Goal: Task Accomplishment & Management: Manage account settings

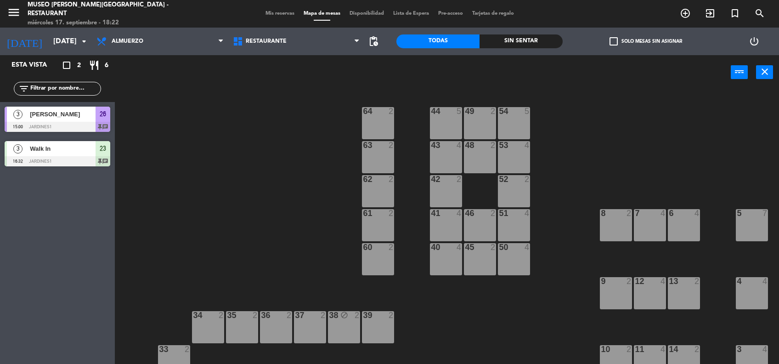
scroll to position [1, 0]
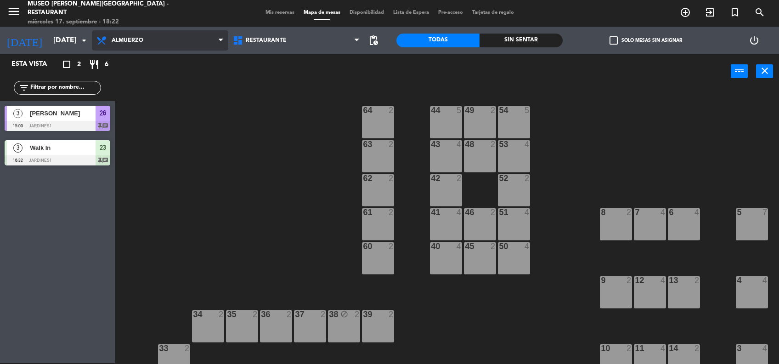
click at [164, 35] on span "Almuerzo" at bounding box center [160, 40] width 136 height 20
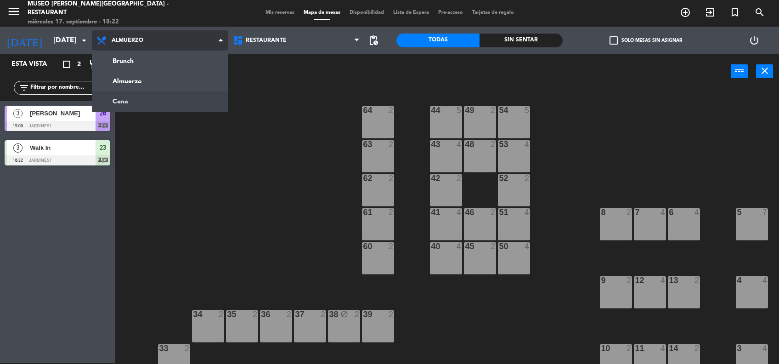
click at [130, 102] on ng-component "menu [GEOGRAPHIC_DATA][PERSON_NAME] - Restaurant [DATE] 17. septiembre - 18:22 …" at bounding box center [389, 181] width 779 height 365
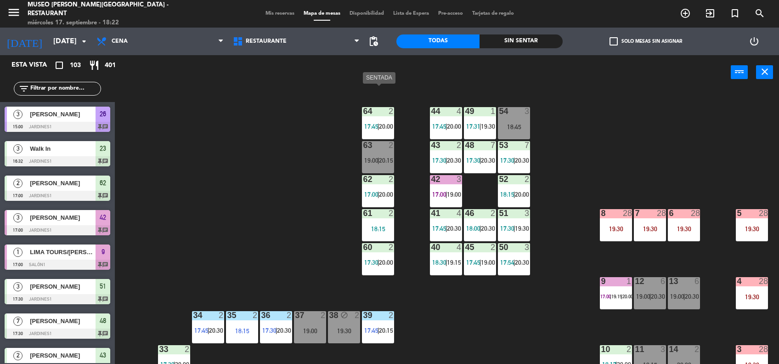
scroll to position [94, 0]
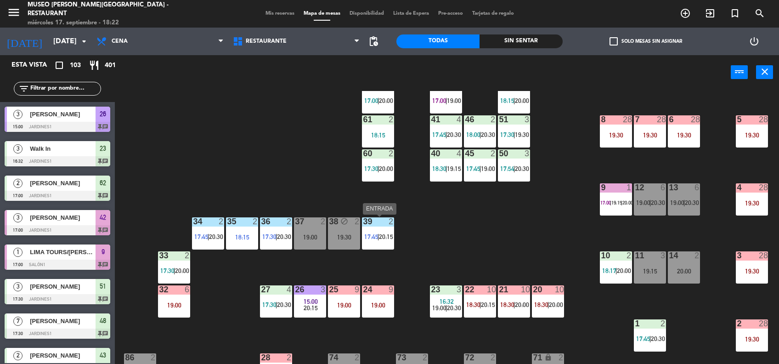
click at [388, 237] on span "20:15" at bounding box center [386, 236] width 14 height 7
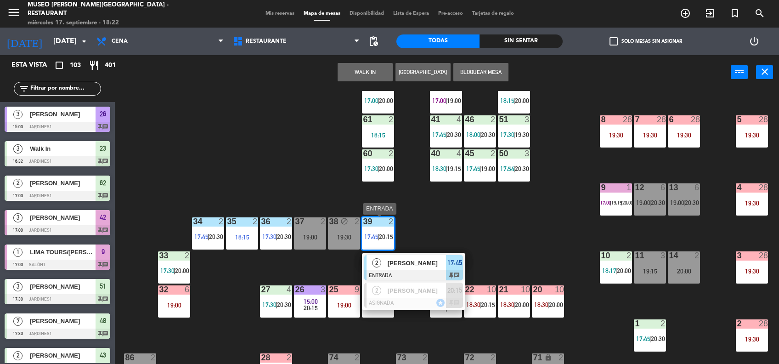
click at [423, 255] on div "[PERSON_NAME]" at bounding box center [417, 262] width 60 height 15
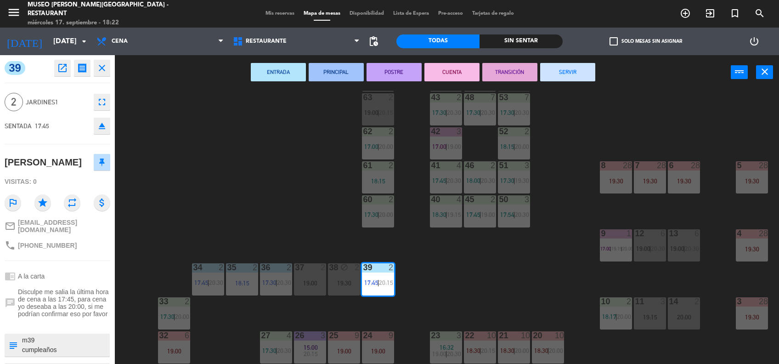
scroll to position [42, 0]
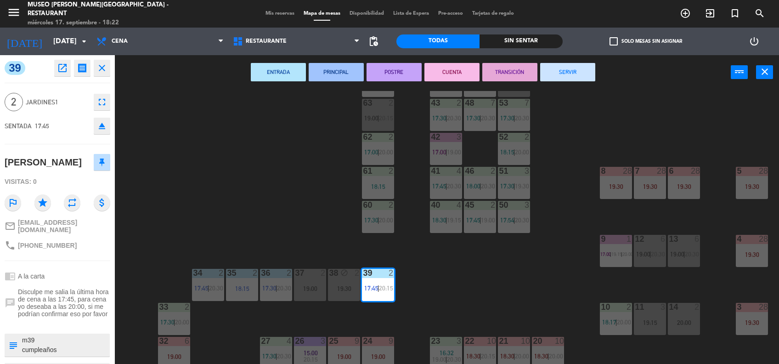
click at [493, 284] on div "44 4 17:45 | 20:00 49 1 17:31 | 19:30 54 3 18:45 64 2 17:45 | 20:00 48 7 17:30 …" at bounding box center [451, 228] width 656 height 274
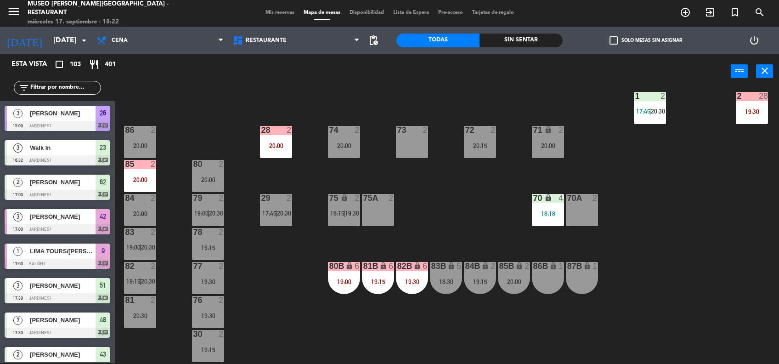
scroll to position [341, 0]
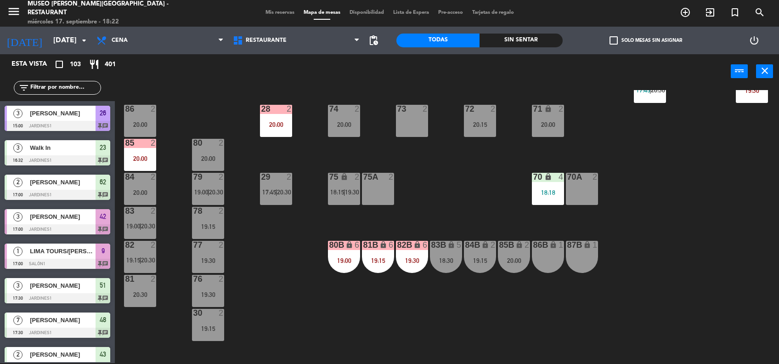
click at [412, 261] on div "19:30" at bounding box center [412, 260] width 32 height 6
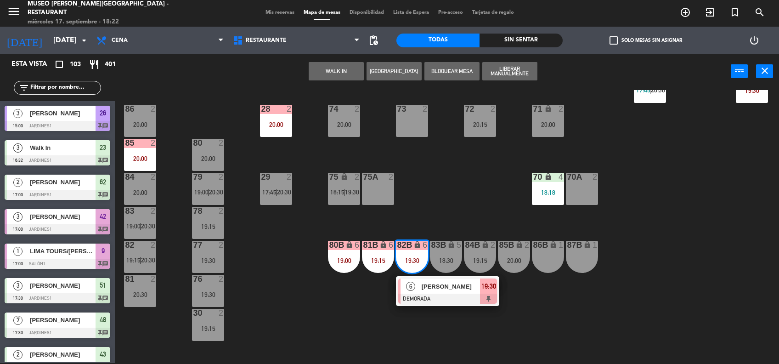
click at [476, 192] on div "44 4 17:45 | 20:00 49 1 17:31 | 19:30 54 3 18:45 64 2 17:45 | 20:00 48 7 17:30 …" at bounding box center [451, 227] width 656 height 274
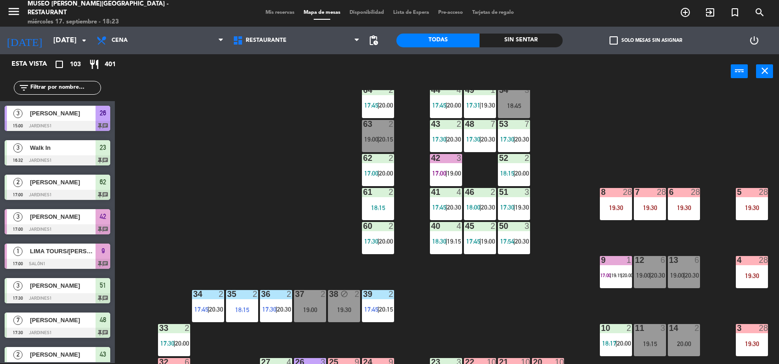
scroll to position [386, 0]
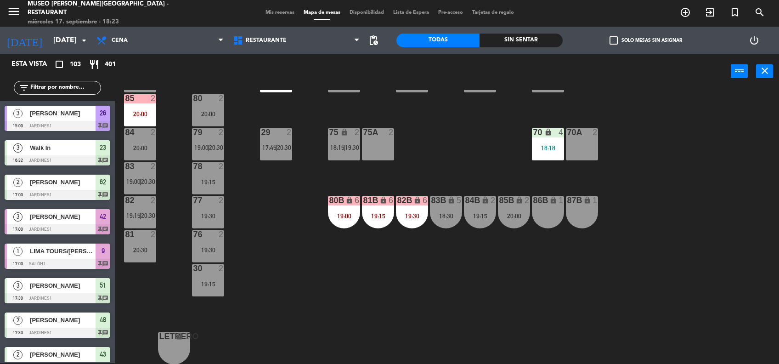
click at [581, 206] on div "87B lock 1" at bounding box center [582, 212] width 32 height 32
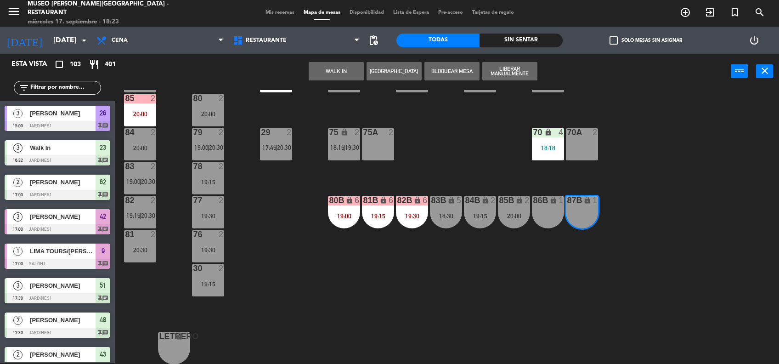
click at [326, 70] on button "WALK IN" at bounding box center [336, 71] width 55 height 18
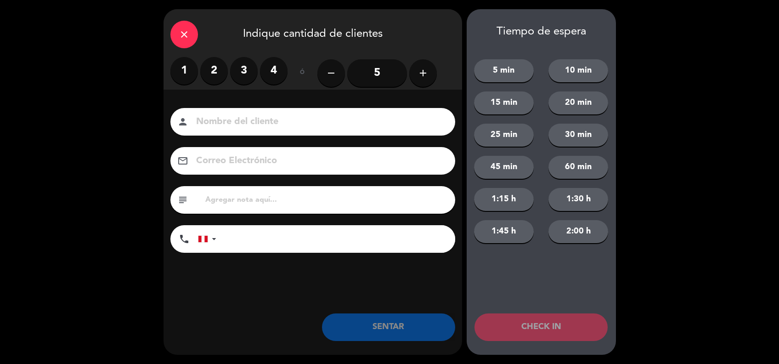
click at [276, 69] on label "4" at bounding box center [274, 71] width 28 height 28
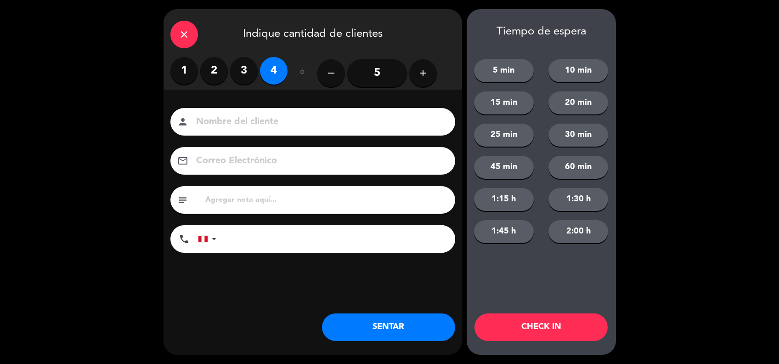
click at [271, 127] on input at bounding box center [319, 122] width 248 height 16
type input "walk in [PERSON_NAME]"
click at [274, 235] on input "tel" at bounding box center [341, 239] width 230 height 28
type input "975590949"
click at [379, 321] on button "SENTAR" at bounding box center [388, 327] width 133 height 28
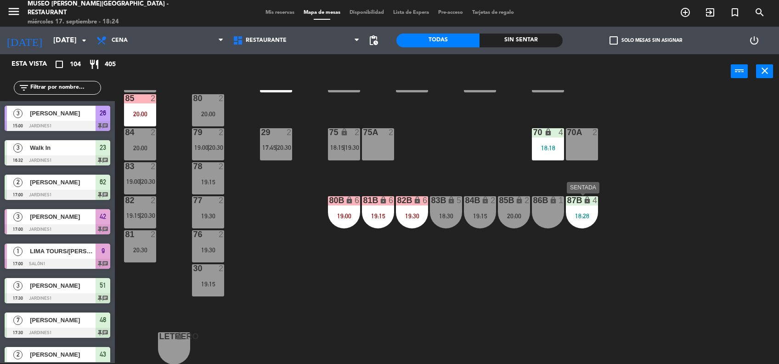
click at [577, 220] on div "87B lock 4 18:28" at bounding box center [582, 212] width 32 height 32
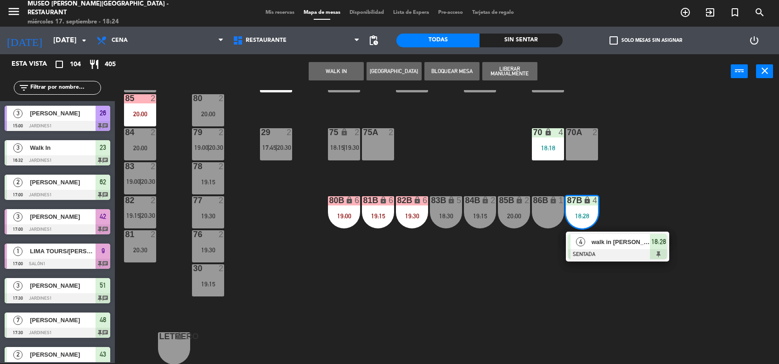
click at [613, 244] on span "walk in [PERSON_NAME]" at bounding box center [621, 242] width 59 height 10
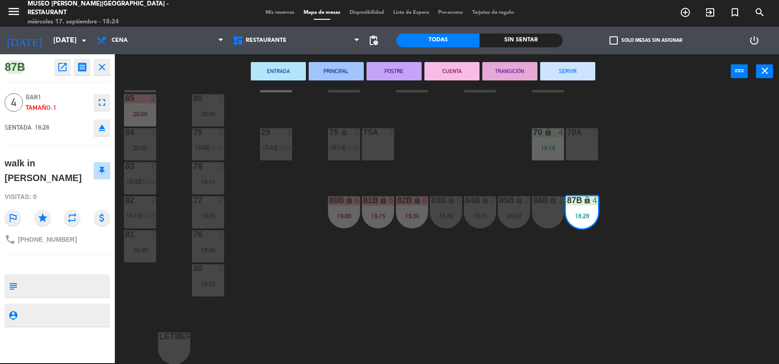
click at [487, 271] on div "44 4 17:45 | 20:00 49 1 17:31 | 19:30 54 3 18:45 64 2 17:45 | 20:00 48 7 17:30 …" at bounding box center [451, 227] width 656 height 274
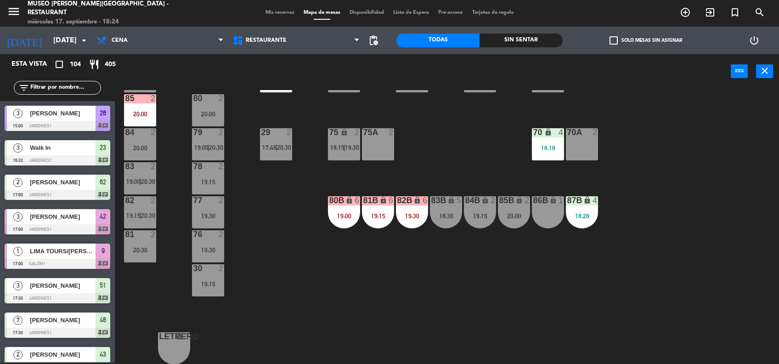
click at [547, 131] on icon "lock" at bounding box center [548, 132] width 8 height 8
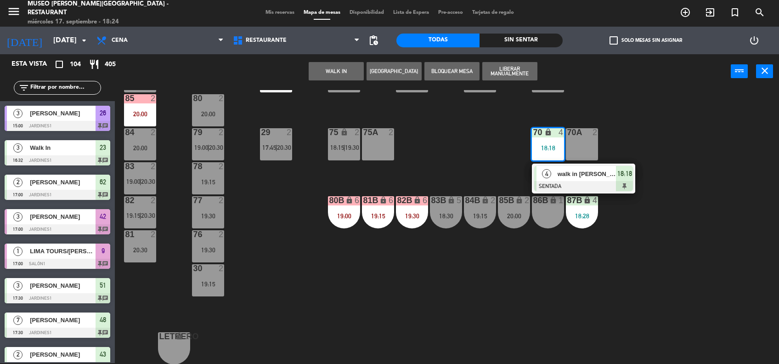
click at [552, 166] on div "4" at bounding box center [546, 173] width 20 height 15
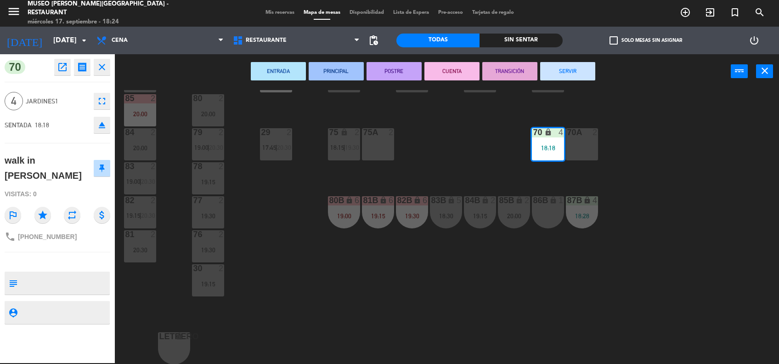
click at [483, 144] on div "44 4 17:45 | 20:00 49 1 17:31 | 19:30 54 3 18:45 64 2 17:45 | 20:00 48 7 17:30 …" at bounding box center [451, 227] width 656 height 274
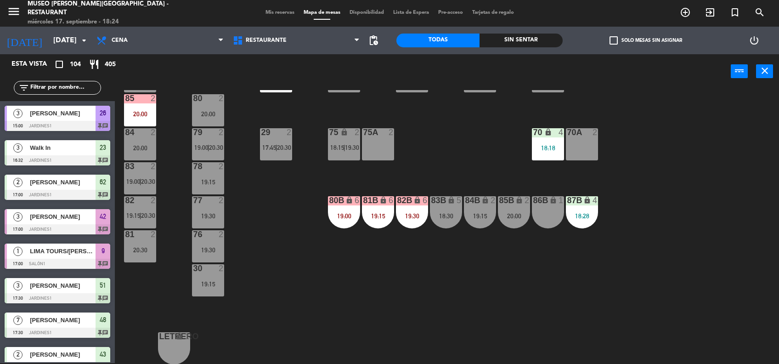
scroll to position [1, 0]
click at [571, 205] on div "87B lock 4" at bounding box center [582, 200] width 32 height 9
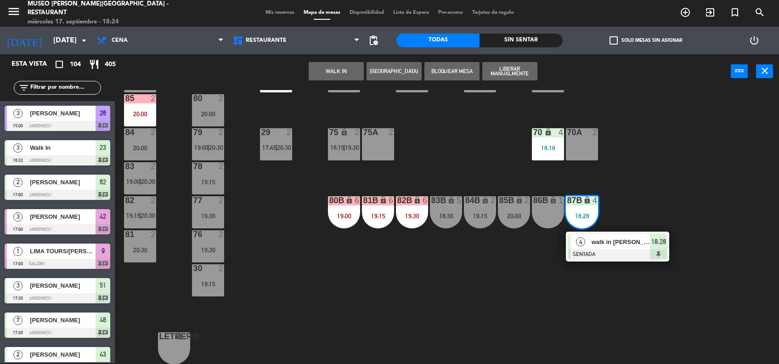
click at [608, 249] on div at bounding box center [617, 254] width 99 height 10
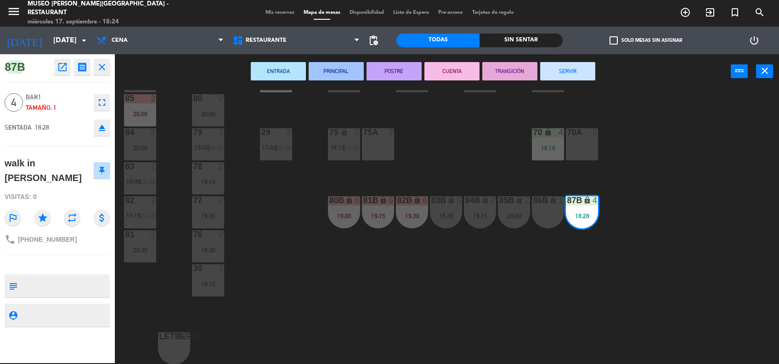
click at [468, 165] on div "44 4 17:45 | 20:00 49 1 17:31 | 19:30 54 3 18:45 64 2 17:45 | 20:00 48 7 17:30 …" at bounding box center [451, 227] width 656 height 274
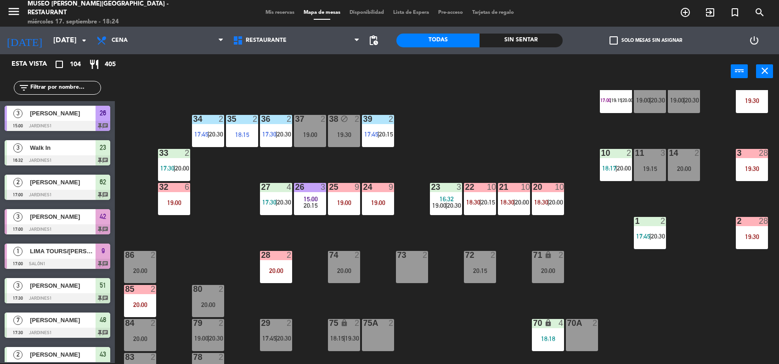
scroll to position [206, 0]
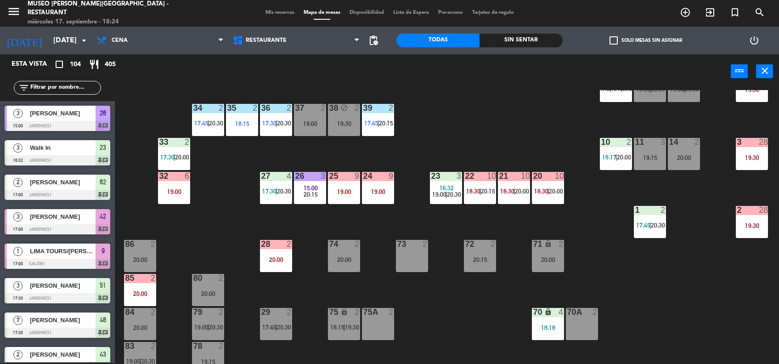
click at [310, 185] on span "15:00" at bounding box center [311, 187] width 14 height 7
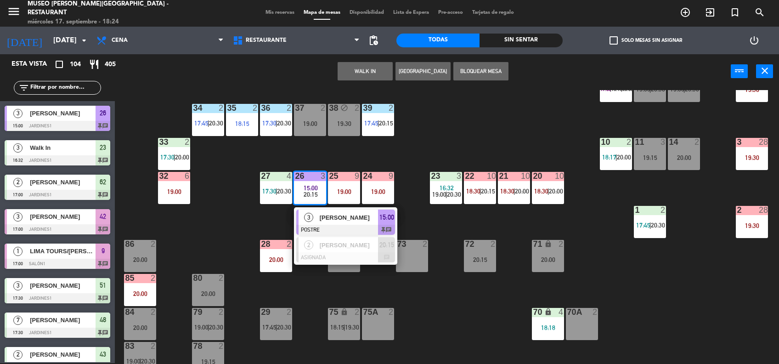
click at [457, 288] on div "44 4 17:45 | 20:00 49 1 17:31 | 19:30 54 3 18:45 64 2 17:45 | 20:00 48 7 17:30 …" at bounding box center [451, 227] width 656 height 274
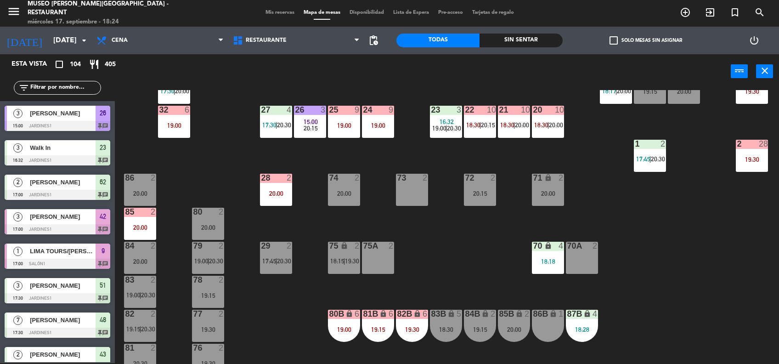
scroll to position [386, 0]
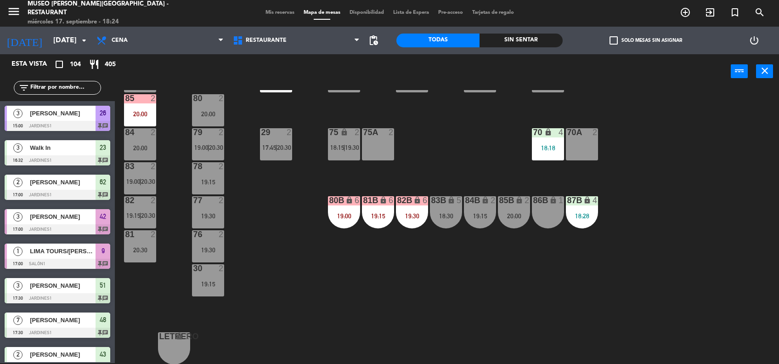
click at [583, 213] on div "18:28" at bounding box center [582, 216] width 32 height 6
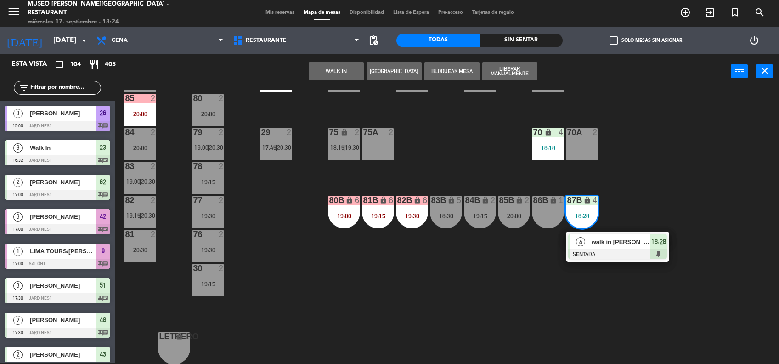
click at [622, 245] on span "walk in [PERSON_NAME]" at bounding box center [621, 242] width 59 height 10
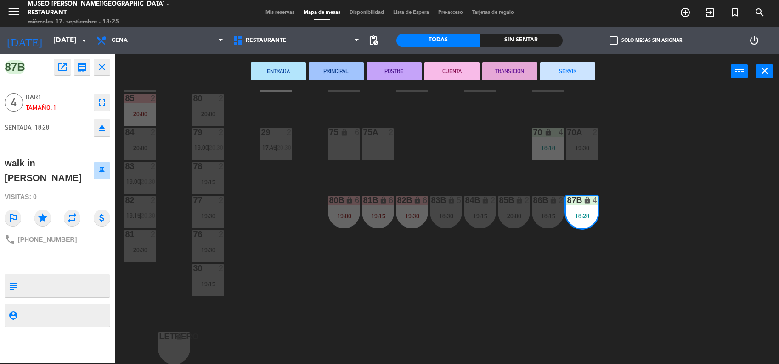
click at [455, 116] on div "44 4 17:45 | 20:00 49 1 17:31 | 19:30 54 3 18:45 64 2 17:45 | 20:00 48 7 17:30 …" at bounding box center [451, 227] width 656 height 274
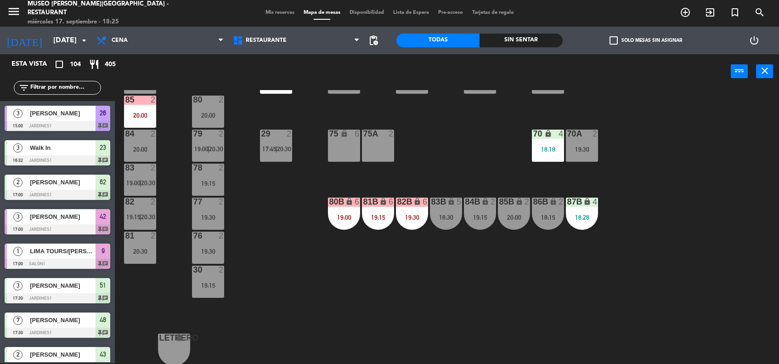
scroll to position [385, 0]
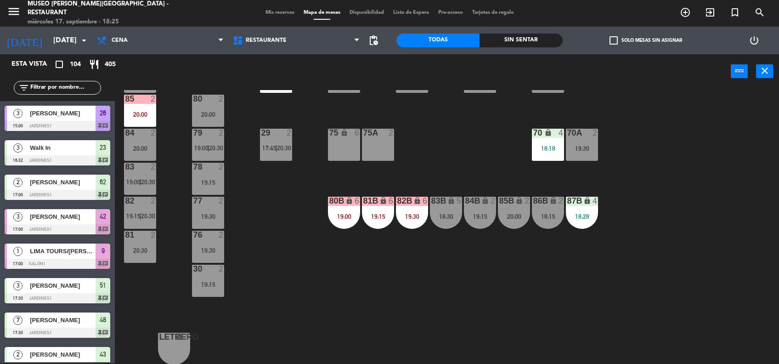
click at [569, 222] on div "87B lock 4 18:28" at bounding box center [582, 213] width 32 height 32
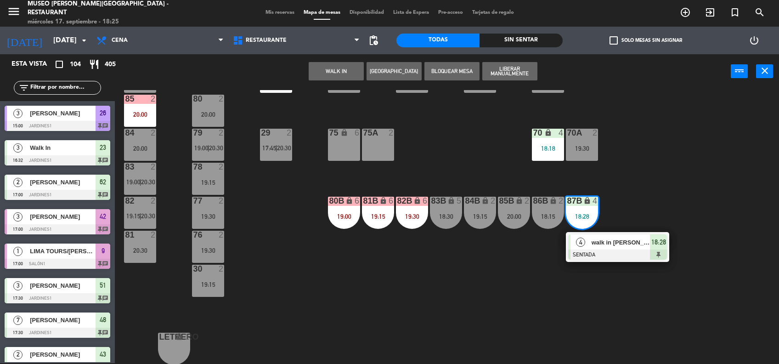
click at [612, 250] on div at bounding box center [617, 254] width 99 height 10
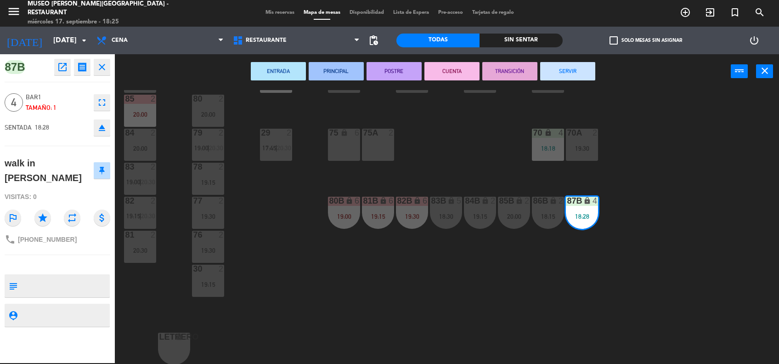
click at [389, 315] on div "44 4 17:45 | 20:00 49 1 17:31 | 19:30 54 3 18:45 64 2 17:45 | 20:00 48 7 17:30 …" at bounding box center [451, 227] width 656 height 274
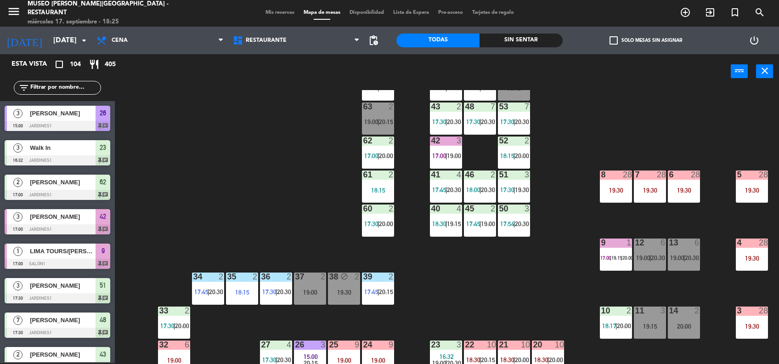
scroll to position [0, 0]
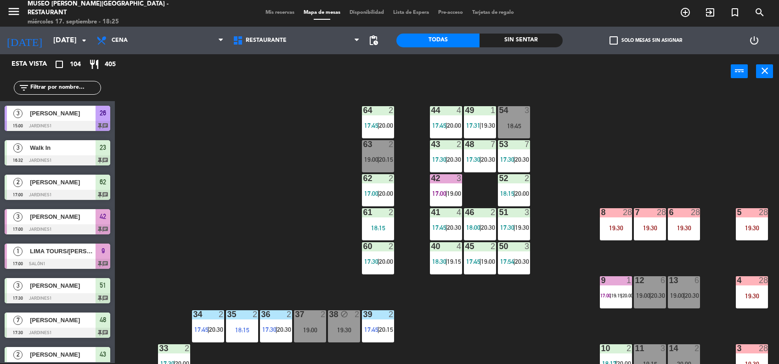
click at [38, 87] on input "text" at bounding box center [64, 88] width 71 height 10
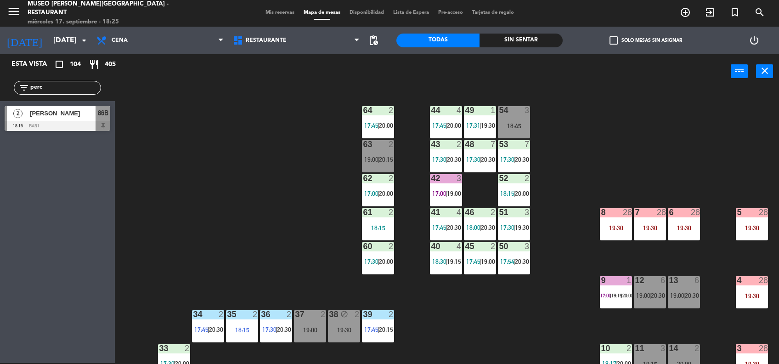
type input "perc"
click at [90, 126] on div at bounding box center [58, 126] width 106 height 10
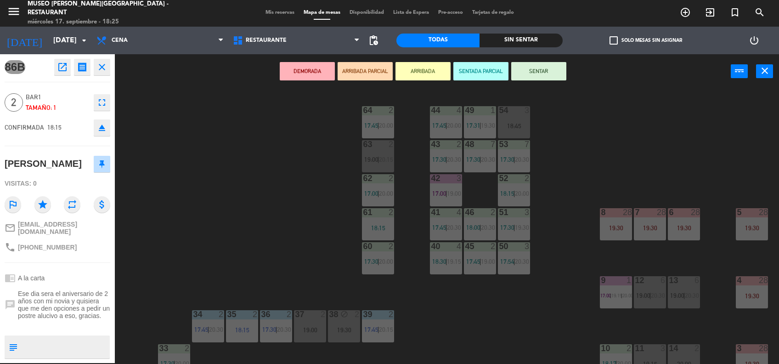
click at [356, 73] on button "ARRIBADA PARCIAL" at bounding box center [365, 71] width 55 height 18
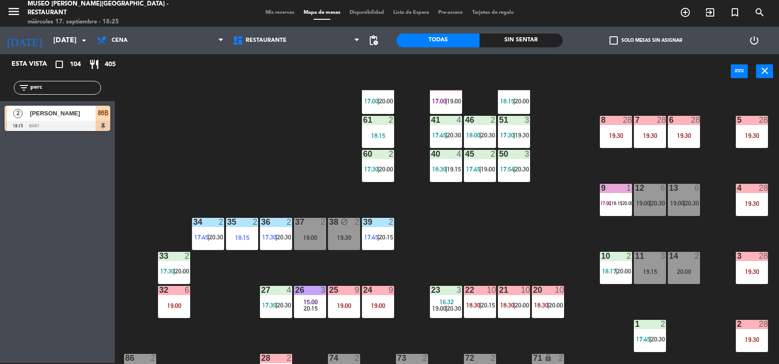
scroll to position [93, 0]
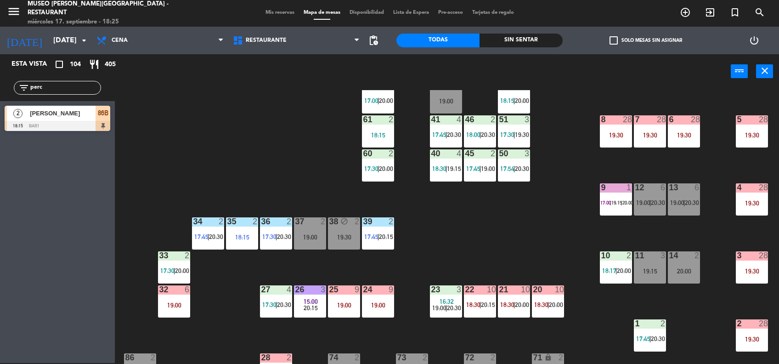
click at [91, 116] on span "[PERSON_NAME]" at bounding box center [63, 113] width 66 height 10
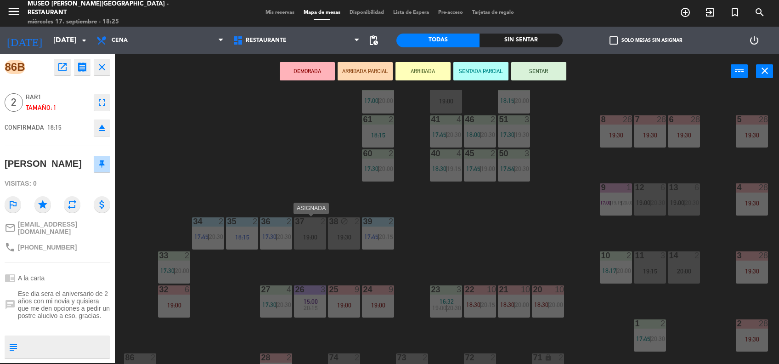
click at [307, 224] on div at bounding box center [310, 221] width 15 height 8
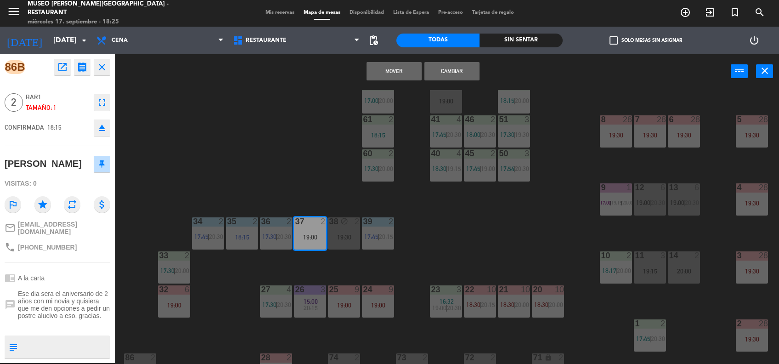
click at [393, 72] on button "Mover" at bounding box center [394, 71] width 55 height 18
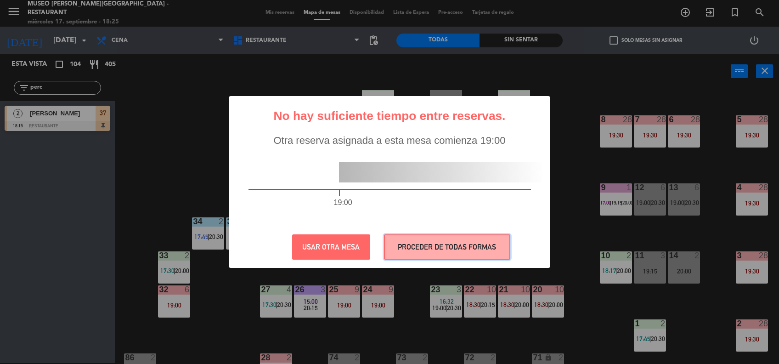
click at [434, 254] on button "PROCEDER DE TODAS FORMAS" at bounding box center [447, 246] width 126 height 25
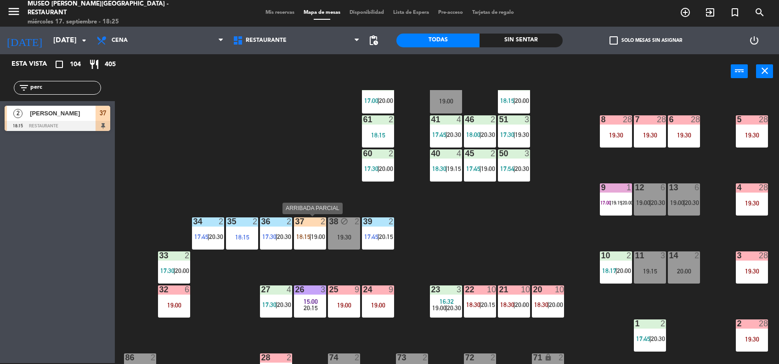
click at [311, 243] on div "37 2 18:15 | 19:00" at bounding box center [310, 233] width 32 height 32
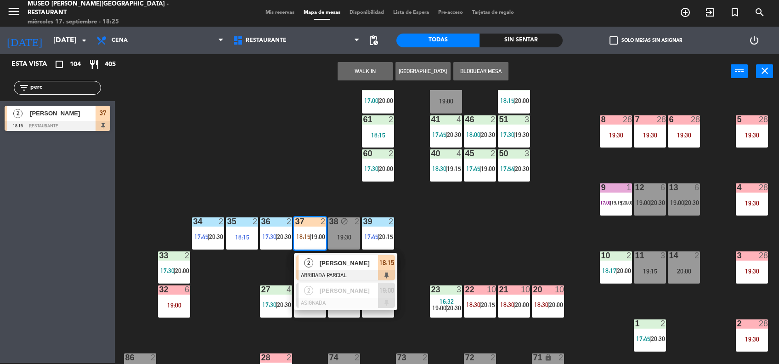
click at [334, 265] on span "[PERSON_NAME]" at bounding box center [349, 263] width 59 height 10
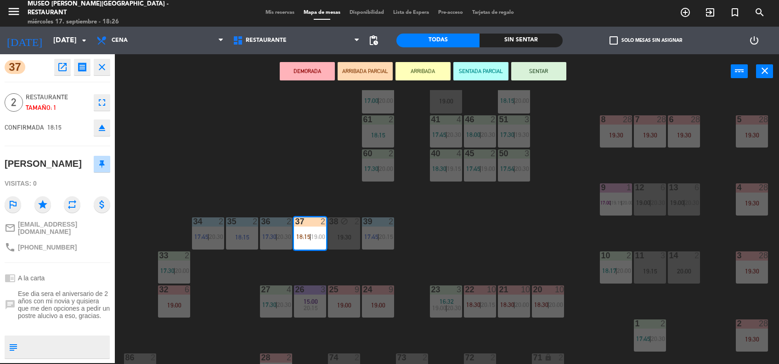
click at [29, 340] on textarea at bounding box center [65, 346] width 88 height 19
type textarea "m37|"
click at [70, 250] on div "phone [PHONE_NUMBER]" at bounding box center [58, 246] width 106 height 17
click at [62, 271] on div "chrome_reader_mode A la carta" at bounding box center [58, 277] width 106 height 17
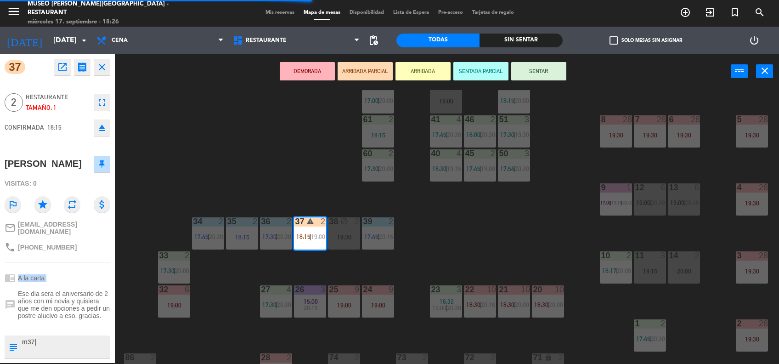
click at [62, 271] on div "chrome_reader_mode A la carta" at bounding box center [58, 277] width 106 height 17
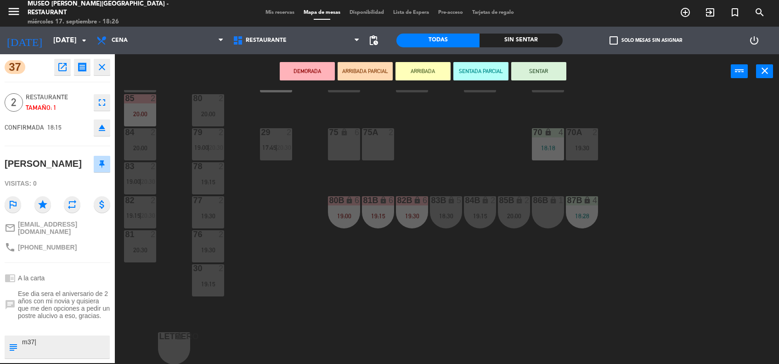
click at [478, 160] on div "44 4 17:45 | 20:00 49 1 17:31 | 19:30 54 3 18:45 64 2 17:45 | 20:00 48 7 17:30 …" at bounding box center [451, 227] width 656 height 274
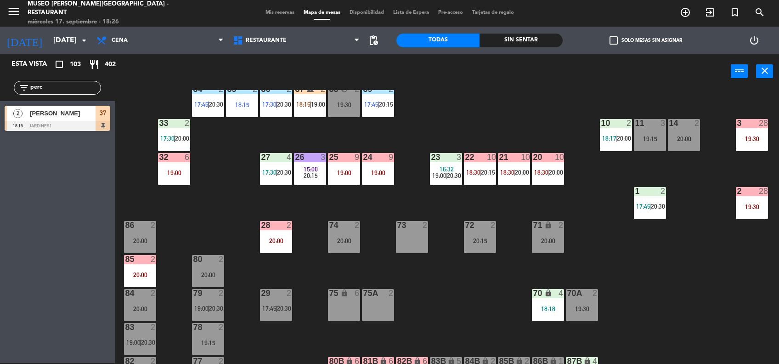
scroll to position [225, 0]
click at [385, 95] on div "39 2 17:45 | 20:15" at bounding box center [378, 101] width 32 height 32
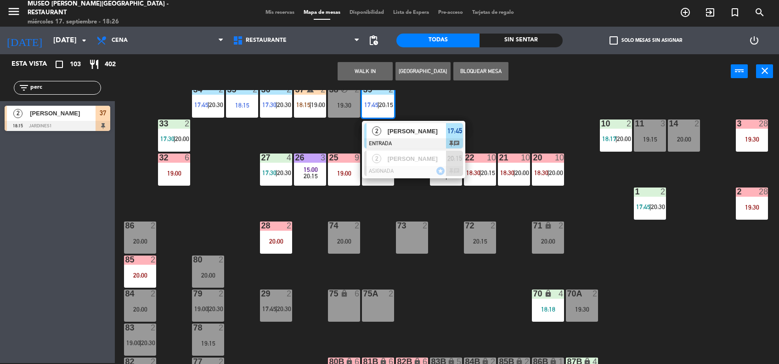
click at [407, 126] on span "[PERSON_NAME]" at bounding box center [417, 131] width 59 height 10
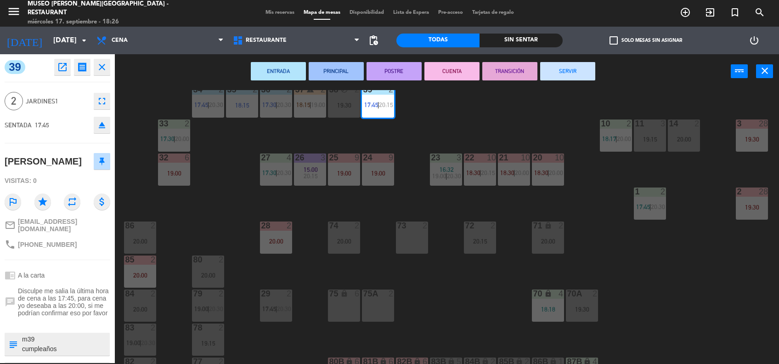
click at [371, 294] on div at bounding box center [378, 293] width 15 height 8
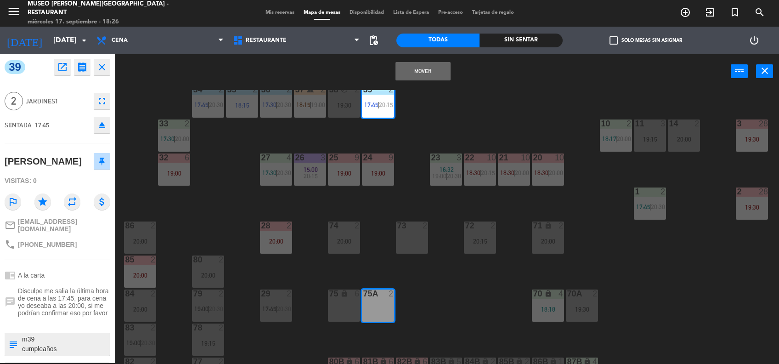
click at [343, 297] on div "lock" at bounding box center [344, 293] width 15 height 9
click at [406, 62] on button "Mover y Unir" at bounding box center [422, 71] width 55 height 18
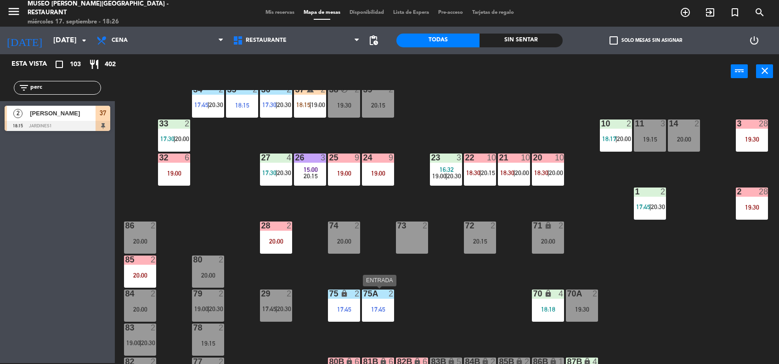
click at [375, 301] on div "75a 2 17:45" at bounding box center [378, 305] width 32 height 32
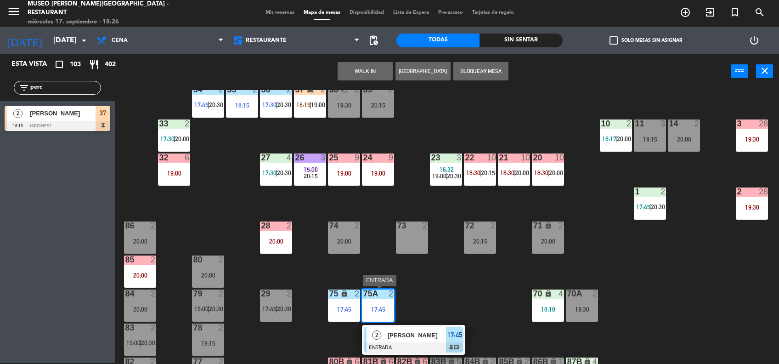
click at [414, 334] on span "[PERSON_NAME]" at bounding box center [417, 335] width 59 height 10
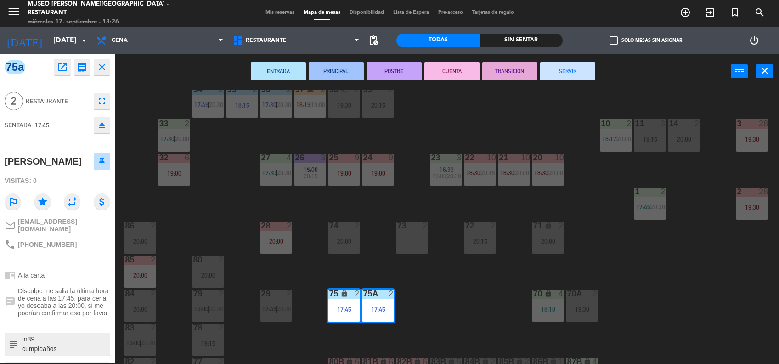
click at [61, 336] on textarea at bounding box center [65, 343] width 88 height 19
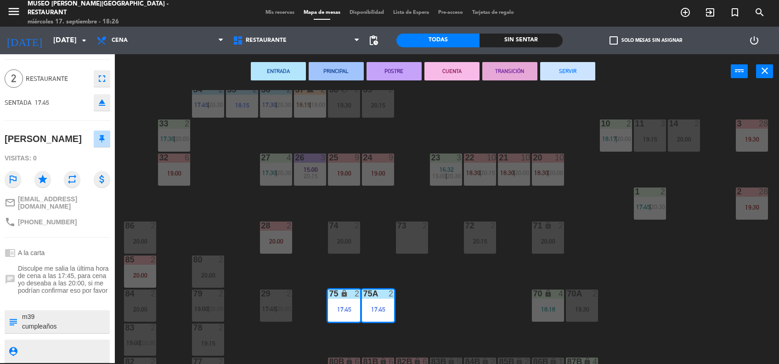
click at [65, 320] on textarea at bounding box center [65, 321] width 88 height 19
click at [29, 312] on textarea at bounding box center [65, 321] width 88 height 19
click at [35, 312] on textarea at bounding box center [65, 321] width 88 height 19
type textarea "m75-m75a cumpleaños se le avisó a [PERSON_NAME] sobre el cambio de cuenyta"
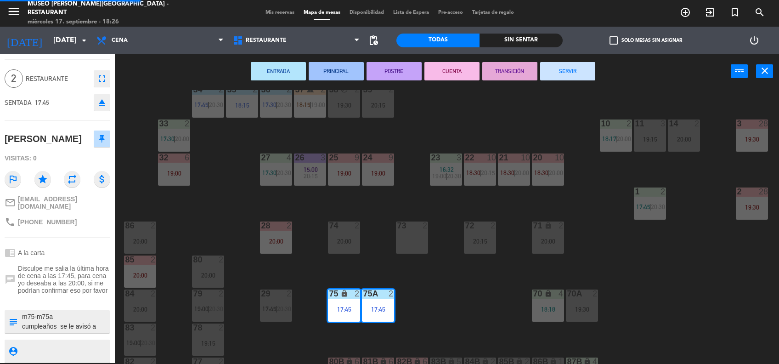
click at [53, 297] on div at bounding box center [58, 300] width 106 height 6
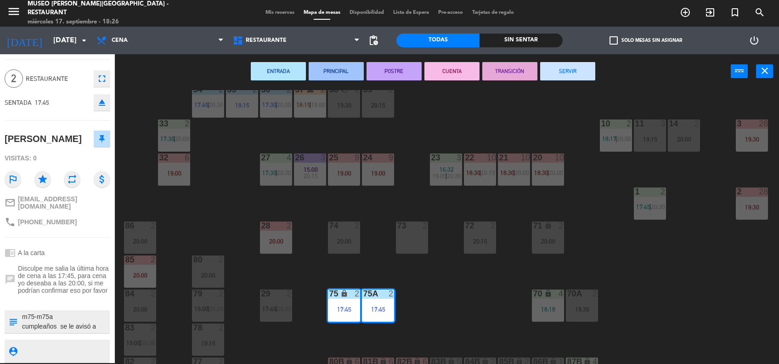
click at [429, 277] on div "44 4 17:45 | 20:00 49 1 17:31 | 19:30 54 3 18:45 64 2 17:45 | 20:00 48 7 17:30 …" at bounding box center [451, 227] width 656 height 274
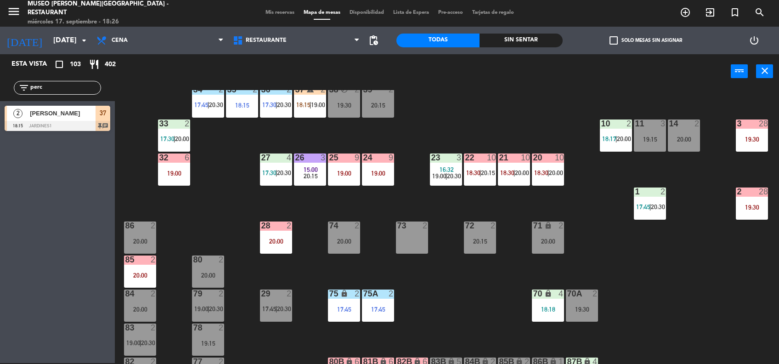
scroll to position [216, 0]
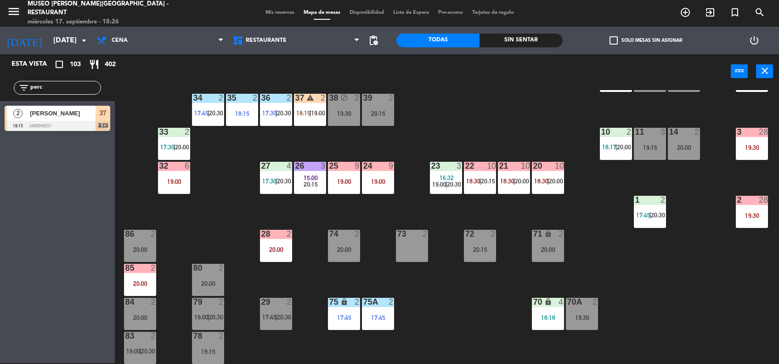
click at [310, 114] on span "|" at bounding box center [311, 112] width 2 height 7
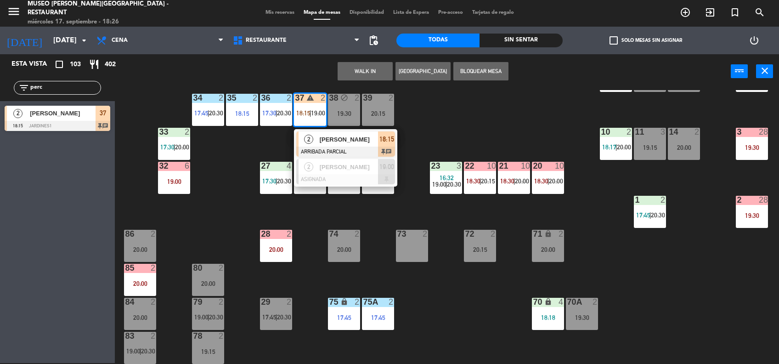
click at [337, 138] on span "[PERSON_NAME]" at bounding box center [349, 140] width 59 height 10
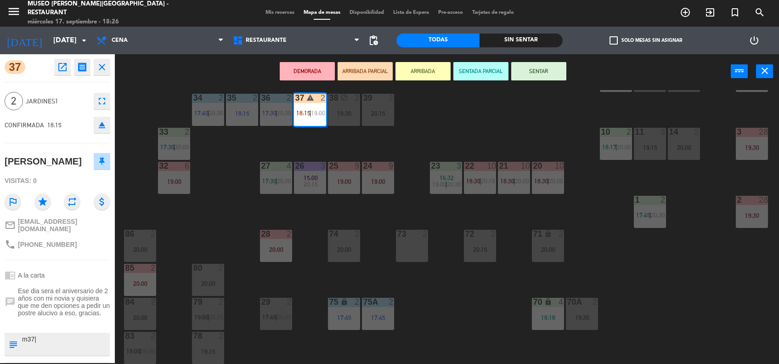
click at [522, 75] on button "SENTAR" at bounding box center [538, 71] width 55 height 18
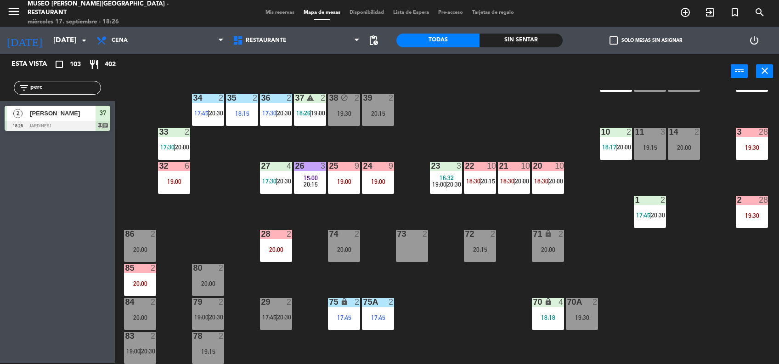
click at [549, 323] on div "70 lock 4 18:18" at bounding box center [548, 314] width 32 height 32
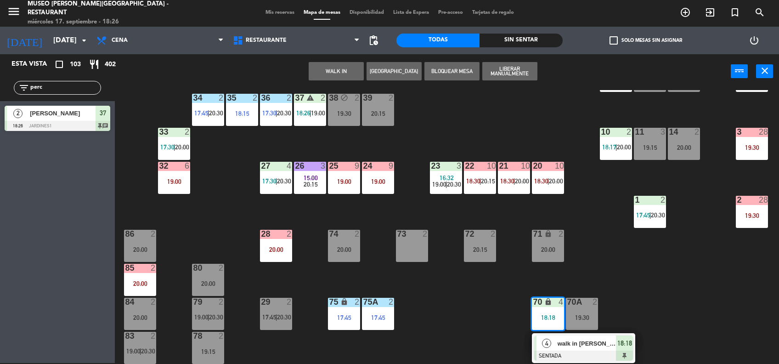
click at [587, 340] on span "walk in [PERSON_NAME]" at bounding box center [587, 344] width 59 height 10
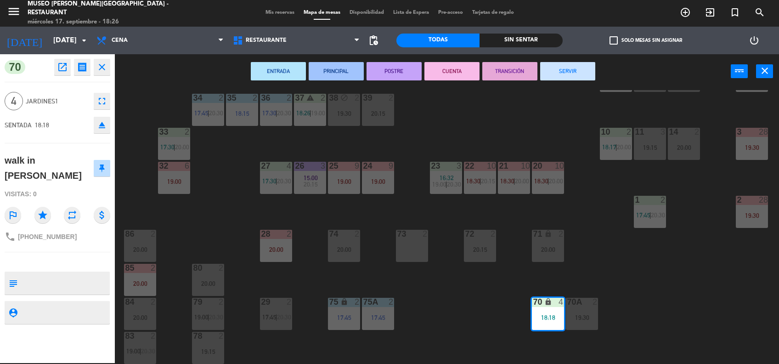
scroll to position [386, 0]
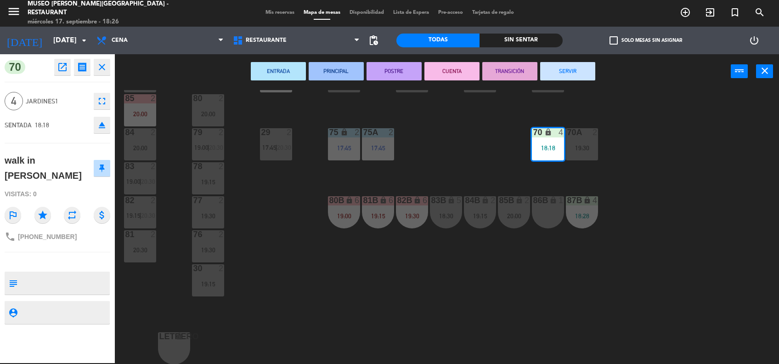
click at [534, 206] on div "86B lock 1" at bounding box center [548, 212] width 32 height 32
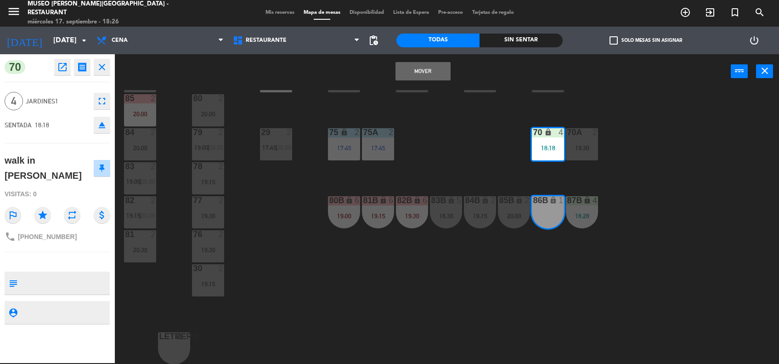
click at [501, 137] on div "44 4 17:45 | 20:00 49 1 17:31 | 19:30 54 3 18:45 64 2 17:45 | 20:00 48 7 17:30 …" at bounding box center [451, 227] width 656 height 274
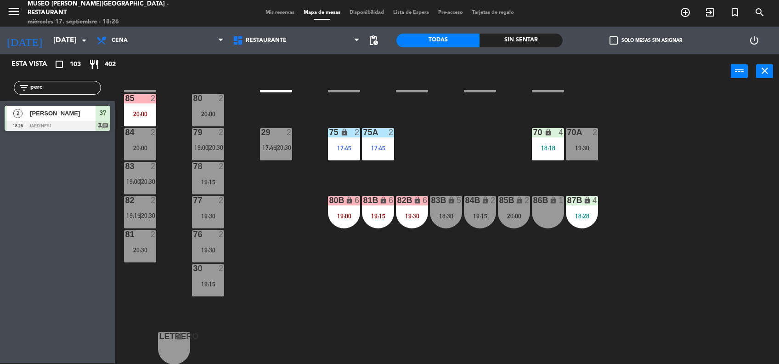
click at [547, 151] on div "18:18" at bounding box center [548, 148] width 32 height 6
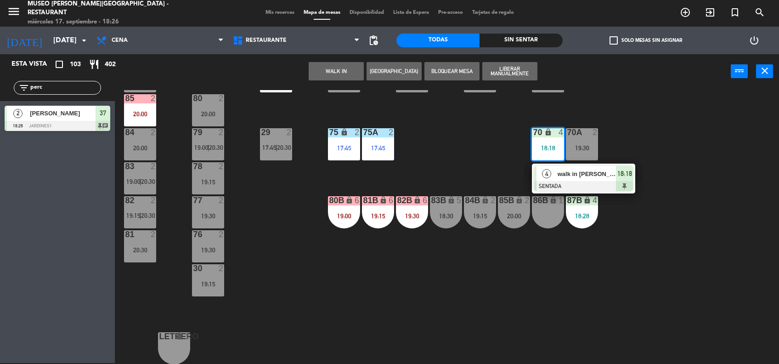
click at [574, 169] on span "walk in [PERSON_NAME]" at bounding box center [587, 174] width 59 height 10
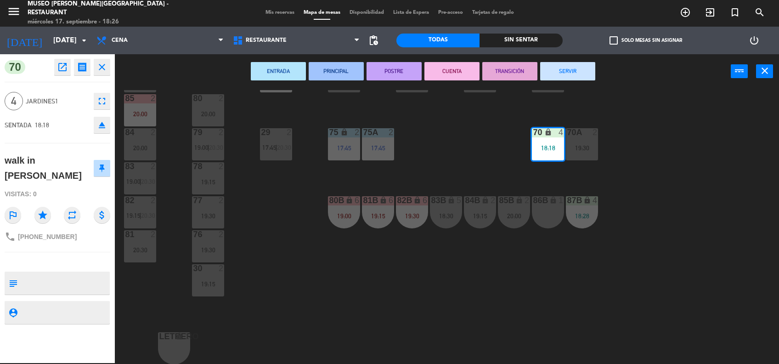
click at [501, 180] on div "44 4 17:45 | 20:00 49 1 17:31 | 19:30 54 3 18:45 64 2 17:45 | 20:00 48 7 17:30 …" at bounding box center [451, 227] width 656 height 274
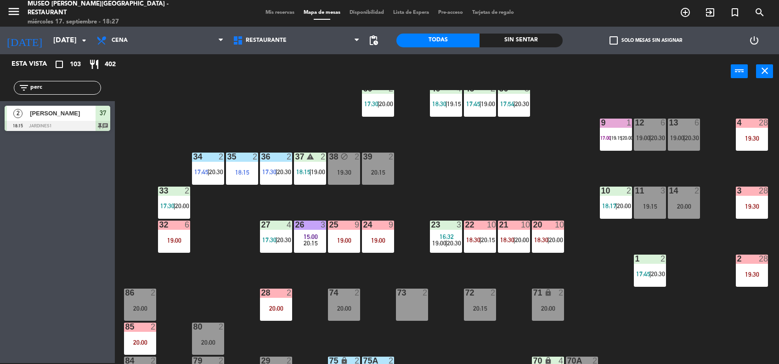
scroll to position [157, 0]
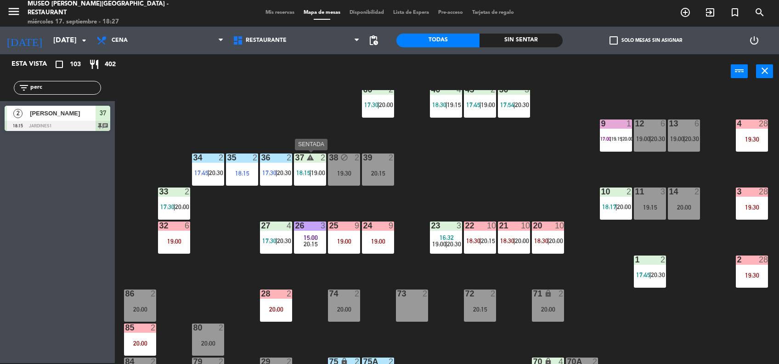
click at [316, 180] on div "37 warning 2 18:15 | 19:00" at bounding box center [310, 169] width 32 height 32
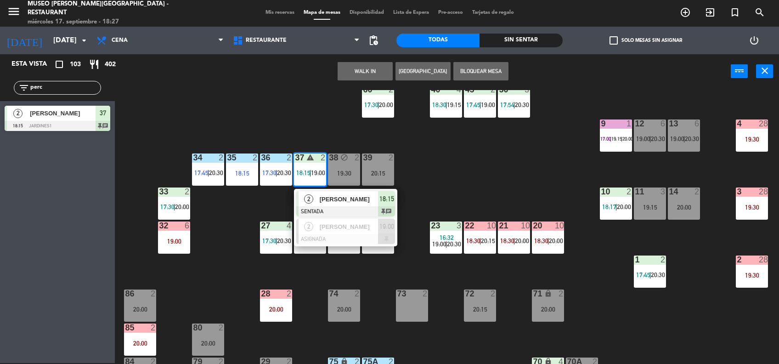
click at [330, 197] on span "[PERSON_NAME]" at bounding box center [349, 199] width 59 height 10
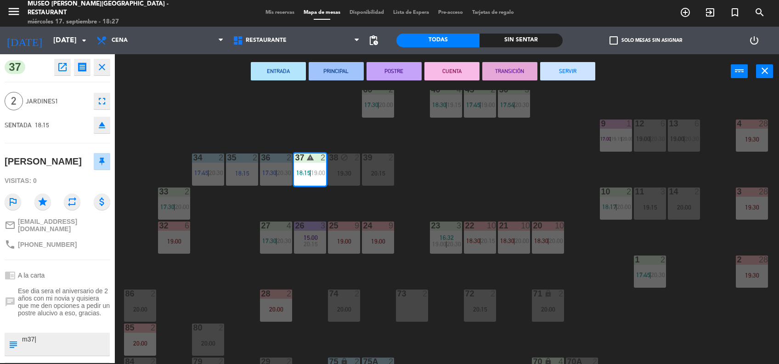
scroll to position [41, 0]
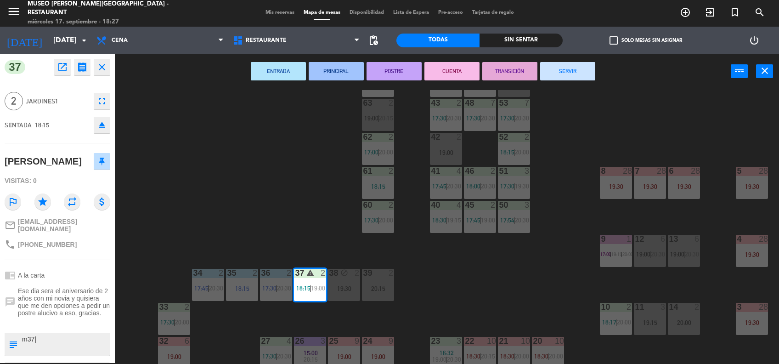
click at [459, 274] on div "44 4 17:45 | 20:00 49 1 17:31 | 19:30 54 3 18:45 64 2 17:45 | 20:00 48 7 17:30 …" at bounding box center [451, 227] width 656 height 274
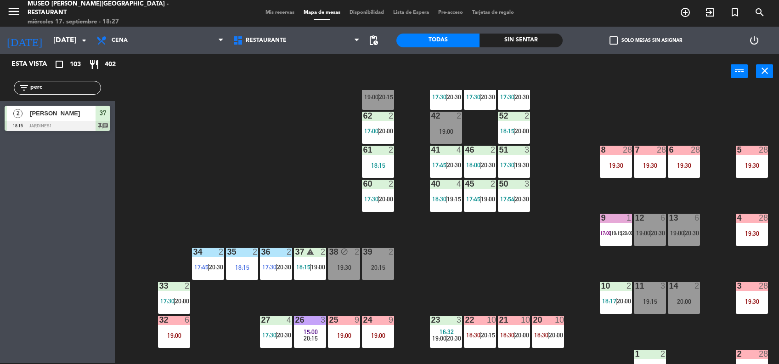
scroll to position [67, 0]
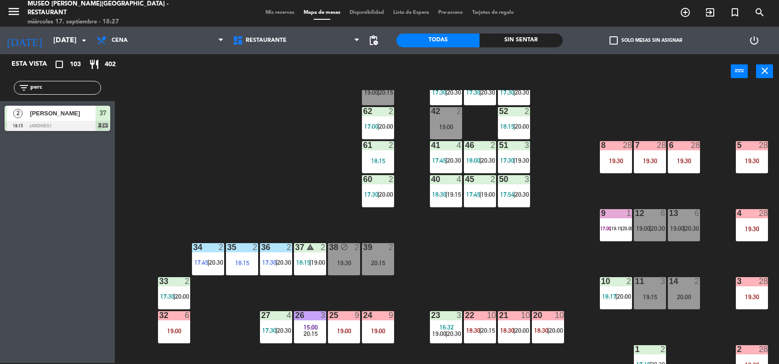
click at [312, 266] on div "37 warning 2 18:15 | 19:00" at bounding box center [310, 259] width 32 height 32
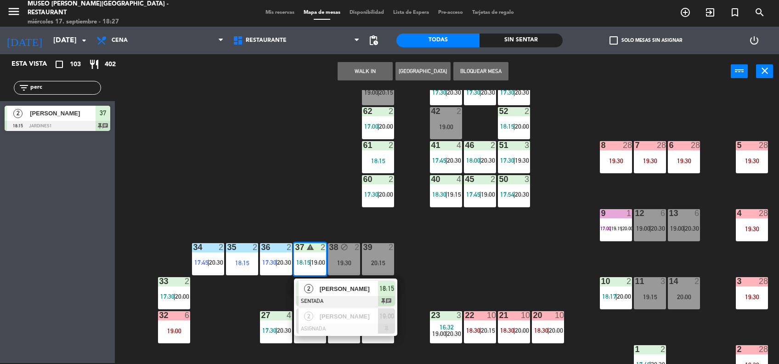
click at [376, 293] on div "[PERSON_NAME]" at bounding box center [349, 288] width 60 height 15
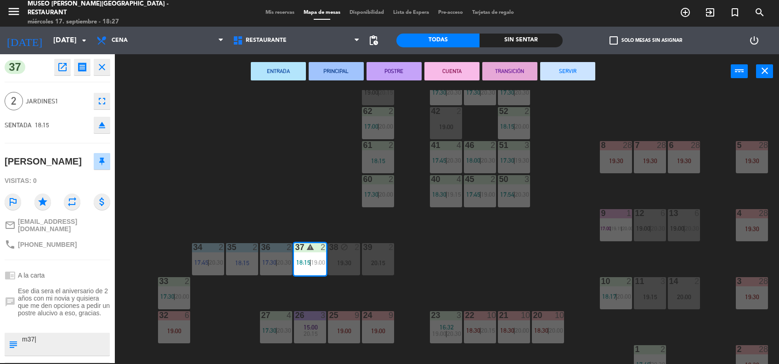
scroll to position [0, 0]
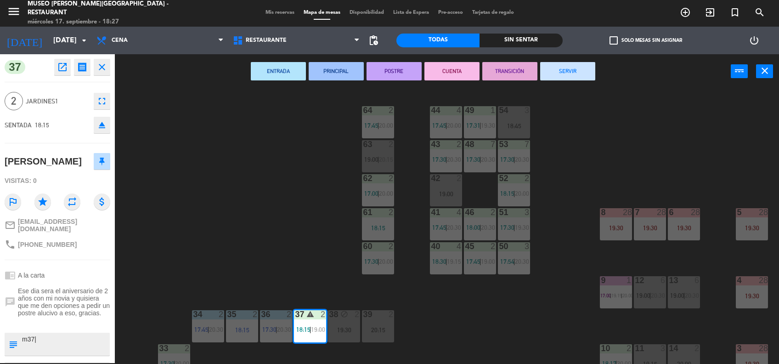
click at [377, 156] on span "19:00" at bounding box center [371, 159] width 14 height 7
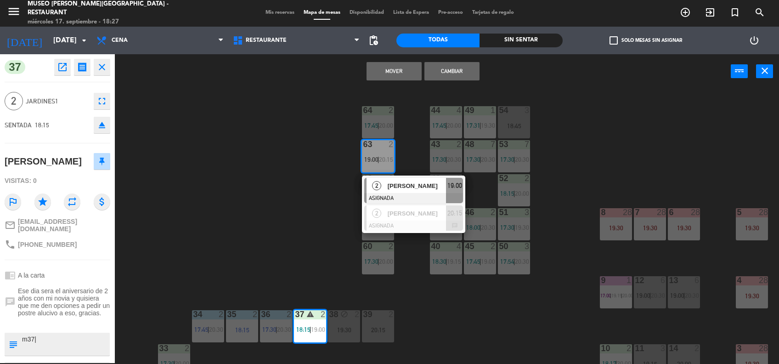
click at [451, 67] on button "Cambiar" at bounding box center [451, 71] width 55 height 18
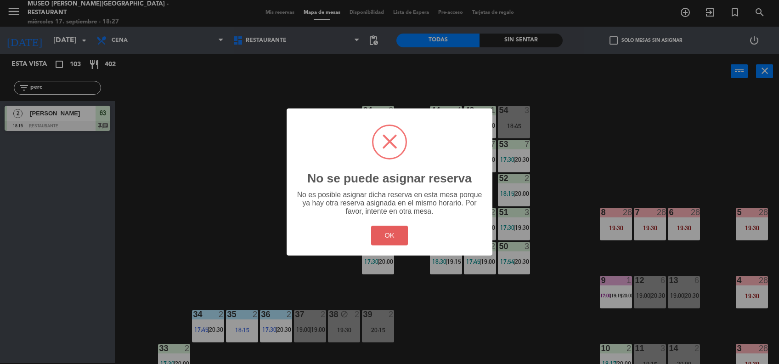
click at [380, 237] on button "OK" at bounding box center [389, 236] width 37 height 20
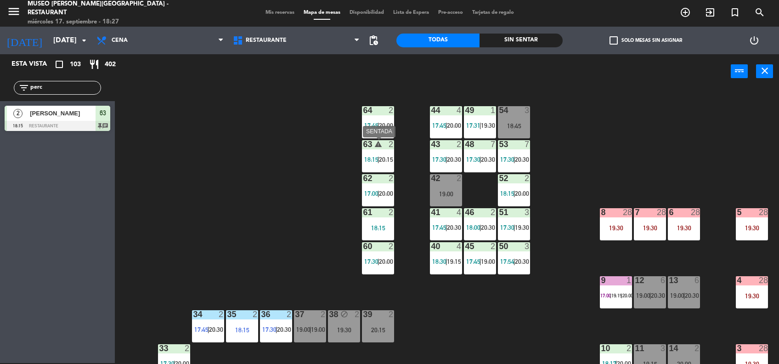
click at [367, 162] on span "18:15" at bounding box center [371, 159] width 14 height 7
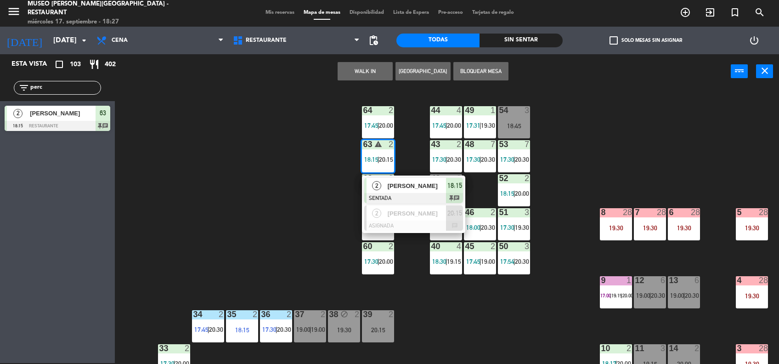
click at [399, 178] on div "[PERSON_NAME]" at bounding box center [417, 185] width 60 height 15
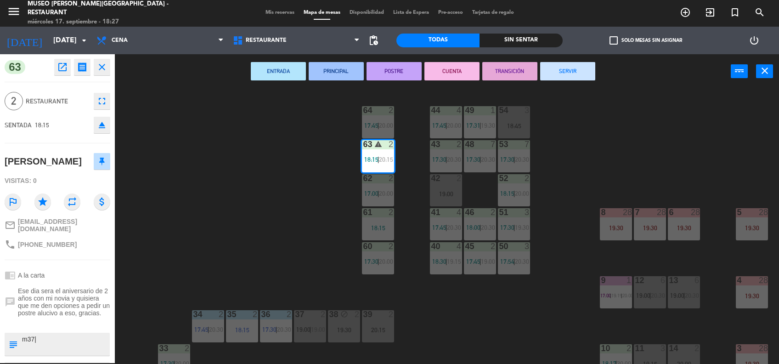
click at [259, 197] on div "44 4 17:45 | 20:00 49 1 17:31 | 19:30 54 3 18:45 64 2 17:45 | 20:00 48 7 17:30 …" at bounding box center [451, 227] width 656 height 274
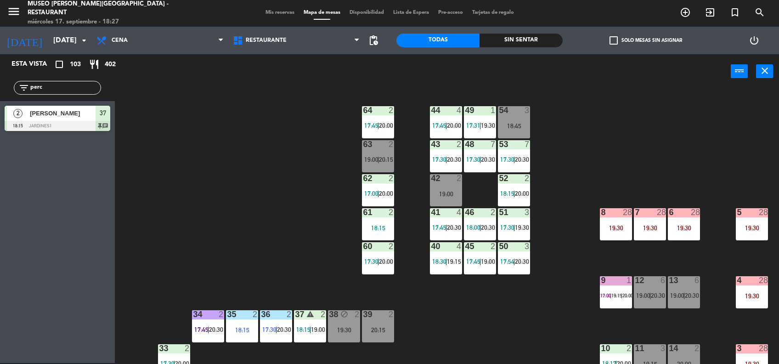
drag, startPoint x: 47, startPoint y: 88, endPoint x: -3, endPoint y: 85, distance: 49.7
click at [0, 85] on html "close × Museo [PERSON_NAME] Café - Restaurant × chrome_reader_mode Listado de R…" at bounding box center [389, 182] width 779 height 364
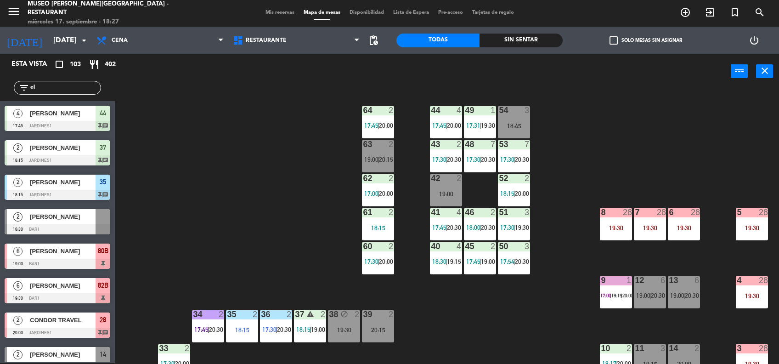
click at [0, 92] on html "close × Museo [PERSON_NAME] Café - Restaurant × chrome_reader_mode Listado de R…" at bounding box center [389, 182] width 779 height 364
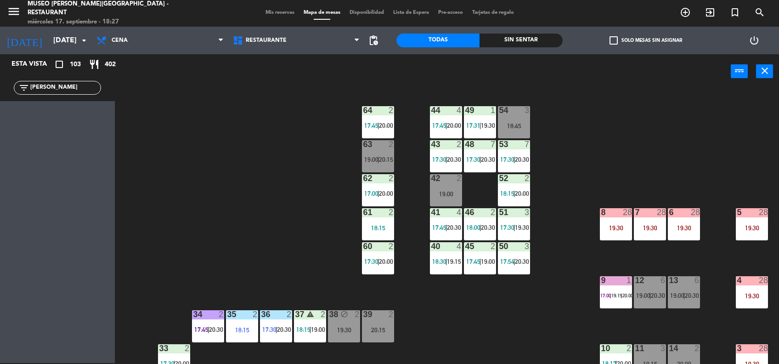
type input "[PERSON_NAME]"
click at [322, 123] on div "44 4 17:45 | 20:00 49 1 17:31 | 19:30 54 3 18:45 64 2 17:45 | 20:00 48 7 17:30 …" at bounding box center [451, 227] width 656 height 274
click at [382, 156] on span "20:15" at bounding box center [386, 159] width 14 height 7
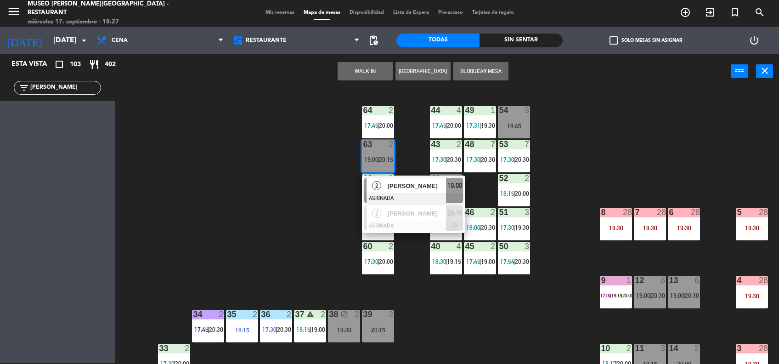
click at [418, 191] on div "[PERSON_NAME]" at bounding box center [417, 185] width 60 height 15
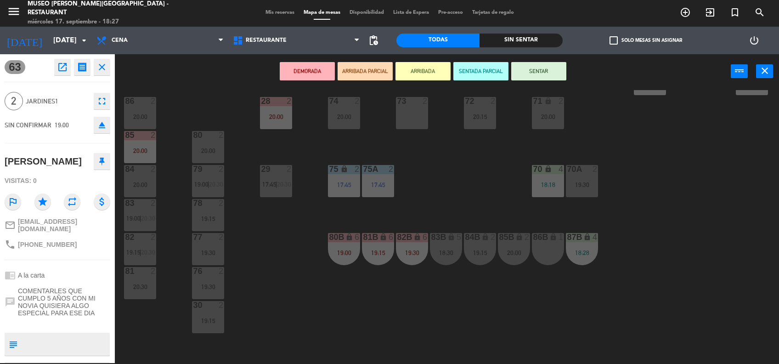
scroll to position [386, 0]
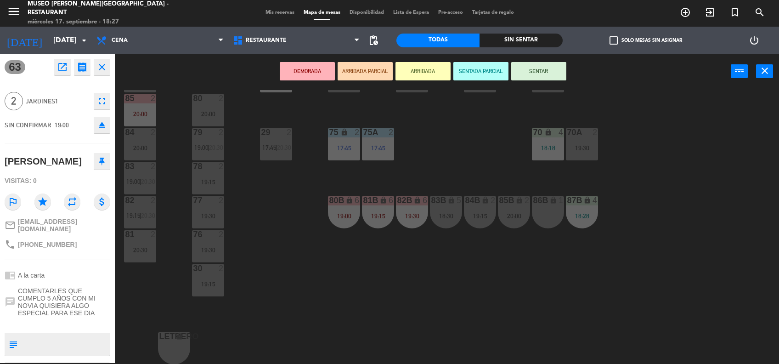
click at [547, 210] on div "86B lock 1" at bounding box center [548, 212] width 32 height 32
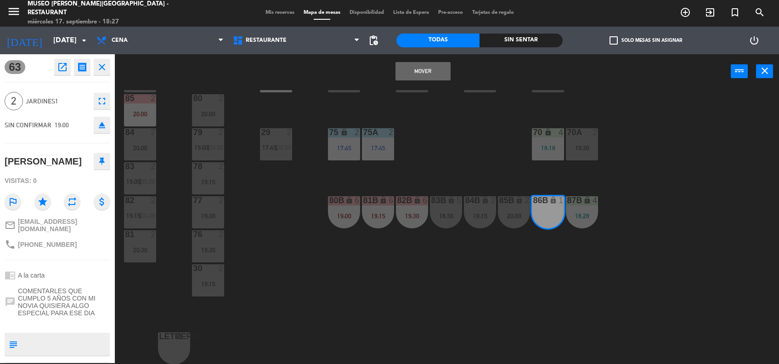
click at [426, 70] on button "Mover" at bounding box center [422, 71] width 55 height 18
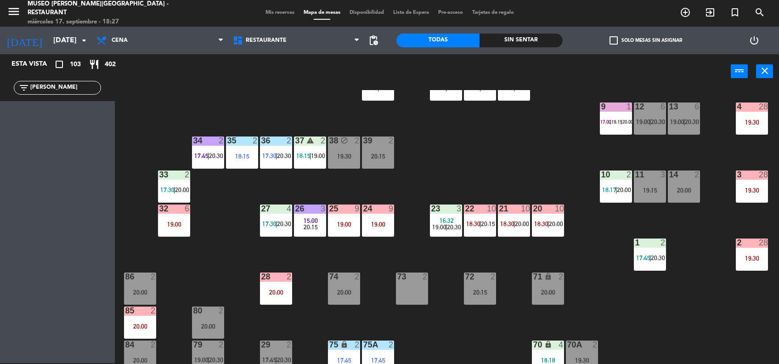
scroll to position [158, 0]
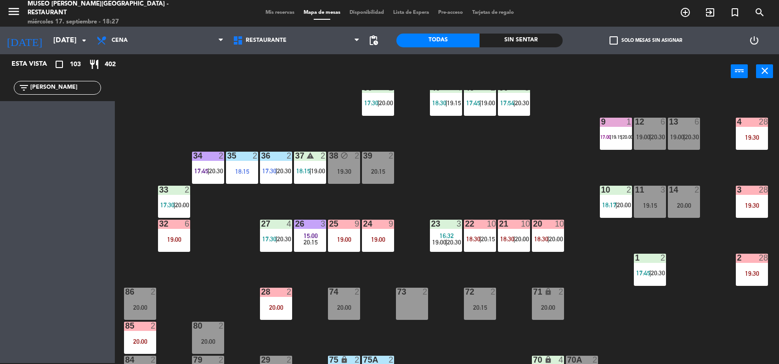
click at [309, 154] on icon "warning" at bounding box center [310, 156] width 8 height 8
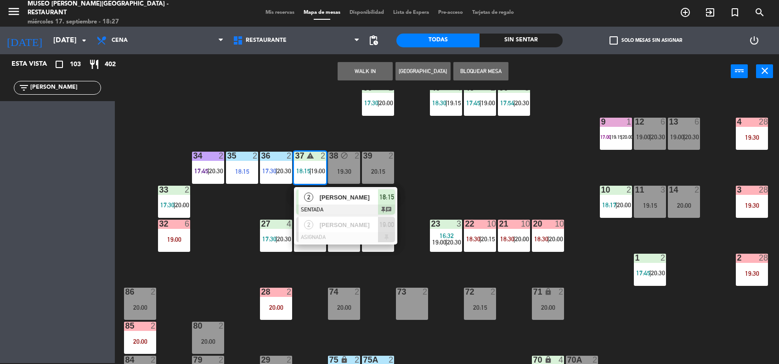
click at [371, 206] on div at bounding box center [345, 209] width 99 height 10
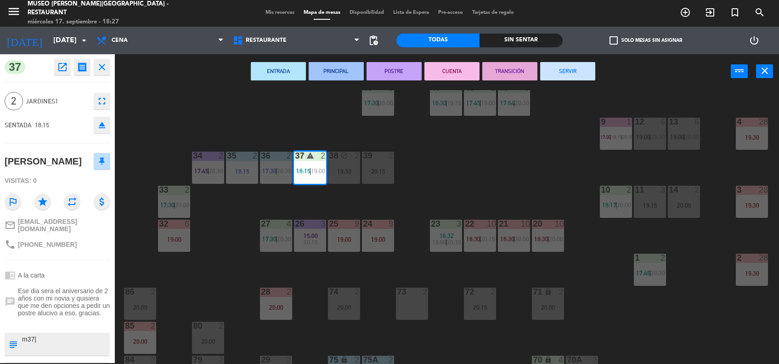
scroll to position [0, 0]
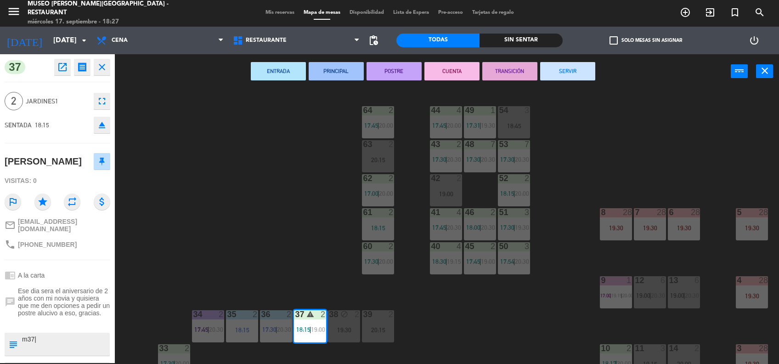
click at [393, 157] on div "20:15" at bounding box center [378, 160] width 32 height 6
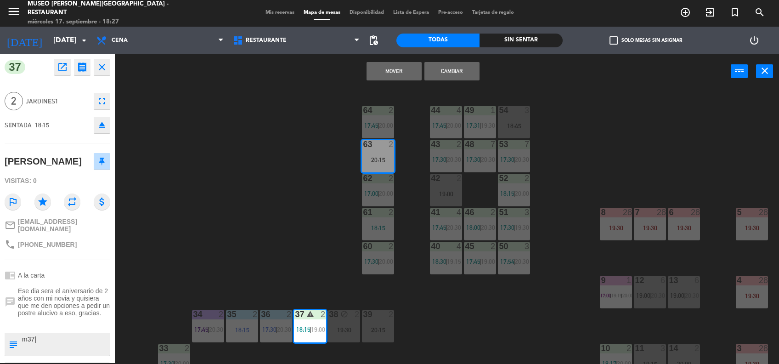
click at [389, 77] on button "Mover" at bounding box center [394, 71] width 55 height 18
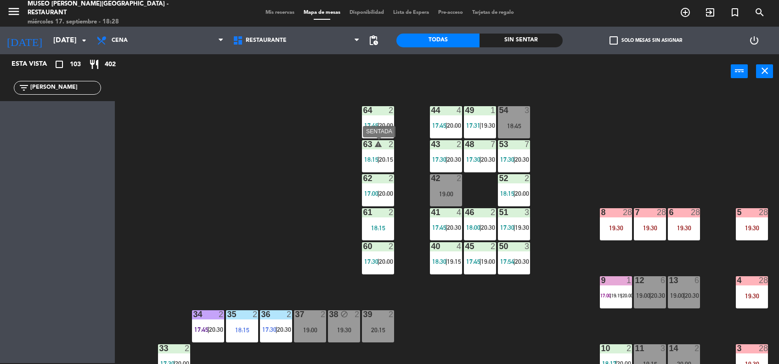
click at [373, 147] on div "warning" at bounding box center [378, 144] width 15 height 9
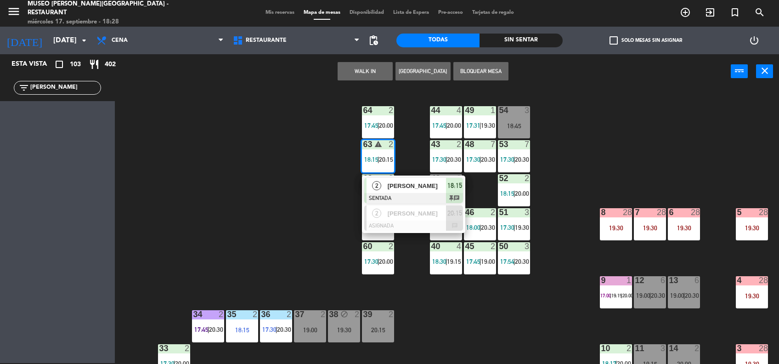
click at [443, 181] on span "[PERSON_NAME]" at bounding box center [417, 186] width 59 height 10
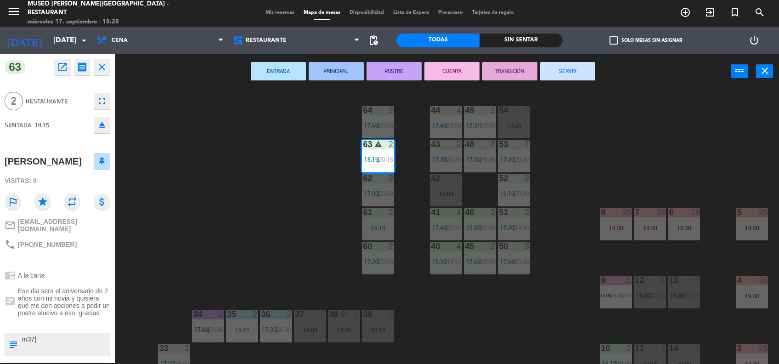
click at [55, 334] on textarea at bounding box center [65, 343] width 88 height 19
type textarea "m63"
click at [63, 267] on div "chrome_reader_mode A la carta" at bounding box center [58, 274] width 106 height 17
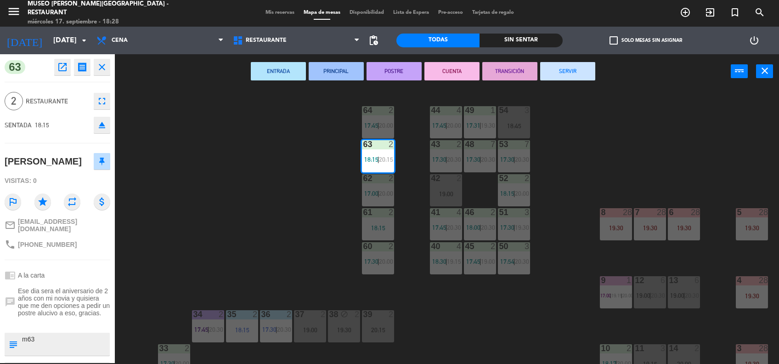
click at [63, 267] on div "chrome_reader_mode A la carta" at bounding box center [58, 274] width 106 height 17
click at [316, 225] on div "44 4 17:45 | 20:00 49 1 17:31 | 19:30 54 3 18:45 64 2 17:45 | 20:00 48 7 17:30 …" at bounding box center [451, 227] width 656 height 274
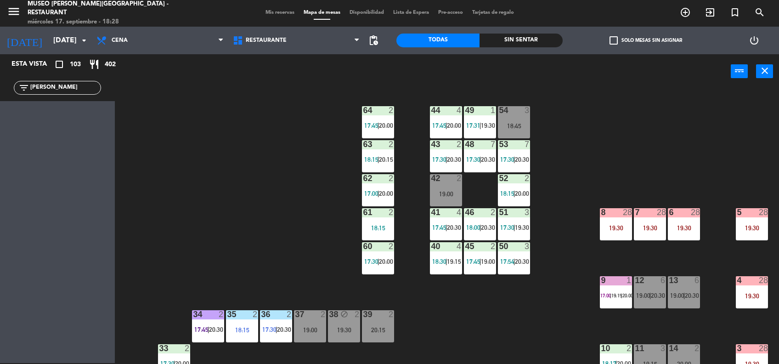
drag, startPoint x: 41, startPoint y: 90, endPoint x: -3, endPoint y: 90, distance: 44.1
click at [0, 90] on html "close × Museo [PERSON_NAME] Café - Restaurant × chrome_reader_mode Listado de R…" at bounding box center [389, 182] width 779 height 364
drag, startPoint x: 58, startPoint y: 89, endPoint x: 0, endPoint y: 107, distance: 61.2
click at [0, 108] on html "close × Museo [PERSON_NAME] Café - Restaurant × chrome_reader_mode Listado de R…" at bounding box center [389, 182] width 779 height 364
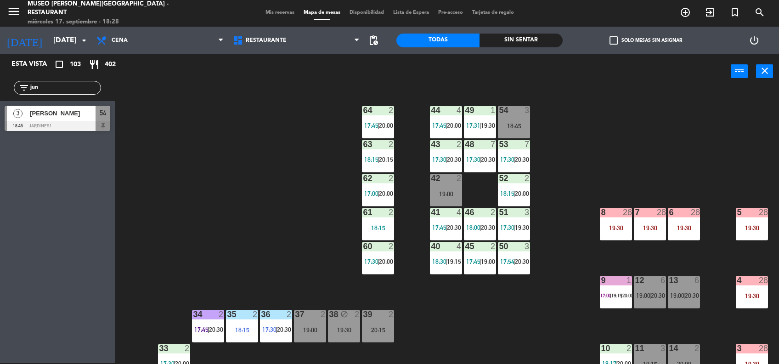
type input "jun"
click at [68, 124] on div at bounding box center [58, 126] width 106 height 10
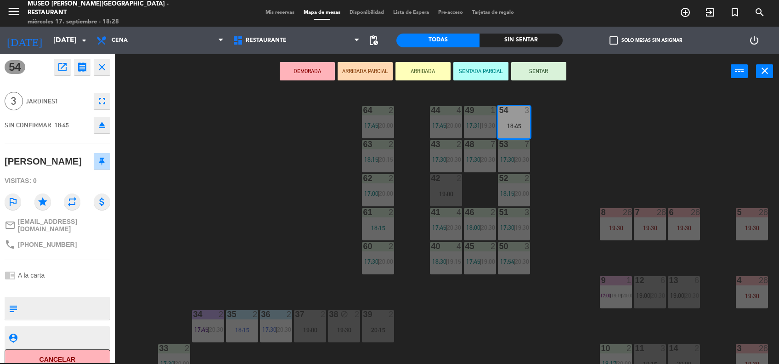
click at [362, 72] on button "ARRIBADA PARCIAL" at bounding box center [365, 71] width 55 height 18
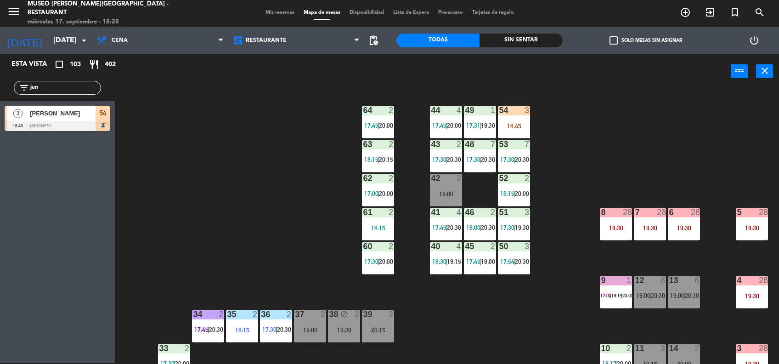
click at [62, 102] on div "3 [PERSON_NAME] 18:45 Jardines1 54" at bounding box center [57, 118] width 115 height 34
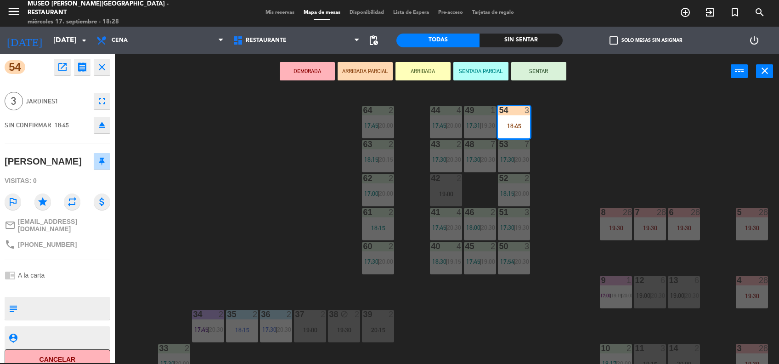
drag, startPoint x: 42, startPoint y: 302, endPoint x: 13, endPoint y: 299, distance: 29.2
click at [13, 303] on icon "subject" at bounding box center [13, 308] width 10 height 10
click at [42, 307] on textarea at bounding box center [65, 308] width 88 height 19
type textarea "m54|"
click at [53, 297] on div at bounding box center [65, 308] width 88 height 23
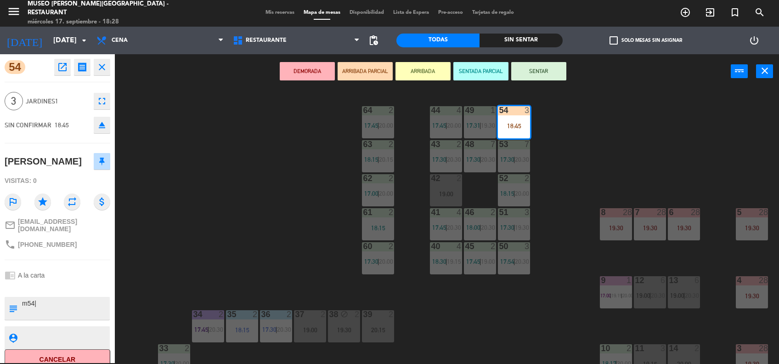
click at [60, 276] on div "chrome_reader_mode A la carta" at bounding box center [58, 274] width 106 height 17
click at [526, 62] on button "SENTAR" at bounding box center [538, 71] width 55 height 18
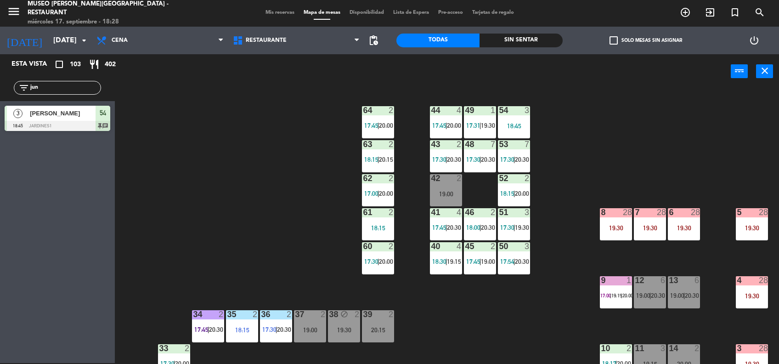
click at [511, 125] on div "18:45" at bounding box center [514, 126] width 32 height 6
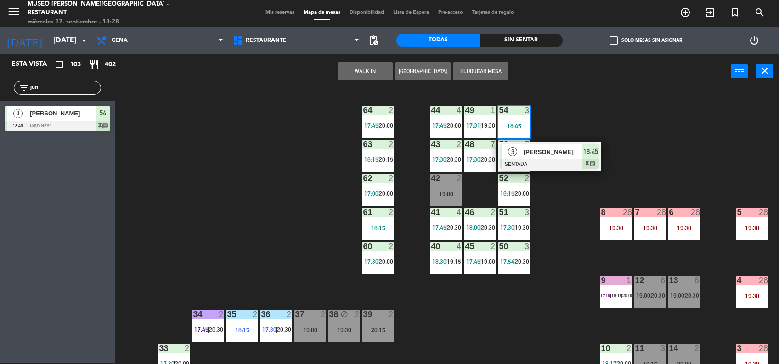
click at [562, 157] on div "[PERSON_NAME]" at bounding box center [553, 151] width 60 height 15
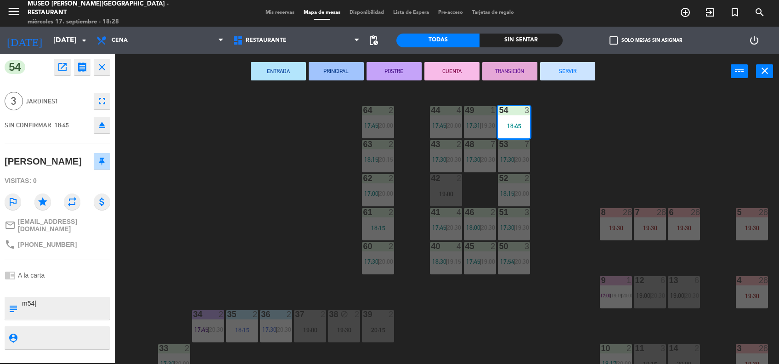
click at [303, 258] on div "44 4 17:45 | 20:00 49 1 17:31 | 19:30 54 3 18:45 64 2 17:45 | 20:00 48 7 17:30 …" at bounding box center [451, 227] width 656 height 274
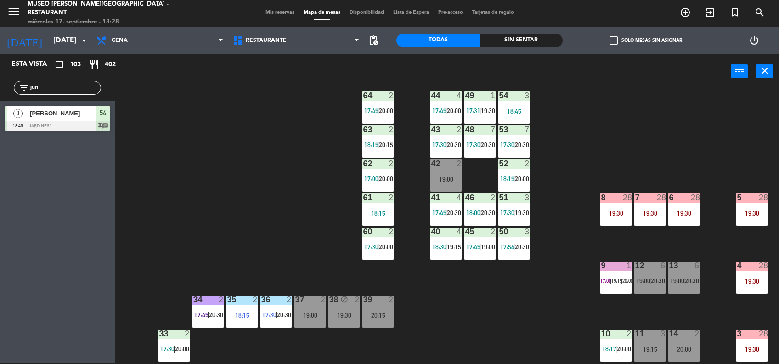
scroll to position [110, 0]
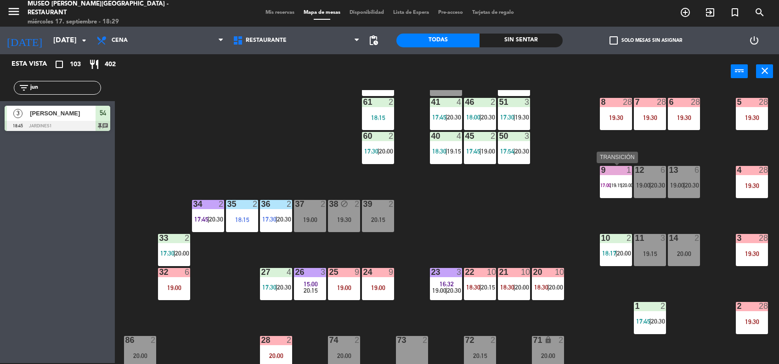
click at [609, 183] on span "17:00" at bounding box center [605, 185] width 11 height 6
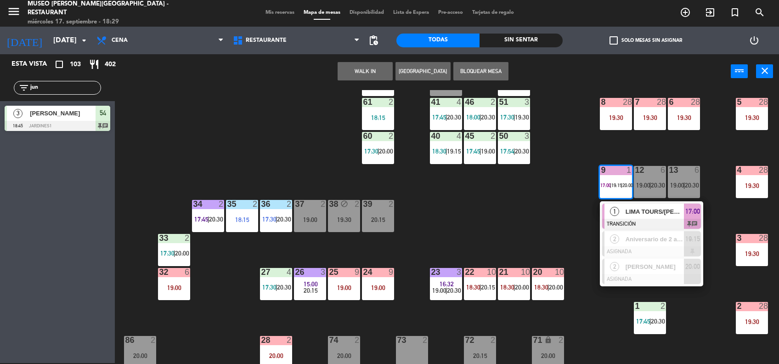
click at [639, 210] on span "LIMA TOURS/[PERSON_NAME][GEOGRAPHIC_DATA]" at bounding box center [655, 212] width 59 height 10
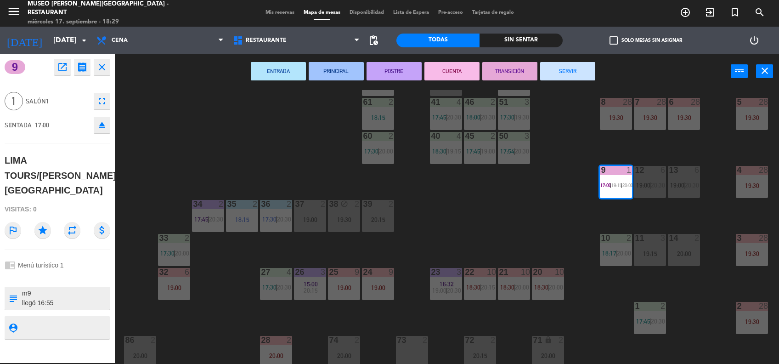
scroll to position [0, 0]
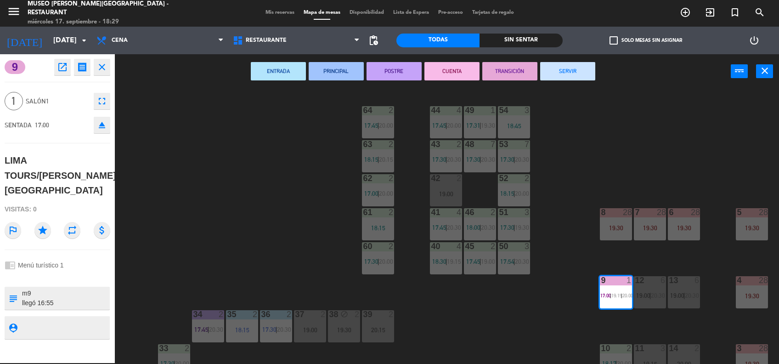
click at [473, 304] on div "44 4 17:45 | 20:00 49 1 17:31 | 19:30 54 3 18:45 64 2 17:45 | 20:00 48 7 17:30 …" at bounding box center [451, 227] width 656 height 274
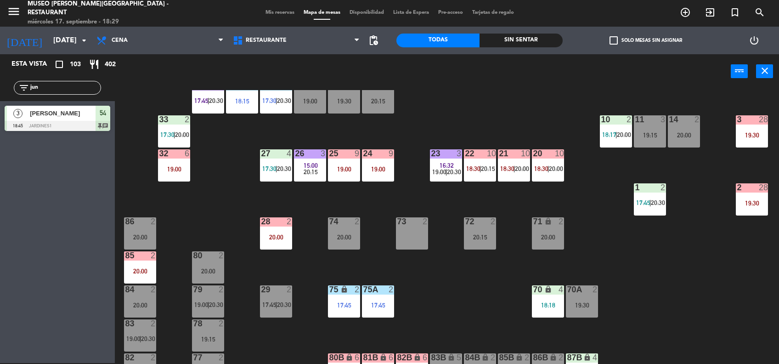
scroll to position [228, 0]
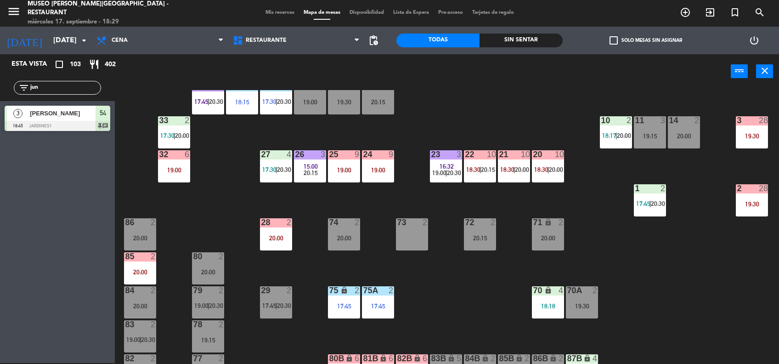
drag, startPoint x: 51, startPoint y: 90, endPoint x: 0, endPoint y: 93, distance: 51.1
click at [0, 93] on html "close × Museo [PERSON_NAME] Café - Restaurant × chrome_reader_mode Listado de R…" at bounding box center [389, 182] width 779 height 364
type input "guil"
click at [83, 147] on span "[PERSON_NAME]" at bounding box center [63, 148] width 66 height 10
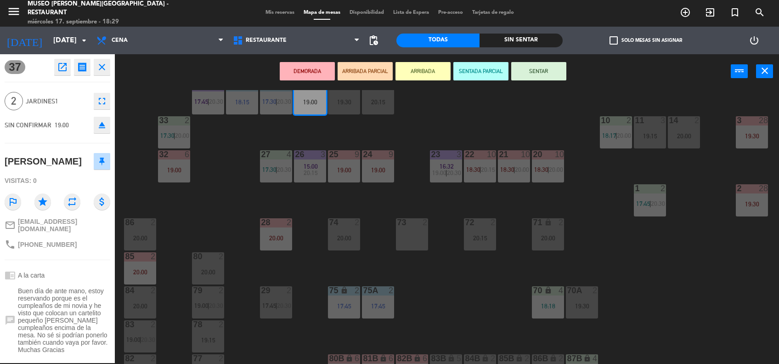
click at [361, 67] on button "ARRIBADA PARCIAL" at bounding box center [365, 71] width 55 height 18
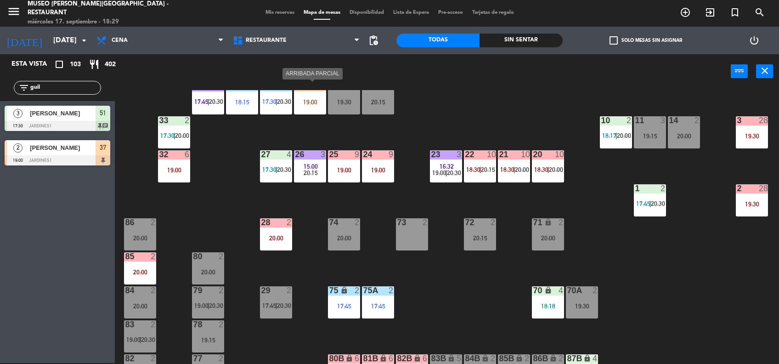
click at [315, 96] on div "37 2 19:00" at bounding box center [310, 98] width 32 height 32
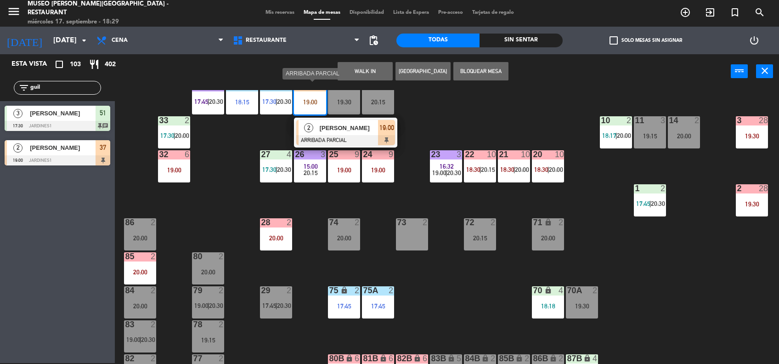
click at [367, 146] on div "2 [PERSON_NAME] ARRIBADA PARCIAL 19:00" at bounding box center [345, 133] width 103 height 30
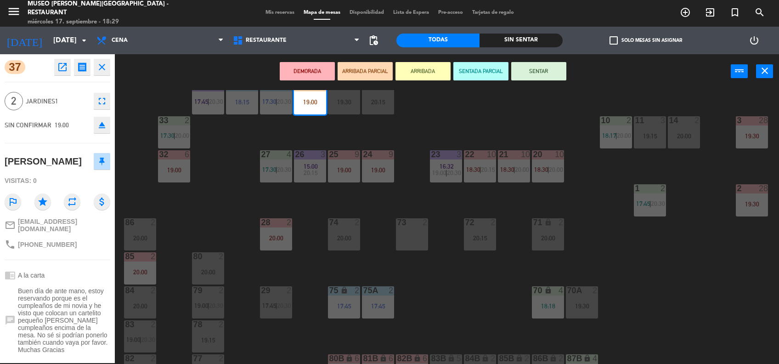
click at [66, 323] on span "Buen día de ante mano, estoy reservando porque es el cumpleaños de mi novia y h…" at bounding box center [64, 320] width 92 height 66
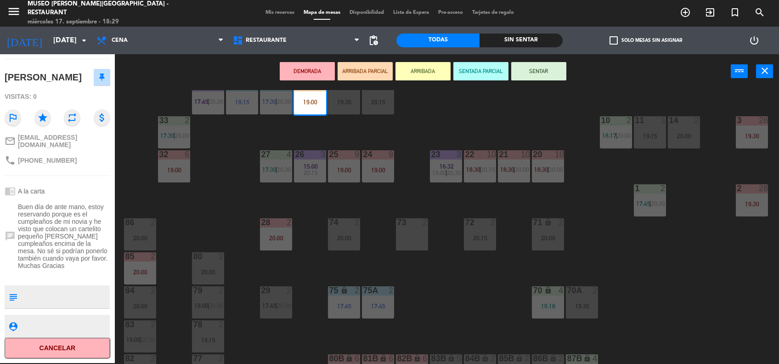
scroll to position [83, 0]
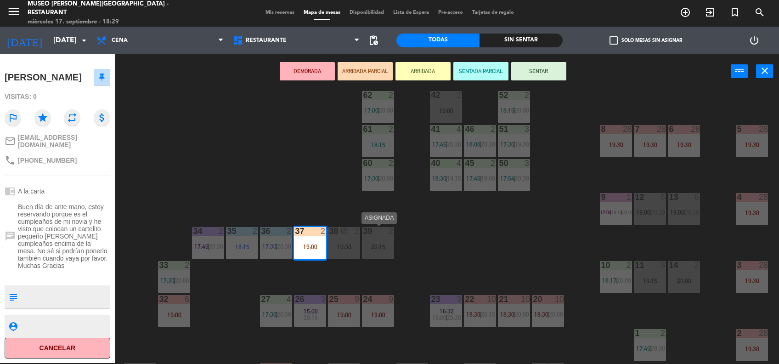
click at [384, 253] on div "39 2 20:15" at bounding box center [378, 243] width 32 height 32
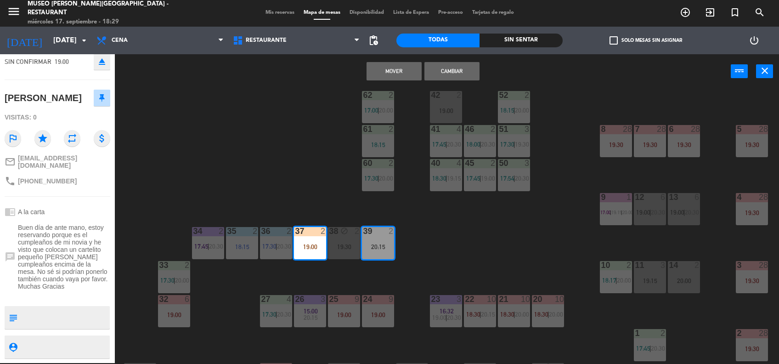
scroll to position [73, 0]
click at [456, 65] on button "Cambiar" at bounding box center [451, 71] width 55 height 18
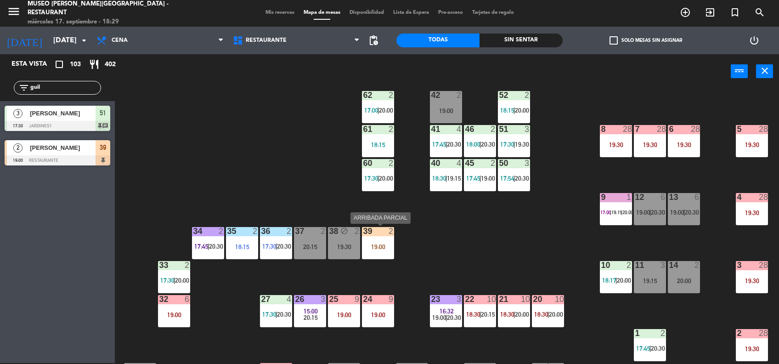
click at [373, 243] on div "19:00" at bounding box center [378, 246] width 32 height 6
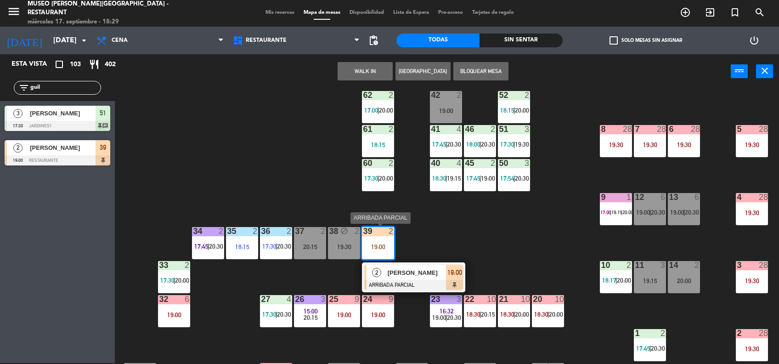
click at [414, 267] on div "[PERSON_NAME]" at bounding box center [417, 272] width 60 height 15
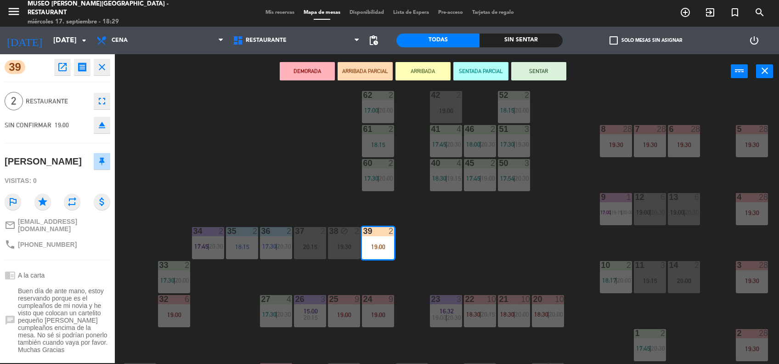
click at [436, 255] on div "44 4 17:45 | 20:00 49 1 17:31 | 19:30 54 3 18:45 64 2 17:45 | 20:00 48 7 17:30 …" at bounding box center [451, 227] width 656 height 274
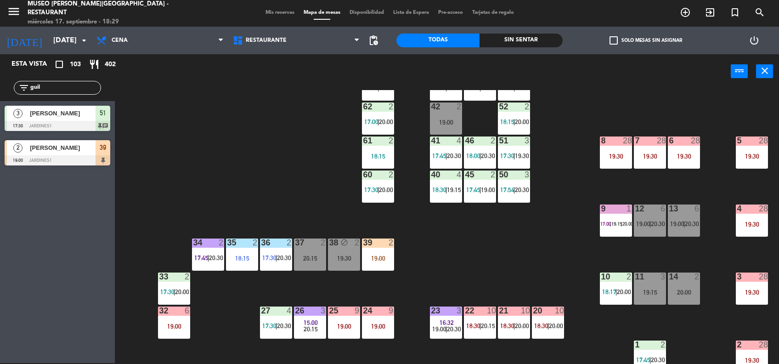
scroll to position [79, 0]
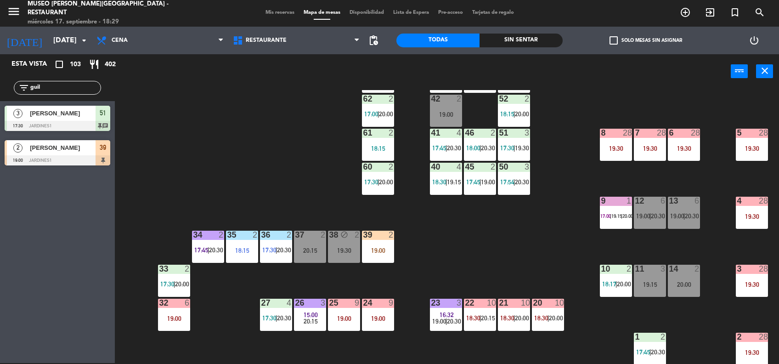
drag, startPoint x: 69, startPoint y: 83, endPoint x: -3, endPoint y: 82, distance: 71.7
click at [0, 82] on html "close × Museo [PERSON_NAME] Café - Restaurant × chrome_reader_mode Listado de R…" at bounding box center [389, 182] width 779 height 364
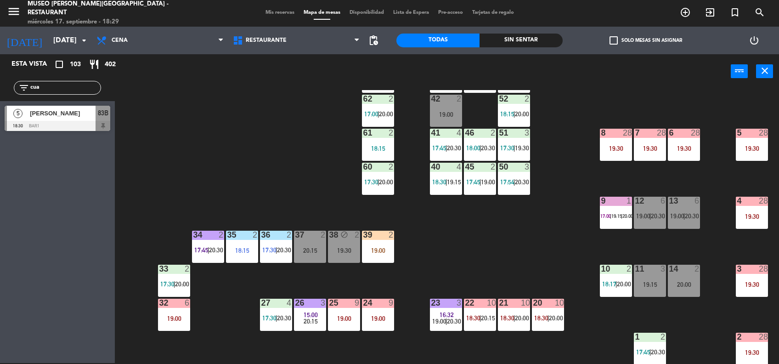
type input "cua"
click at [105, 119] on div "83B" at bounding box center [103, 113] width 15 height 15
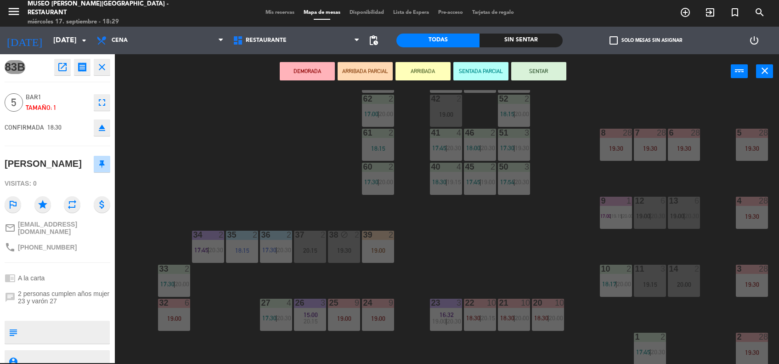
click at [367, 66] on button "ARRIBADA PARCIAL" at bounding box center [365, 71] width 55 height 18
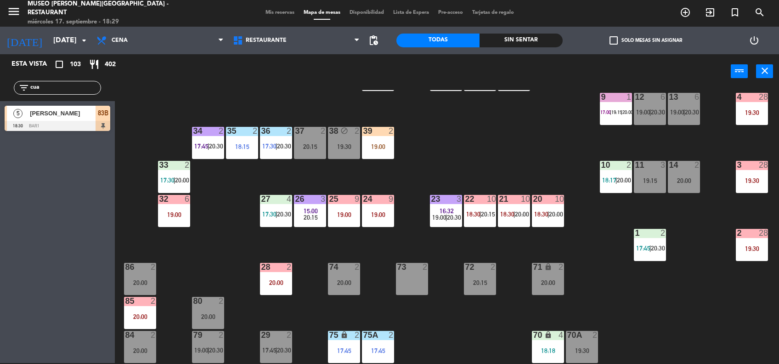
scroll to position [0, 0]
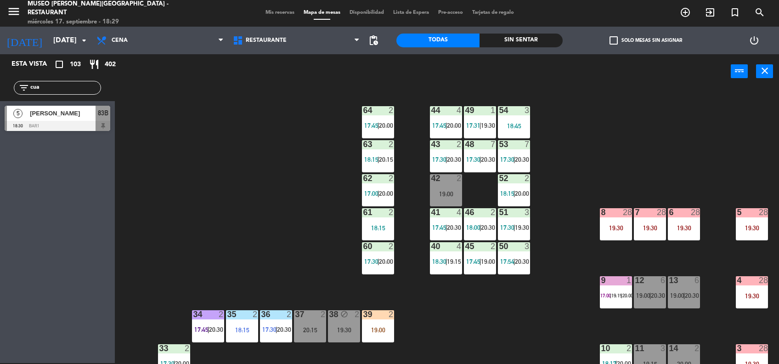
click at [93, 123] on div at bounding box center [58, 126] width 106 height 10
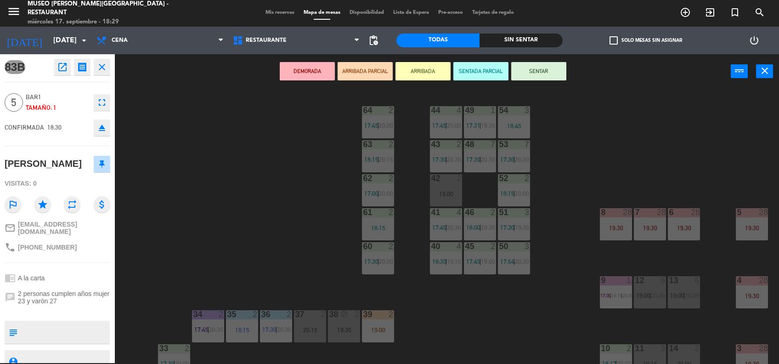
click at [367, 68] on button "ARRIBADA PARCIAL" at bounding box center [365, 71] width 55 height 18
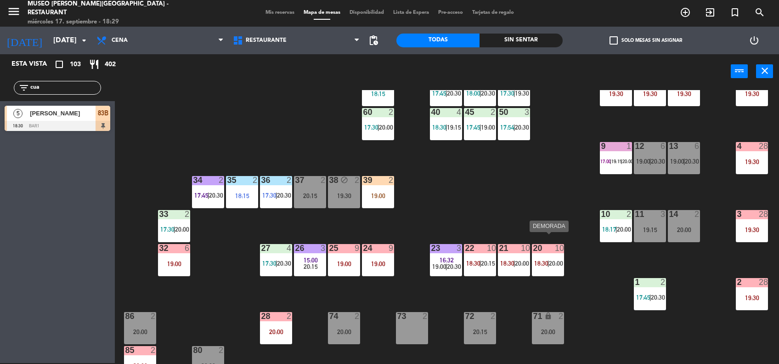
scroll to position [143, 0]
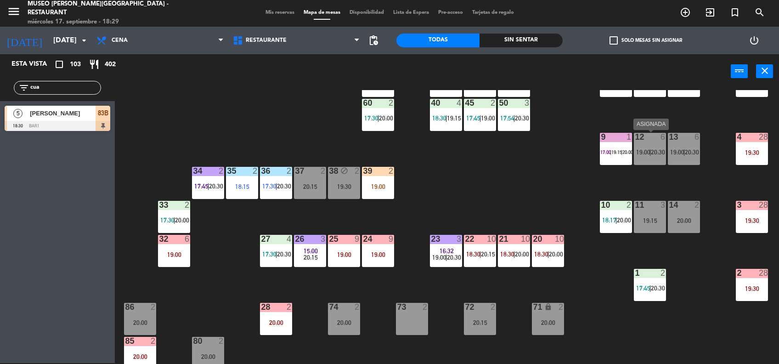
click at [640, 152] on span "19:00" at bounding box center [643, 151] width 14 height 7
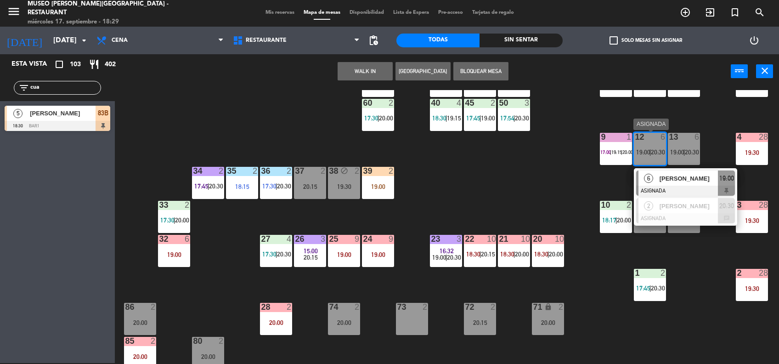
click at [685, 177] on span "[PERSON_NAME]" at bounding box center [689, 179] width 59 height 10
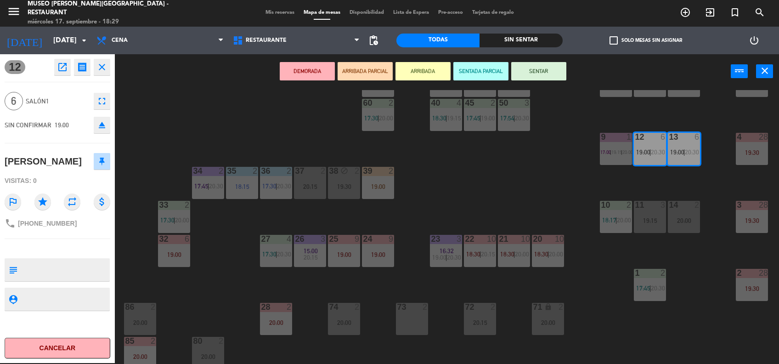
click at [506, 206] on div "44 4 17:45 | 20:00 49 1 17:31 | 19:30 54 3 18:45 64 2 17:45 | 20:00 48 7 17:30 …" at bounding box center [451, 227] width 656 height 274
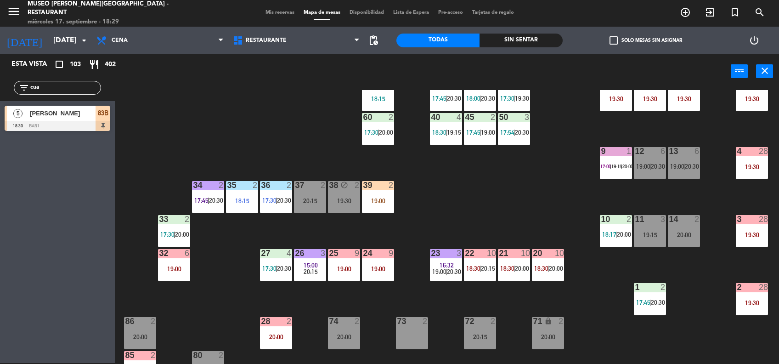
scroll to position [130, 0]
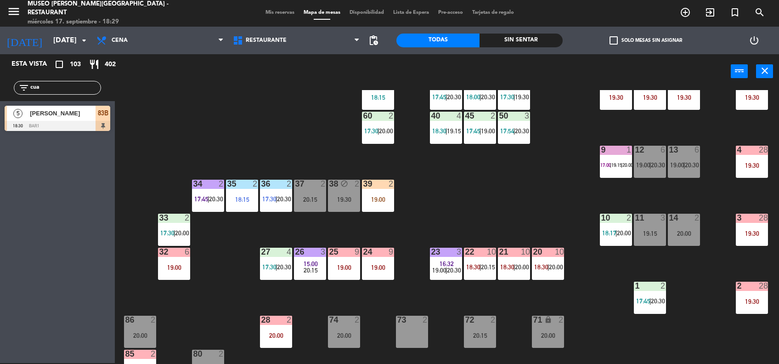
click at [380, 253] on div at bounding box center [378, 252] width 15 height 8
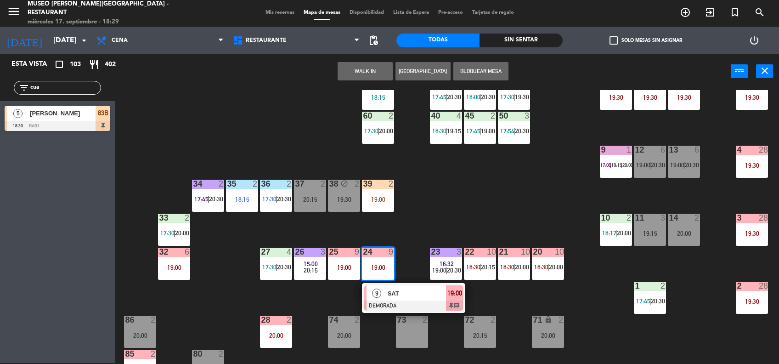
click at [463, 223] on div "44 4 17:45 | 20:00 49 1 17:31 | 19:30 54 3 18:45 64 2 17:45 | 20:00 48 7 17:30 …" at bounding box center [451, 227] width 656 height 274
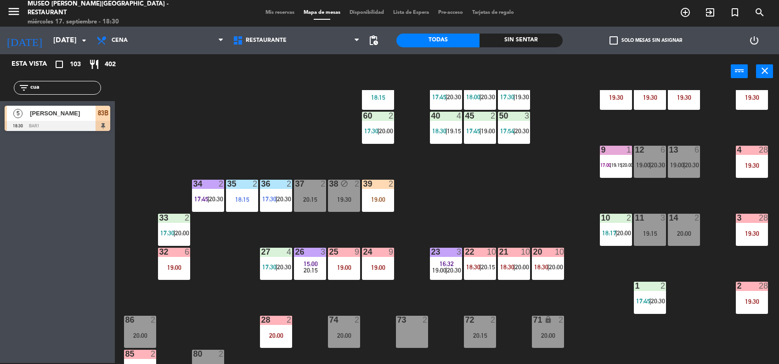
click at [266, 325] on div "28 2 20:00" at bounding box center [276, 332] width 32 height 32
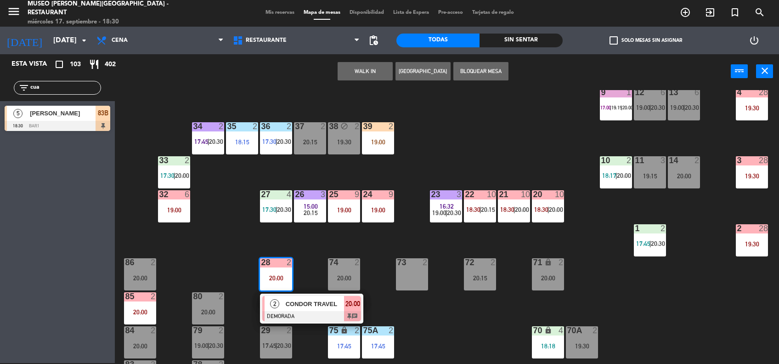
scroll to position [191, 0]
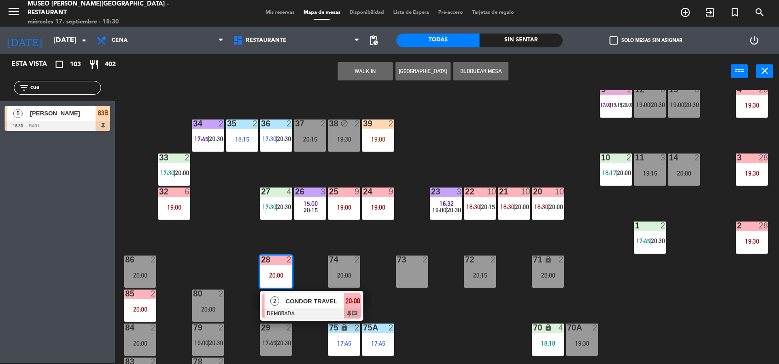
click at [283, 315] on div at bounding box center [311, 313] width 99 height 10
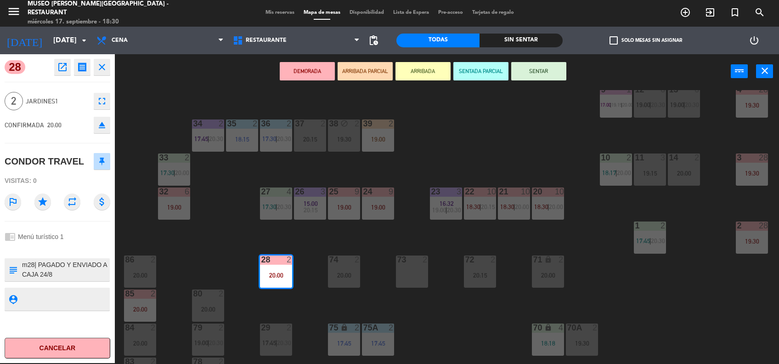
click at [209, 265] on div "44 4 17:45 | 20:00 49 1 17:31 | 19:30 54 3 18:45 64 2 17:45 | 20:00 48 7 17:30 …" at bounding box center [451, 227] width 656 height 274
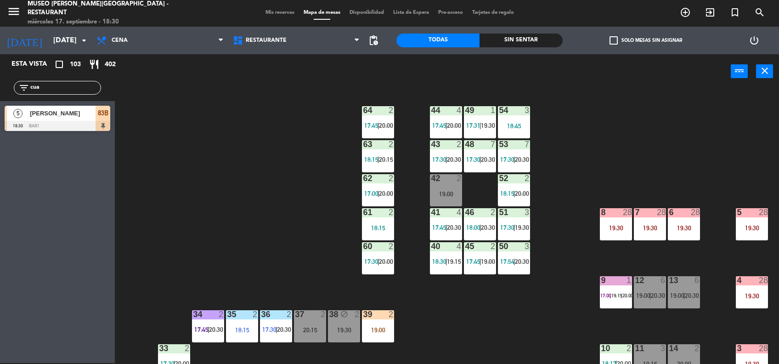
scroll to position [92, 0]
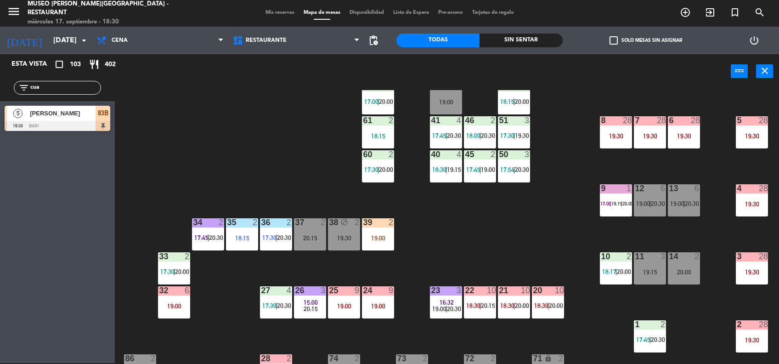
click at [451, 233] on div "44 4 17:45 | 20:00 49 1 17:31 | 19:30 54 3 18:45 64 2 17:45 | 20:00 48 7 17:30 …" at bounding box center [451, 227] width 656 height 274
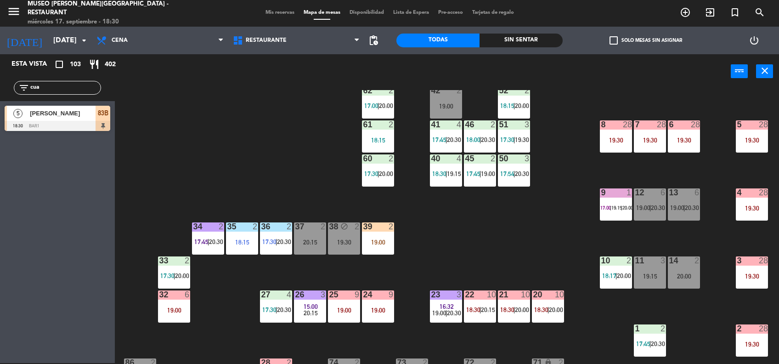
scroll to position [87, 0]
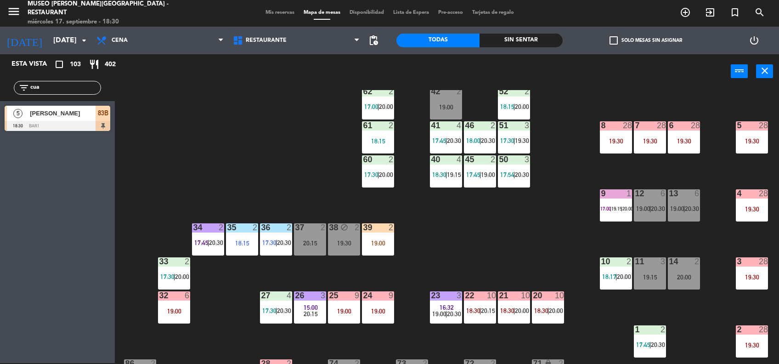
click at [379, 249] on div "39 2 19:00" at bounding box center [378, 239] width 32 height 32
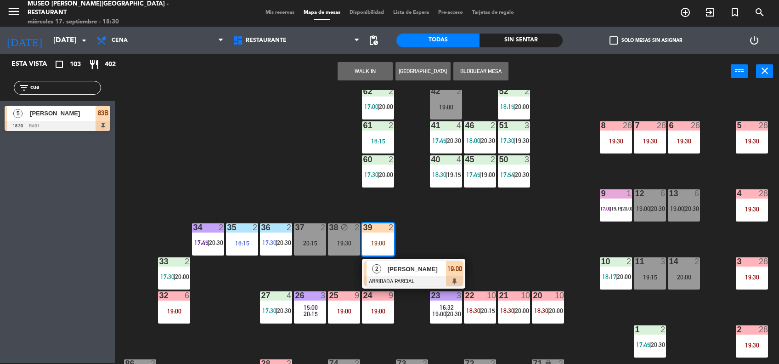
click at [406, 269] on span "[PERSON_NAME]" at bounding box center [417, 269] width 59 height 10
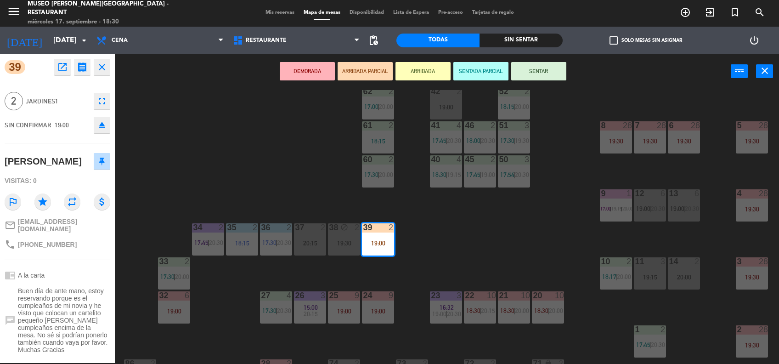
click at [79, 314] on span "Buen día de ante mano, estoy reservando porque es el cumpleaños de mi novia y h…" at bounding box center [64, 320] width 92 height 66
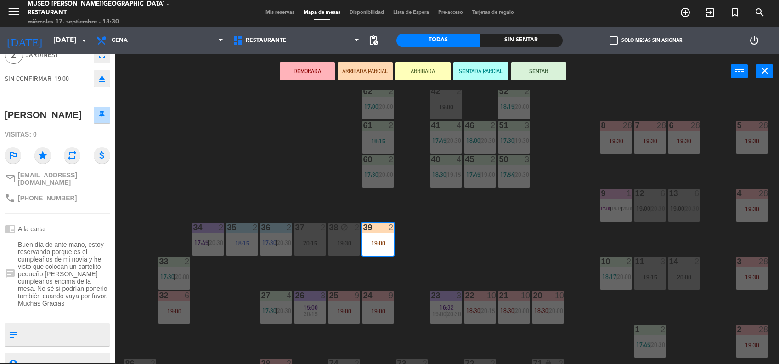
click at [444, 260] on div "44 4 17:45 | 20:00 49 1 17:31 | 19:30 54 3 18:45 64 2 17:45 | 20:00 48 7 17:30 …" at bounding box center [451, 227] width 656 height 274
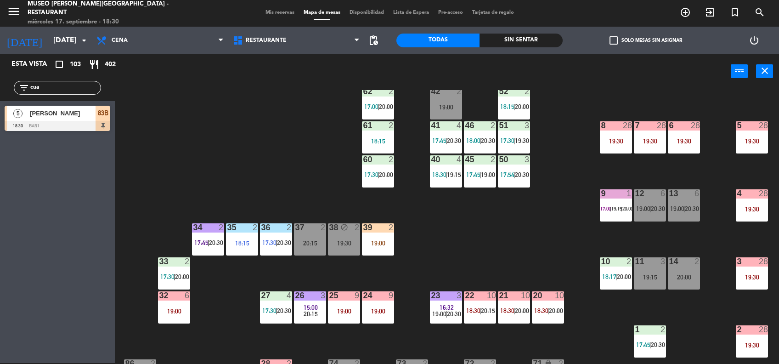
click at [386, 249] on div "39 2 19:00" at bounding box center [378, 239] width 32 height 32
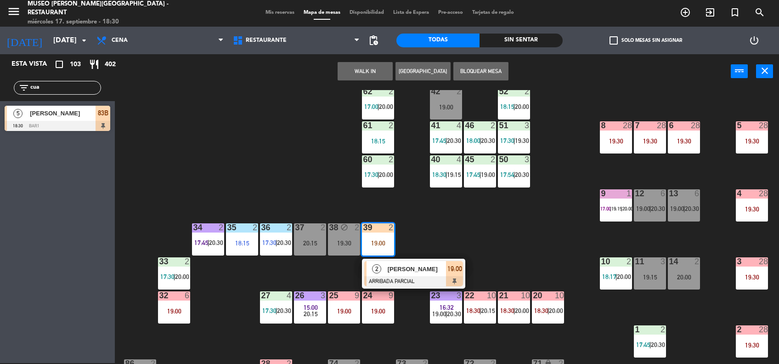
click at [421, 265] on span "[PERSON_NAME]" at bounding box center [417, 269] width 59 height 10
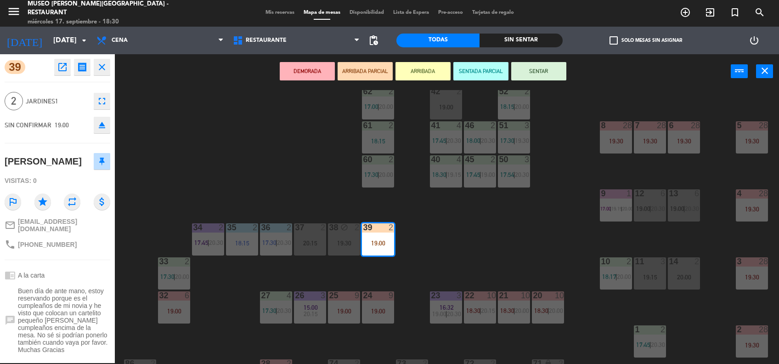
click at [56, 318] on span "Buen día de ante mano, estoy reservando porque es el cumpleaños de mi novia y h…" at bounding box center [64, 320] width 92 height 66
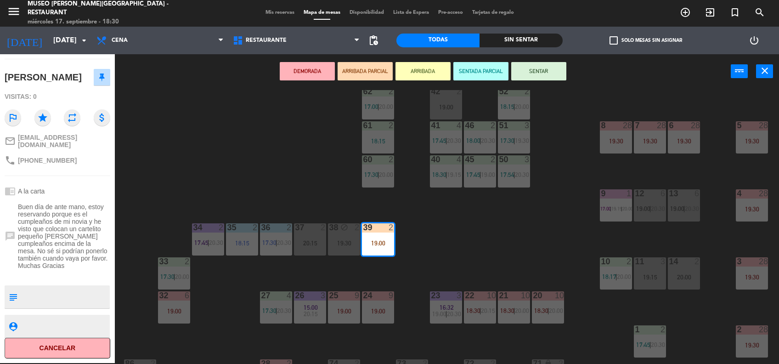
click at [448, 244] on div "44 4 17:45 | 20:00 49 1 17:31 | 19:30 54 3 18:45 64 2 17:45 | 20:00 48 7 17:30 …" at bounding box center [451, 227] width 656 height 274
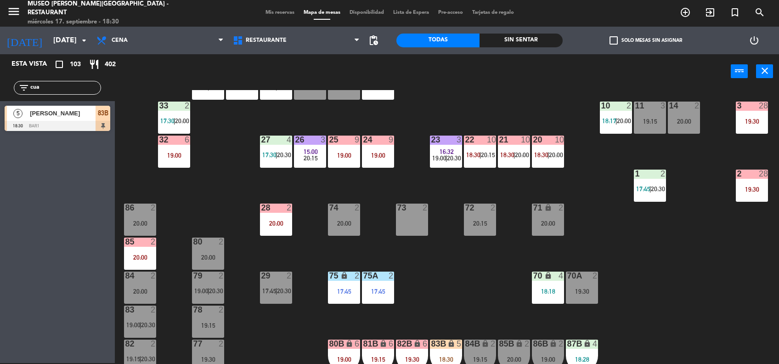
click at [435, 271] on div "44 4 17:45 | 20:00 49 1 17:31 | 19:30 54 3 18:45 64 2 17:45 | 20:00 48 7 17:30 …" at bounding box center [451, 227] width 656 height 274
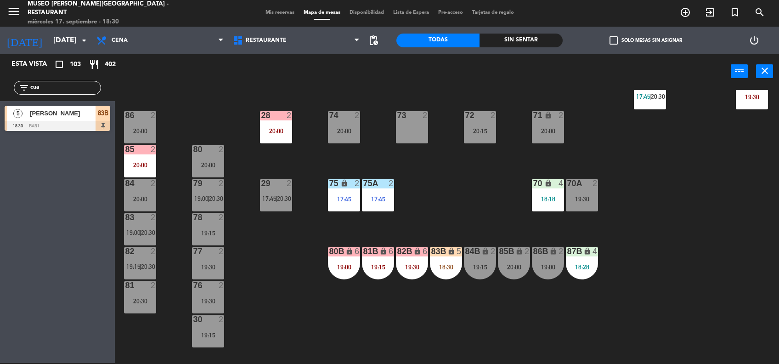
scroll to position [335, 0]
click at [443, 270] on div "83B lock 5 18:30" at bounding box center [446, 263] width 32 height 32
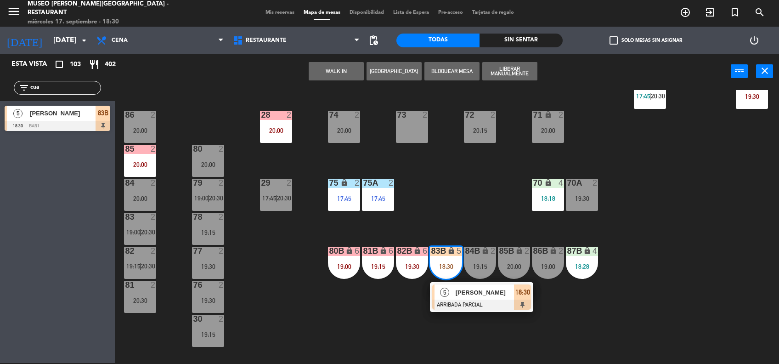
click at [483, 294] on span "[PERSON_NAME]" at bounding box center [485, 293] width 59 height 10
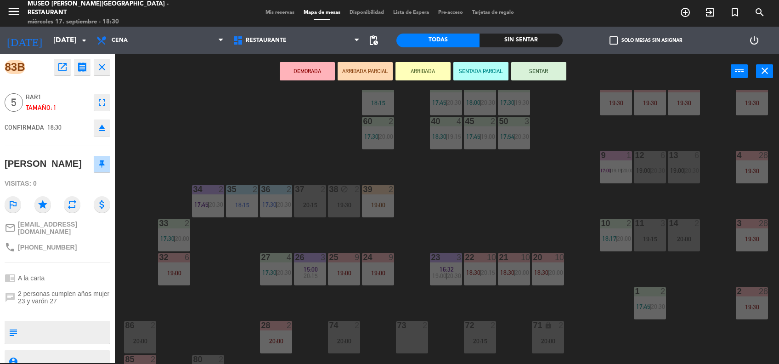
scroll to position [124, 0]
click at [669, 225] on div "14" at bounding box center [669, 224] width 0 height 8
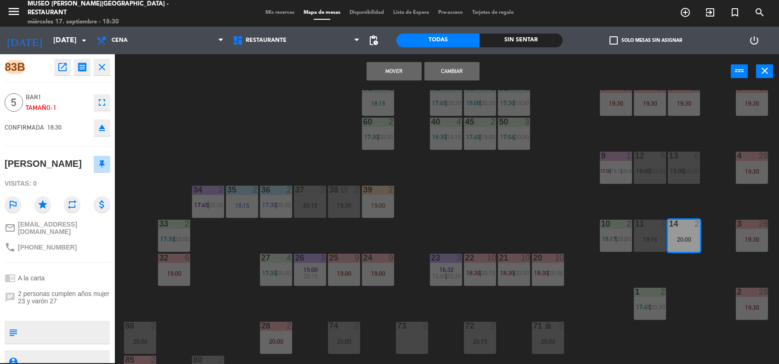
click at [658, 225] on div "3" at bounding box center [665, 224] width 15 height 8
click at [390, 69] on button "Mover y Unir" at bounding box center [394, 71] width 55 height 18
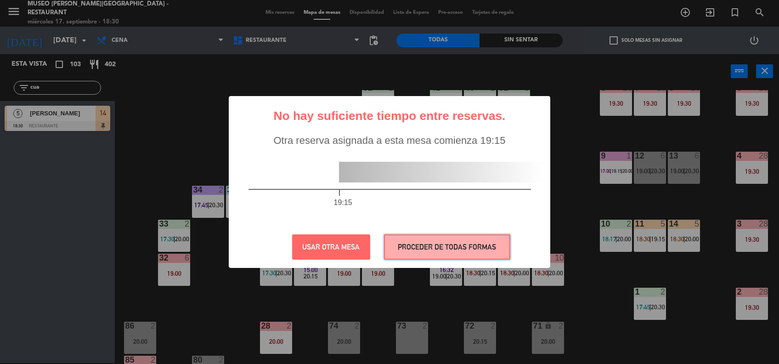
click at [463, 246] on button "PROCEDER DE TODAS FORMAS" at bounding box center [447, 246] width 126 height 25
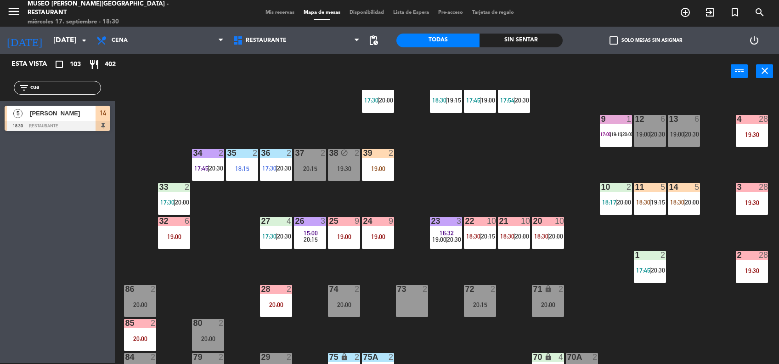
scroll to position [163, 0]
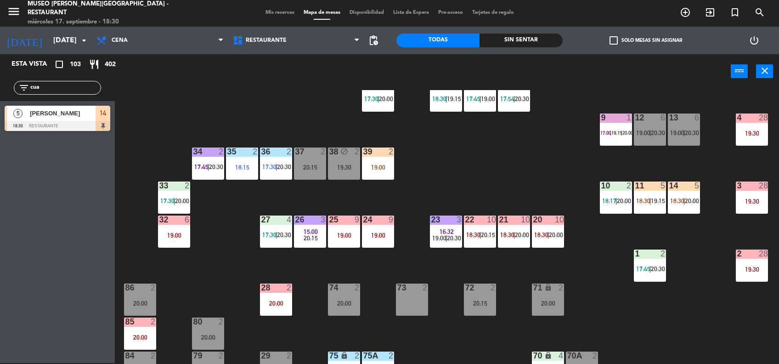
click at [275, 295] on div "28 2 20:00" at bounding box center [276, 299] width 32 height 32
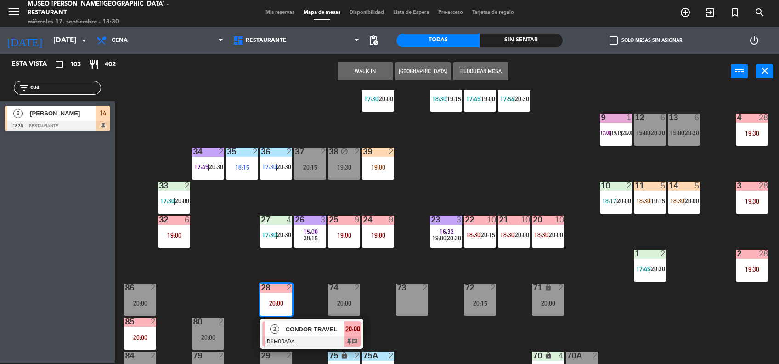
click at [334, 344] on div at bounding box center [311, 341] width 99 height 10
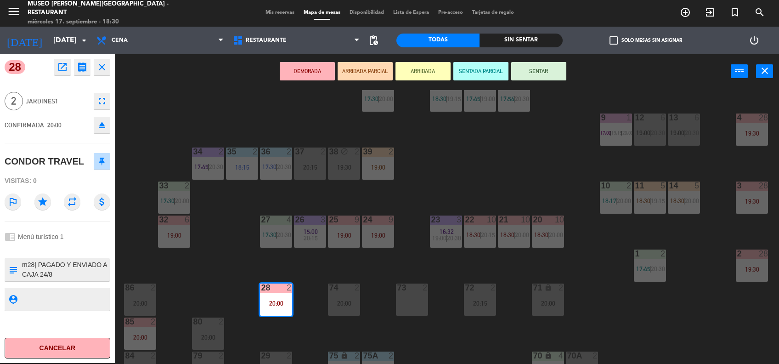
click at [56, 266] on textarea at bounding box center [65, 269] width 88 height 19
click at [65, 268] on textarea at bounding box center [65, 269] width 88 height 19
click at [531, 169] on div "44 4 17:45 | 20:00 49 1 17:31 | 19:30 54 3 18:45 64 2 17:45 | 20:00 48 7 17:30 …" at bounding box center [451, 227] width 656 height 274
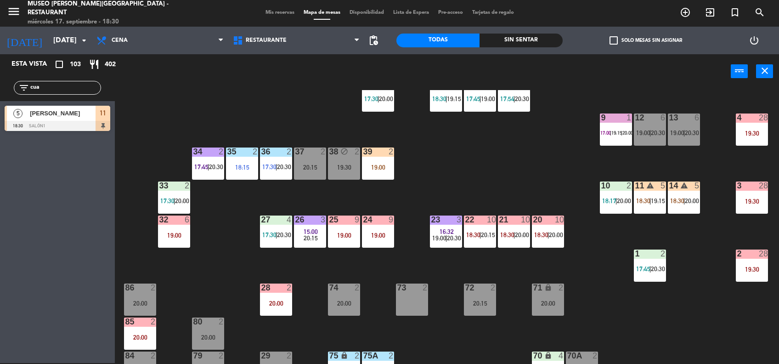
click at [275, 302] on div "20:00" at bounding box center [276, 303] width 32 height 6
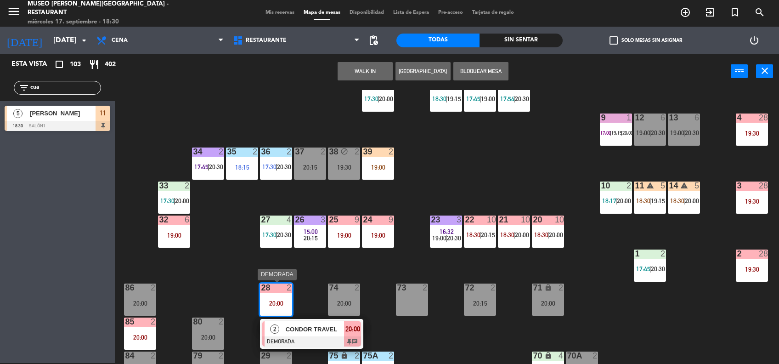
click at [310, 329] on span "CONDOR TRAVEL" at bounding box center [315, 329] width 59 height 10
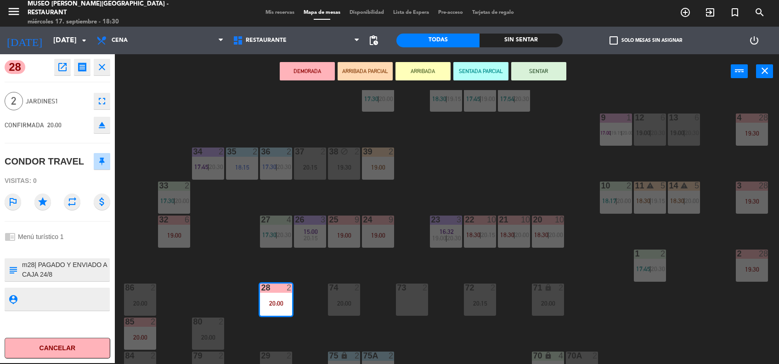
click at [358, 71] on button "ARRIBADA PARCIAL" at bounding box center [365, 71] width 55 height 18
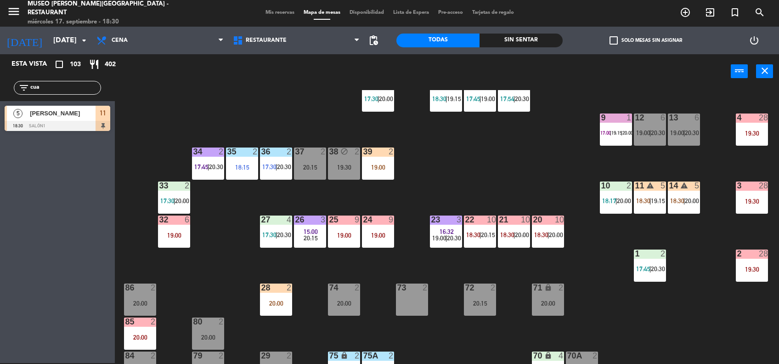
click at [283, 298] on div "28 2 20:00" at bounding box center [276, 299] width 32 height 32
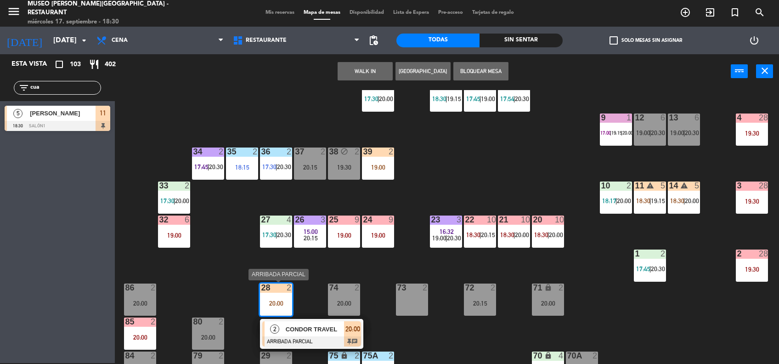
click at [305, 332] on span "CONDOR TRAVEL" at bounding box center [315, 329] width 59 height 10
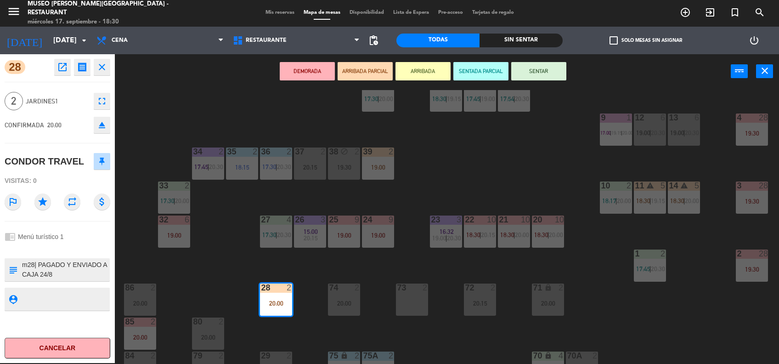
click at [76, 267] on textarea at bounding box center [65, 269] width 88 height 19
click at [65, 269] on textarea at bounding box center [65, 269] width 88 height 19
type textarea "m28| PAGADO Y ENVIADO A CAJA 24/8 Solicitud de Reconfirmación de Reserva: [PERS…"
click at [56, 241] on div "chrome_reader_mode Menú turístico 1" at bounding box center [58, 236] width 106 height 17
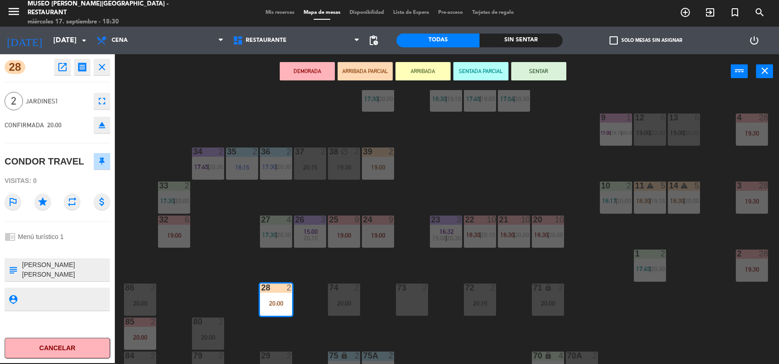
click at [56, 241] on div "chrome_reader_mode Menú turístico 1" at bounding box center [58, 236] width 106 height 17
click at [529, 58] on div "DEMORADA ARRIBADA PARCIAL ARRIBADA SENTADA PARCIAL SENTAR power_input close" at bounding box center [423, 71] width 616 height 35
click at [526, 66] on button "SENTAR" at bounding box center [538, 71] width 55 height 18
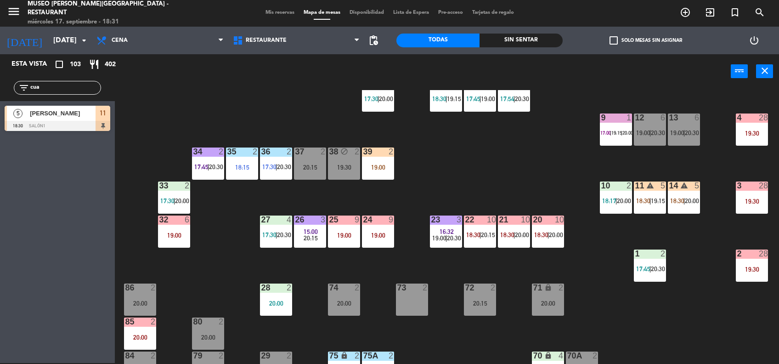
click at [648, 220] on div "44 4 17:45 | 20:00 49 1 17:31 | 19:30 54 3 18:45 64 2 17:45 | 20:00 48 7 17:30 …" at bounding box center [451, 227] width 656 height 274
click at [646, 212] on div "11 warning 5 18:30 | 19:15" at bounding box center [650, 197] width 32 height 32
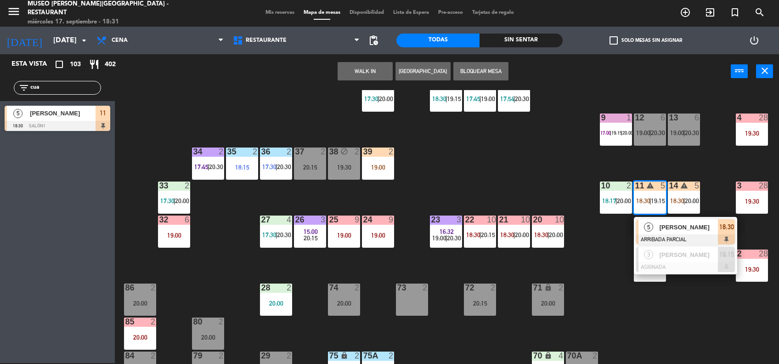
click at [673, 237] on div at bounding box center [685, 239] width 99 height 10
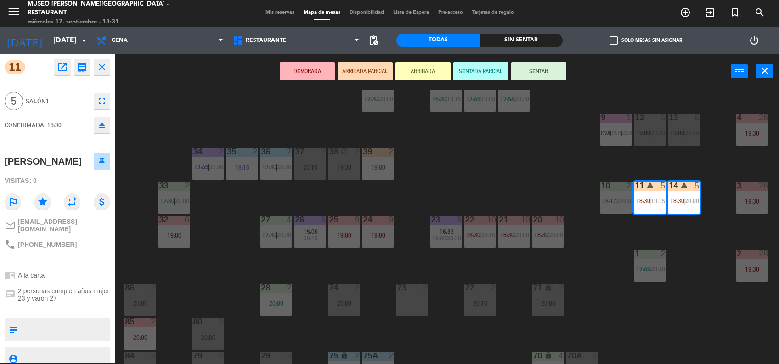
click at [37, 327] on div "11 open_in_new receipt 6:30 PM [DATE] 5 personas [PERSON_NAME] Mesa 11+14 EXPER…" at bounding box center [57, 208] width 115 height 309
click at [41, 336] on textarea at bounding box center [65, 329] width 88 height 19
type textarea "m11-14| cumpleaños"
click at [51, 275] on div "11 open_in_new receipt 6:30 PM [DATE] 5 personas [PERSON_NAME] Mesa 11+14 EXPER…" at bounding box center [57, 208] width 115 height 309
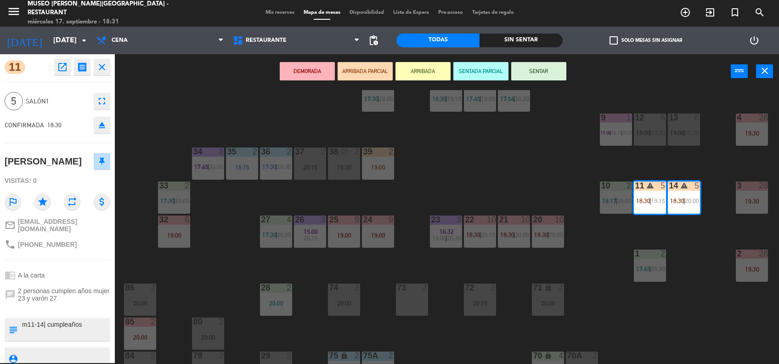
click at [541, 67] on button "SENTAR" at bounding box center [538, 71] width 55 height 18
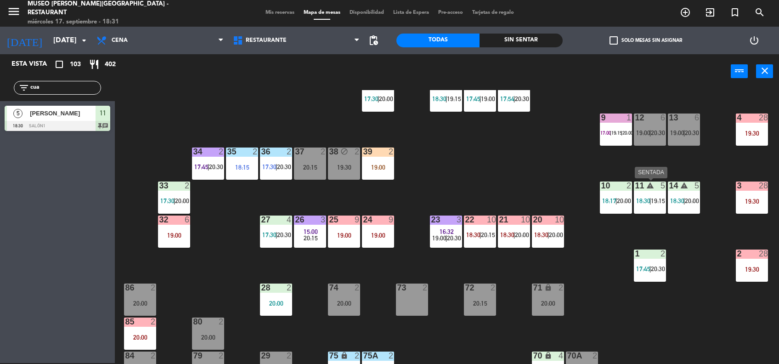
click at [646, 194] on div "11 warning 5 18:30 | 19:15" at bounding box center [650, 197] width 32 height 32
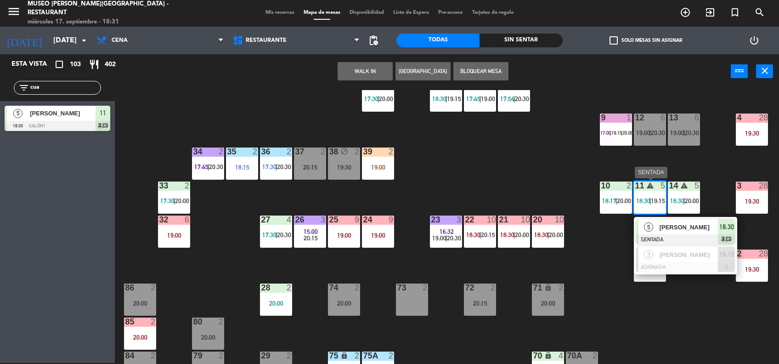
click at [661, 225] on span "[PERSON_NAME]" at bounding box center [689, 227] width 59 height 10
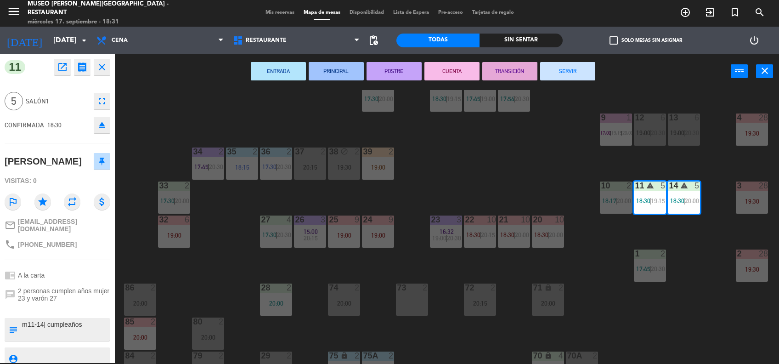
click at [466, 203] on div "44 4 17:45 | 20:00 49 1 17:31 | 19:30 54 3 18:45 64 2 17:45 | 20:00 48 7 17:30 …" at bounding box center [451, 227] width 656 height 274
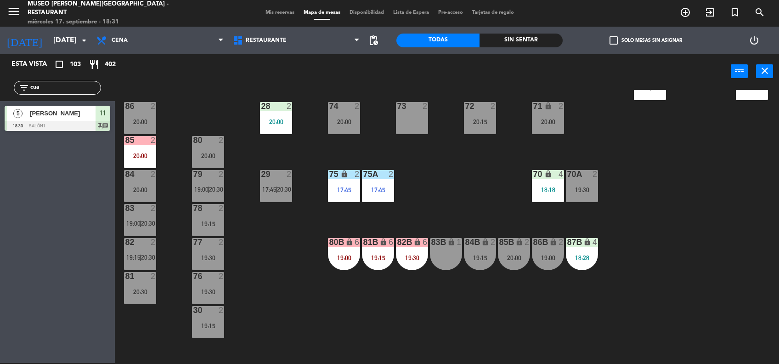
scroll to position [291, 0]
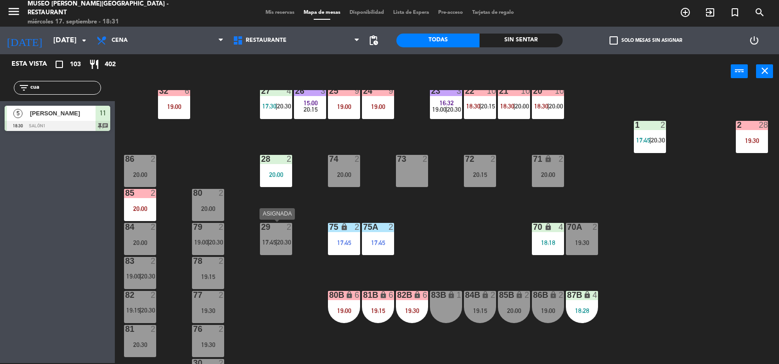
click at [277, 249] on div "29 2 17:45 | 20:30" at bounding box center [276, 239] width 32 height 32
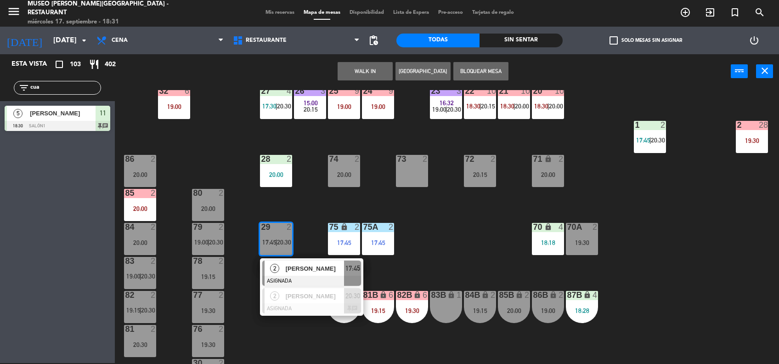
click at [300, 271] on span "[PERSON_NAME]" at bounding box center [315, 269] width 59 height 10
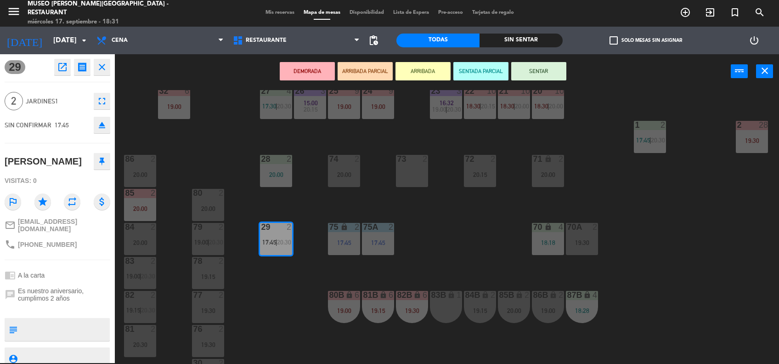
click at [61, 69] on icon "open_in_new" at bounding box center [62, 67] width 11 height 11
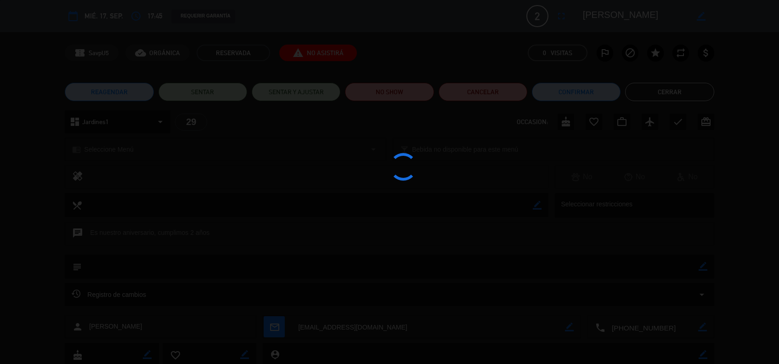
click at [426, 95] on div at bounding box center [389, 182] width 779 height 364
click at [410, 94] on div at bounding box center [389, 182] width 779 height 364
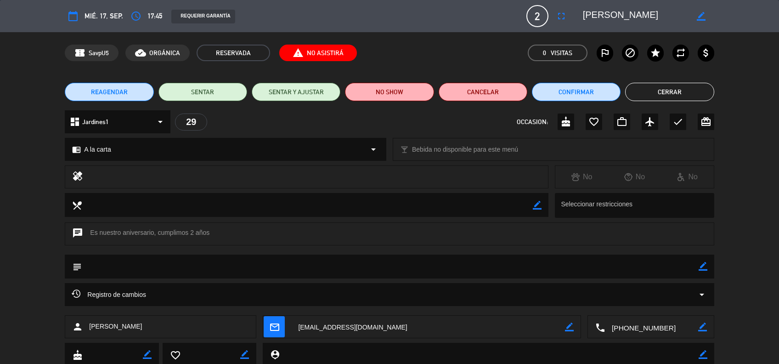
click at [411, 94] on edit-booking-info-modal "calendar_today mié. 17, sep. access_time 17:45 REQUERIR GARANTÍA 2 MAVERICK [PE…" at bounding box center [389, 182] width 779 height 364
click at [411, 94] on button "NO SHOW" at bounding box center [389, 92] width 89 height 18
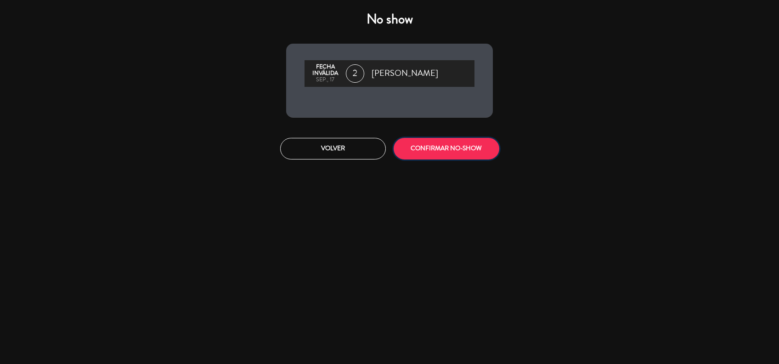
click at [440, 138] on button "CONFIRMAR NO-SHOW" at bounding box center [447, 149] width 106 height 22
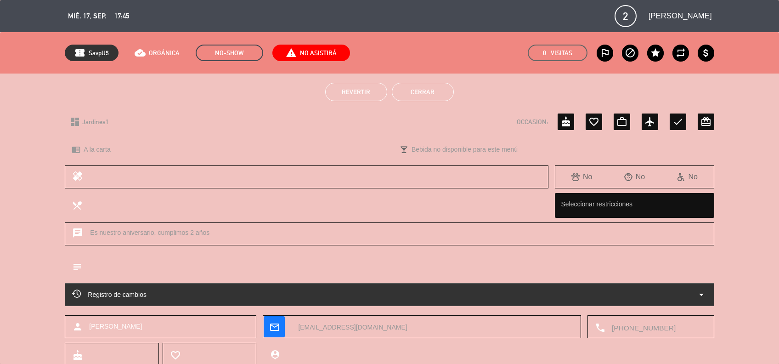
click at [421, 93] on button "Cerrar" at bounding box center [423, 92] width 62 height 18
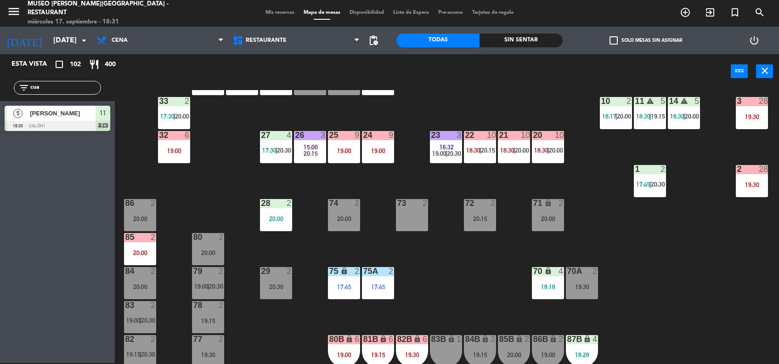
scroll to position [247, 0]
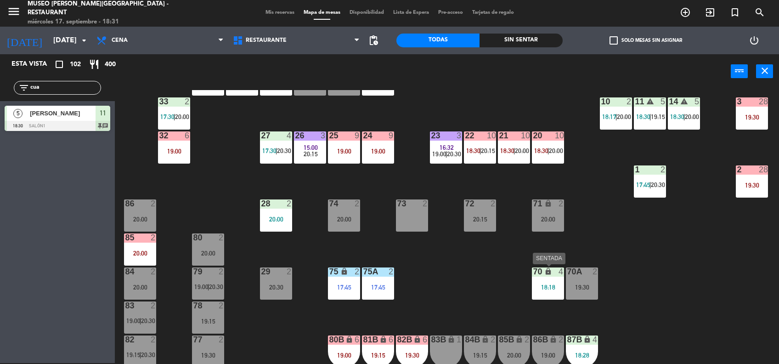
click at [542, 288] on div "18:18" at bounding box center [548, 287] width 32 height 6
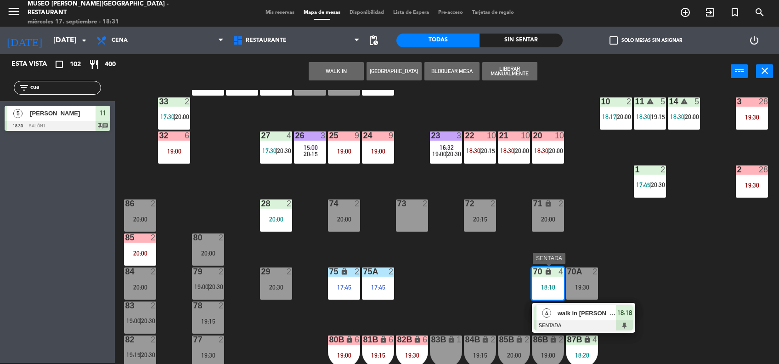
click at [567, 308] on span "walk in [PERSON_NAME]" at bounding box center [587, 313] width 59 height 10
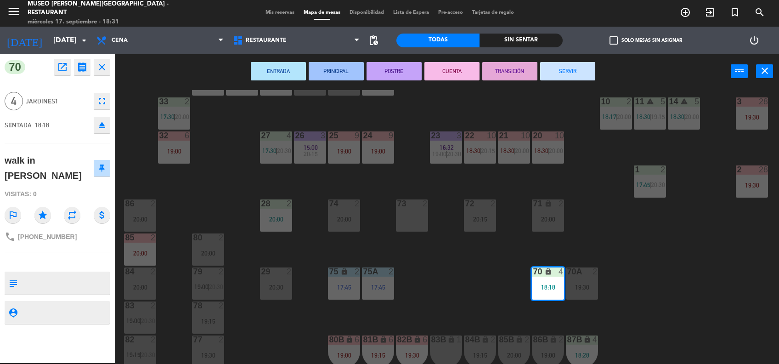
click at [641, 283] on div "44 4 17:45 | 20:00 49 1 17:31 | 19:30 54 3 18:45 64 2 17:45 | 20:00 48 7 17:30 …" at bounding box center [451, 227] width 656 height 274
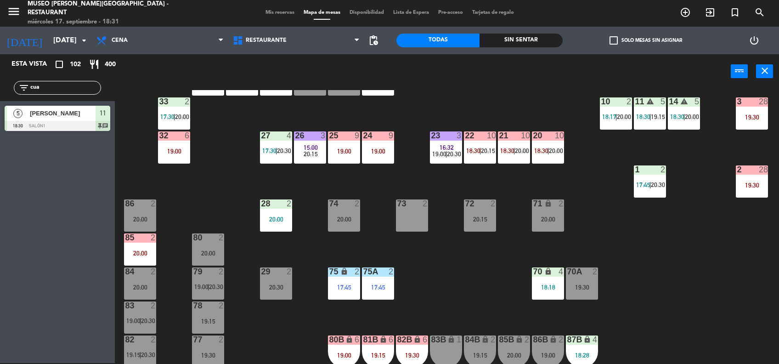
click at [586, 280] on div "70A 2 19:30" at bounding box center [582, 283] width 32 height 32
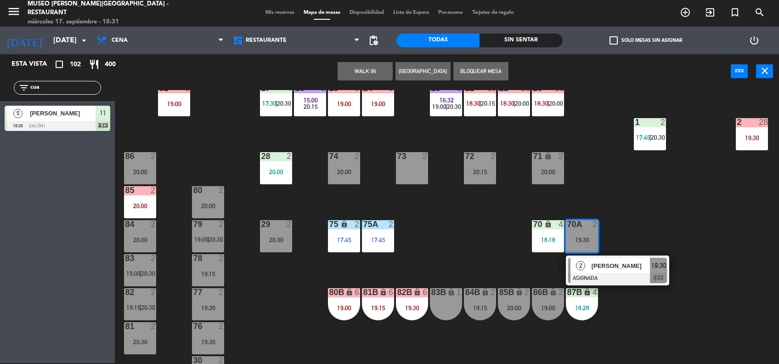
scroll to position [298, 0]
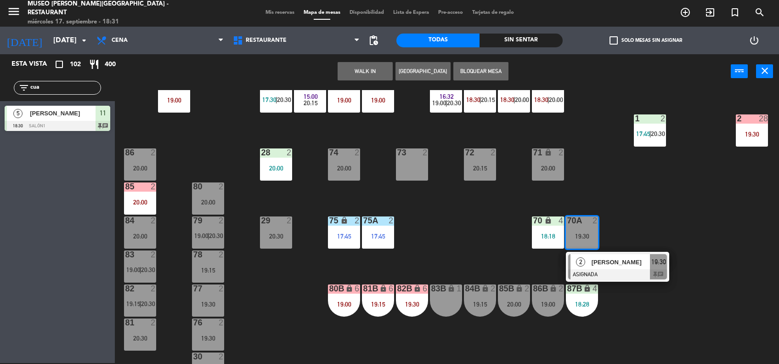
click at [435, 300] on div "83B lock 1" at bounding box center [446, 300] width 32 height 32
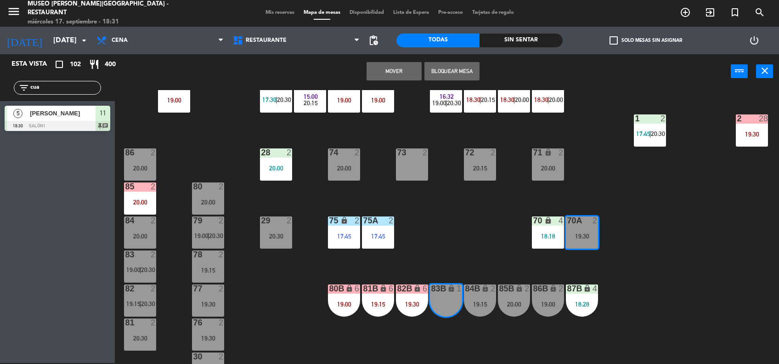
click at [370, 73] on button "Mover" at bounding box center [394, 71] width 55 height 18
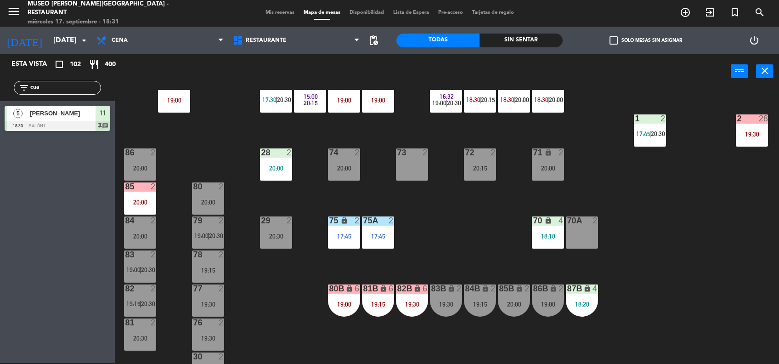
click at [542, 236] on div "18:18" at bounding box center [548, 236] width 32 height 6
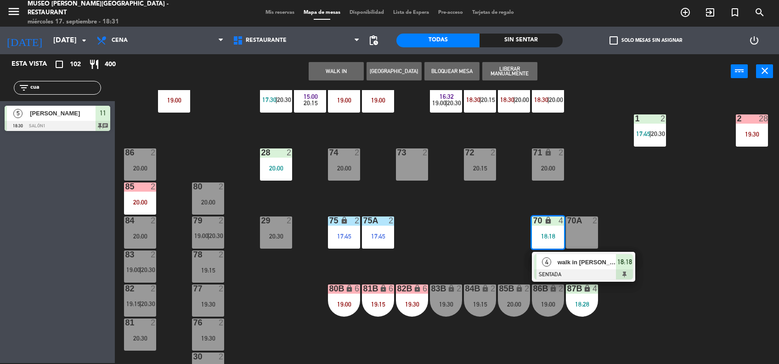
click at [564, 271] on div at bounding box center [583, 274] width 99 height 10
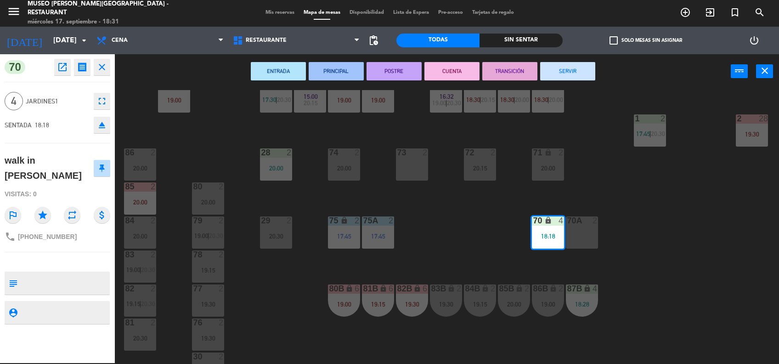
click at [575, 229] on div "70A 2" at bounding box center [582, 232] width 32 height 32
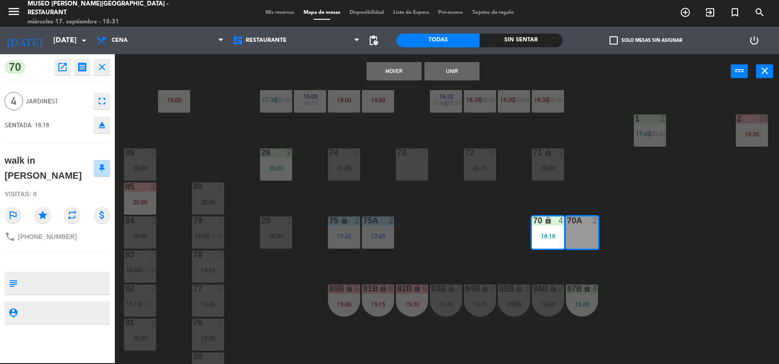
click at [455, 69] on button "Unir" at bounding box center [451, 71] width 55 height 18
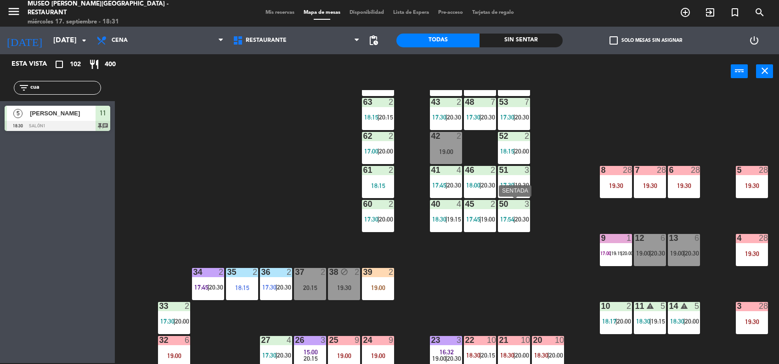
scroll to position [59, 0]
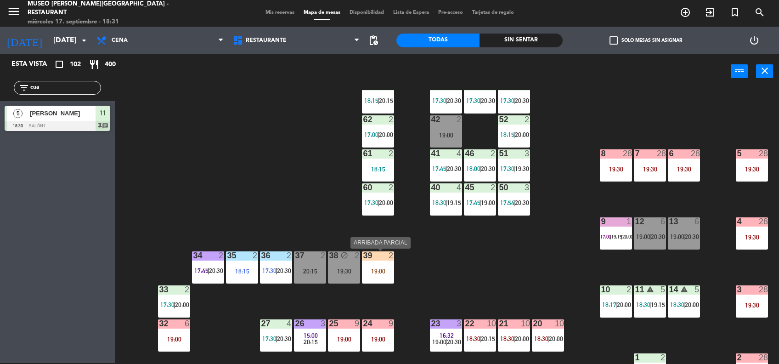
click at [383, 265] on div "39 2 19:00" at bounding box center [378, 267] width 32 height 32
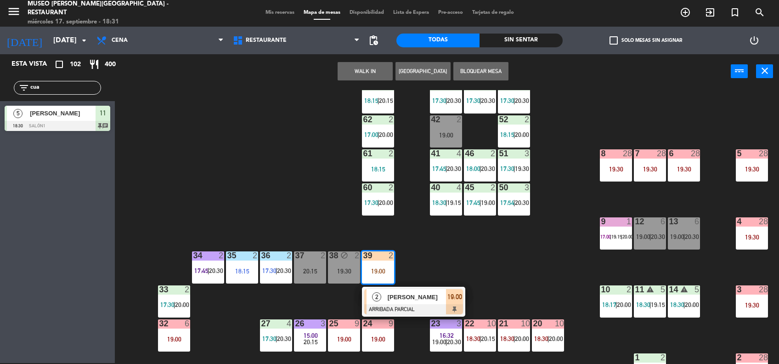
click at [430, 301] on span "[PERSON_NAME]" at bounding box center [417, 297] width 59 height 10
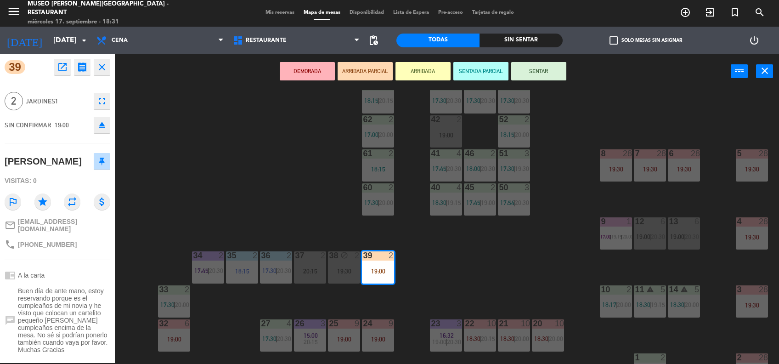
scroll to position [93, 0]
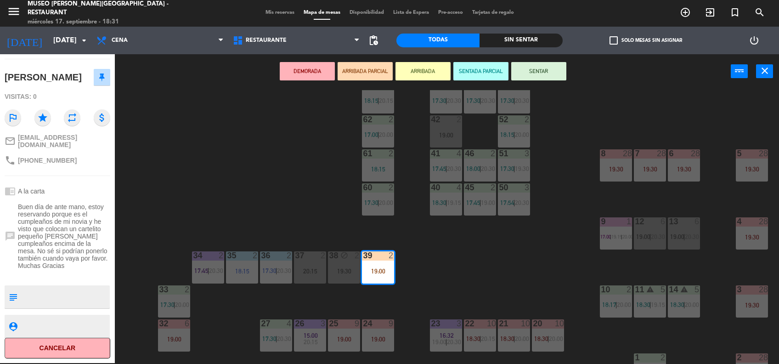
click at [40, 299] on textarea at bounding box center [65, 296] width 88 height 19
type textarea "m39|"
click at [59, 262] on span "Buen día de ante mano, estoy reservando porque es el cumpleaños de mi novia y h…" at bounding box center [64, 236] width 92 height 66
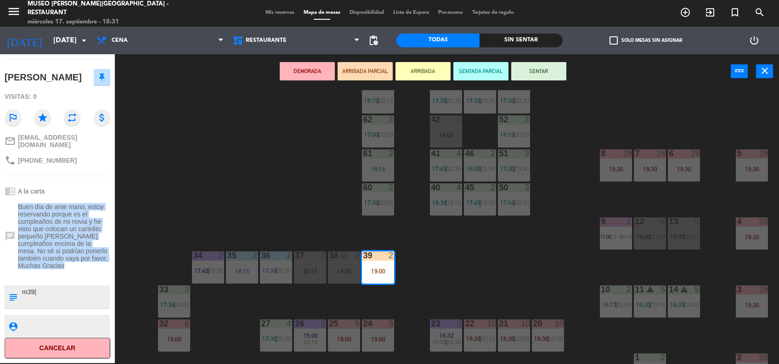
click at [59, 262] on span "Buen día de ante mano, estoy reservando porque es el cumpleaños de mi novia y h…" at bounding box center [64, 236] width 92 height 66
click at [542, 75] on button "SENTAR" at bounding box center [538, 71] width 55 height 18
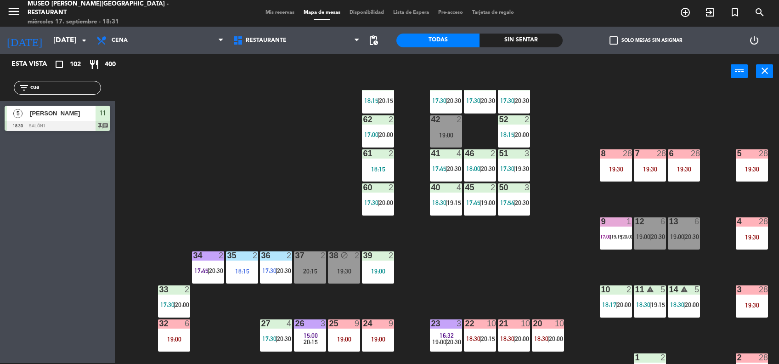
click at [388, 246] on div "44 4 17:45 | 20:00 49 1 17:31 | 19:30 54 3 18:45 64 2 17:45 | 20:00 48 7 17:30 …" at bounding box center [451, 227] width 656 height 274
click at [386, 253] on div "2" at bounding box center [393, 255] width 15 height 8
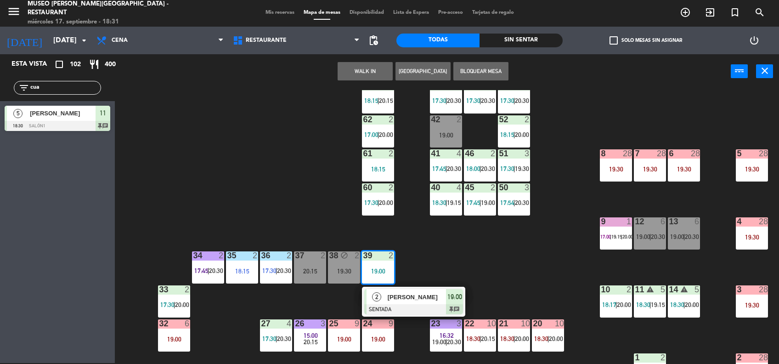
click at [408, 299] on span "[PERSON_NAME]" at bounding box center [417, 297] width 59 height 10
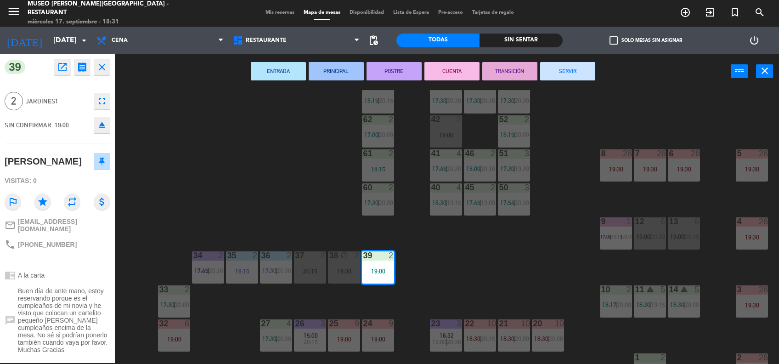
click at [458, 274] on div "44 4 17:45 | 20:00 49 1 17:31 | 19:30 54 3 18:45 64 2 17:45 | 20:00 48 7 17:30 …" at bounding box center [451, 227] width 656 height 274
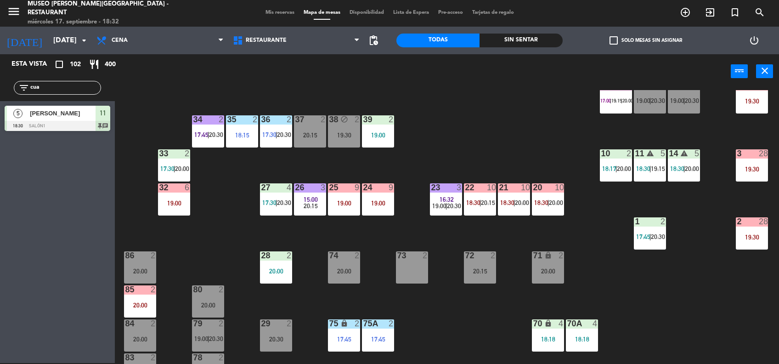
scroll to position [193, 0]
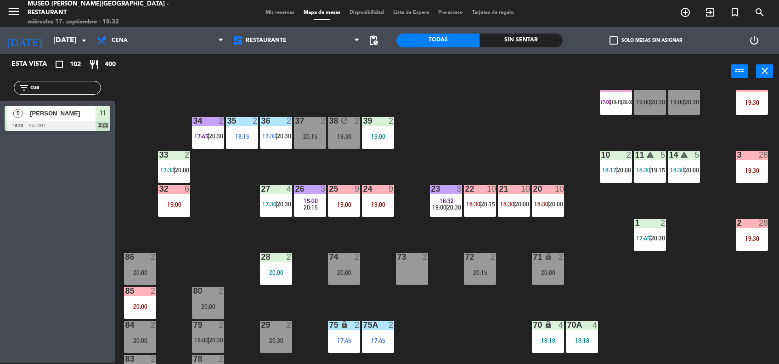
click at [364, 138] on div "19:00" at bounding box center [378, 136] width 32 height 6
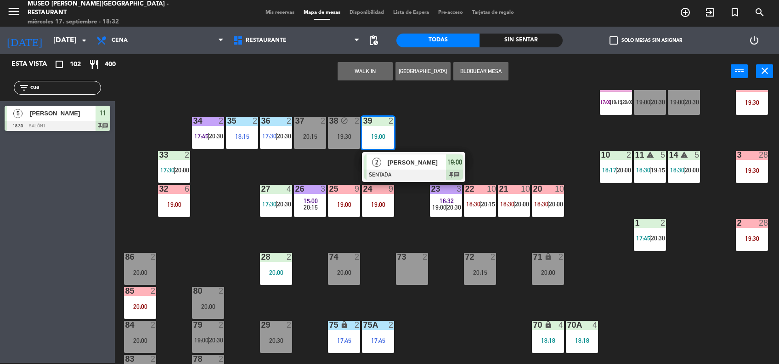
click at [386, 152] on div "2 [PERSON_NAME] SENTADA 19:00 chat" at bounding box center [413, 167] width 103 height 30
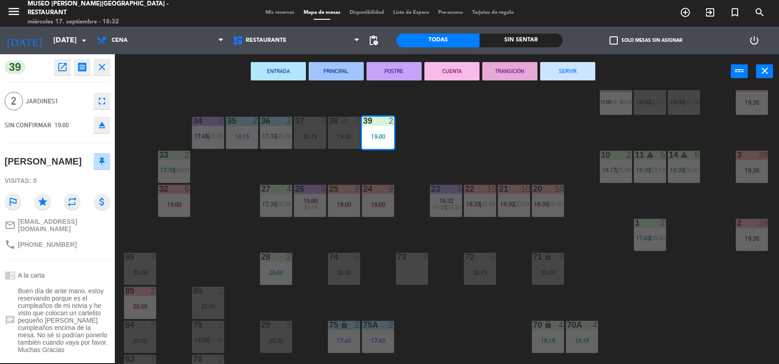
click at [464, 174] on div "44 4 17:45 | 20:00 49 1 17:31 | 19:30 54 3 18:45 64 2 17:45 | 20:00 48 7 17:30 …" at bounding box center [451, 227] width 656 height 274
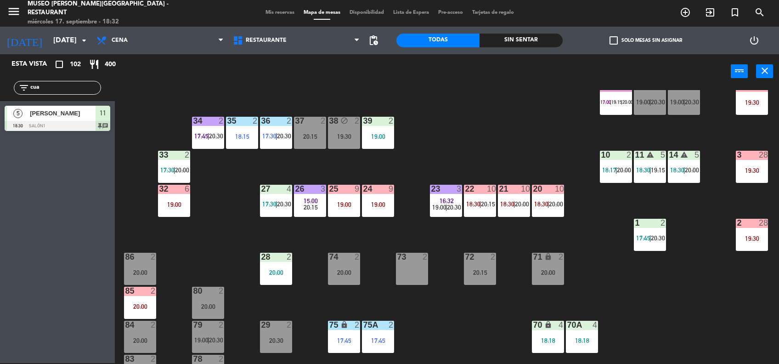
click at [382, 126] on div "39 2 19:00" at bounding box center [378, 133] width 32 height 32
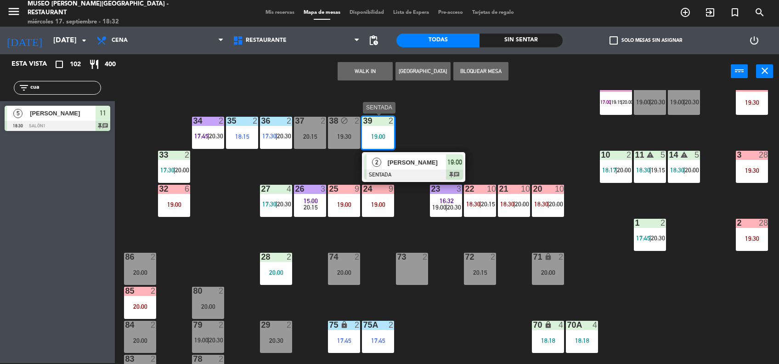
click at [448, 161] on span "19:00" at bounding box center [454, 162] width 15 height 11
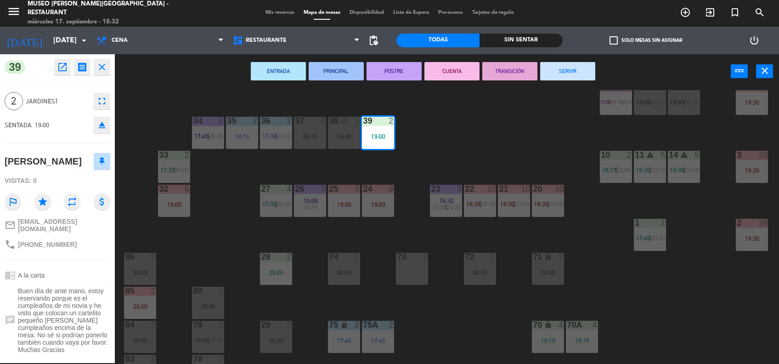
click at [486, 143] on div "44 4 17:45 | 20:00 49 1 17:31 | 19:30 54 3 18:45 64 2 17:45 | 20:00 48 7 17:30 …" at bounding box center [451, 227] width 656 height 274
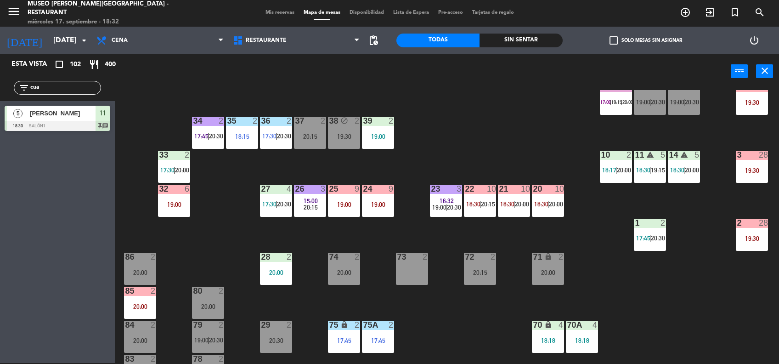
click at [378, 129] on div "39 2 19:00" at bounding box center [378, 133] width 32 height 32
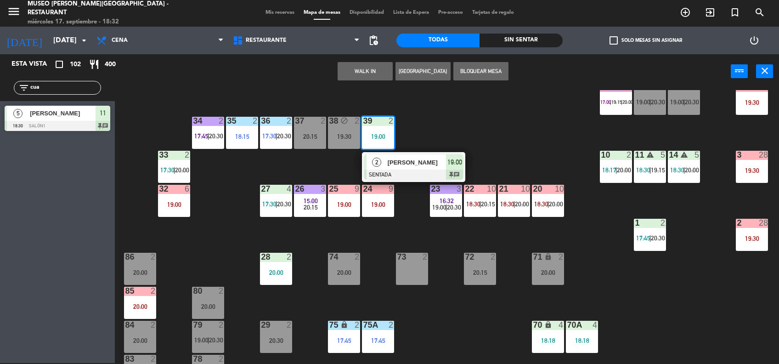
click at [401, 156] on div "[PERSON_NAME]" at bounding box center [417, 162] width 60 height 15
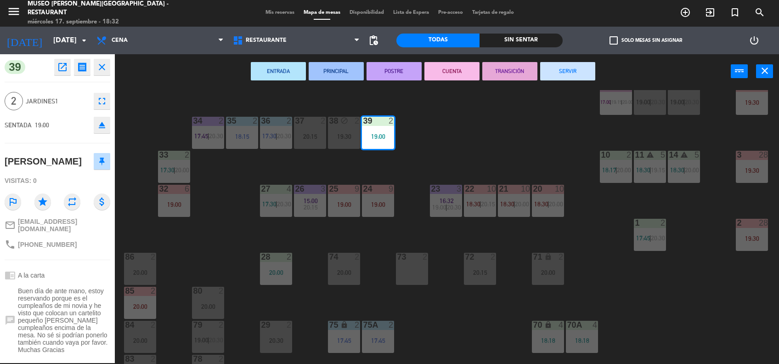
click at [62, 305] on span "Buen día de ante mano, estoy reservando porque es el cumpleaños de mi novia y h…" at bounding box center [64, 320] width 92 height 66
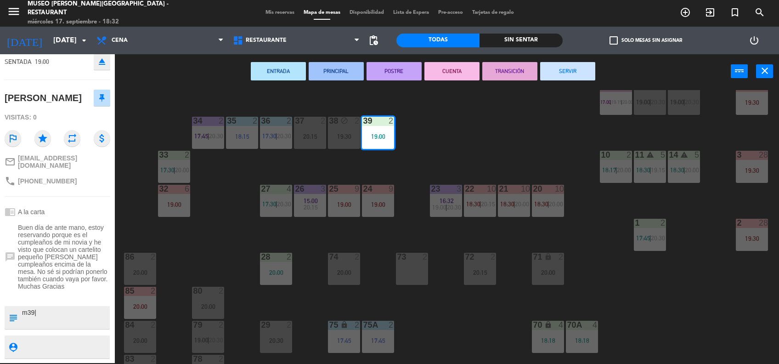
click at [57, 309] on textarea at bounding box center [65, 317] width 88 height 19
click at [195, 241] on div "44 4 17:45 | 20:00 49 1 17:31 | 19:30 54 3 18:45 64 2 17:45 | 20:00 48 7 17:30 …" at bounding box center [451, 227] width 656 height 274
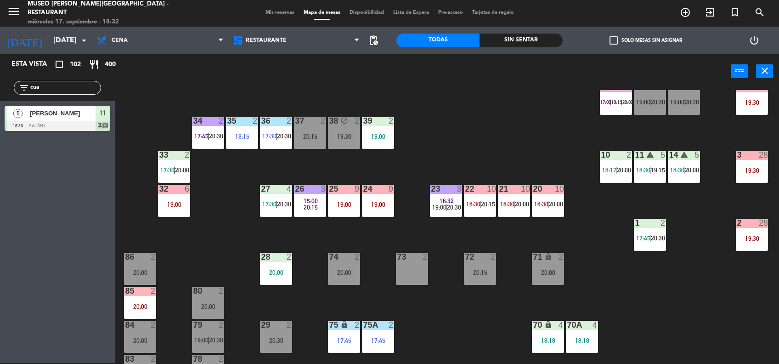
click at [378, 126] on div "39 2 19:00" at bounding box center [378, 133] width 32 height 32
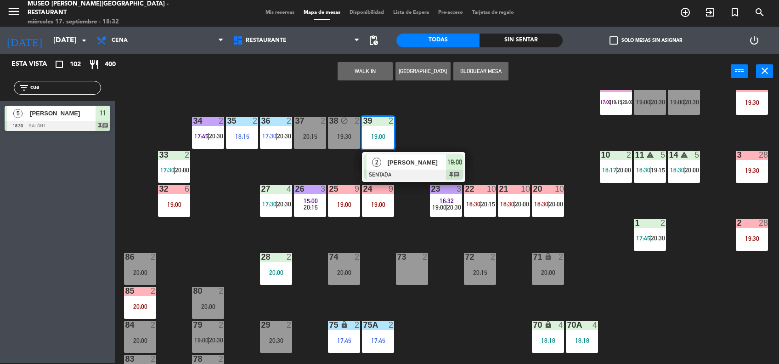
click at [423, 169] on div at bounding box center [413, 174] width 99 height 10
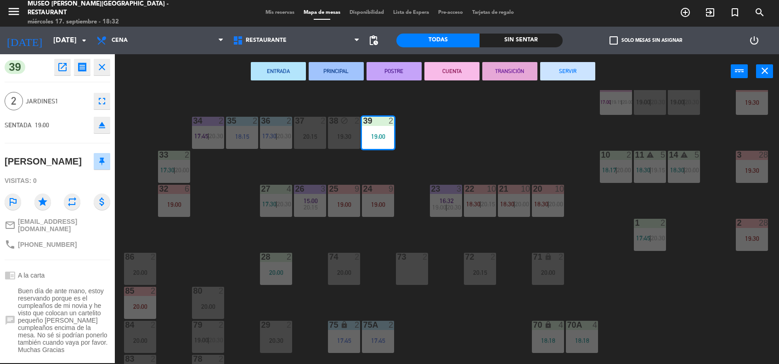
click at [90, 313] on span "Buen día de ante mano, estoy reservando porque es el cumpleaños de mi novia y h…" at bounding box center [64, 320] width 92 height 66
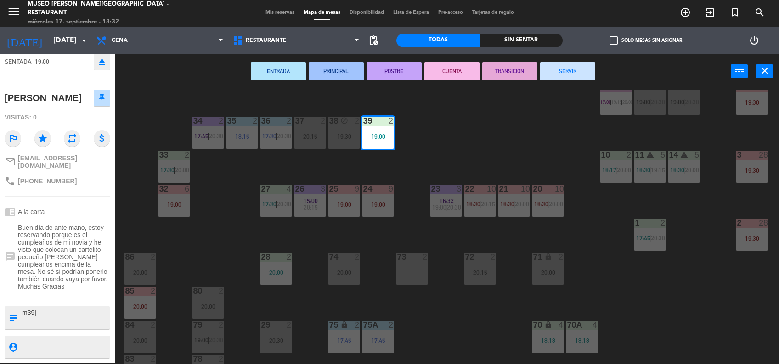
click at [202, 250] on div "44 4 17:45 | 20:00 49 1 17:31 | 19:30 54 3 18:45 64 2 17:45 | 20:00 48 7 17:30 …" at bounding box center [451, 227] width 656 height 274
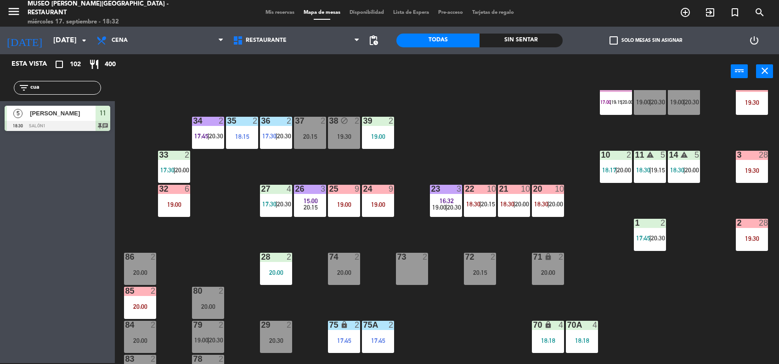
scroll to position [386, 0]
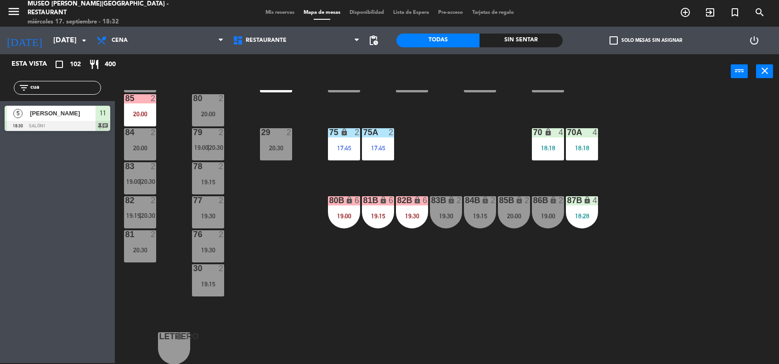
click at [553, 153] on div "70 lock 4 18:18" at bounding box center [548, 144] width 32 height 32
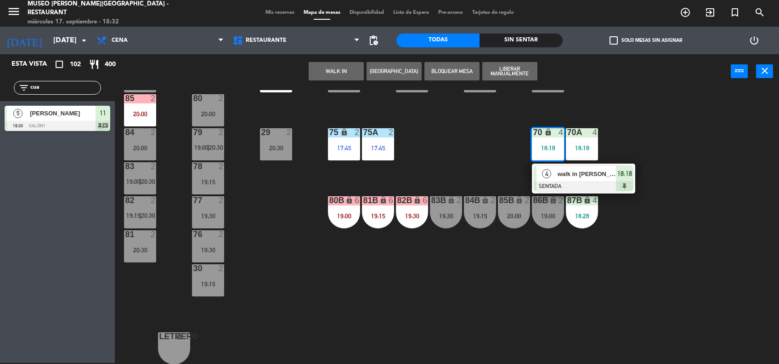
click at [572, 179] on div "walk in [PERSON_NAME]" at bounding box center [587, 173] width 60 height 15
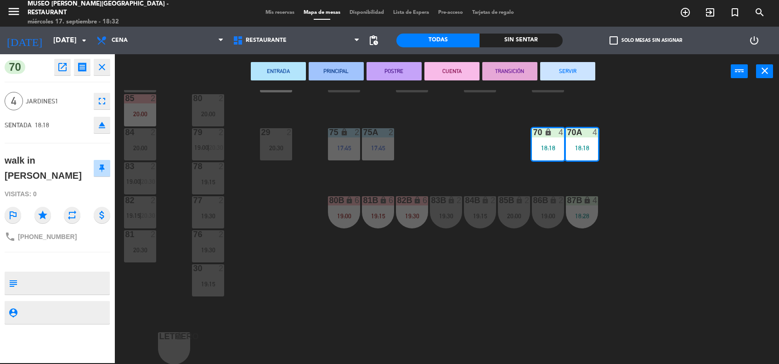
click at [462, 164] on div "44 4 17:45 | 20:00 49 1 17:31 | 19:30 54 3 18:45 64 2 17:45 | 20:00 48 7 17:30 …" at bounding box center [451, 227] width 656 height 274
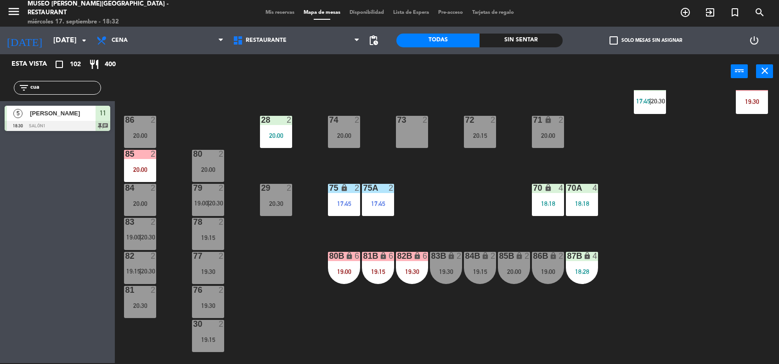
scroll to position [329, 0]
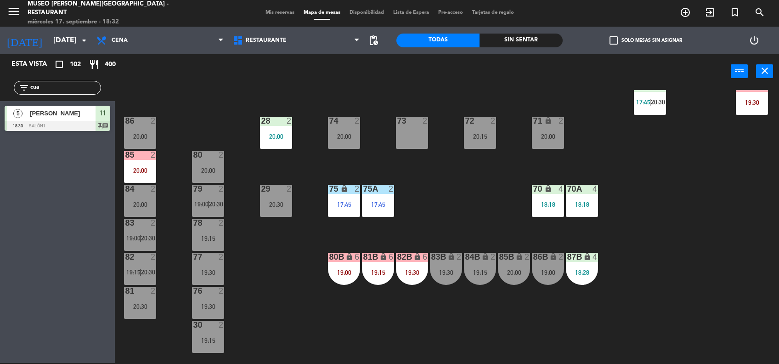
click at [419, 202] on div "44 4 17:45 | 20:00 49 1 17:31 | 19:30 54 3 18:45 64 2 17:45 | 20:00 48 7 17:30 …" at bounding box center [451, 227] width 656 height 274
click at [378, 201] on div "17:45" at bounding box center [378, 204] width 32 height 6
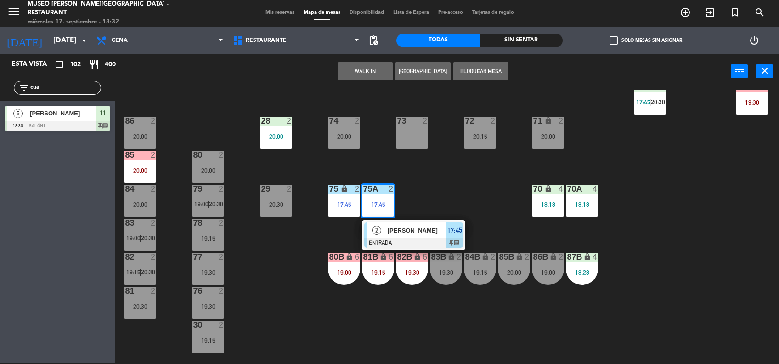
click at [397, 228] on span "[PERSON_NAME]" at bounding box center [417, 231] width 59 height 10
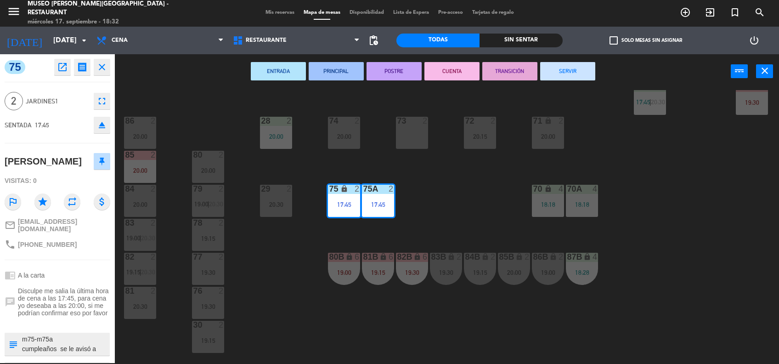
click at [470, 200] on div "44 4 17:45 | 20:00 49 1 17:31 | 19:30 54 3 18:45 64 2 17:45 | 20:00 48 7 17:30 …" at bounding box center [451, 227] width 656 height 274
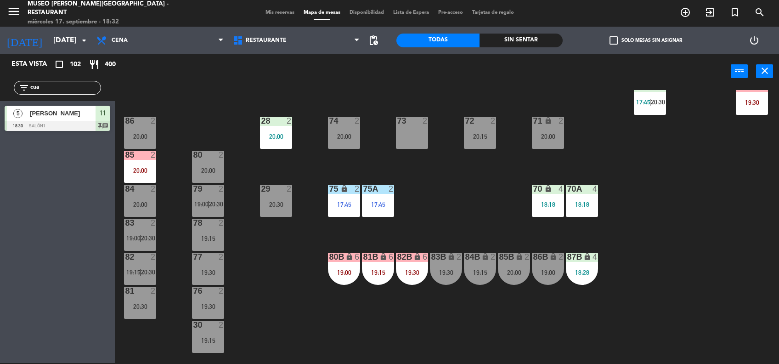
click at [582, 192] on div at bounding box center [582, 189] width 15 height 8
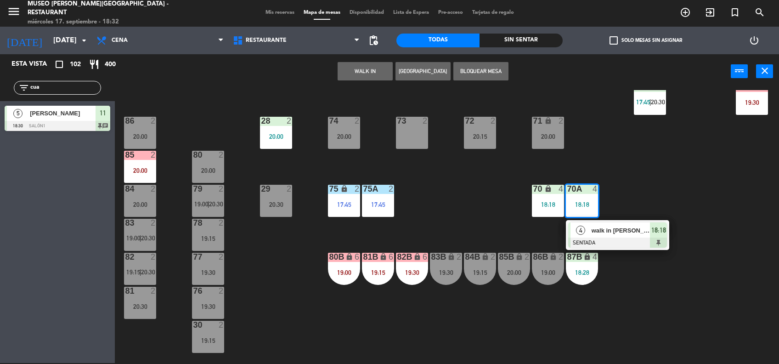
click at [586, 226] on div "4" at bounding box center [580, 229] width 20 height 15
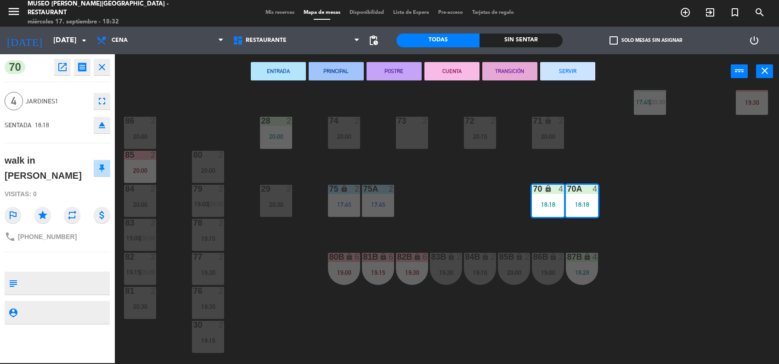
click at [509, 198] on div "44 4 17:45 | 20:00 49 1 17:31 | 19:30 54 3 18:45 64 2 17:45 | 20:00 48 7 17:30 …" at bounding box center [451, 227] width 656 height 274
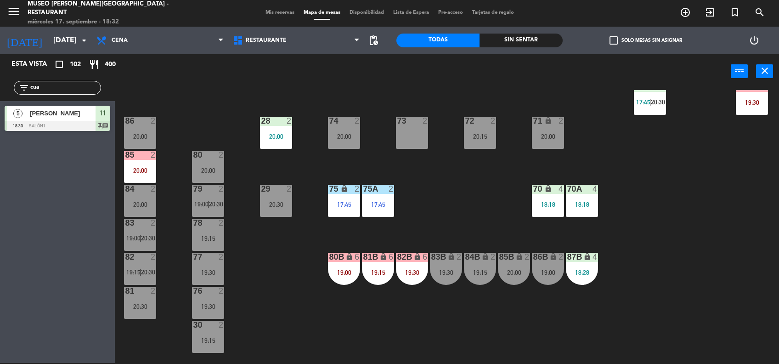
scroll to position [0, 0]
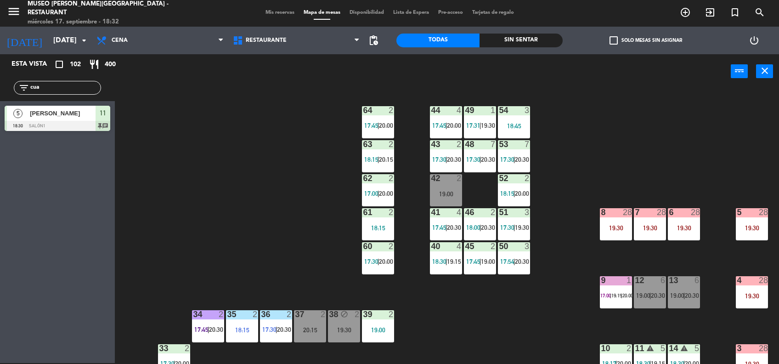
click at [378, 219] on div "61 2 18:15" at bounding box center [378, 224] width 32 height 32
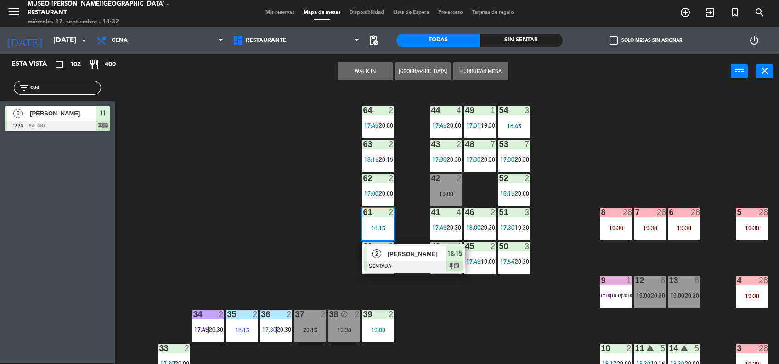
click at [337, 225] on div "44 4 17:45 | 20:00 49 1 17:31 | 19:30 54 3 18:45 64 2 17:45 | 20:00 48 7 17:30 …" at bounding box center [451, 227] width 656 height 274
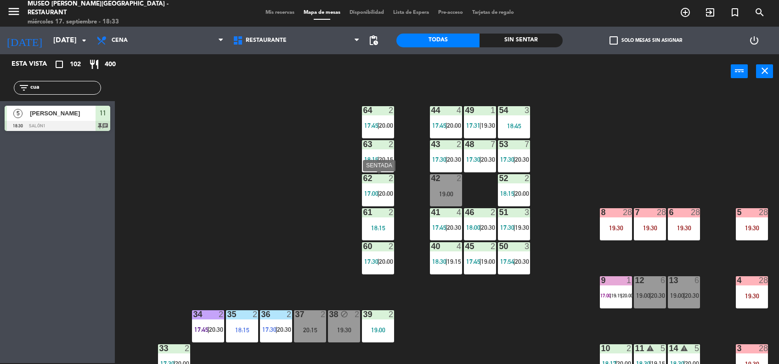
click at [370, 198] on div "62 2 17:00 | 20:00" at bounding box center [378, 190] width 32 height 32
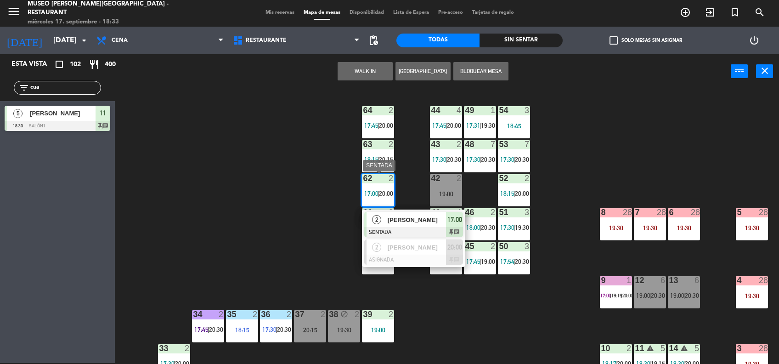
click at [403, 217] on span "[PERSON_NAME]" at bounding box center [417, 220] width 59 height 10
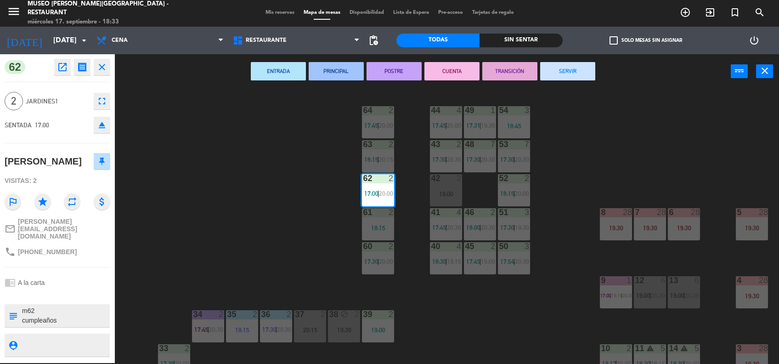
click at [498, 56] on div "ENTRADA PRINCIPAL POSTRE CUENTA TRANSICIÓN SERVIR power_input close" at bounding box center [423, 71] width 616 height 35
click at [500, 73] on button "TRANSICIÓN" at bounding box center [509, 71] width 55 height 18
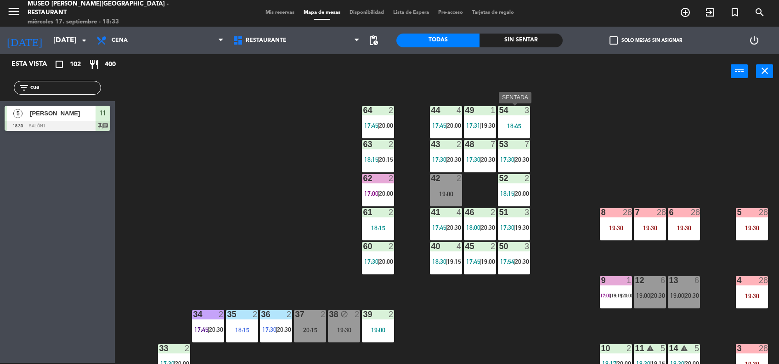
click at [516, 117] on div "54 3 18:45" at bounding box center [514, 122] width 32 height 32
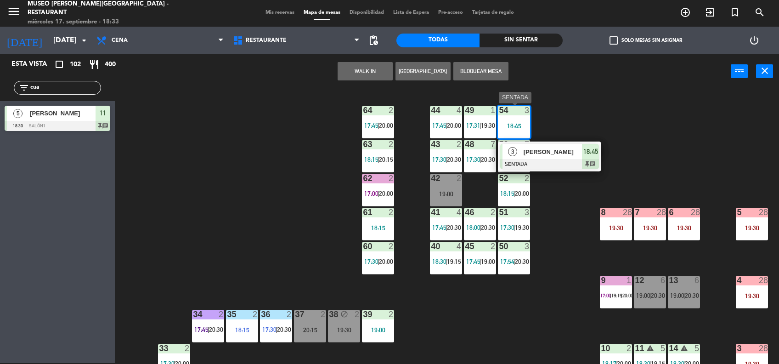
click at [585, 161] on div at bounding box center [549, 164] width 99 height 10
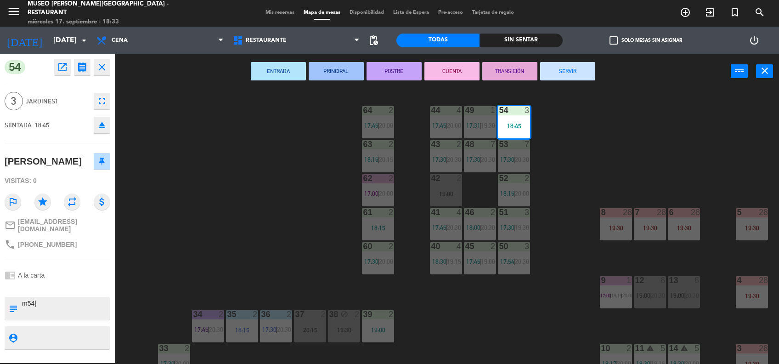
click at [275, 199] on div "44 4 17:45 | 20:00 49 1 17:31 | 19:30 54 3 18:45 64 2 17:45 | 20:00 48 7 17:30 …" at bounding box center [451, 227] width 656 height 274
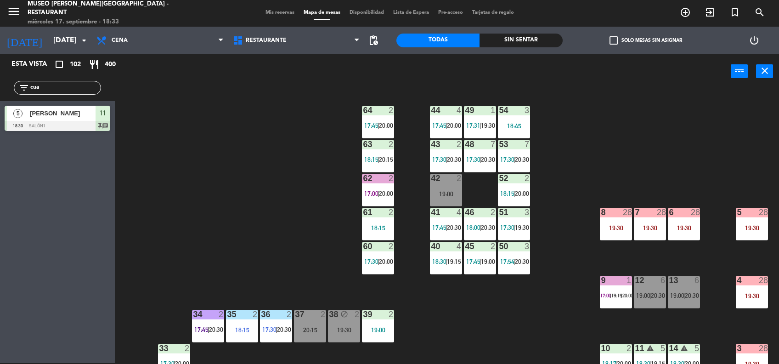
drag, startPoint x: 73, startPoint y: 92, endPoint x: -3, endPoint y: 98, distance: 76.5
click at [0, 98] on html "close × Museo [PERSON_NAME] Café - Restaurant × chrome_reader_mode Listado de R…" at bounding box center [389, 182] width 779 height 364
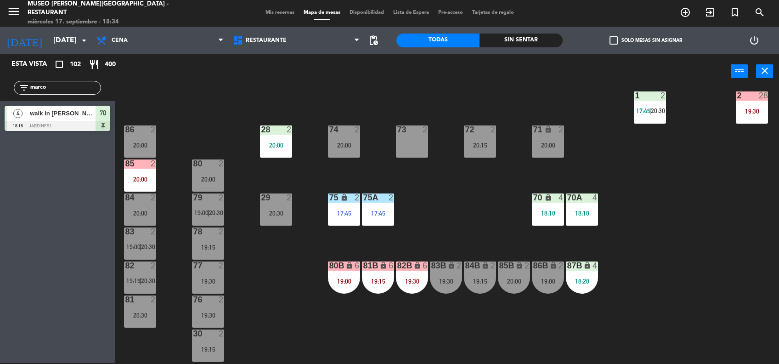
scroll to position [340, 0]
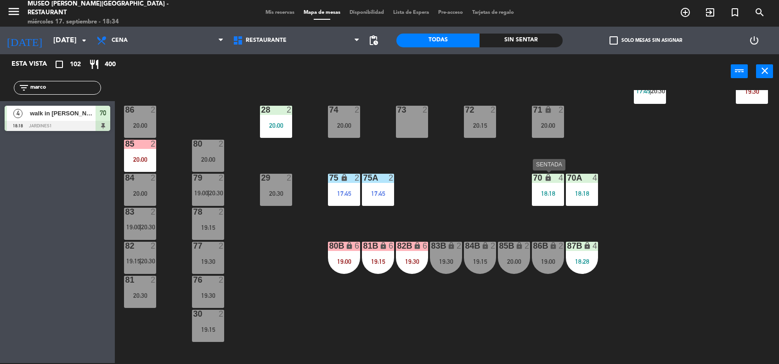
type input "marco"
click at [564, 194] on div "44 4 17:45 | 20:00 49 1 17:31 | 19:30 54 3 18:45 64 2 17:45 | 20:00 48 7 17:30 …" at bounding box center [451, 227] width 656 height 274
click at [583, 198] on div "70A 4 18:18" at bounding box center [582, 190] width 32 height 32
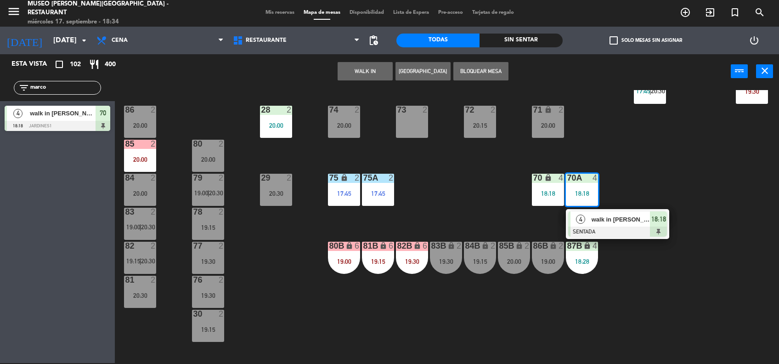
click at [608, 217] on span "walk in [PERSON_NAME]" at bounding box center [621, 219] width 59 height 10
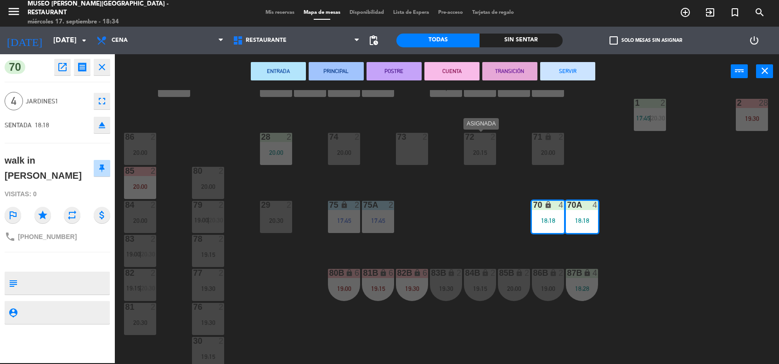
scroll to position [314, 0]
click at [465, 188] on div "44 4 17:45 | 20:00 49 1 17:31 | 19:30 54 3 18:45 64 2 17:45 | 20:00 48 7 17:30 …" at bounding box center [451, 227] width 656 height 274
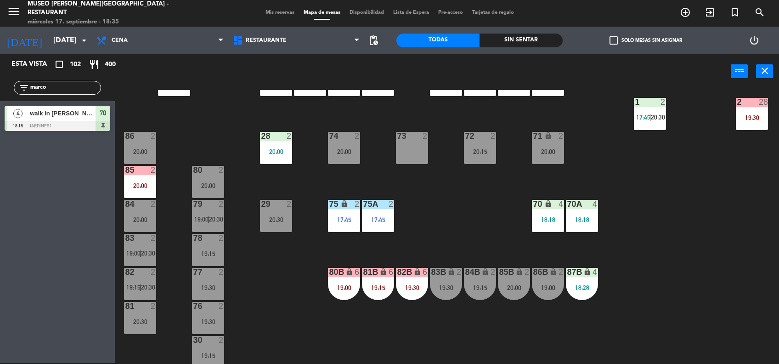
click at [150, 2] on div "menu [GEOGRAPHIC_DATA][PERSON_NAME] - Restaurant [DATE] 17. septiembre - 18:35" at bounding box center [97, 13] width 195 height 27
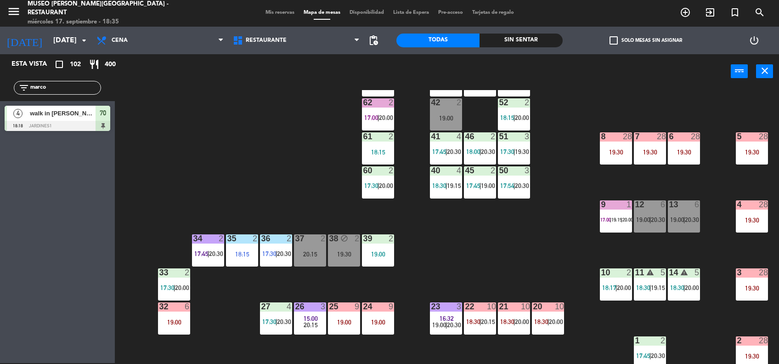
scroll to position [0, 0]
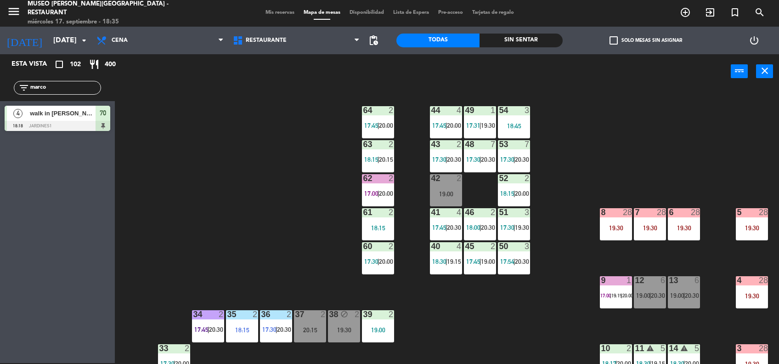
click at [386, 181] on div "2" at bounding box center [393, 178] width 15 height 8
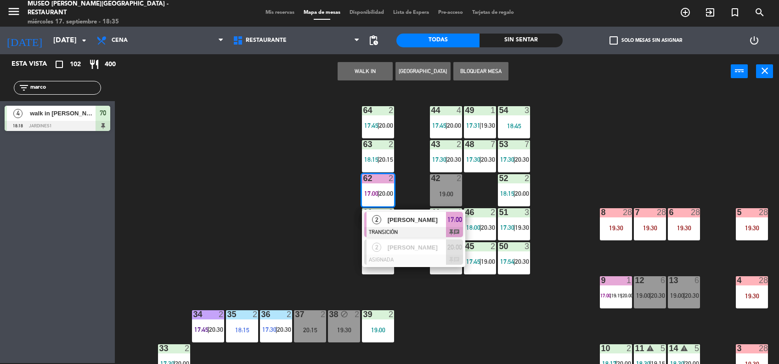
click at [397, 212] on div "[PERSON_NAME]" at bounding box center [417, 219] width 60 height 15
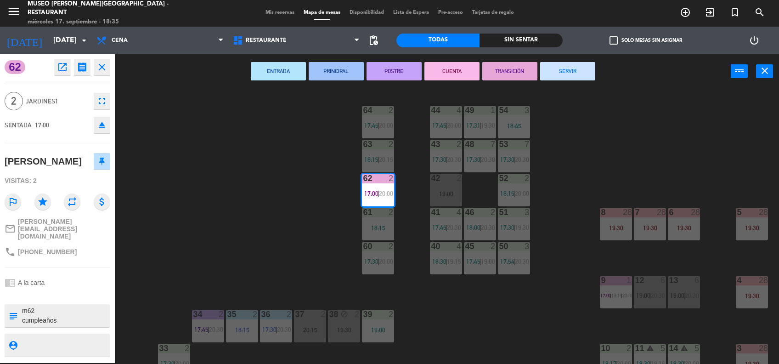
click at [576, 68] on button "SERVIR" at bounding box center [567, 71] width 55 height 18
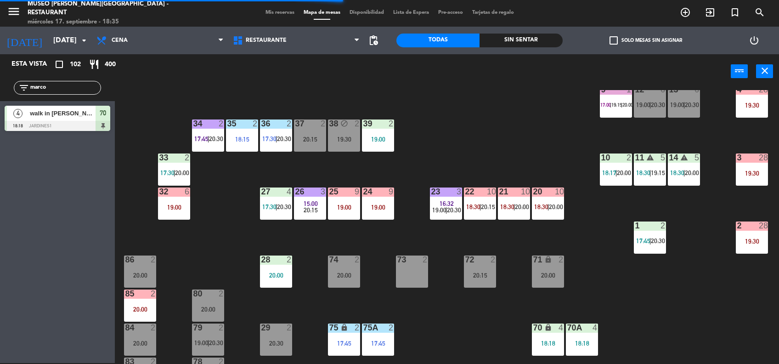
scroll to position [192, 0]
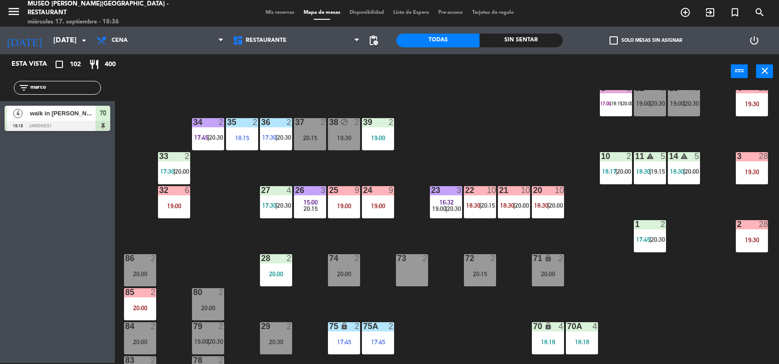
click at [77, 81] on div "filter_list marco" at bounding box center [57, 88] width 87 height 14
click at [77, 88] on input "marco" at bounding box center [64, 88] width 71 height 10
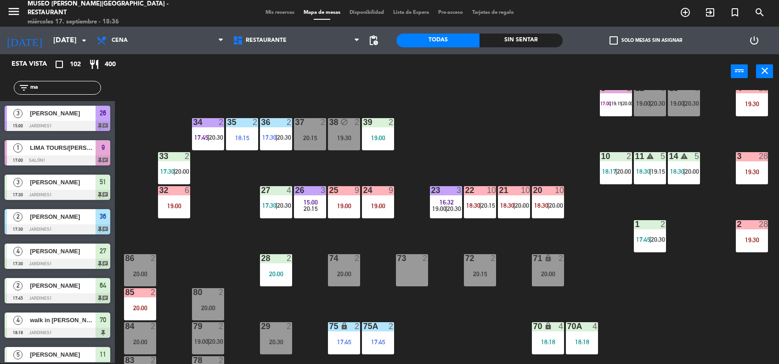
type input "m"
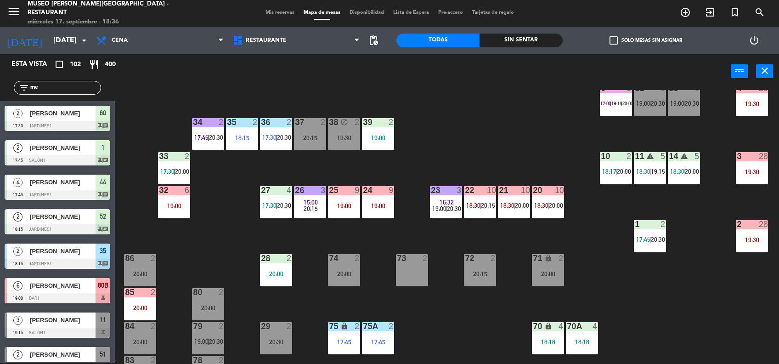
type input "m"
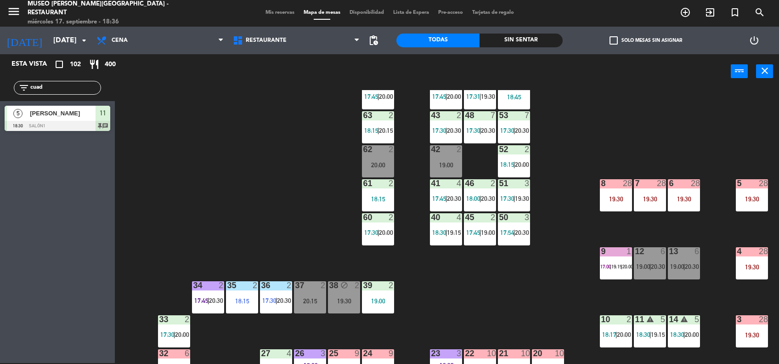
scroll to position [0, 0]
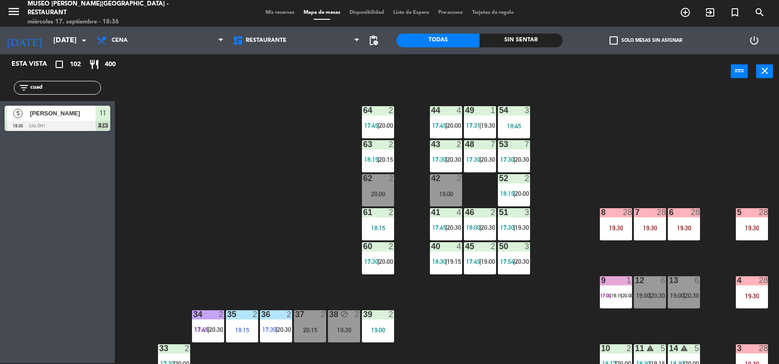
type input "cuad"
click at [85, 122] on div at bounding box center [58, 126] width 106 height 10
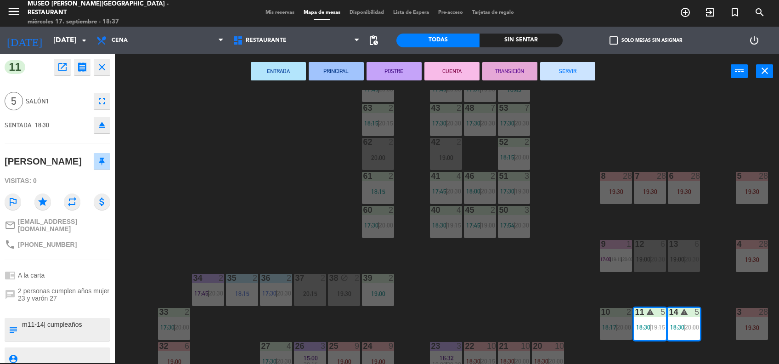
scroll to position [37, 0]
click at [529, 286] on div "44 4 17:45 | 20:00 49 1 17:31 | 19:30 54 3 18:45 64 2 17:45 | 20:00 48 7 17:30 …" at bounding box center [451, 227] width 656 height 274
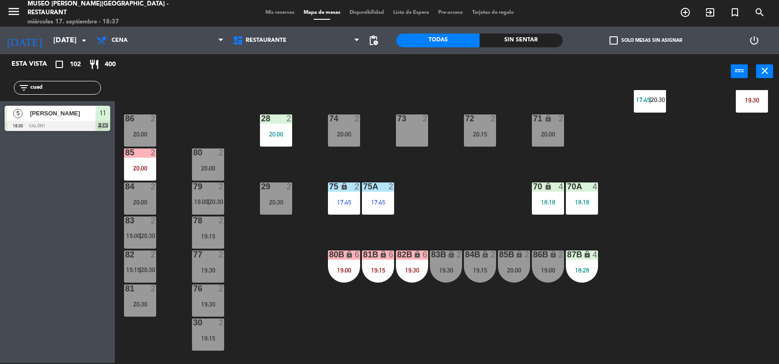
scroll to position [346, 0]
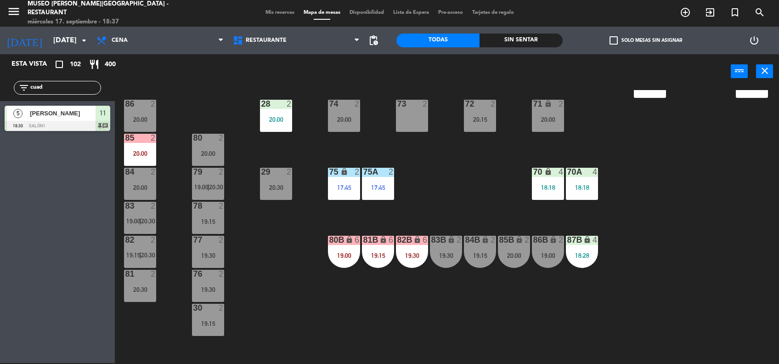
click at [278, 124] on div "28 2 20:00" at bounding box center [276, 116] width 32 height 32
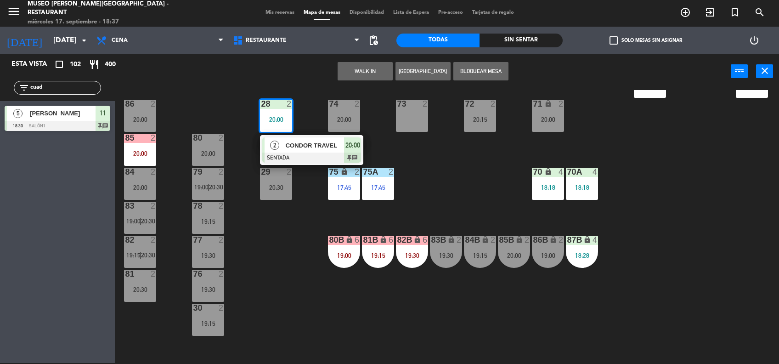
click at [305, 141] on span "CONDOR TRAVEL" at bounding box center [315, 146] width 59 height 10
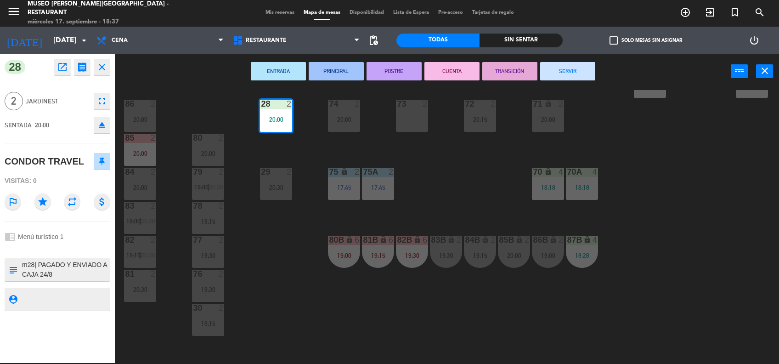
click at [40, 265] on textarea at bounding box center [65, 269] width 88 height 19
click at [39, 265] on textarea at bounding box center [65, 269] width 88 height 19
type textarea "m28| llegó 18:37 PAGADO Y ENVIADO A CAJA 24/8 Solicitud de Reconfirmación de Re…"
click at [58, 183] on div "Visitas: 0" at bounding box center [58, 181] width 106 height 16
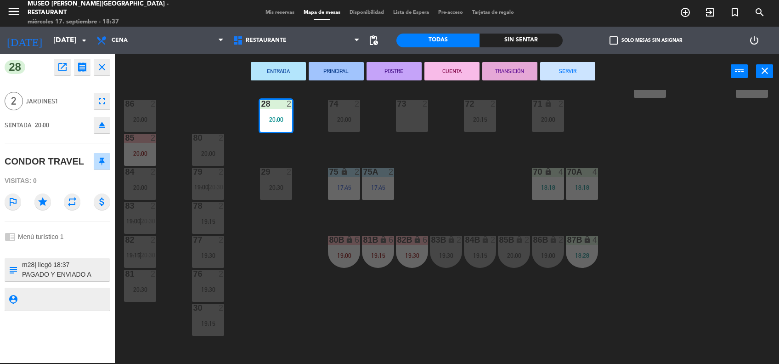
click at [462, 182] on div "44 4 17:45 | 20:00 49 1 17:31 | 19:30 54 3 18:45 64 2 17:45 | 20:00 48 7 17:30 …" at bounding box center [451, 227] width 656 height 274
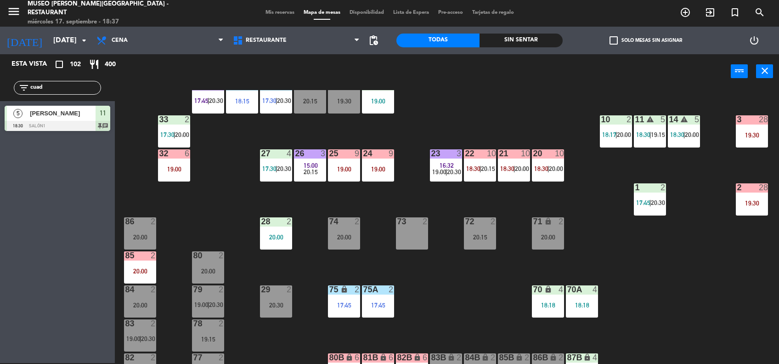
scroll to position [228, 0]
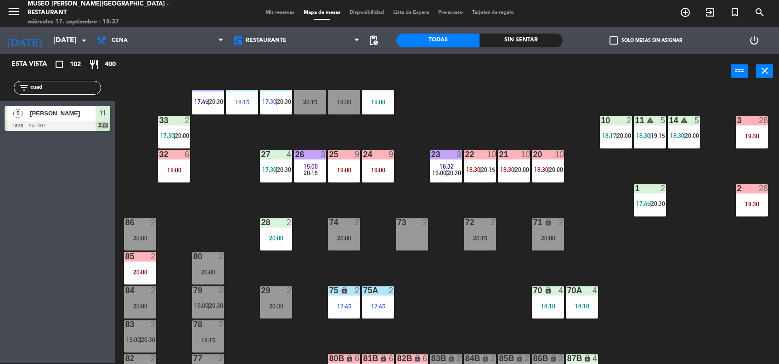
click at [268, 174] on div "27 4 17:30 | 20:30" at bounding box center [276, 166] width 32 height 32
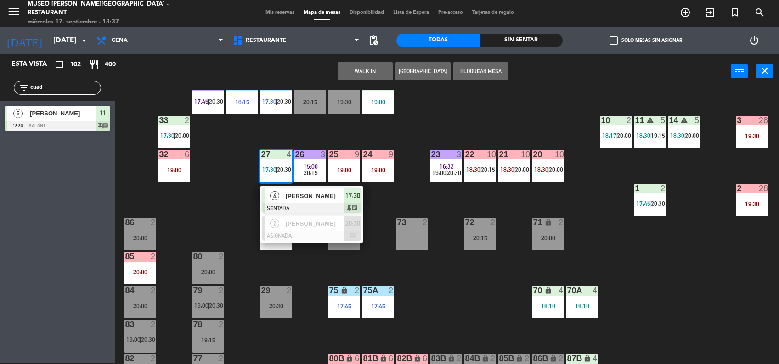
click at [297, 191] on span "[PERSON_NAME]" at bounding box center [315, 196] width 59 height 10
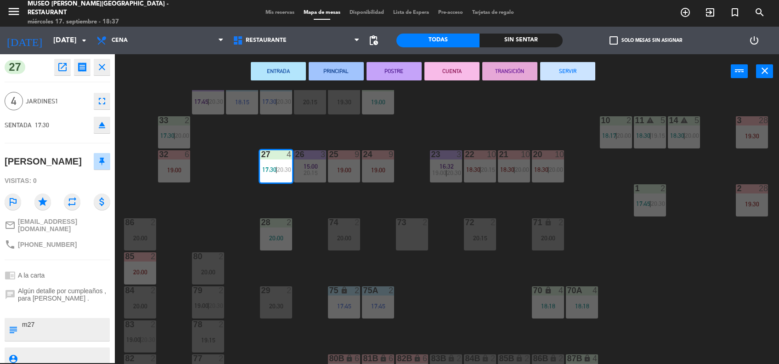
click at [505, 71] on button "TRANSICIÓN" at bounding box center [509, 71] width 55 height 18
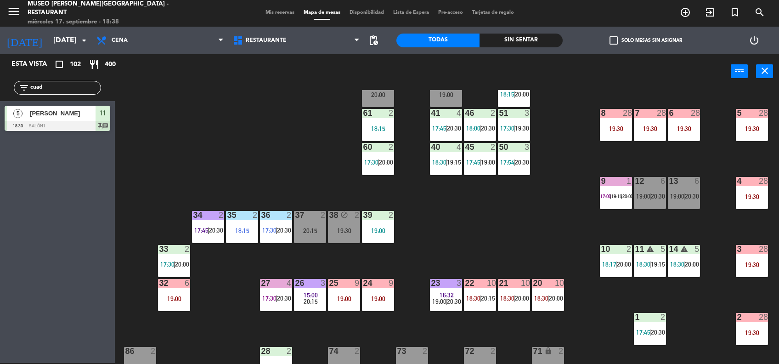
scroll to position [0, 0]
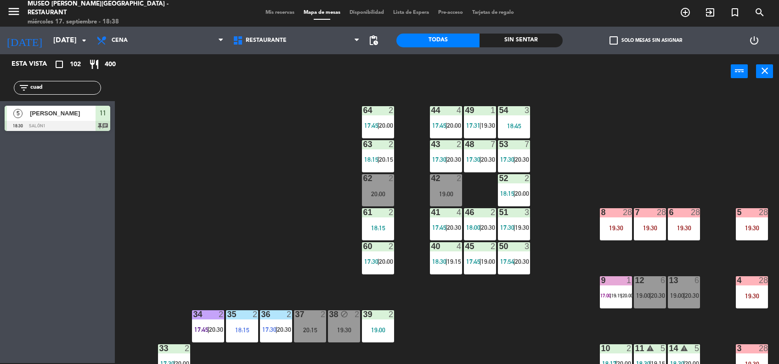
drag, startPoint x: 66, startPoint y: 85, endPoint x: 0, endPoint y: 104, distance: 68.9
click at [0, 104] on html "close × Museo [PERSON_NAME] Café - Restaurant × chrome_reader_mode Listado de R…" at bounding box center [389, 182] width 779 height 364
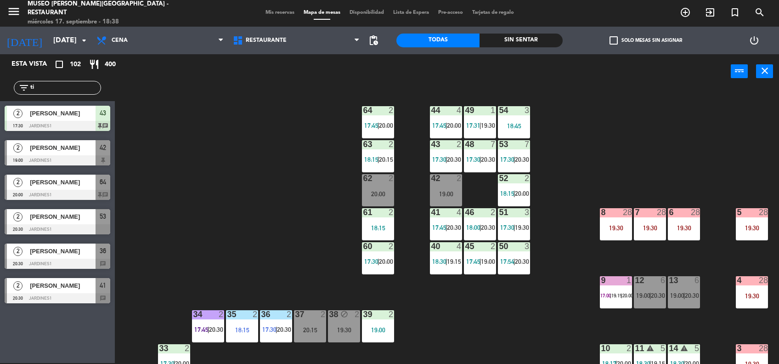
type input "t"
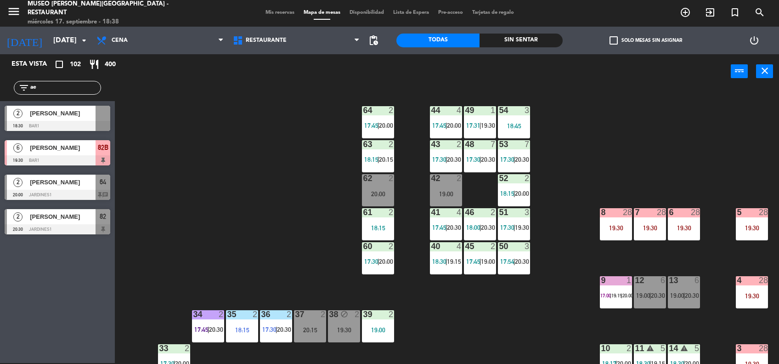
type input "ae"
click at [78, 116] on span "[PERSON_NAME]" at bounding box center [63, 113] width 66 height 10
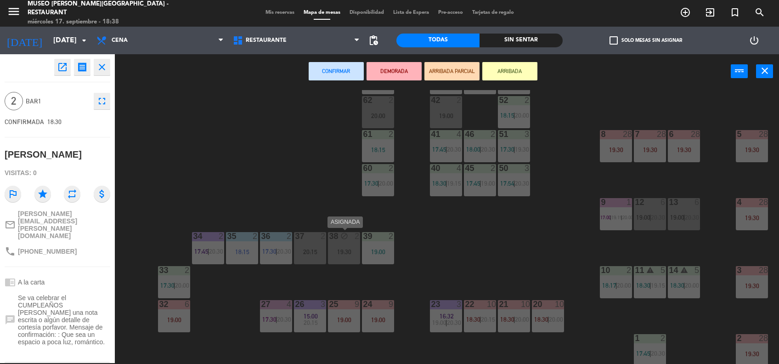
scroll to position [79, 0]
click at [311, 251] on div "20:15" at bounding box center [310, 251] width 32 height 6
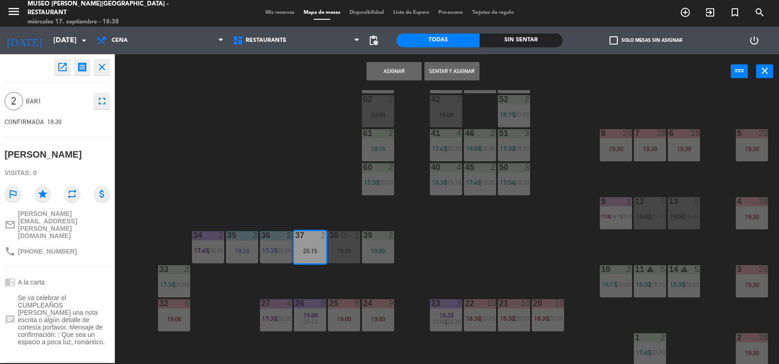
click at [411, 66] on button "Asignar" at bounding box center [394, 71] width 55 height 18
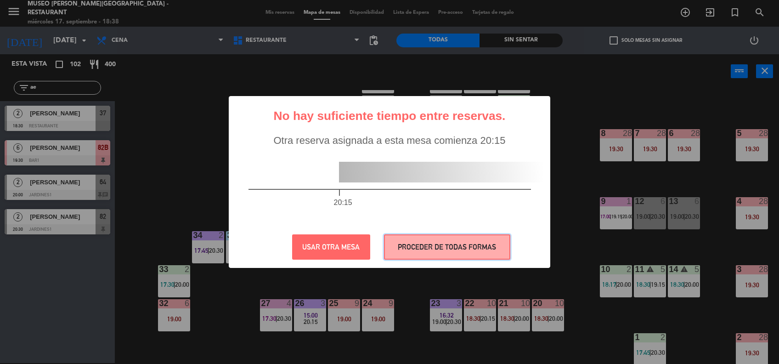
click at [410, 242] on button "PROCEDER DE TODAS FORMAS" at bounding box center [447, 246] width 126 height 25
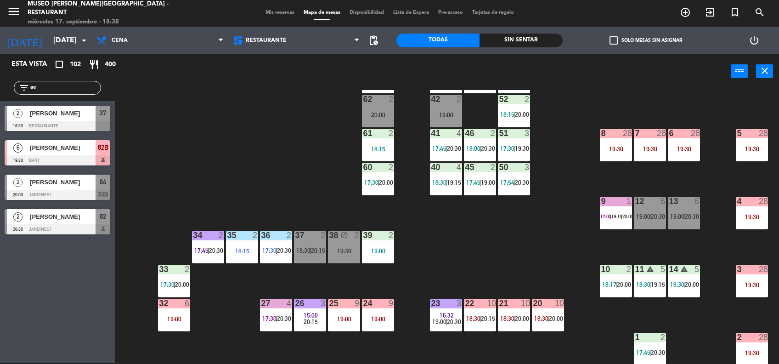
click at [316, 247] on span "20:15" at bounding box center [318, 250] width 14 height 7
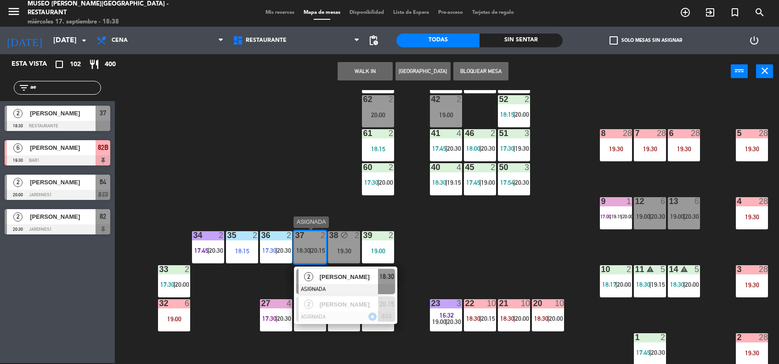
click at [342, 274] on span "[PERSON_NAME]" at bounding box center [349, 277] width 59 height 10
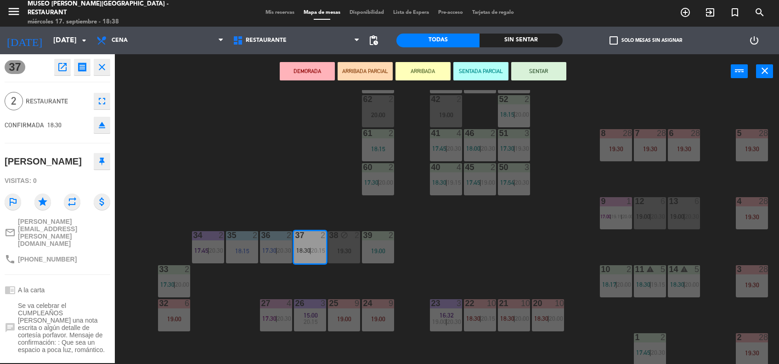
click at [342, 274] on div "44 4 17:45 | 20:00 49 1 17:31 | 19:30 54 3 18:45 64 2 17:45 | 20:00 48 7 17:30 …" at bounding box center [451, 227] width 656 height 274
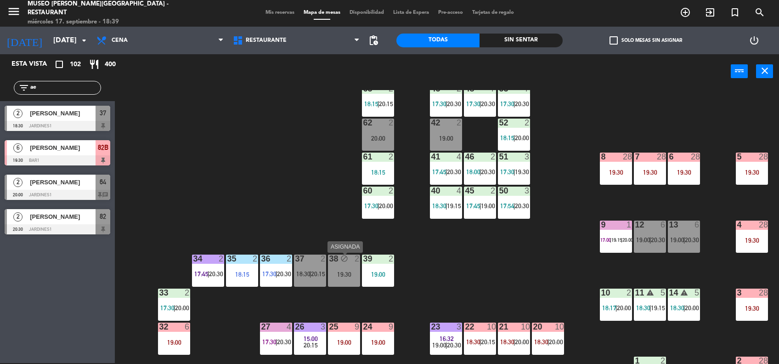
scroll to position [55, 0]
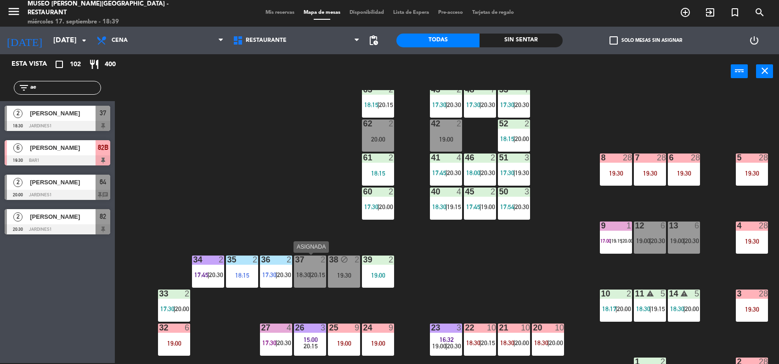
click at [301, 281] on div "37 2 18:30 | 20:15" at bounding box center [310, 271] width 32 height 32
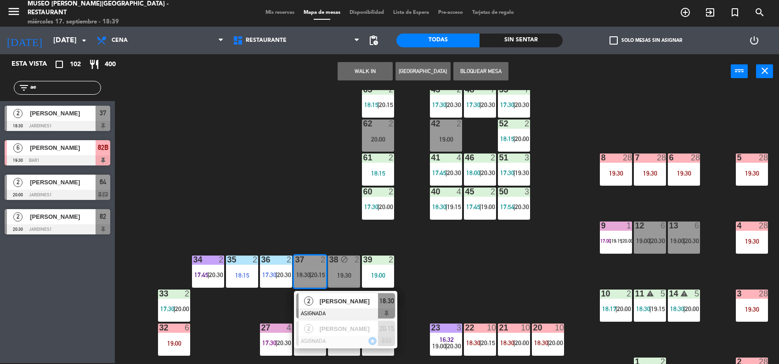
click at [332, 300] on span "[PERSON_NAME]" at bounding box center [349, 301] width 59 height 10
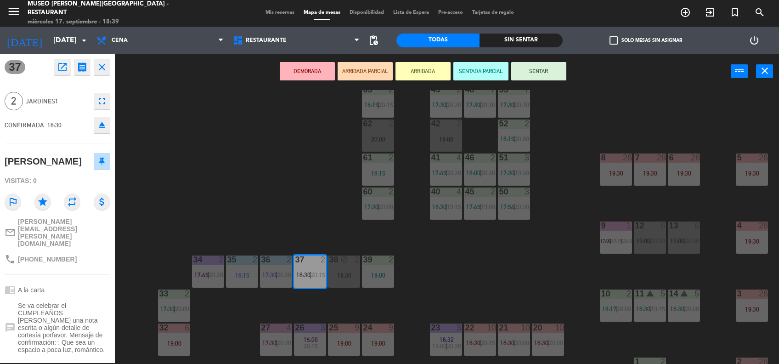
click at [533, 68] on button "SENTAR" at bounding box center [538, 71] width 55 height 18
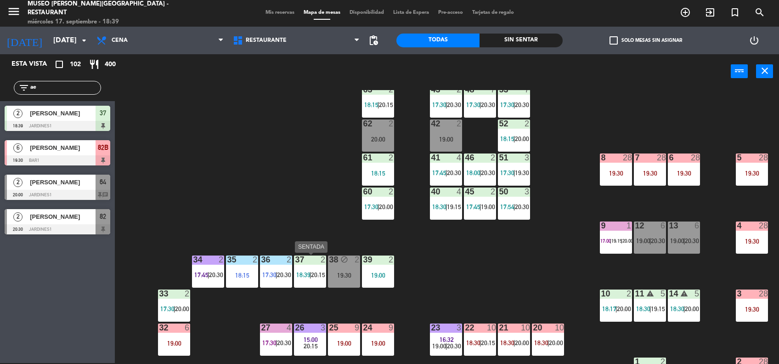
click at [320, 266] on div "37 2 18:39 | 20:15" at bounding box center [310, 271] width 32 height 32
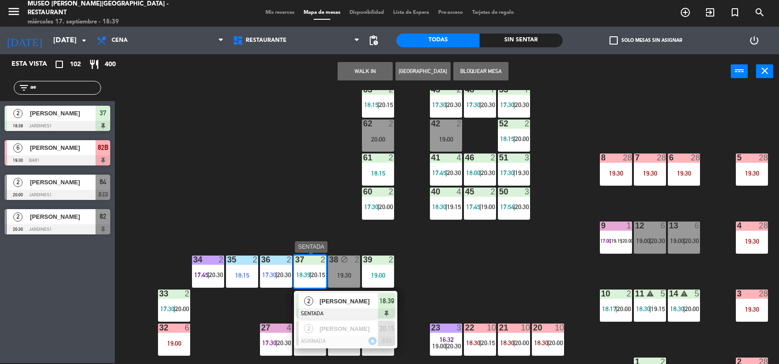
click at [334, 298] on span "[PERSON_NAME]" at bounding box center [349, 301] width 59 height 10
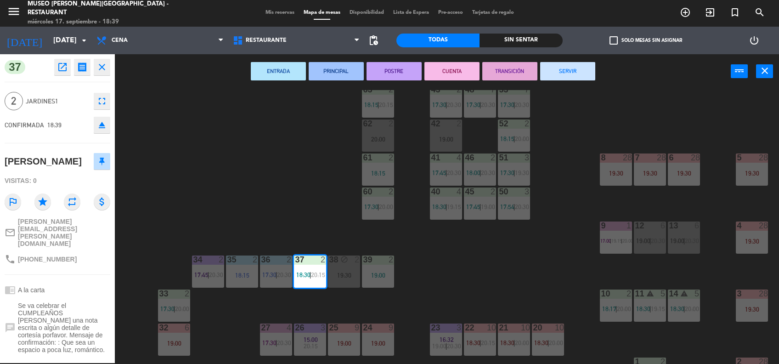
type textarea "m37 cumpleaños"
click at [76, 160] on div "[PERSON_NAME]" at bounding box center [58, 161] width 106 height 23
click at [499, 277] on div "44 4 17:45 | 20:00 49 1 17:31 | 19:30 54 3 18:45 64 2 17:45 | 20:00 48 7 17:30 …" at bounding box center [451, 227] width 656 height 274
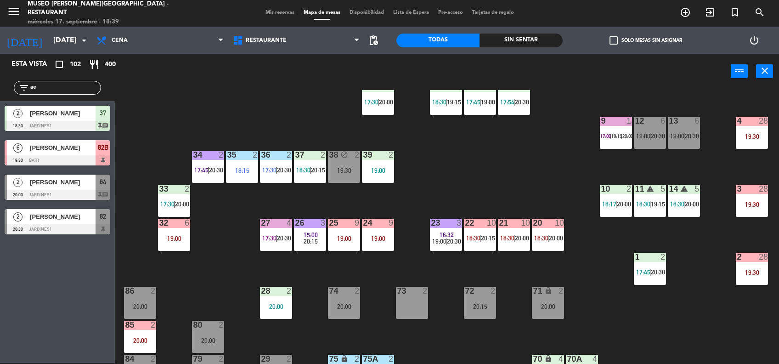
scroll to position [160, 0]
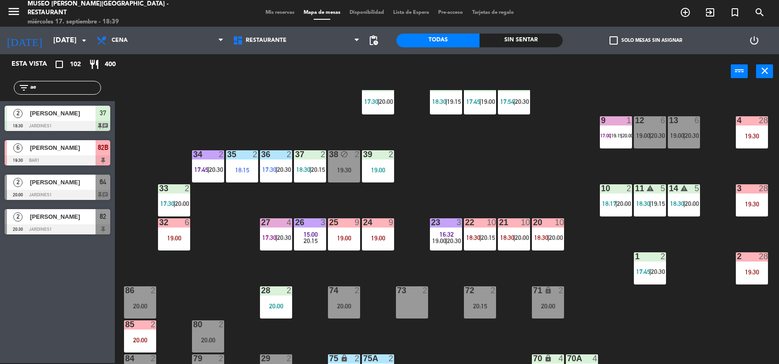
drag, startPoint x: 81, startPoint y: 87, endPoint x: 0, endPoint y: 79, distance: 81.7
click at [0, 79] on html "close × Museo [PERSON_NAME] Café - Restaurant × chrome_reader_mode Listado de R…" at bounding box center [389, 182] width 779 height 364
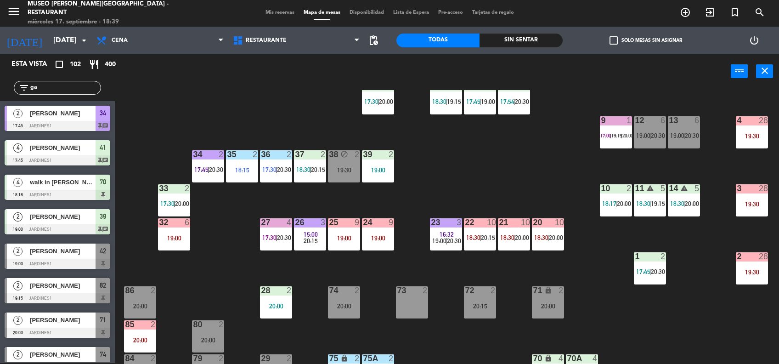
type input "g"
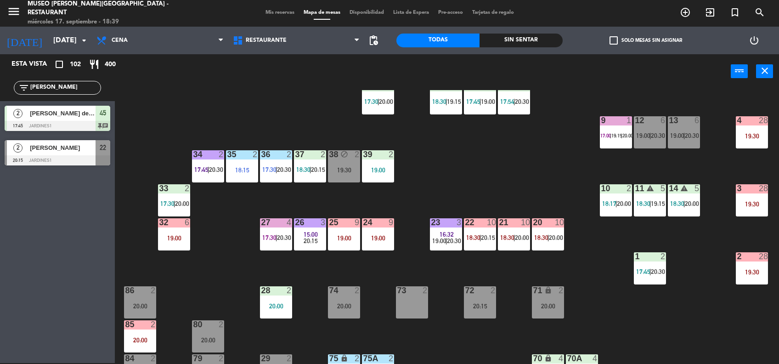
type input "[PERSON_NAME]"
click at [64, 117] on span "[PERSON_NAME] de la [PERSON_NAME]" at bounding box center [63, 113] width 66 height 10
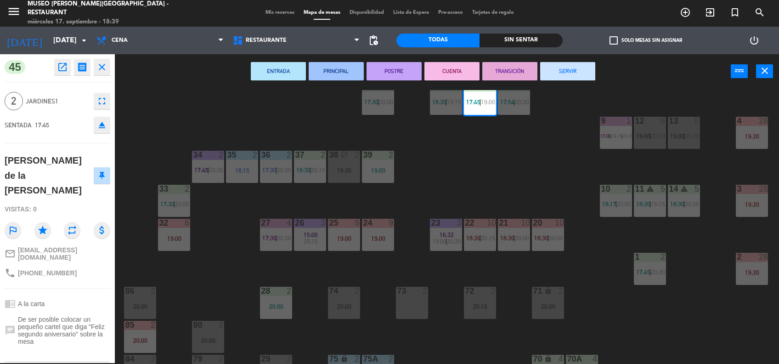
scroll to position [25, 0]
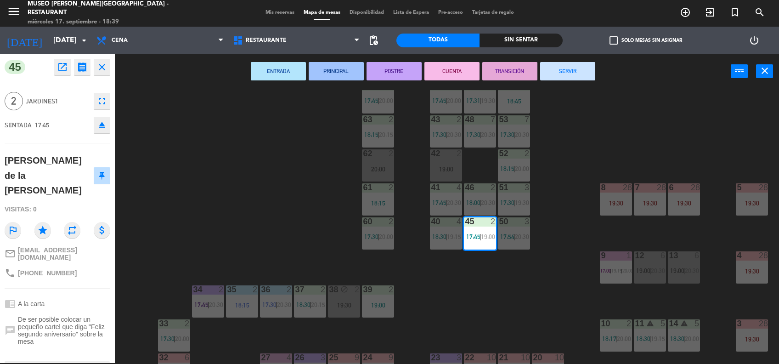
click at [345, 152] on div "44 4 17:45 | 20:00 49 1 17:31 | 19:30 54 3 18:45 64 2 17:45 | 20:00 48 7 17:30 …" at bounding box center [451, 227] width 656 height 274
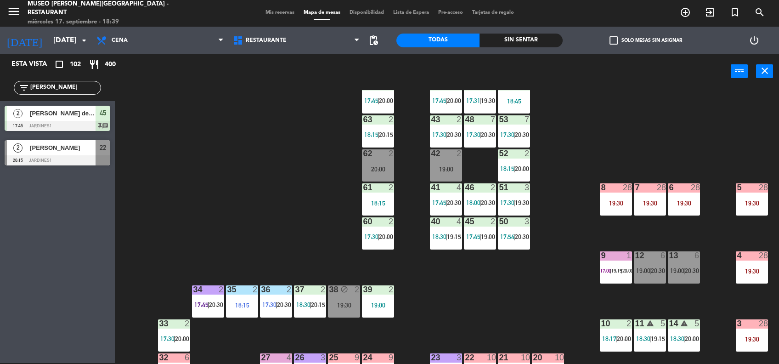
click at [81, 90] on input "[PERSON_NAME]" at bounding box center [64, 88] width 71 height 10
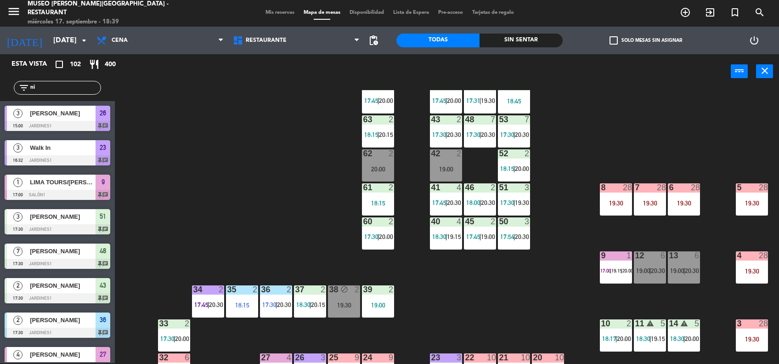
type input "n"
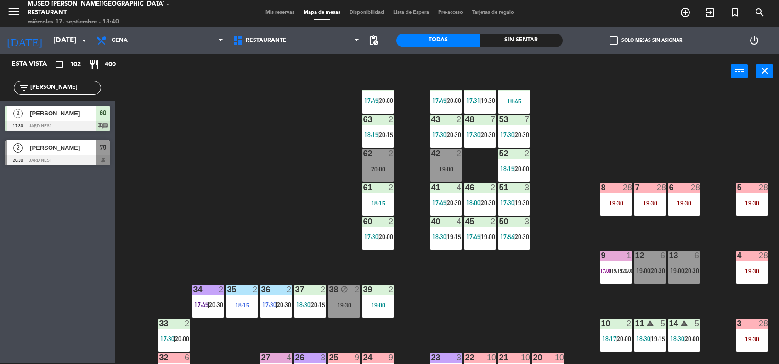
type input "[PERSON_NAME]"
click at [223, 154] on div "44 4 17:45 | 20:00 49 1 17:31 | 19:30 54 3 18:45 64 2 17:45 | 20:00 48 7 17:30 …" at bounding box center [451, 227] width 656 height 274
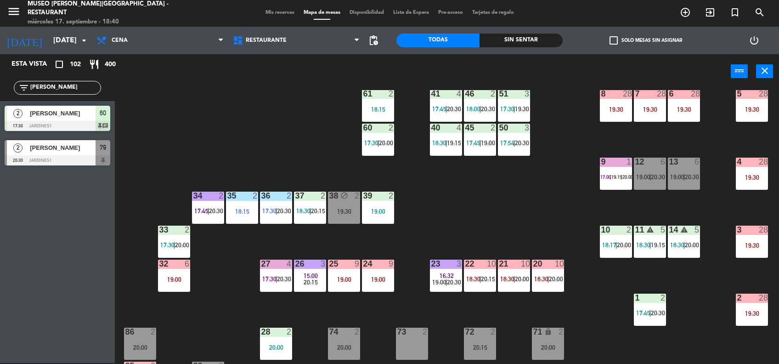
scroll to position [0, 0]
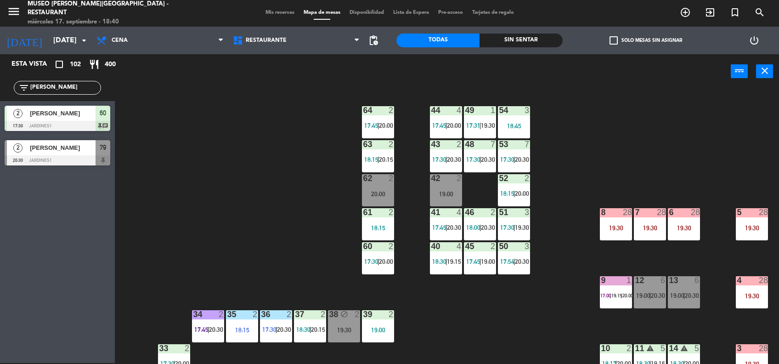
click at [481, 112] on div at bounding box center [480, 110] width 15 height 8
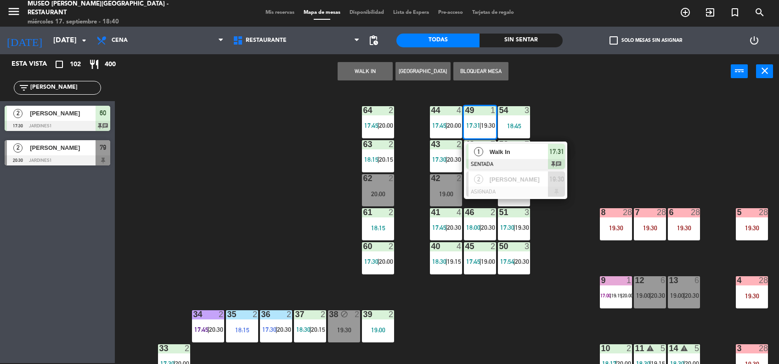
click at [512, 155] on span "Walk In" at bounding box center [519, 152] width 59 height 10
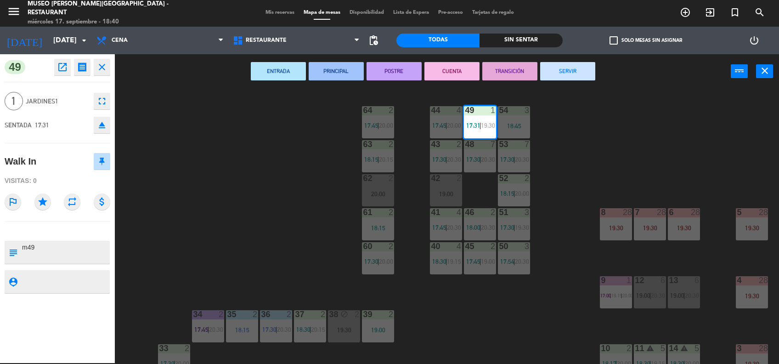
click at [564, 75] on button "SERVIR" at bounding box center [567, 71] width 55 height 18
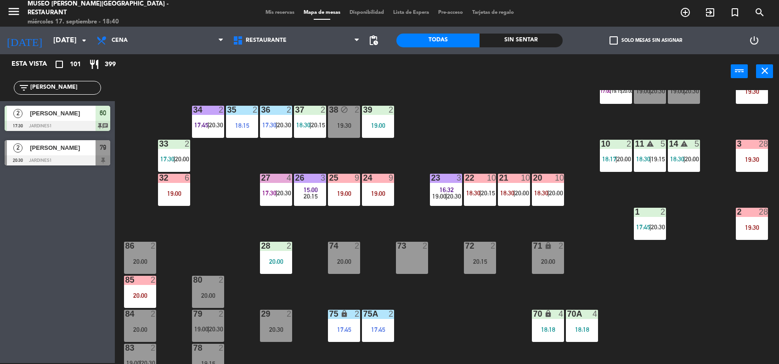
scroll to position [209, 0]
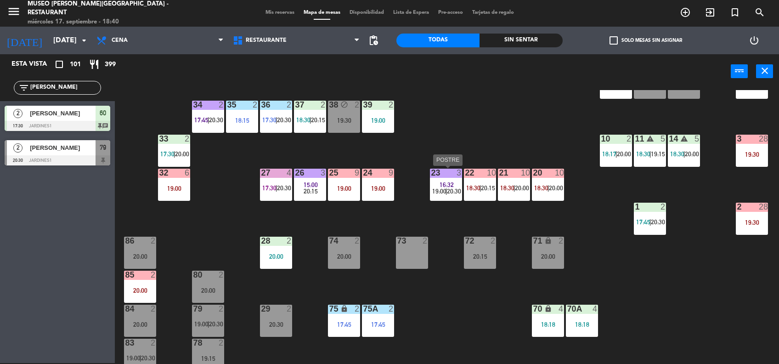
click at [452, 183] on span "16:32" at bounding box center [447, 184] width 14 height 7
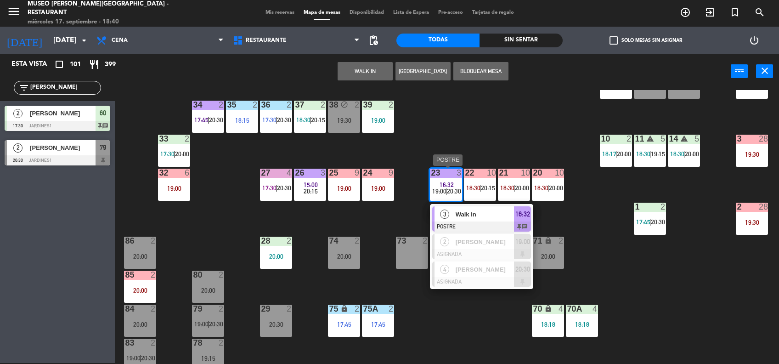
click at [477, 213] on span "Walk In" at bounding box center [485, 214] width 59 height 10
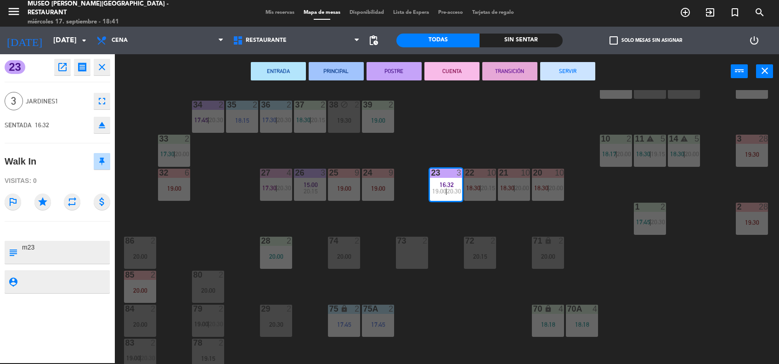
click at [518, 73] on button "TRANSICIÓN" at bounding box center [509, 71] width 55 height 18
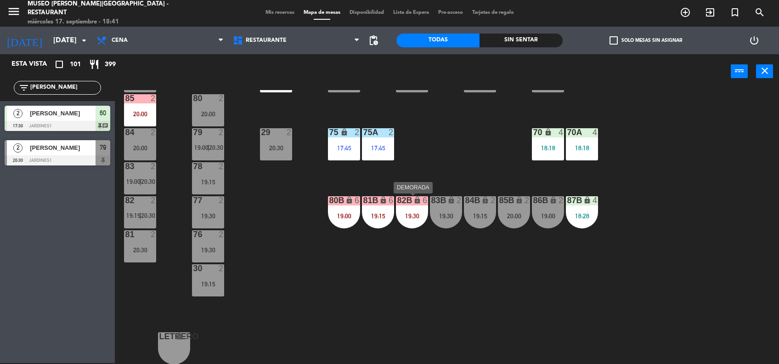
scroll to position [312, 0]
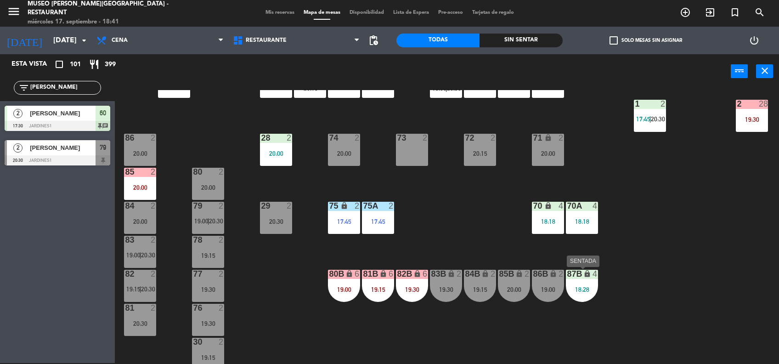
click at [577, 284] on div "87B lock 4 18:28" at bounding box center [582, 286] width 32 height 32
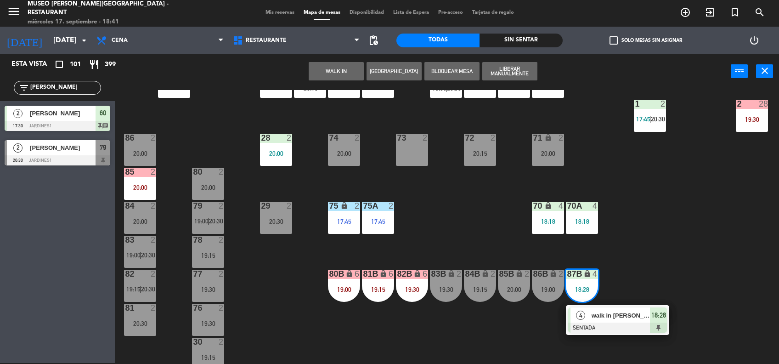
click at [615, 317] on span "walk in [PERSON_NAME]" at bounding box center [621, 315] width 59 height 10
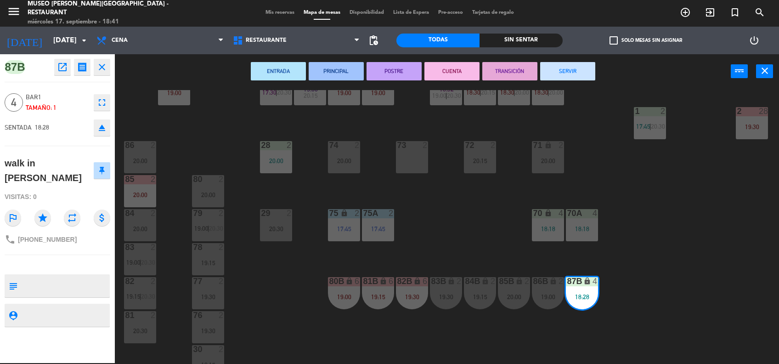
scroll to position [305, 0]
click at [55, 276] on textarea at bounding box center [65, 285] width 88 height 19
type textarea "en el museo"
click at [64, 189] on div "Visitas: 0" at bounding box center [58, 197] width 106 height 16
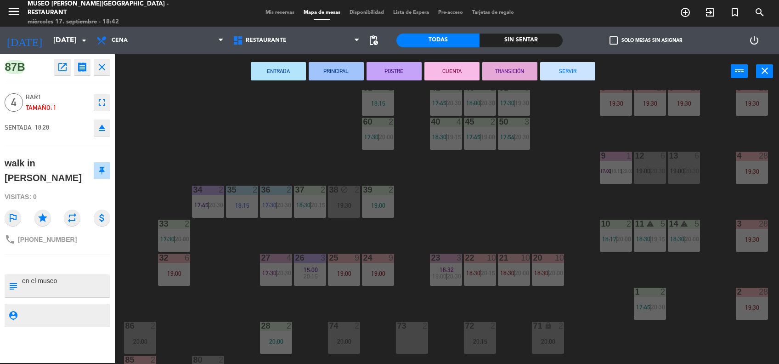
scroll to position [122, 0]
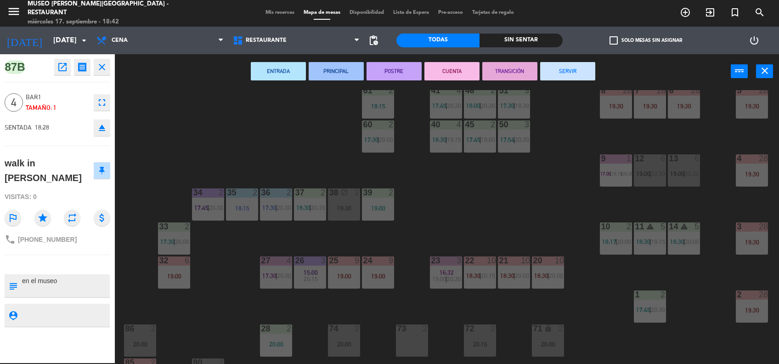
click at [497, 228] on div "44 4 17:45 | 20:00 49 2 19:30 54 3 18:45 64 2 17:45 | 20:00 48 7 17:30 | 20:30 …" at bounding box center [451, 227] width 656 height 274
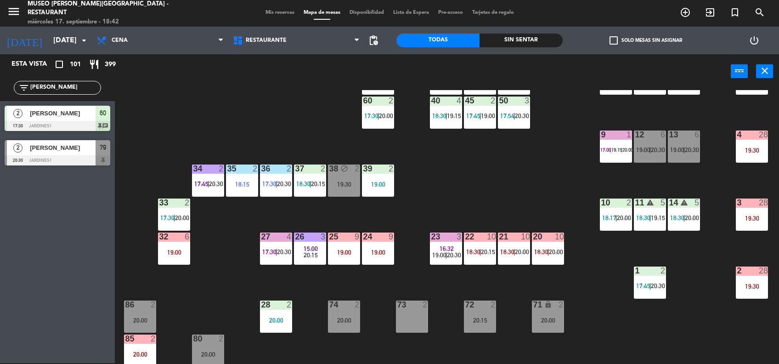
scroll to position [113, 0]
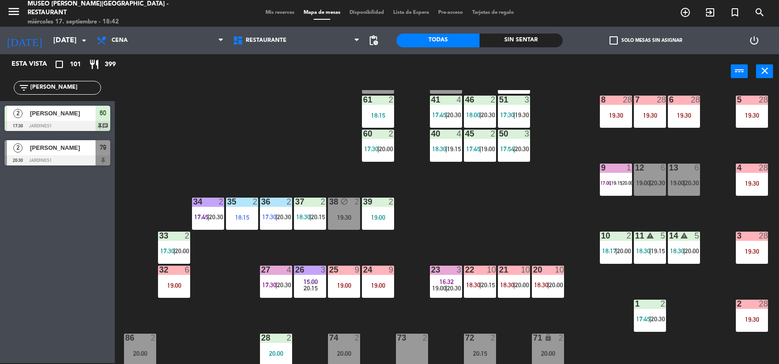
click at [269, 274] on div "27 4" at bounding box center [276, 269] width 32 height 9
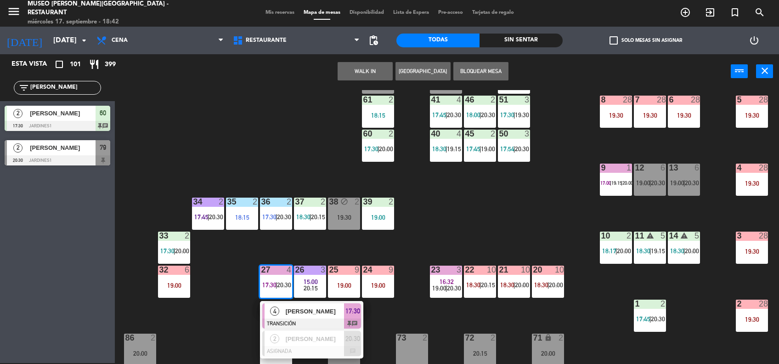
click at [293, 308] on span "[PERSON_NAME]" at bounding box center [315, 311] width 59 height 10
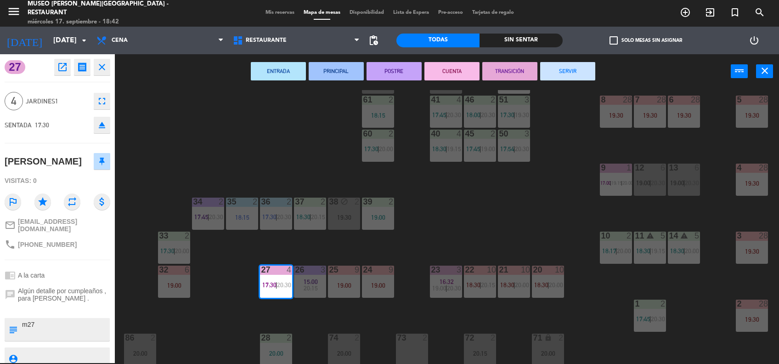
click at [563, 73] on button "SERVIR" at bounding box center [567, 71] width 55 height 18
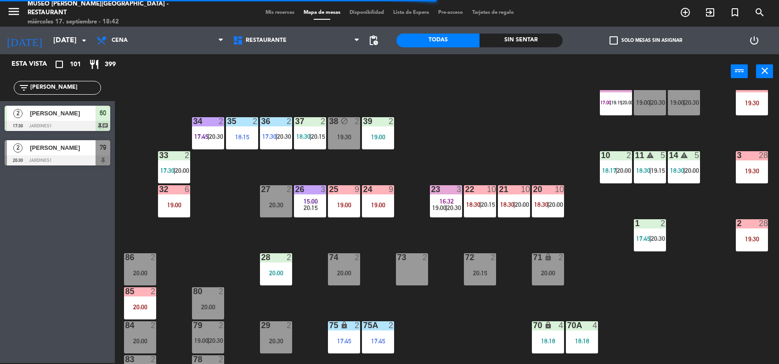
scroll to position [194, 0]
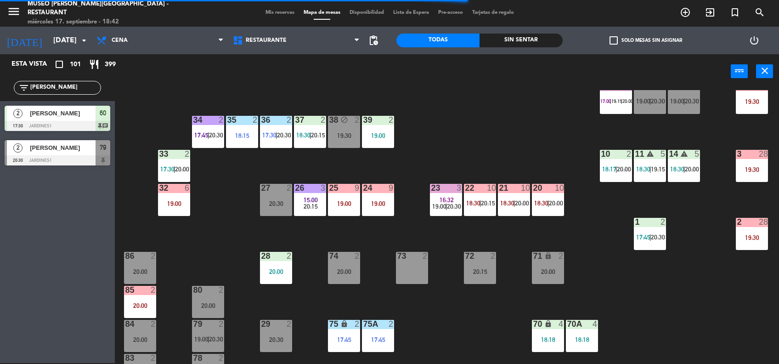
click at [287, 202] on div "20:30" at bounding box center [276, 203] width 32 height 6
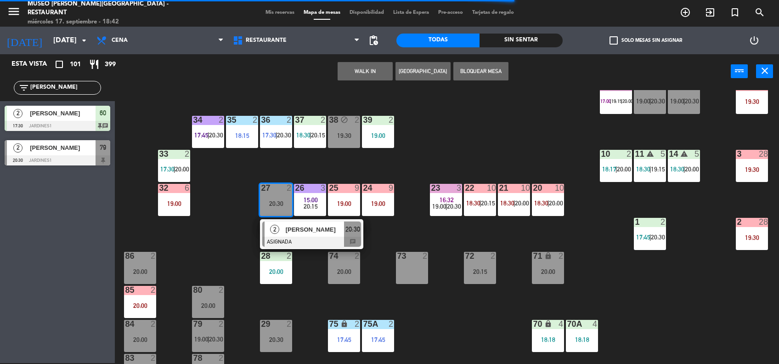
click at [401, 268] on div "73 2" at bounding box center [412, 268] width 32 height 32
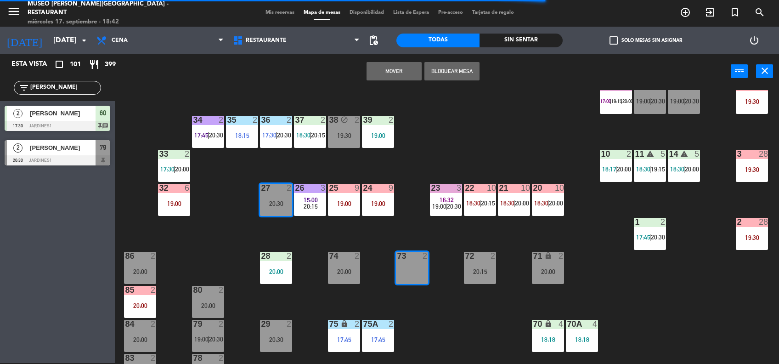
click at [399, 70] on button "Mover" at bounding box center [394, 71] width 55 height 18
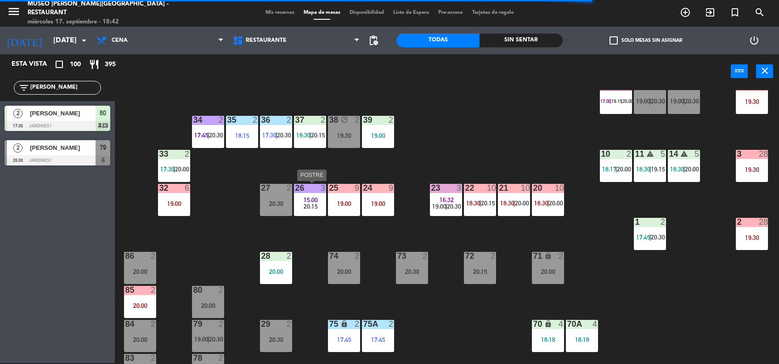
click at [310, 206] on span "20:15" at bounding box center [311, 206] width 14 height 7
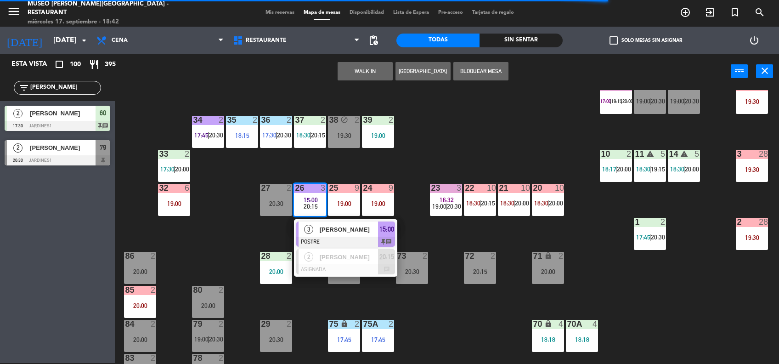
click at [339, 235] on div "[PERSON_NAME]" at bounding box center [349, 229] width 60 height 15
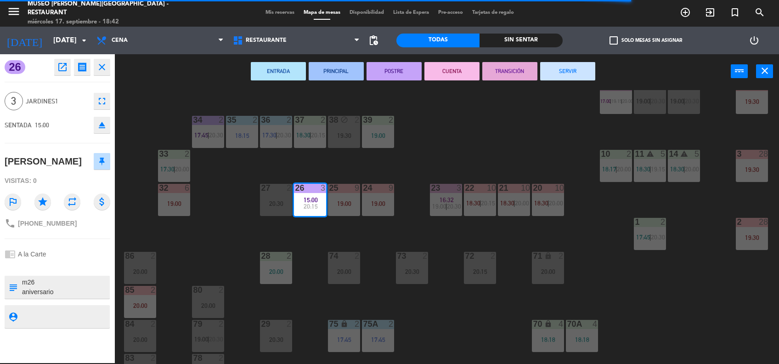
click at [506, 63] on button "TRANSICIÓN" at bounding box center [509, 71] width 55 height 18
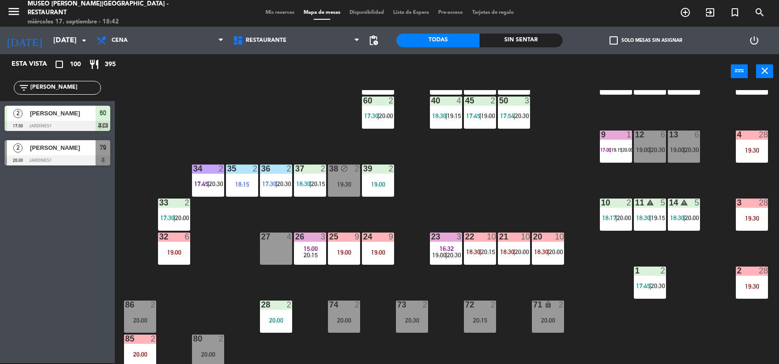
scroll to position [132, 0]
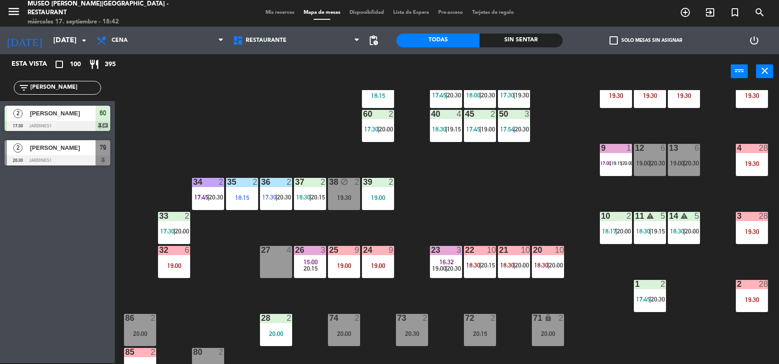
click at [474, 213] on div "44 4 17:45 | 20:00 49 2 19:30 54 3 18:45 64 2 17:45 | 20:00 48 7 17:30 | 20:30 …" at bounding box center [451, 227] width 656 height 274
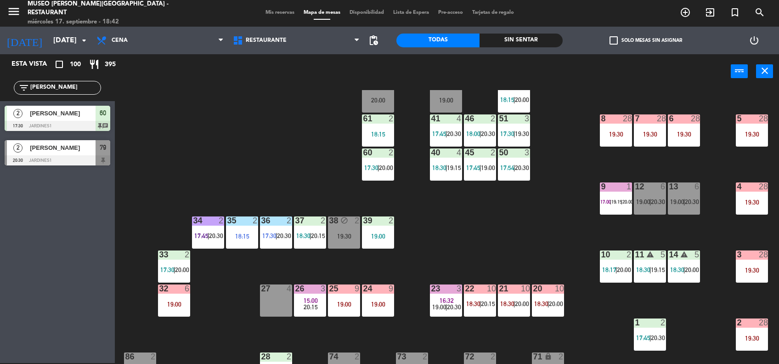
scroll to position [96, 0]
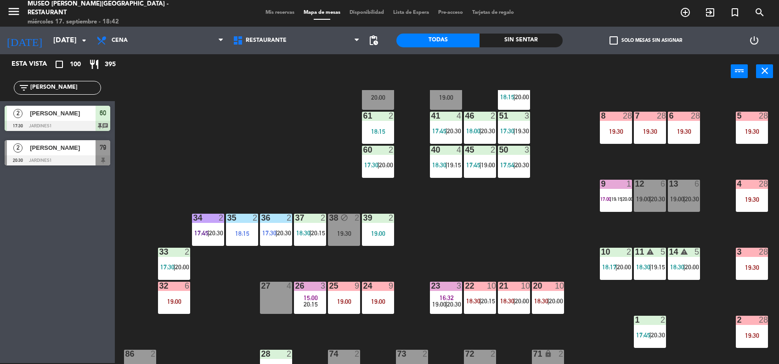
click at [606, 200] on span "17:00" at bounding box center [605, 199] width 11 height 6
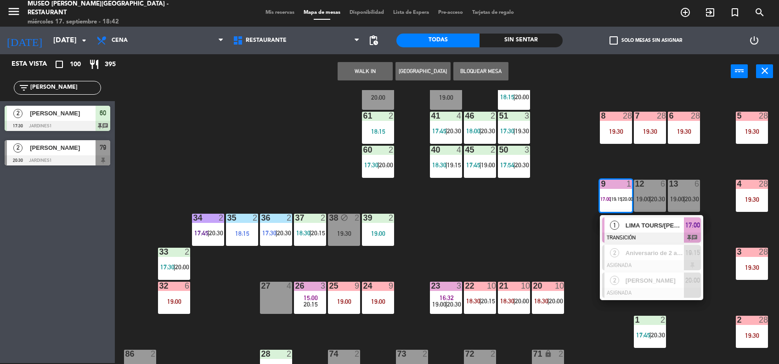
click at [577, 211] on div "44 4 17:45 | 20:00 49 2 19:30 54 3 18:45 64 2 17:45 | 20:00 48 7 17:30 | 20:30 …" at bounding box center [451, 227] width 656 height 274
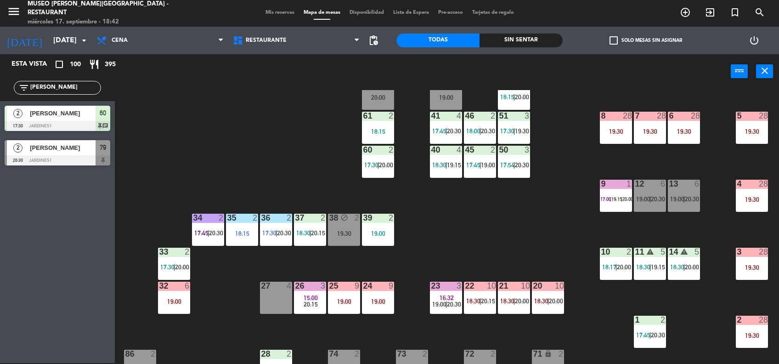
click at [613, 192] on div "9 1 17:00 | 19:15 | 20:00" at bounding box center [616, 196] width 32 height 32
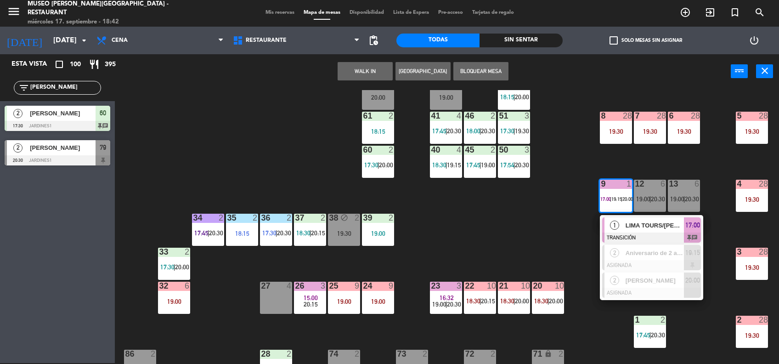
click at [646, 228] on span "LIMA TOURS/[PERSON_NAME][GEOGRAPHIC_DATA]" at bounding box center [655, 225] width 59 height 10
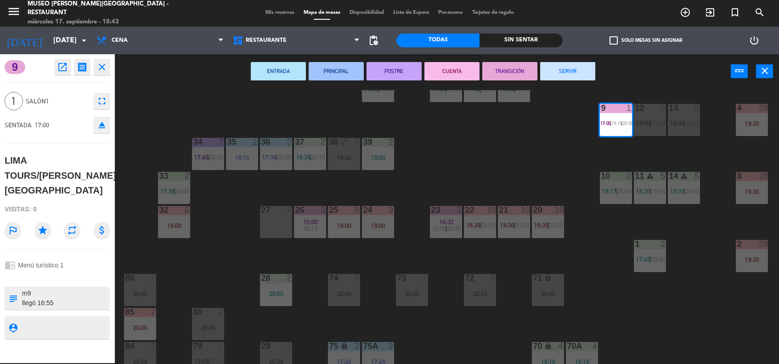
scroll to position [173, 0]
click at [474, 174] on div "44 4 17:45 | 20:00 49 2 19:30 54 3 18:45 64 2 17:45 | 20:00 48 7 17:30 | 20:30 …" at bounding box center [451, 227] width 656 height 274
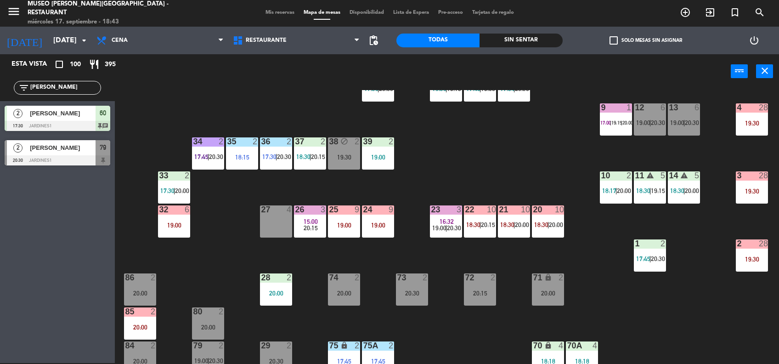
click at [621, 109] on div at bounding box center [616, 107] width 15 height 8
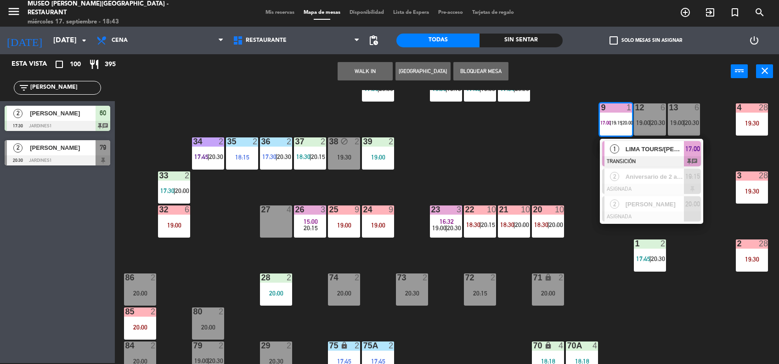
click at [655, 156] on div at bounding box center [651, 161] width 99 height 10
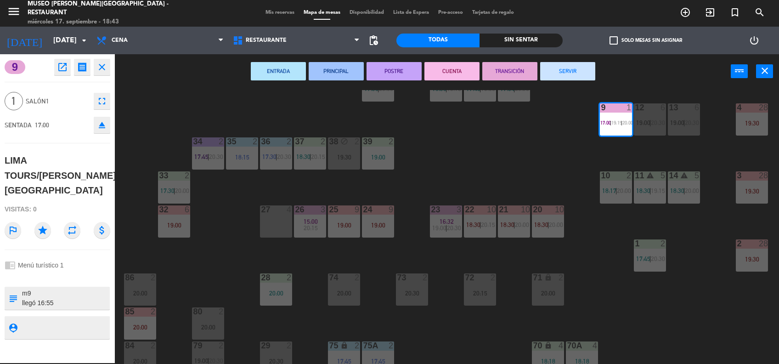
click at [578, 74] on button "SERVIR" at bounding box center [567, 71] width 55 height 18
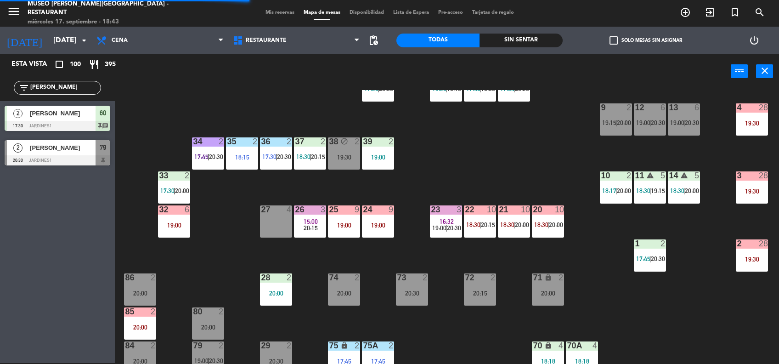
scroll to position [197, 0]
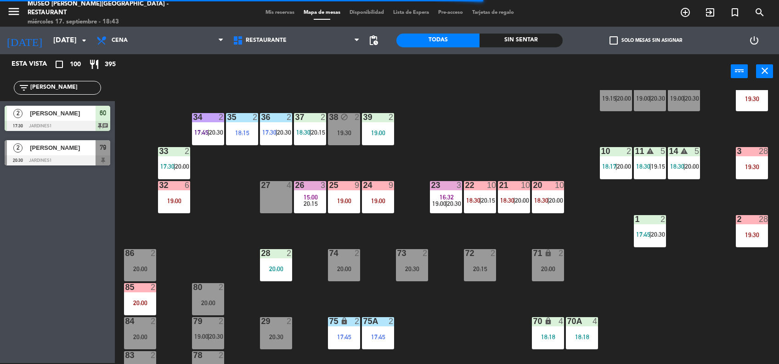
click at [435, 202] on span "19:00" at bounding box center [439, 203] width 14 height 7
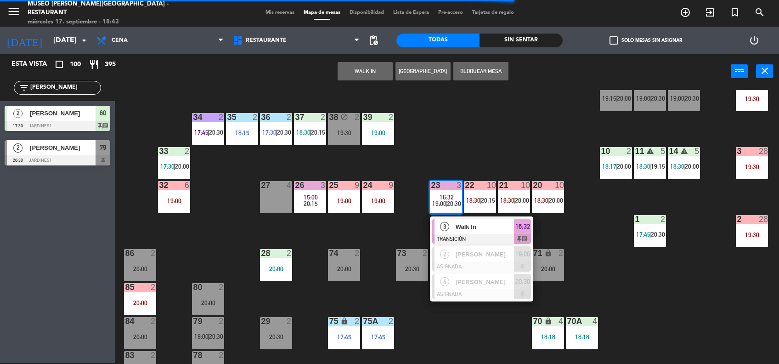
click at [462, 219] on div "Walk In" at bounding box center [485, 226] width 60 height 15
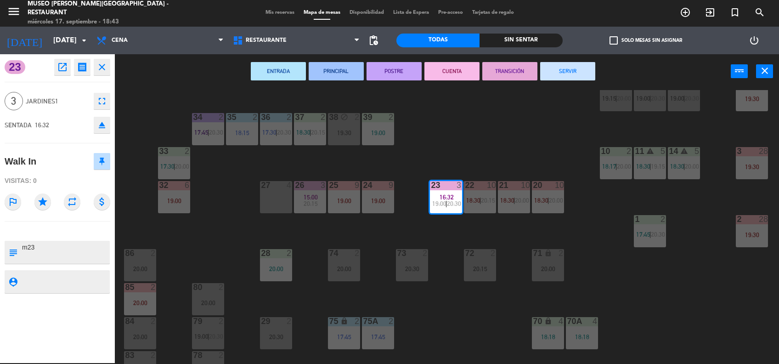
click at [157, 120] on div "44 4 17:45 | 20:00 49 2 19:30 54 3 18:45 64 2 17:45 | 20:00 48 7 17:30 | 20:30 …" at bounding box center [451, 227] width 656 height 274
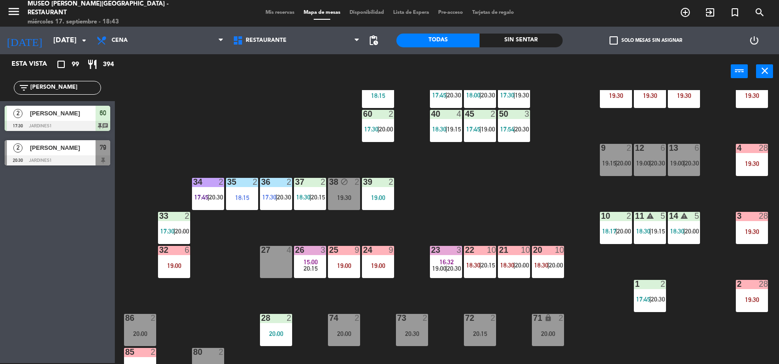
scroll to position [0, 0]
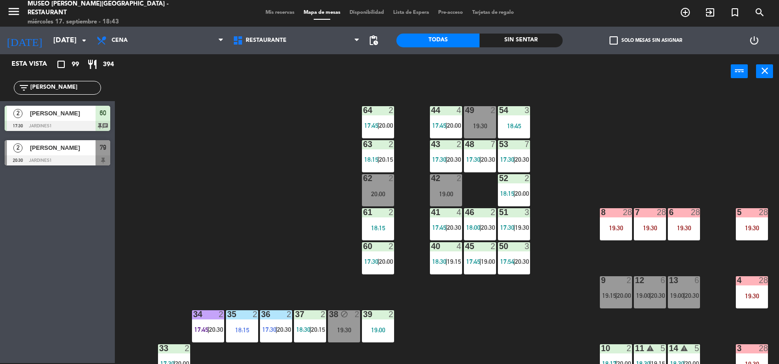
click at [518, 113] on div at bounding box center [514, 110] width 15 height 8
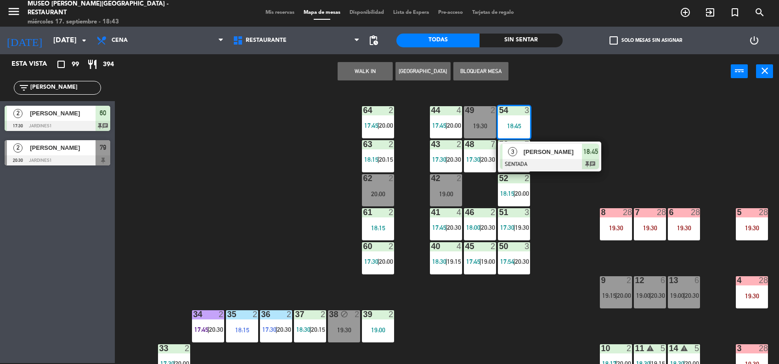
click at [558, 144] on div "[PERSON_NAME]" at bounding box center [553, 151] width 60 height 15
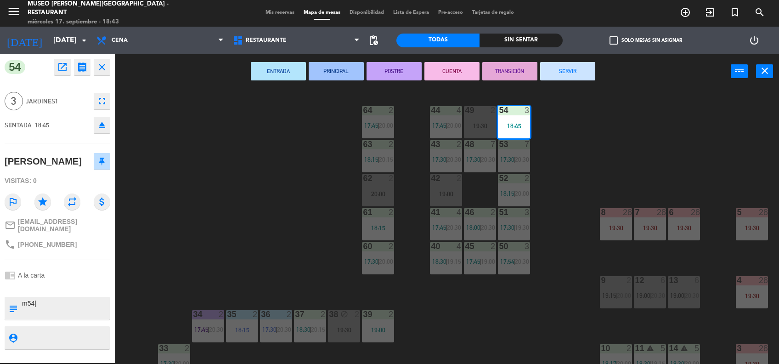
click at [77, 173] on div "Visitas: 0" at bounding box center [58, 181] width 106 height 16
click at [253, 198] on div "44 4 17:45 | 20:00 49 2 19:30 54 3 18:45 64 2 17:45 | 20:00 48 7 17:30 | 20:30 …" at bounding box center [451, 227] width 656 height 274
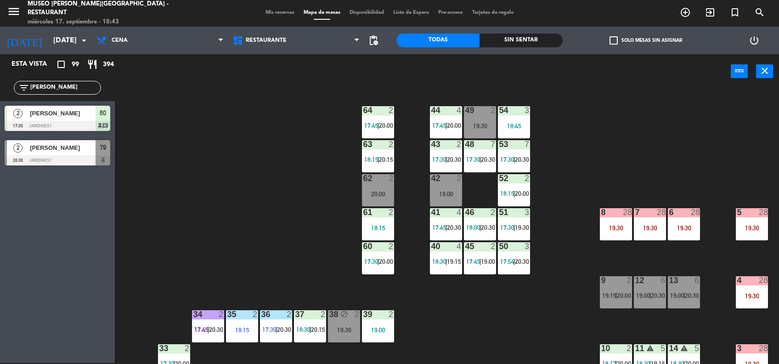
click at [283, 204] on div "44 4 17:45 | 20:00 49 2 19:30 54 3 18:45 64 2 17:45 | 20:00 48 7 17:30 | 20:30 …" at bounding box center [451, 227] width 656 height 274
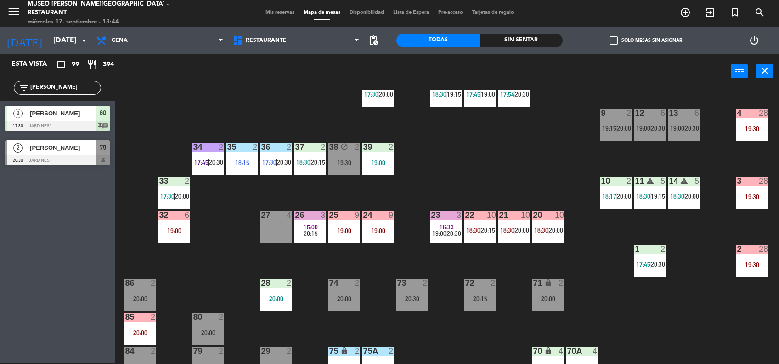
scroll to position [168, 0]
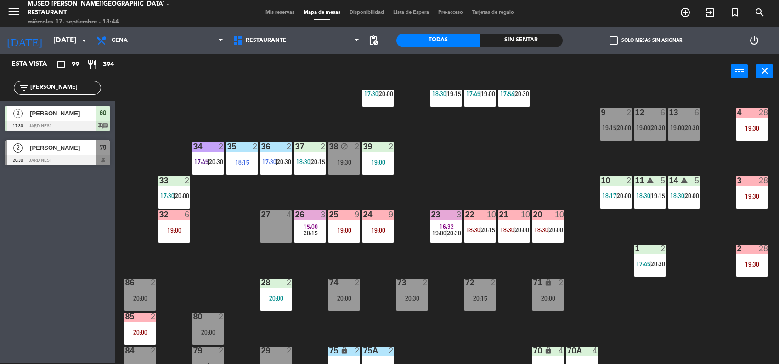
click at [445, 225] on span "16:32" at bounding box center [447, 226] width 14 height 7
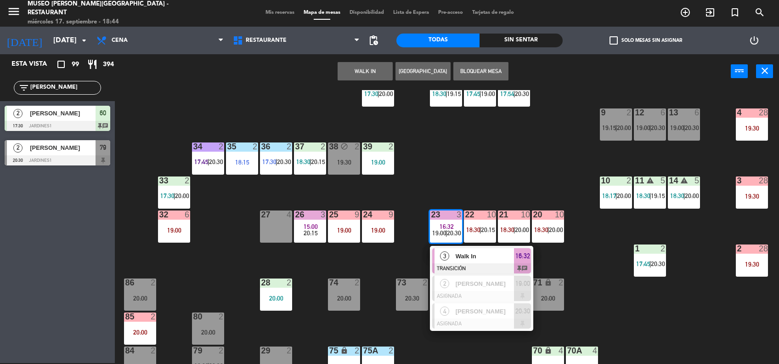
click at [473, 251] on span "Walk In" at bounding box center [485, 256] width 59 height 10
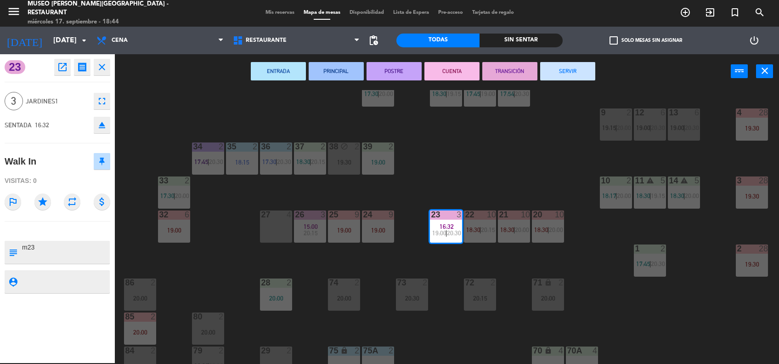
click at [573, 72] on button "SERVIR" at bounding box center [567, 71] width 55 height 18
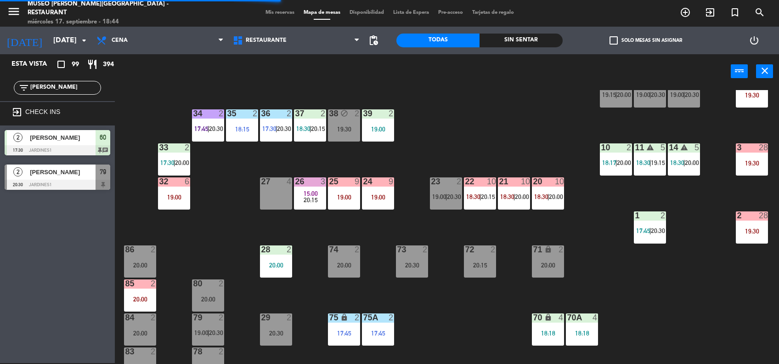
scroll to position [202, 0]
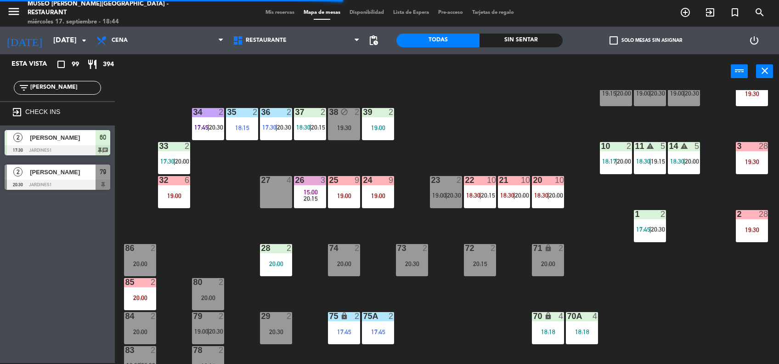
click at [459, 186] on div "23 2 19:00 | 20:30" at bounding box center [446, 192] width 32 height 32
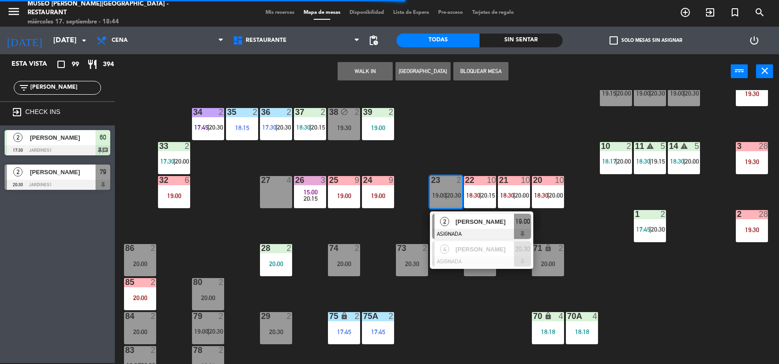
click at [260, 189] on div "27 4" at bounding box center [276, 192] width 32 height 32
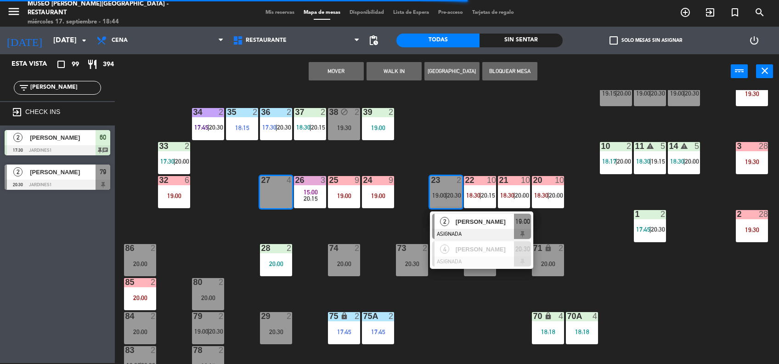
click at [341, 73] on button "Mover" at bounding box center [336, 71] width 55 height 18
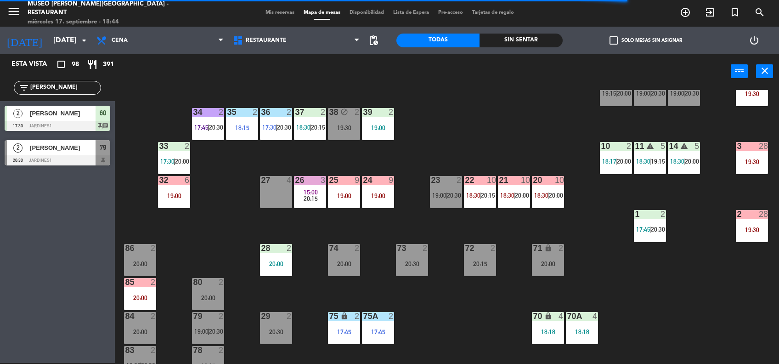
scroll to position [0, 0]
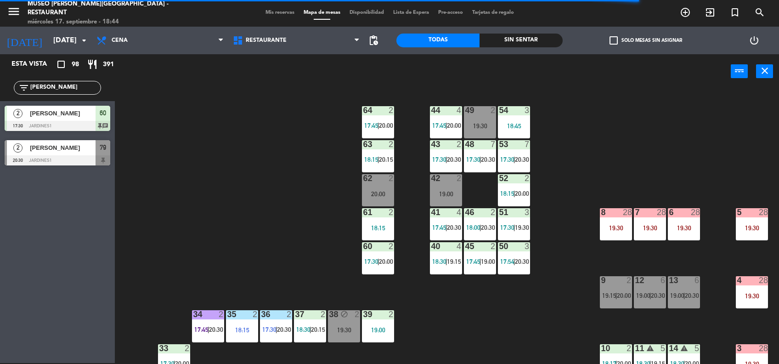
drag, startPoint x: 76, startPoint y: 87, endPoint x: -3, endPoint y: 129, distance: 89.2
click at [0, 129] on html "close × Museo [PERSON_NAME] Café - Restaurant × chrome_reader_mode Listado de R…" at bounding box center [389, 182] width 779 height 364
type input "lima t"
click at [55, 147] on span "Lima Tours" at bounding box center [63, 148] width 66 height 10
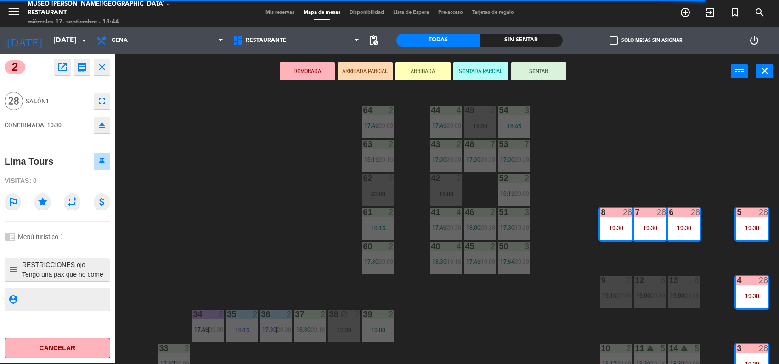
click at [65, 68] on icon "open_in_new" at bounding box center [62, 67] width 11 height 11
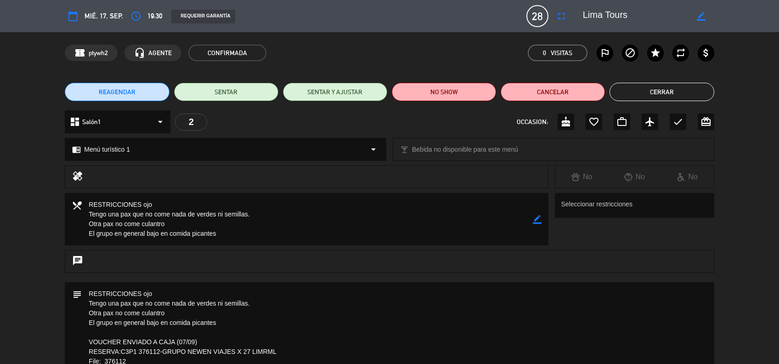
click at [665, 85] on button "Cerrar" at bounding box center [661, 92] width 104 height 18
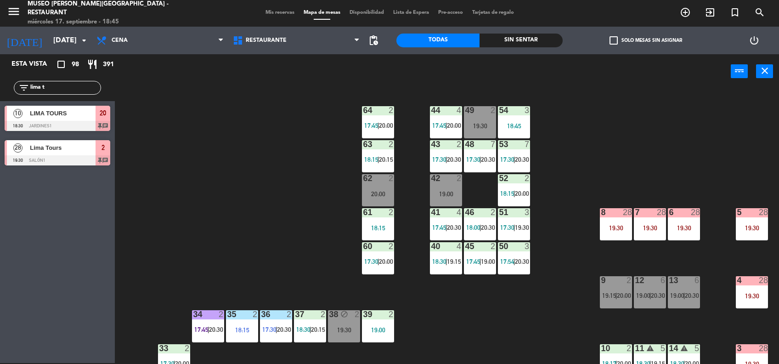
click at [677, 209] on div at bounding box center [684, 212] width 15 height 8
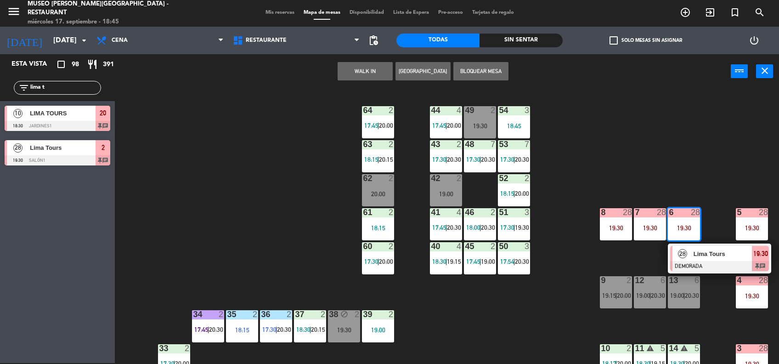
click at [715, 251] on span "Lima Tours" at bounding box center [723, 254] width 59 height 10
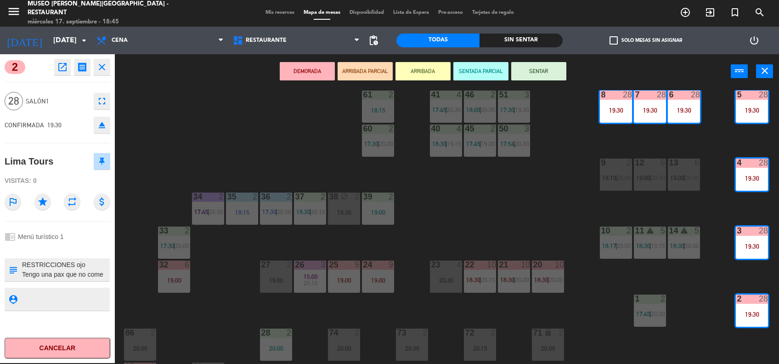
scroll to position [130, 0]
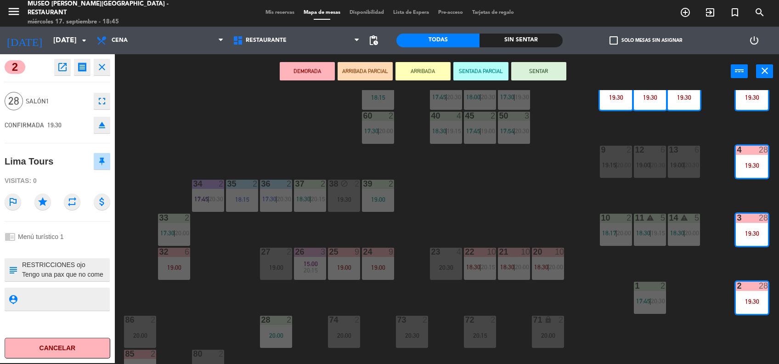
click at [383, 71] on button "ARRIBADA PARCIAL" at bounding box center [365, 71] width 55 height 18
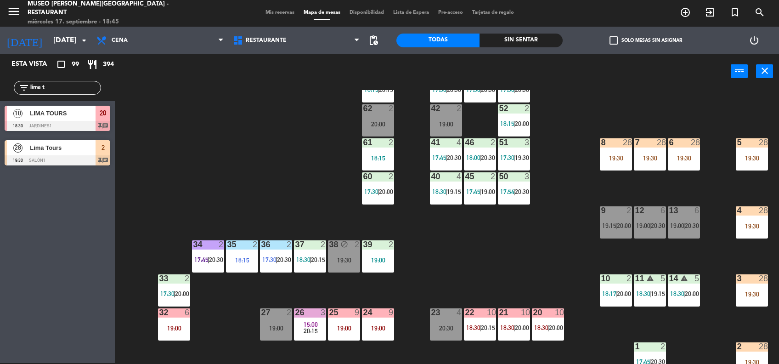
scroll to position [69, 0]
click at [643, 159] on div "19:30" at bounding box center [650, 158] width 32 height 6
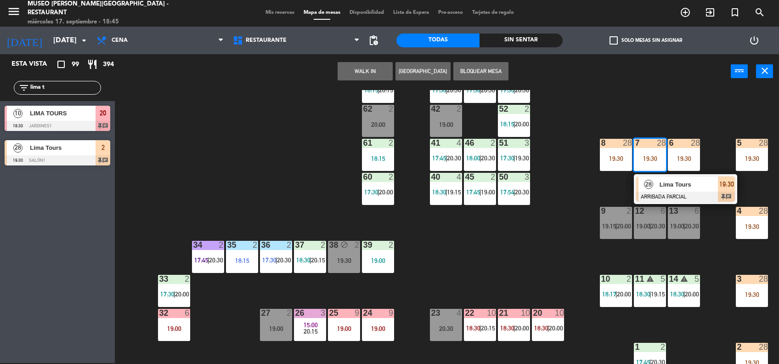
click at [680, 185] on span "Lima Tours" at bounding box center [689, 185] width 59 height 10
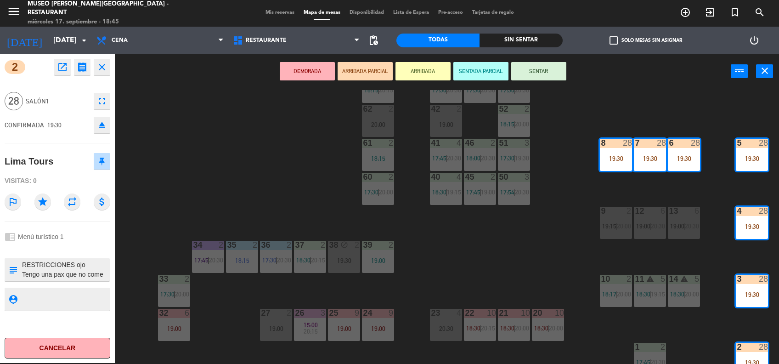
click at [59, 70] on icon "open_in_new" at bounding box center [62, 67] width 11 height 11
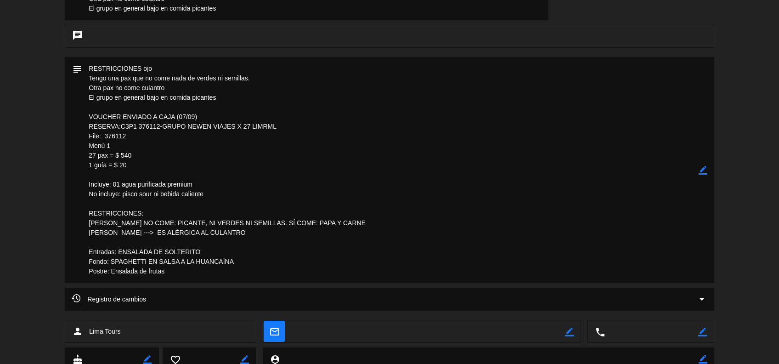
scroll to position [0, 0]
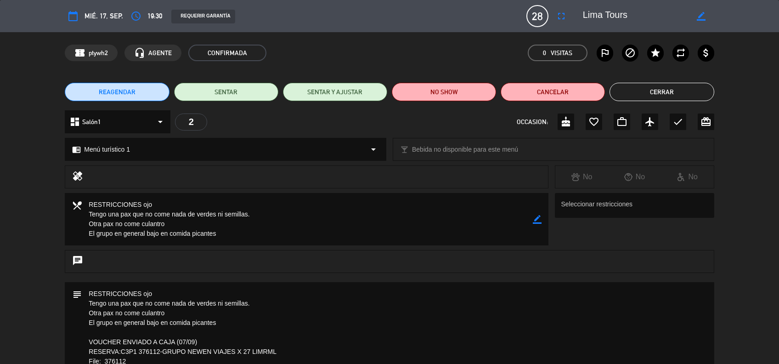
click at [712, 86] on button "Cerrar" at bounding box center [661, 92] width 104 height 18
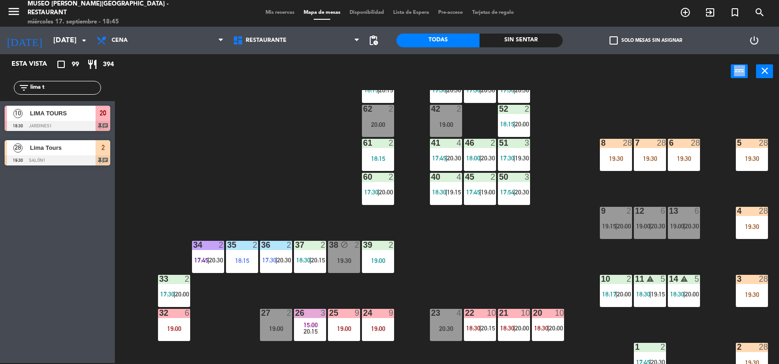
click at [712, 86] on div "power_input close" at bounding box center [423, 71] width 616 height 35
click at [556, 217] on div "44 4 17:45 | 20:00 49 2 19:30 54 3 18:45 64 2 17:45 | 20:00 48 7 17:30 | 20:30 …" at bounding box center [451, 227] width 656 height 274
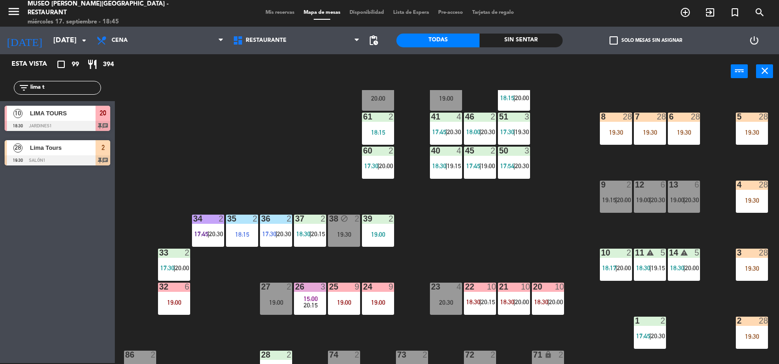
scroll to position [94, 0]
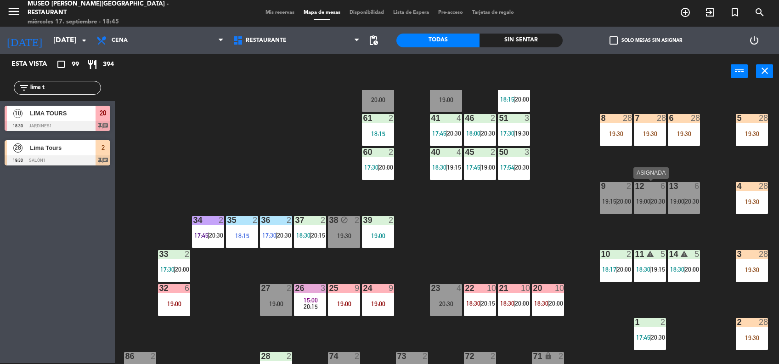
click at [644, 203] on span "19:00" at bounding box center [643, 201] width 14 height 7
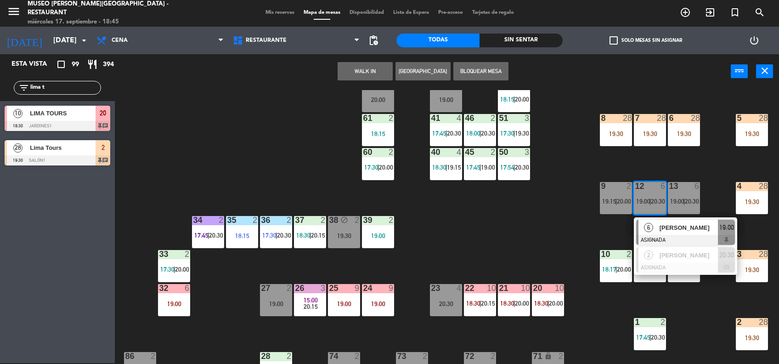
click at [666, 224] on span "[PERSON_NAME]" at bounding box center [689, 228] width 59 height 10
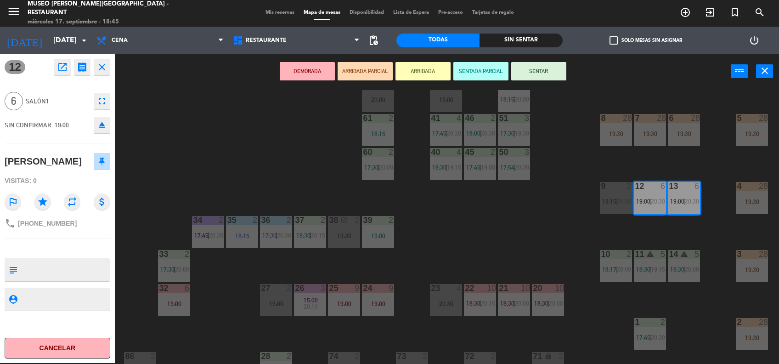
click at [321, 72] on button "DEMORADA" at bounding box center [307, 71] width 55 height 18
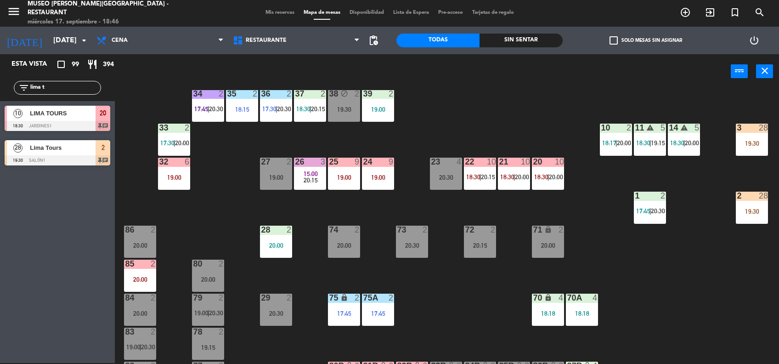
scroll to position [221, 0]
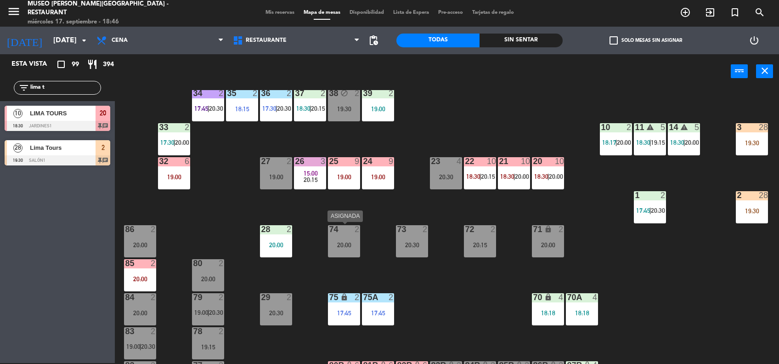
click at [345, 238] on div "74 2 20:00" at bounding box center [344, 241] width 32 height 32
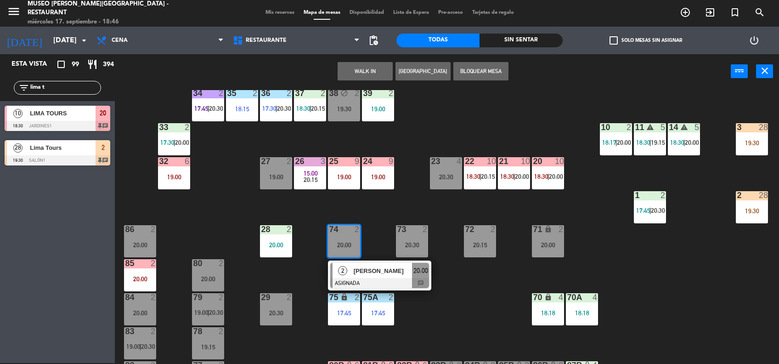
click at [373, 68] on button "WALK IN" at bounding box center [365, 71] width 55 height 18
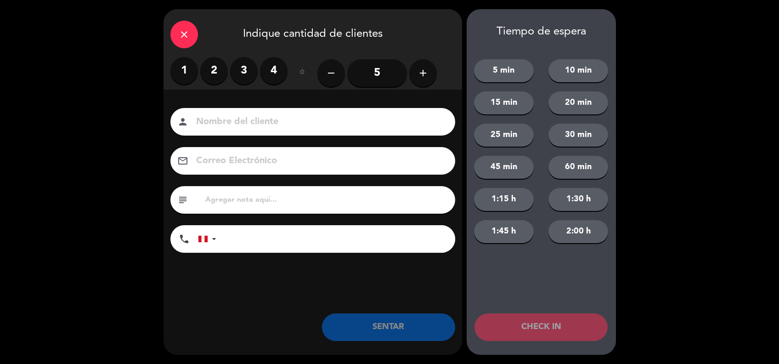
click at [210, 69] on label "2" at bounding box center [214, 71] width 28 height 28
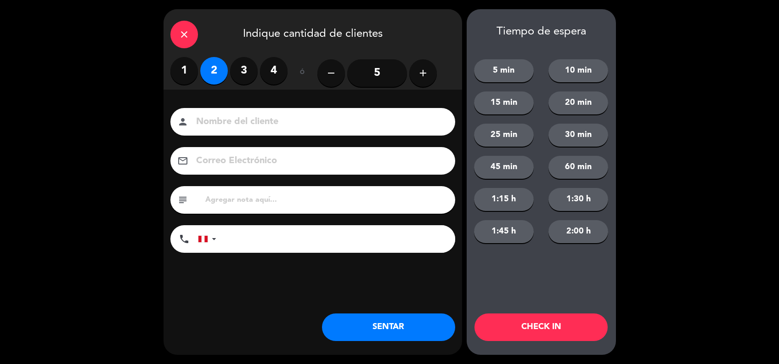
click at [251, 128] on input at bounding box center [319, 122] width 248 height 16
type input "walk in-bienvenido"
click at [402, 334] on button "SENTAR" at bounding box center [388, 327] width 133 height 28
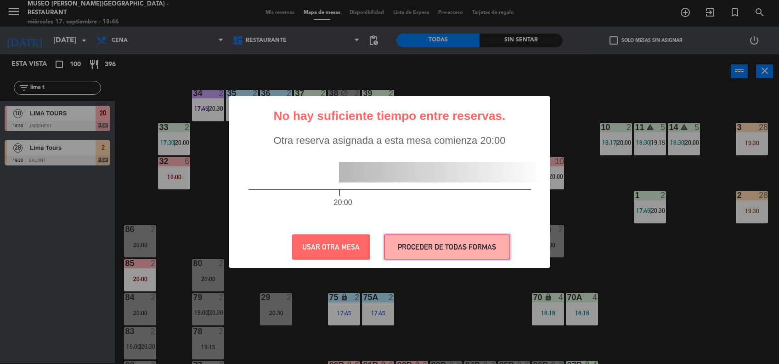
click at [400, 242] on button "PROCEDER DE TODAS FORMAS" at bounding box center [447, 246] width 126 height 25
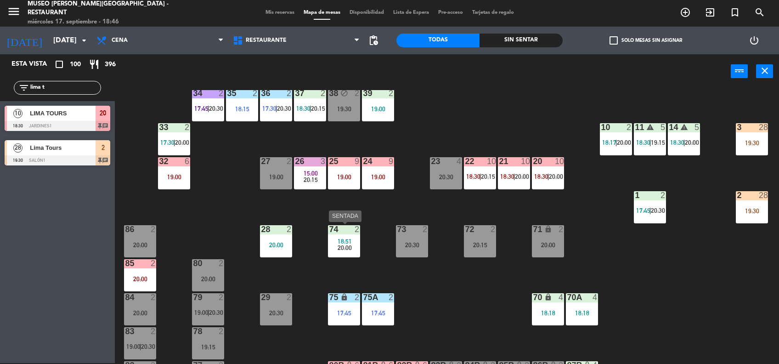
click at [346, 237] on span "18:51" at bounding box center [345, 240] width 14 height 7
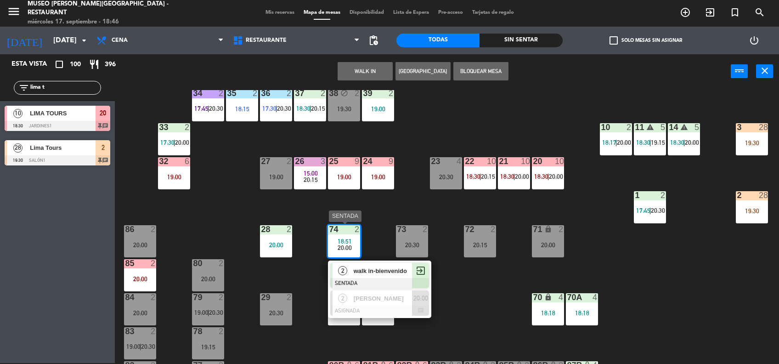
click at [374, 269] on span "walk in-bienvenido" at bounding box center [383, 271] width 59 height 10
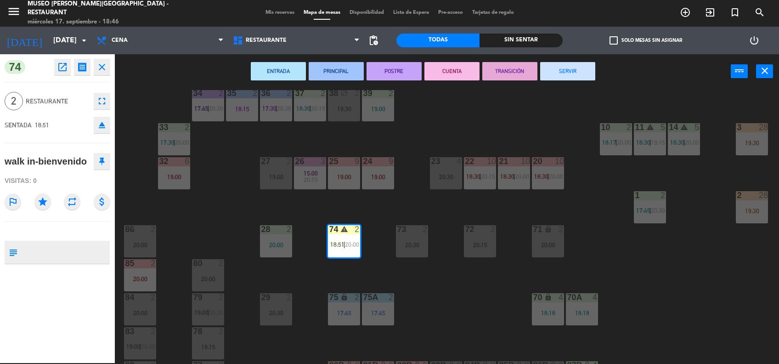
click at [46, 255] on textarea at bounding box center [65, 252] width 88 height 19
type textarea "m74"
click at [68, 182] on div "Visitas: 0" at bounding box center [58, 181] width 106 height 16
click at [466, 301] on div "44 4 17:45 | 20:00 49 2 19:30 54 3 18:45 64 2 17:45 | 20:00 48 7 17:30 | 20:30 …" at bounding box center [451, 227] width 656 height 274
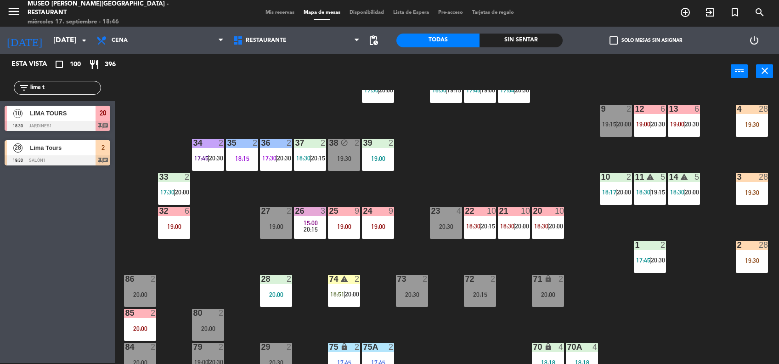
scroll to position [0, 0]
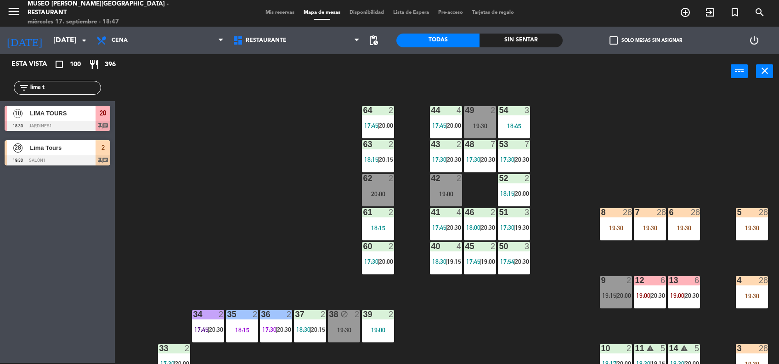
click at [503, 148] on div "53 7" at bounding box center [514, 144] width 32 height 9
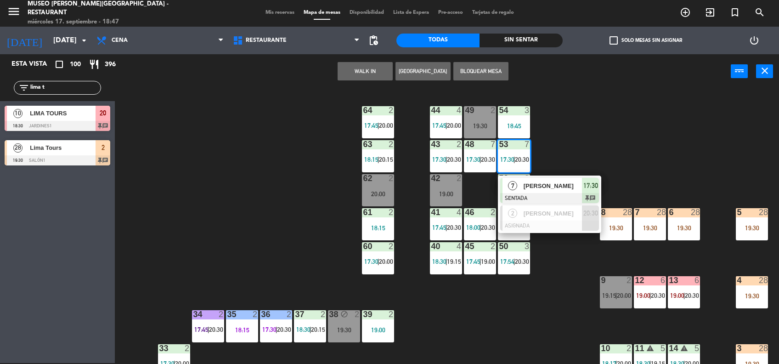
click at [537, 187] on span "[PERSON_NAME]" at bounding box center [553, 186] width 59 height 10
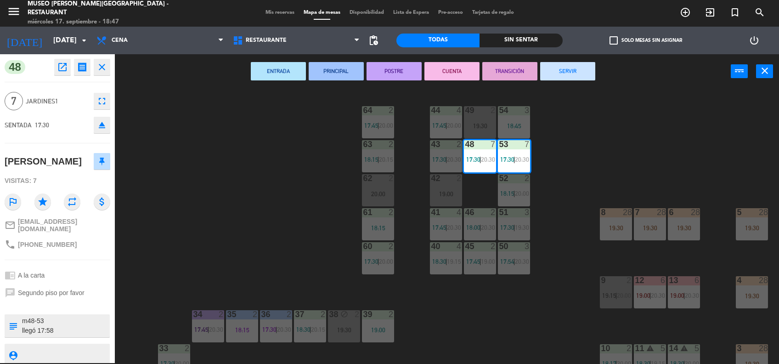
click at [335, 69] on button "PRINCIPAL" at bounding box center [336, 71] width 55 height 18
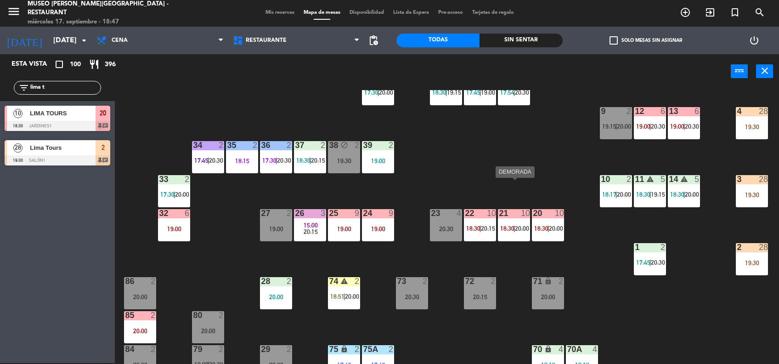
scroll to position [260, 0]
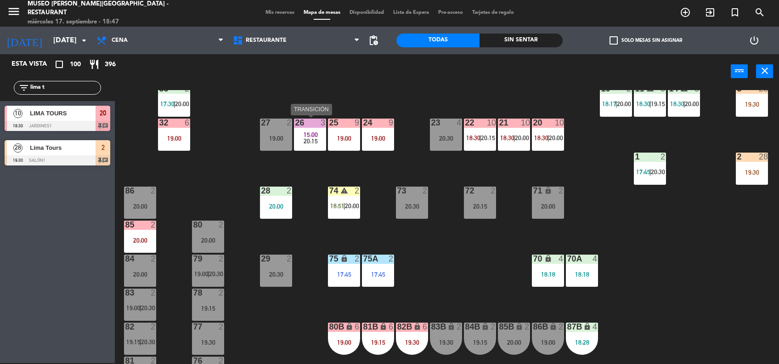
click at [310, 147] on div "26 3 15:00 20:15" at bounding box center [310, 135] width 32 height 32
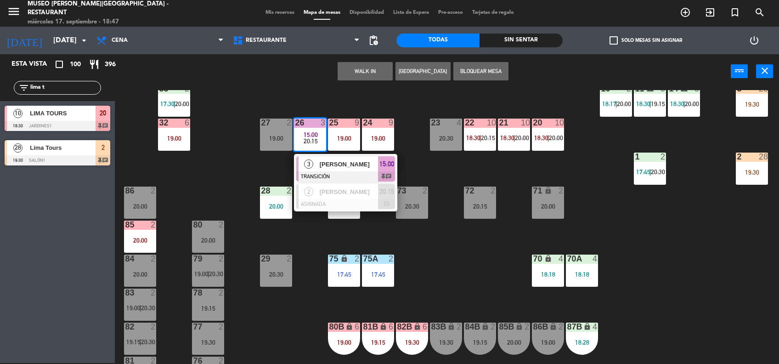
click at [273, 152] on div "44 4 17:45 | 20:00 49 2 19:30 54 3 18:45 64 2 17:45 | 20:00 48 7 17:30 | 20:30 …" at bounding box center [451, 227] width 656 height 274
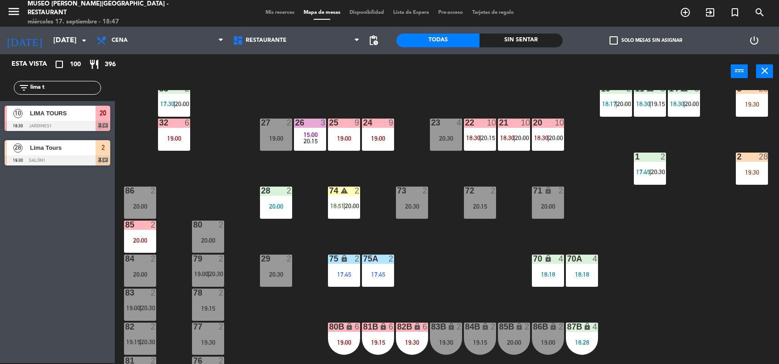
click at [547, 280] on div "70 lock 4 18:18" at bounding box center [548, 270] width 32 height 32
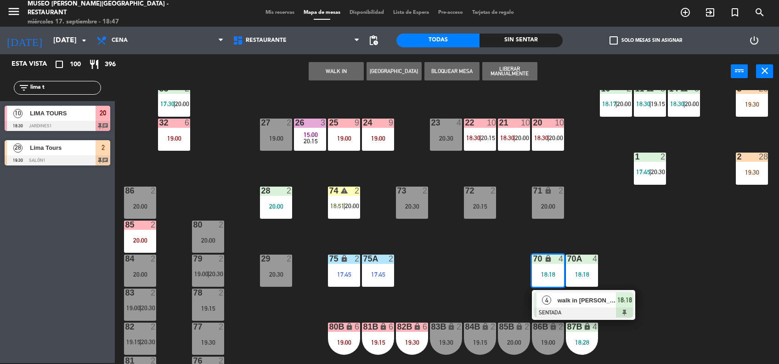
click at [666, 332] on div "44 4 17:45 | 20:00 49 2 19:30 54 3 18:45 64 2 17:45 | 20:00 48 7 17:30 | 20:30 …" at bounding box center [451, 227] width 656 height 274
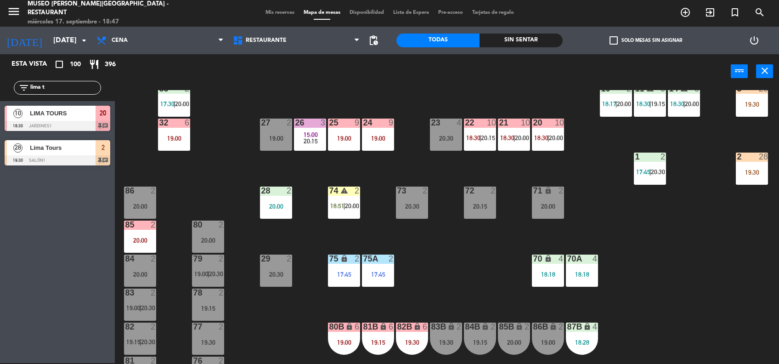
click at [572, 331] on div "87B" at bounding box center [566, 326] width 15 height 9
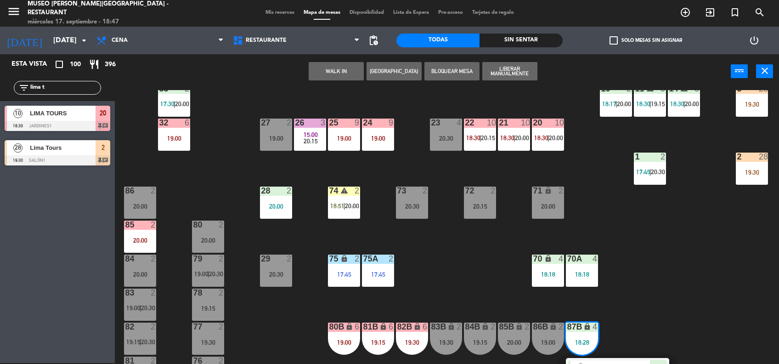
scroll to position [386, 0]
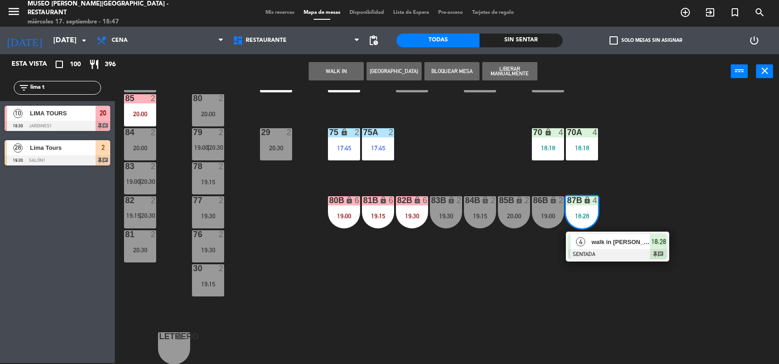
click at [626, 238] on span "walk in [PERSON_NAME]" at bounding box center [621, 242] width 59 height 10
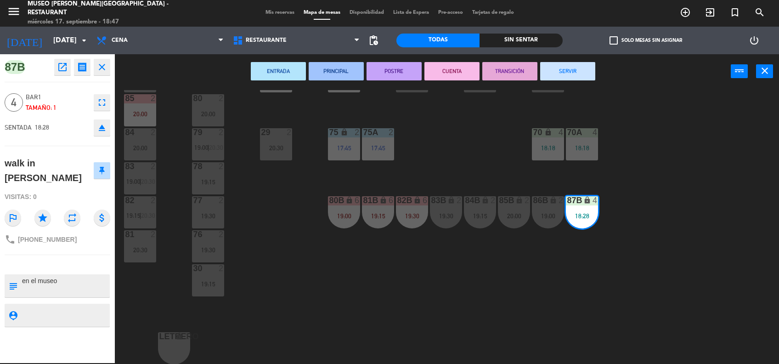
click at [511, 180] on div "44 4 17:45 | 20:00 49 2 19:30 54 3 18:45 64 2 17:45 | 20:00 48 7 17:30 | 20:30 …" at bounding box center [451, 227] width 656 height 274
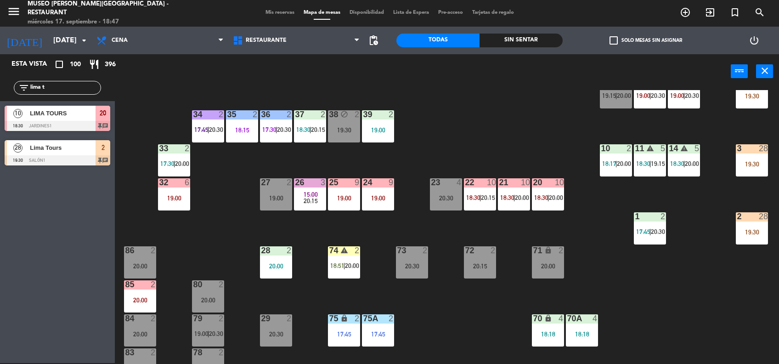
scroll to position [198, 0]
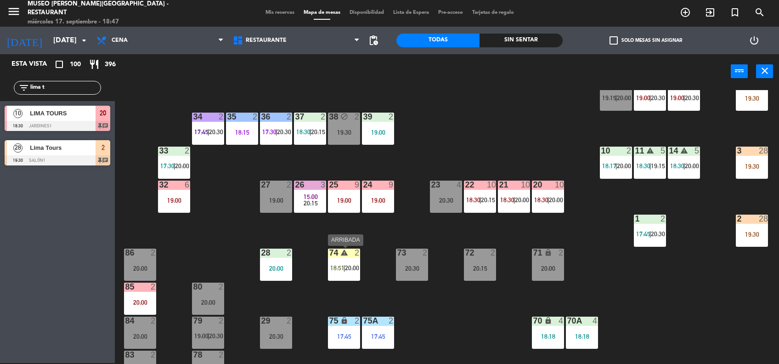
click at [329, 254] on div "74" at bounding box center [329, 252] width 0 height 8
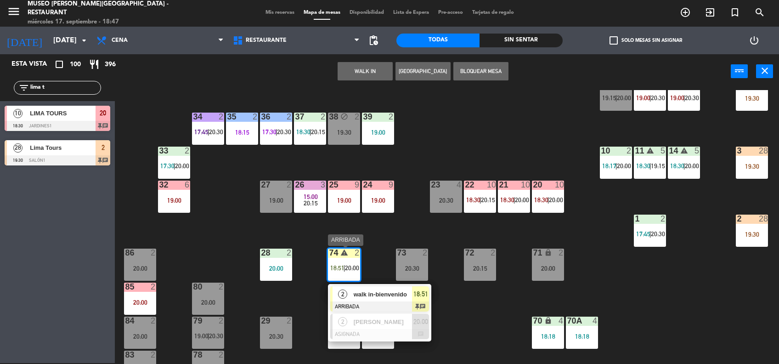
click at [378, 293] on span "walk in-bienvenido" at bounding box center [383, 294] width 59 height 10
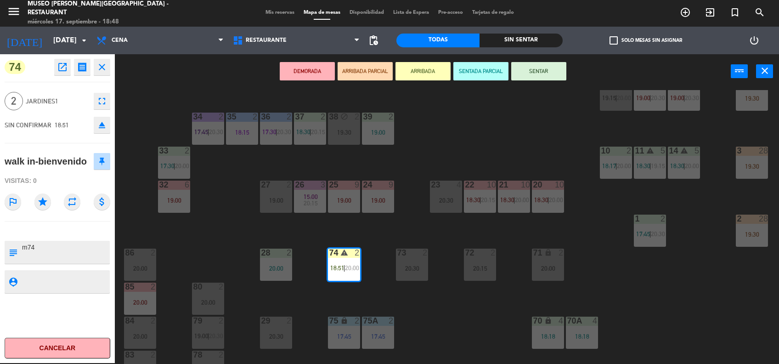
click at [544, 72] on button "SENTAR" at bounding box center [538, 71] width 55 height 18
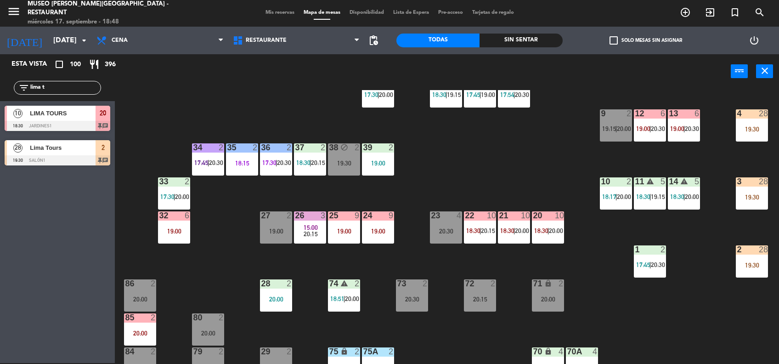
scroll to position [235, 0]
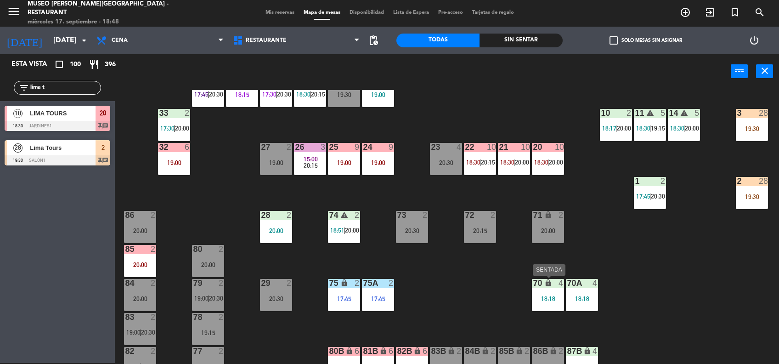
click at [552, 303] on div "70 lock 4 18:18" at bounding box center [548, 295] width 32 height 32
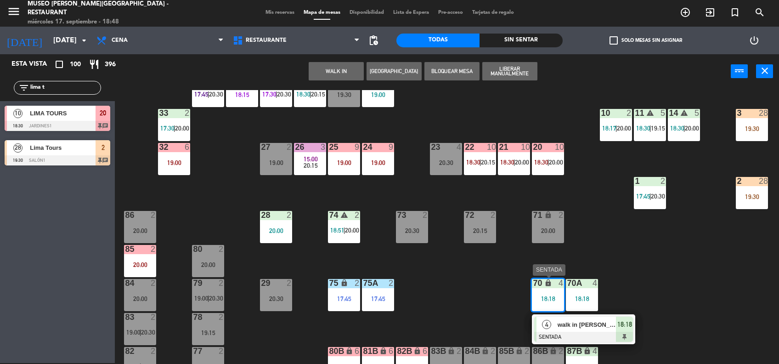
click at [593, 333] on div at bounding box center [583, 337] width 99 height 10
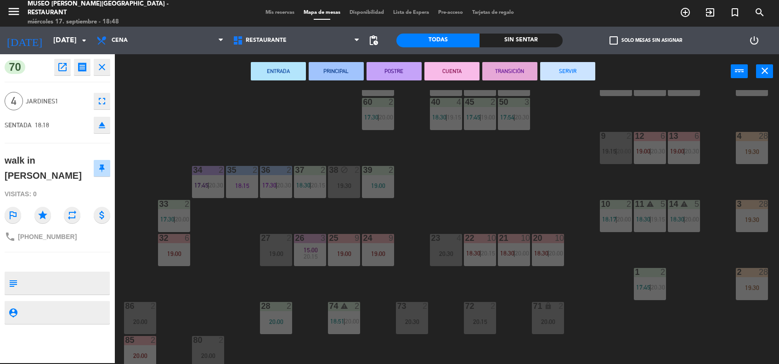
scroll to position [143, 0]
click at [488, 223] on div "44 4 17:45 | 20:00 49 2 19:30 54 3 18:45 64 2 17:45 | 20:00 48 7 17:30 | 20:30 …" at bounding box center [451, 227] width 656 height 274
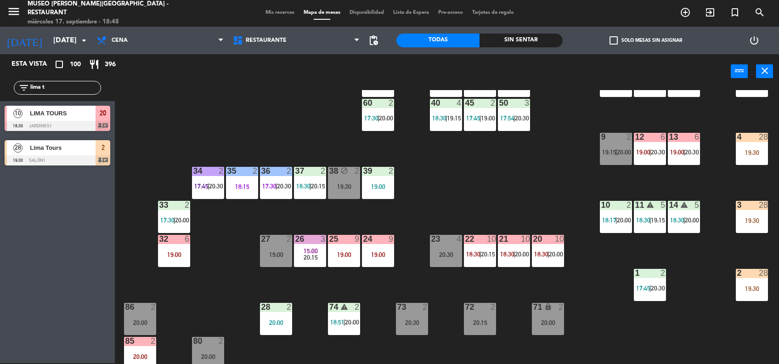
click at [309, 247] on span "15:00" at bounding box center [311, 250] width 14 height 7
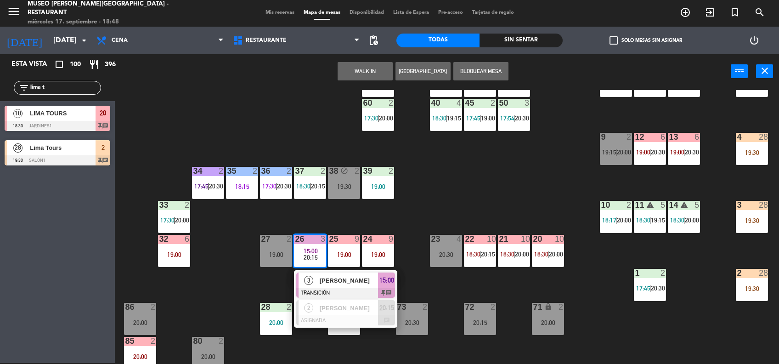
scroll to position [386, 0]
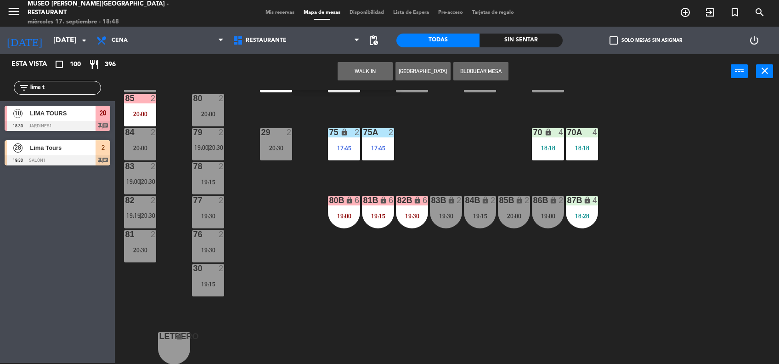
click at [509, 191] on div "44 4 17:45 | 20:00 49 2 19:30 54 3 18:45 64 2 17:45 | 20:00 48 7 17:30 | 20:30 …" at bounding box center [451, 227] width 656 height 274
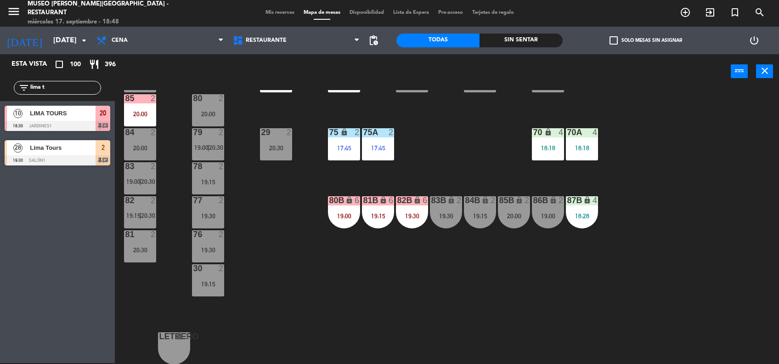
click at [536, 158] on div "70 lock 4 18:18" at bounding box center [548, 144] width 32 height 32
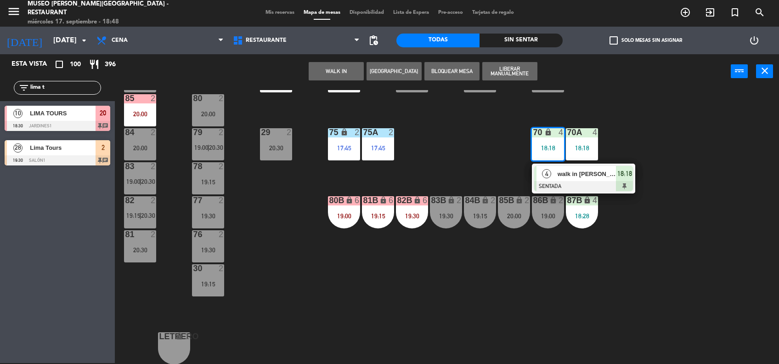
click at [562, 169] on span "walk in [PERSON_NAME]" at bounding box center [587, 174] width 59 height 10
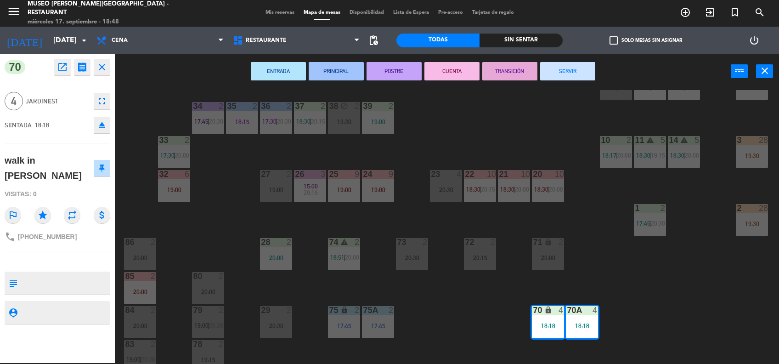
scroll to position [207, 0]
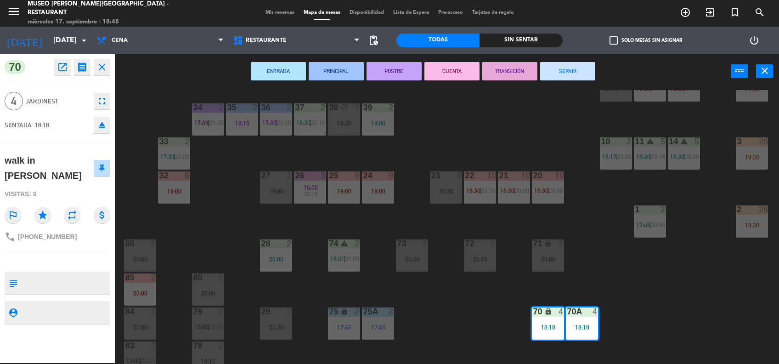
click at [485, 301] on div "44 4 17:45 | 20:00 49 2 19:30 54 3 18:45 64 2 17:45 | 20:00 48 7 17:30 | 20:30 …" at bounding box center [451, 227] width 656 height 274
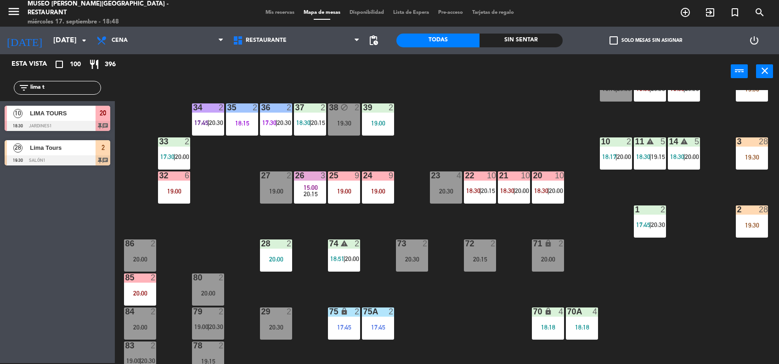
drag, startPoint x: 58, startPoint y: 84, endPoint x: -3, endPoint y: 101, distance: 62.8
click at [0, 101] on html "close × Museo [PERSON_NAME] Café - Restaurant × chrome_reader_mode Listado de R…" at bounding box center [389, 182] width 779 height 364
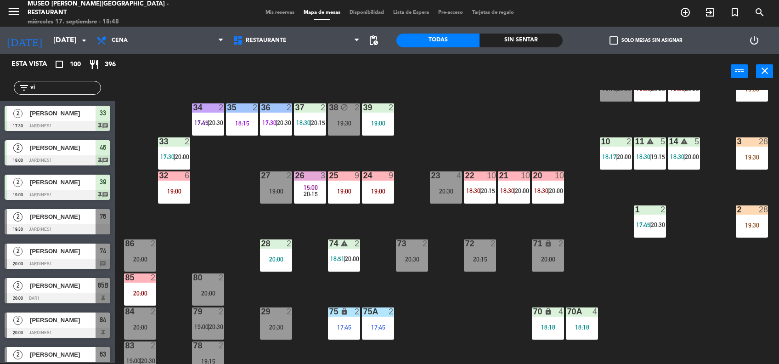
type input "v"
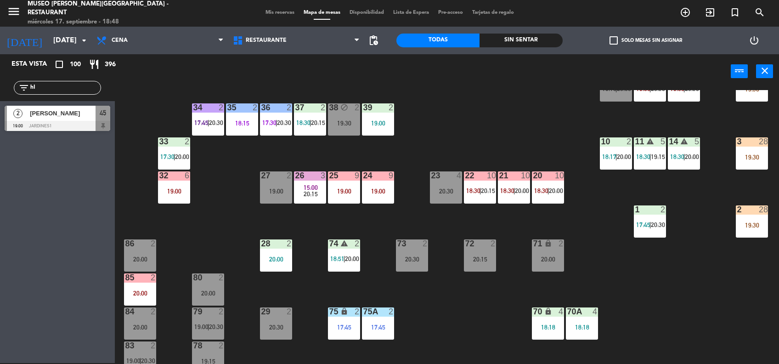
type input "h"
type input "j"
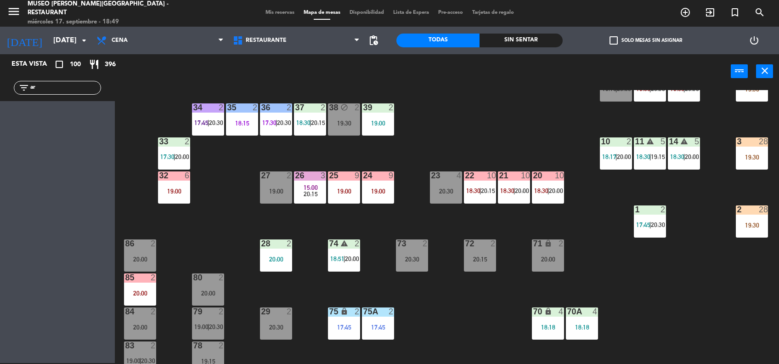
type input "a"
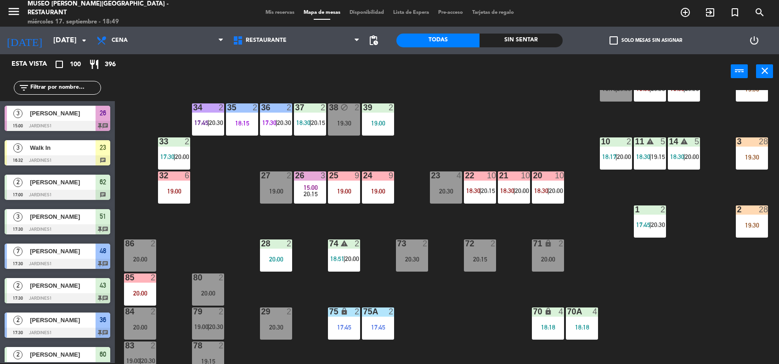
click at [61, 85] on input "text" at bounding box center [64, 88] width 71 height 10
click at [754, 12] on icon "search" at bounding box center [759, 12] width 11 height 11
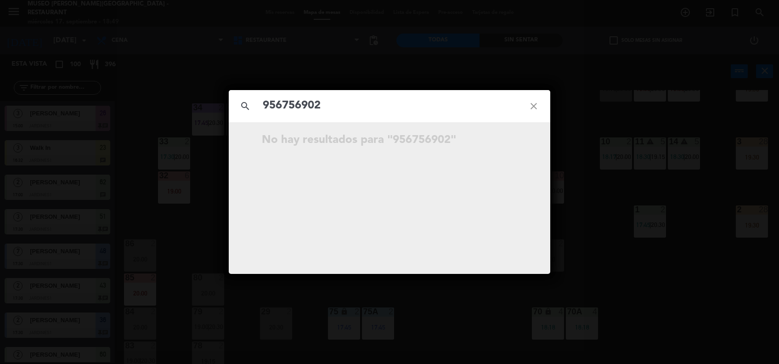
type input "956756902"
click at [535, 106] on icon "close" at bounding box center [533, 106] width 33 height 33
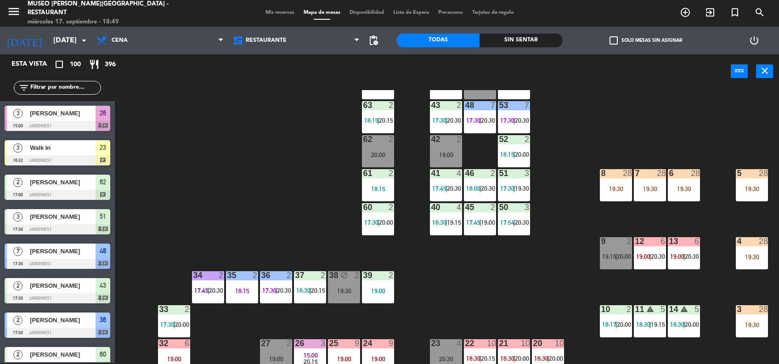
scroll to position [0, 0]
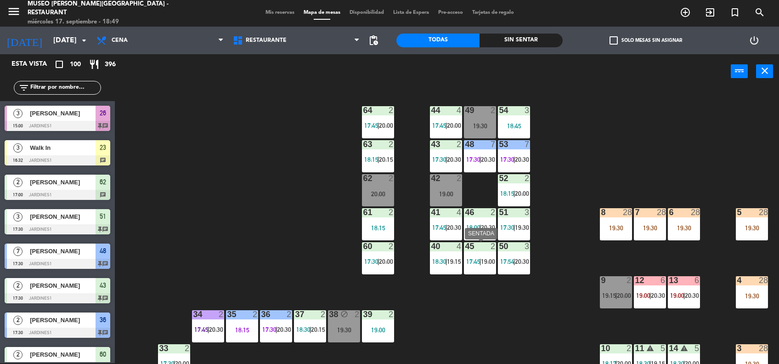
click at [487, 251] on div "45 2" at bounding box center [480, 246] width 32 height 9
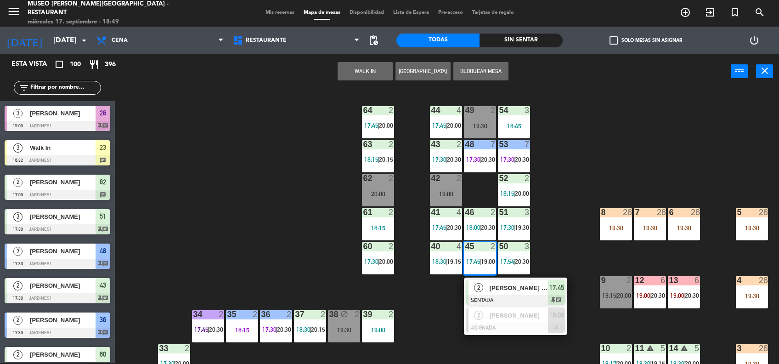
click at [445, 301] on div "44 4 17:45 | 20:00 49 2 19:30 54 3 18:45 64 2 17:45 | 20:00 48 7 17:30 | 20:30 …" at bounding box center [451, 227] width 656 height 274
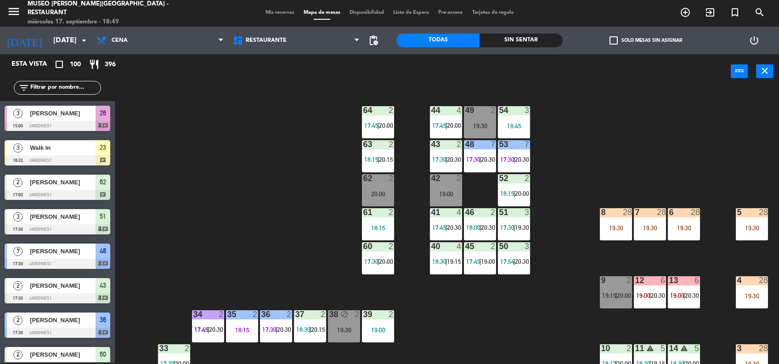
click at [448, 221] on div "41 4 17:45 | 20:30" at bounding box center [446, 224] width 32 height 32
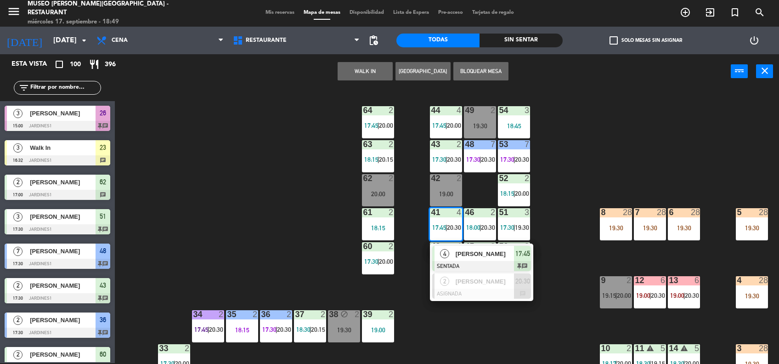
click at [495, 331] on div "44 4 17:45 | 20:00 49 2 19:30 54 3 18:45 64 2 17:45 | 20:00 48 7 17:30 | 20:30 …" at bounding box center [451, 227] width 656 height 274
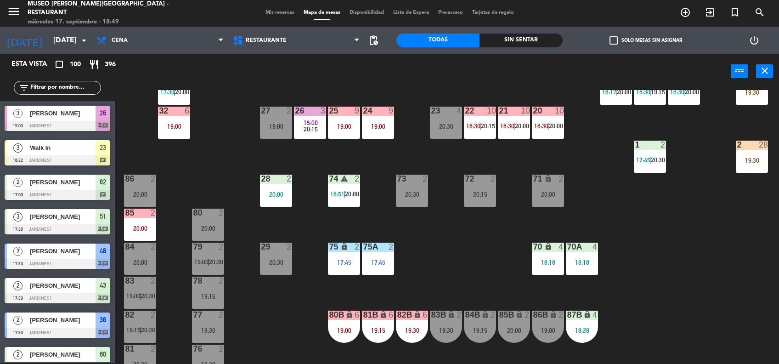
scroll to position [308, 0]
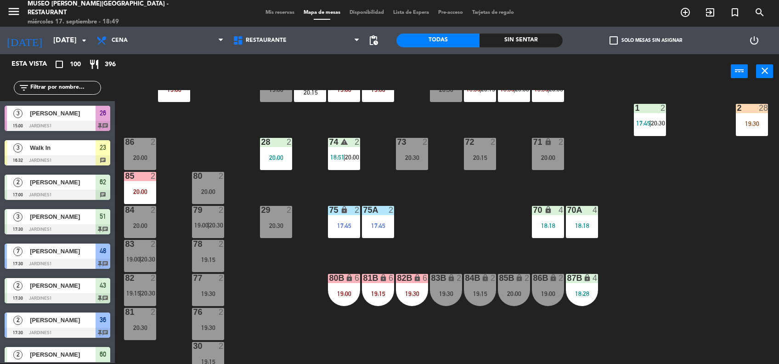
click at [417, 287] on div "82B lock 6 19:30" at bounding box center [412, 290] width 32 height 32
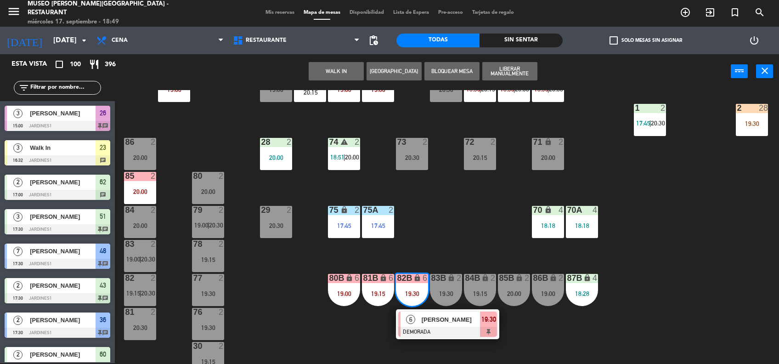
click at [444, 246] on div "44 4 17:45 | 20:00 49 2 19:30 54 3 18:45 64 2 17:45 | 20:00 48 7 17:30 | 20:30 …" at bounding box center [451, 227] width 656 height 274
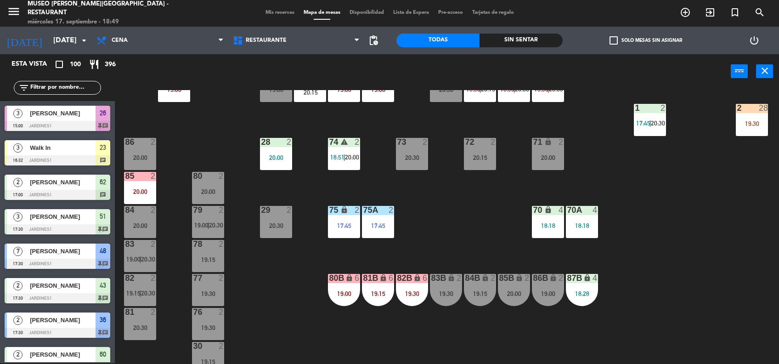
click at [391, 287] on div "81B lock 6 19:15" at bounding box center [378, 290] width 32 height 32
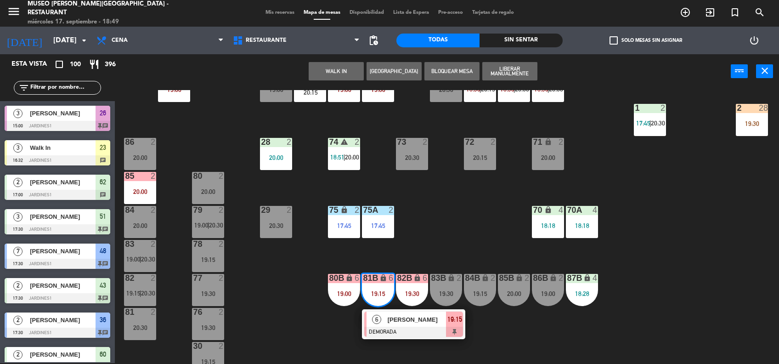
click at [423, 250] on div "44 4 17:45 | 20:00 49 2 19:30 54 3 18:45 64 2 17:45 | 20:00 48 7 17:30 | 20:30 …" at bounding box center [451, 227] width 656 height 274
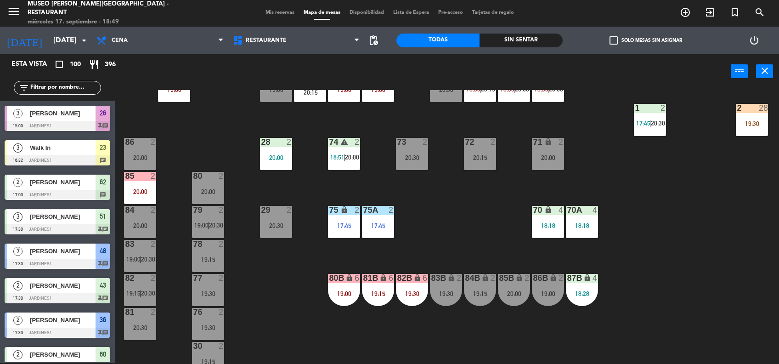
click at [350, 284] on div "80B lock 6 19:00" at bounding box center [344, 290] width 32 height 32
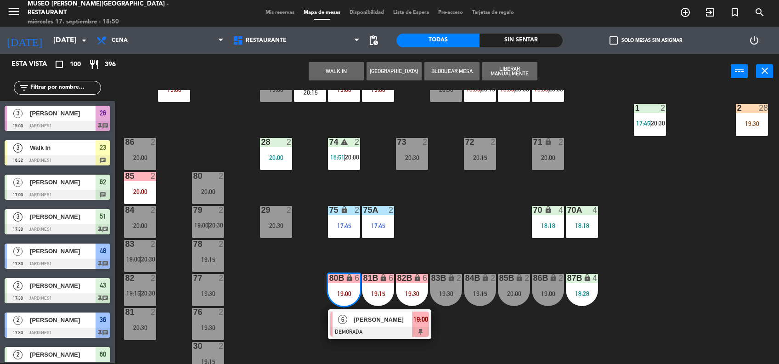
click at [455, 247] on div "44 4 17:45 | 20:00 49 2 19:30 54 3 18:45 64 2 17:45 | 20:00 48 7 17:30 | 20:30 …" at bounding box center [451, 227] width 656 height 274
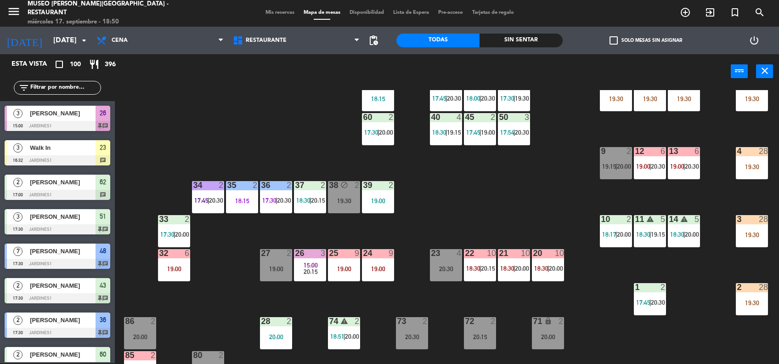
scroll to position [129, 0]
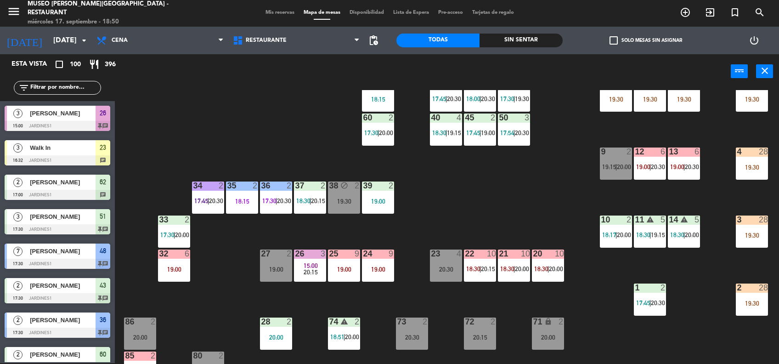
click at [443, 225] on div "44 4 17:45 | 20:00 49 2 19:30 54 3 18:45 64 2 17:45 | 20:00 48 7 17:30 | 20:30 …" at bounding box center [451, 227] width 656 height 274
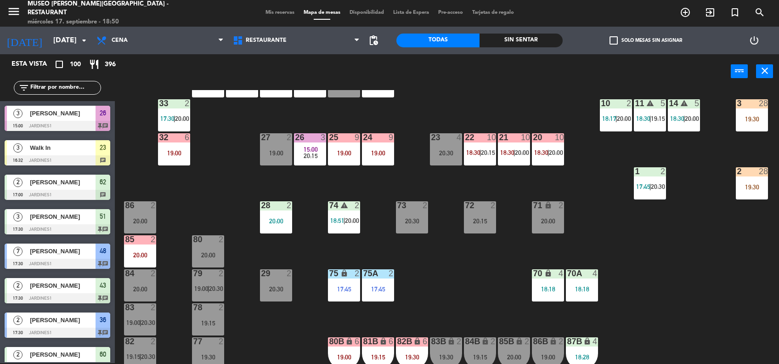
scroll to position [250, 0]
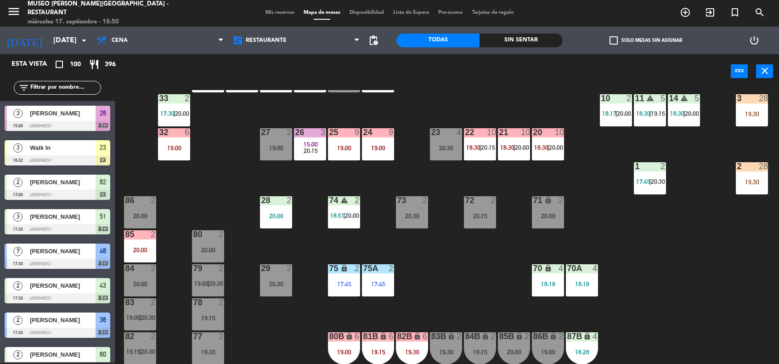
click at [304, 154] on div "26 3 15:00 20:15" at bounding box center [310, 144] width 32 height 32
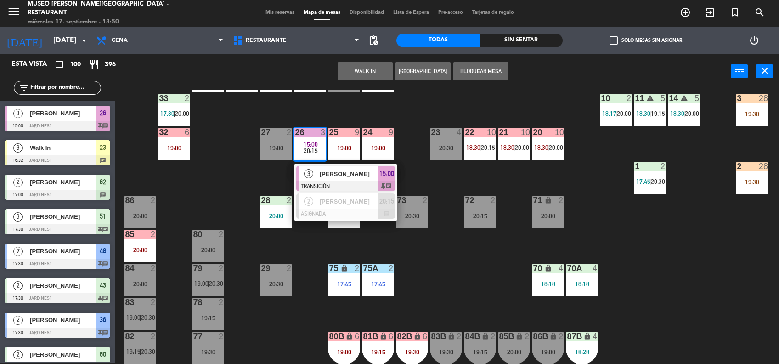
click at [336, 172] on span "[PERSON_NAME]" at bounding box center [349, 174] width 59 height 10
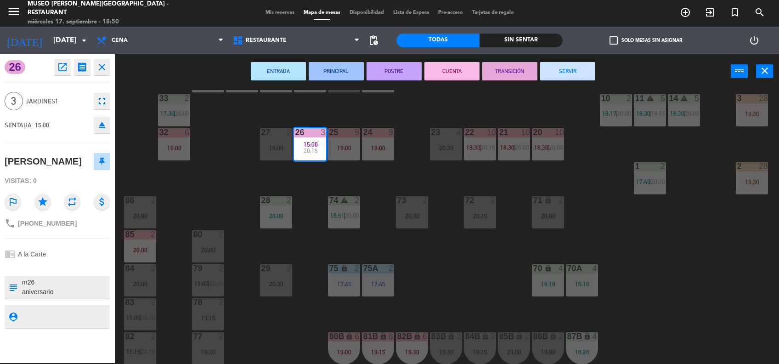
click at [566, 63] on button "SERVIR" at bounding box center [567, 71] width 55 height 18
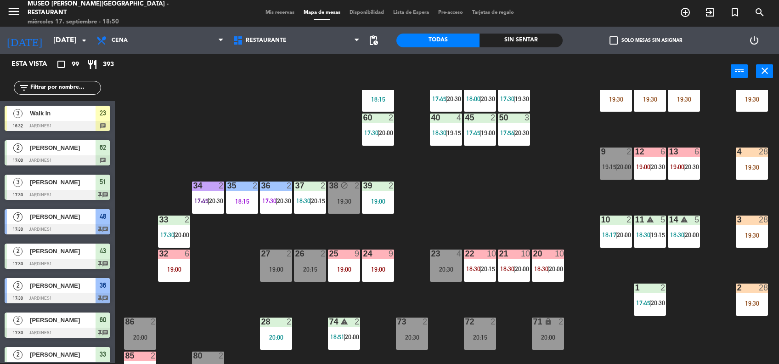
scroll to position [169, 0]
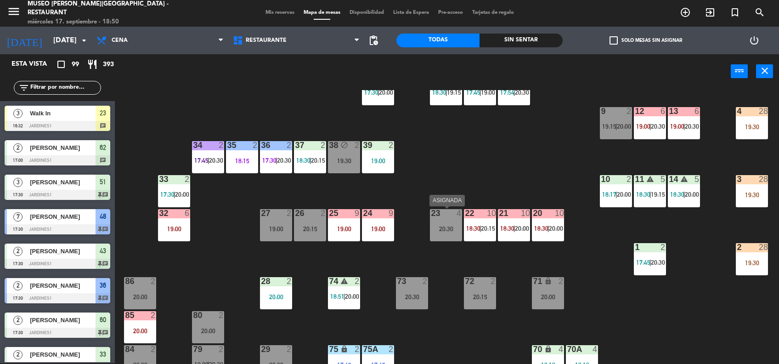
click at [440, 226] on div "20:30" at bounding box center [446, 229] width 32 height 6
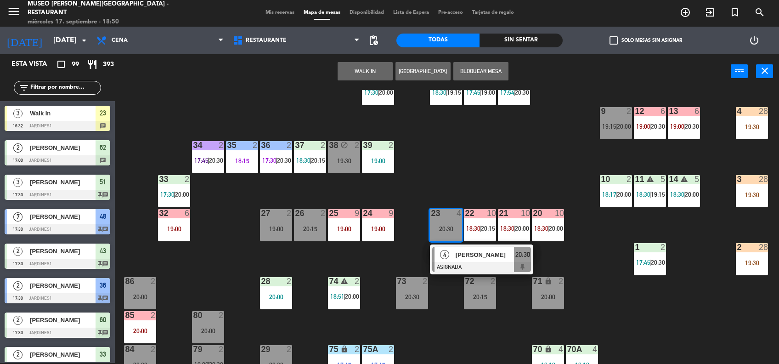
click at [474, 254] on span "[PERSON_NAME]" at bounding box center [485, 255] width 59 height 10
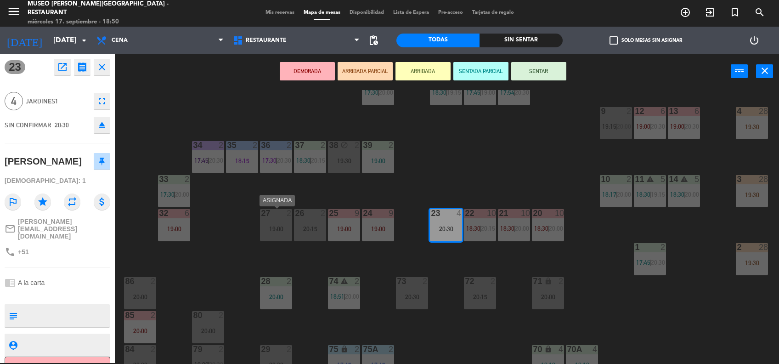
click at [267, 231] on div "19:00" at bounding box center [276, 229] width 32 height 6
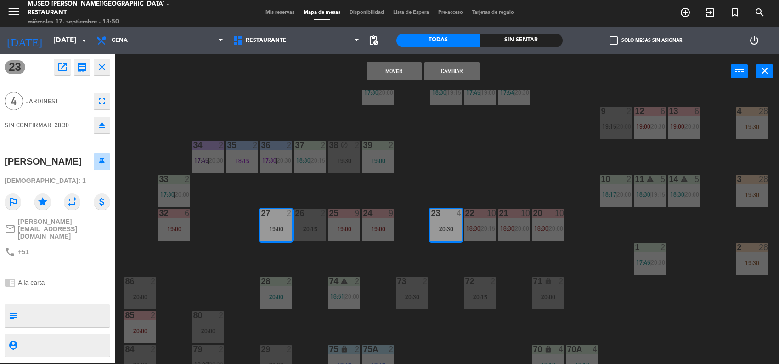
click at [459, 66] on button "Cambiar" at bounding box center [451, 71] width 55 height 18
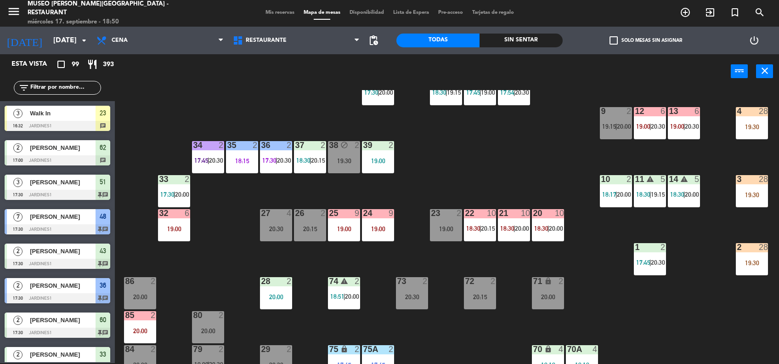
scroll to position [1060, 0]
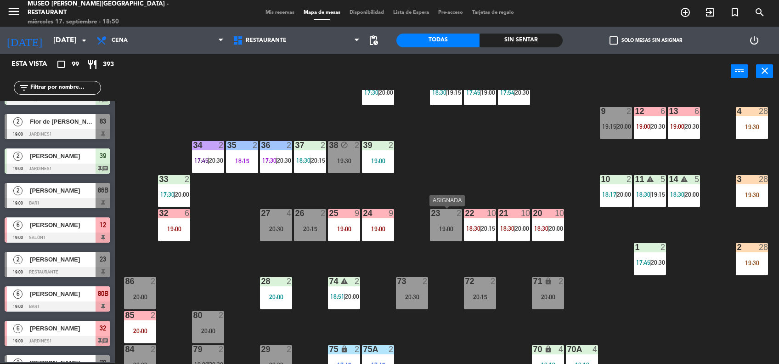
click at [444, 226] on div "19:00" at bounding box center [446, 229] width 32 height 6
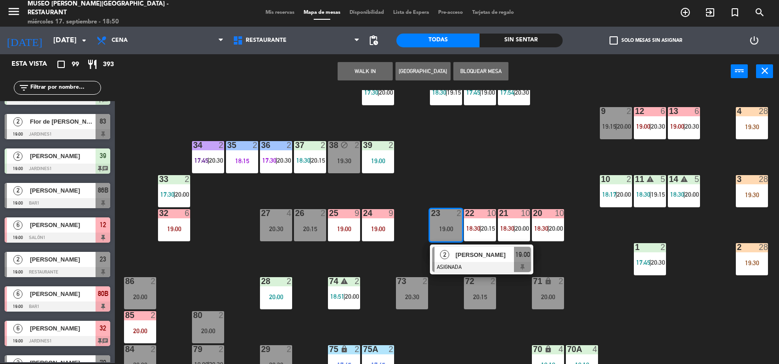
click at [468, 258] on span "[PERSON_NAME]" at bounding box center [485, 255] width 59 height 10
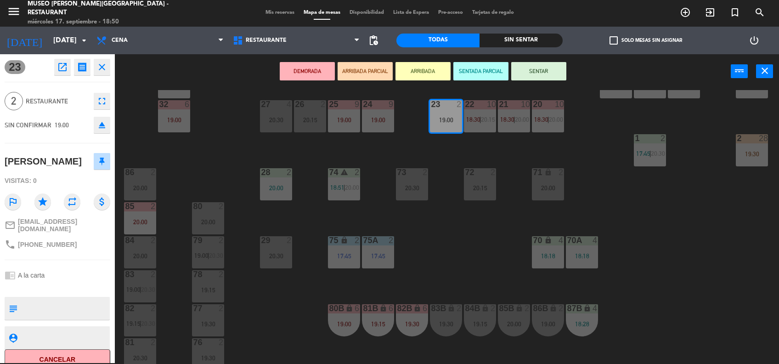
scroll to position [282, 0]
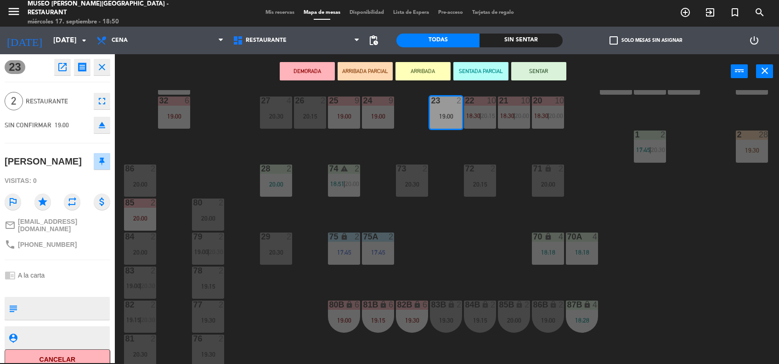
click at [104, 132] on button "eject" at bounding box center [102, 125] width 17 height 17
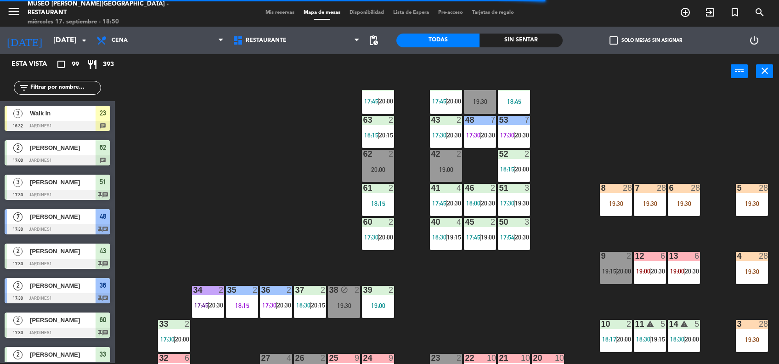
scroll to position [52, 0]
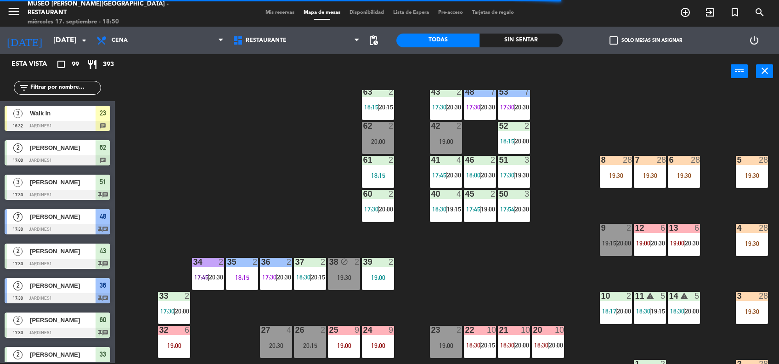
click at [658, 248] on div "12 6 19:00 | 20:30" at bounding box center [650, 240] width 32 height 32
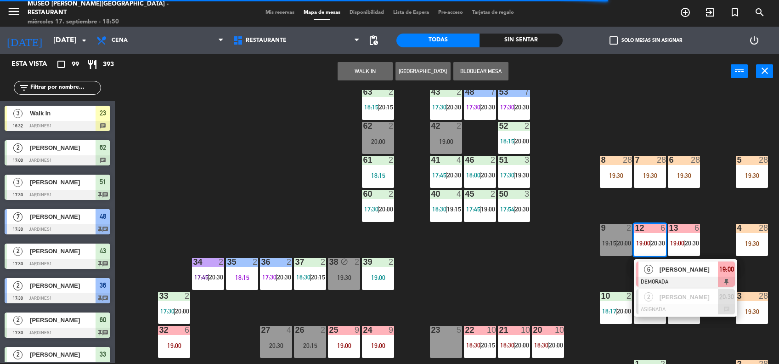
click at [573, 276] on div "44 4 17:45 | 20:00 49 2 19:30 54 3 18:45 64 2 17:45 | 20:00 48 7 17:30 | 20:30 …" at bounding box center [451, 227] width 656 height 274
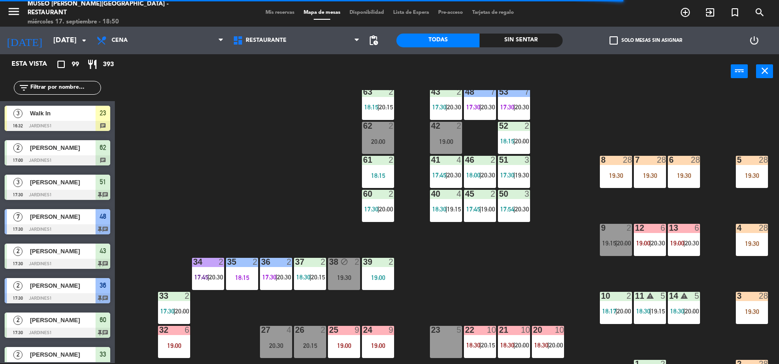
scroll to position [0, 0]
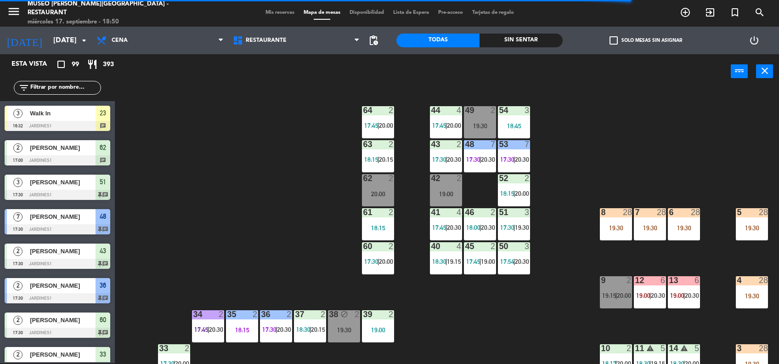
click at [518, 222] on div "51 3 17:30 | 19:30" at bounding box center [514, 224] width 32 height 32
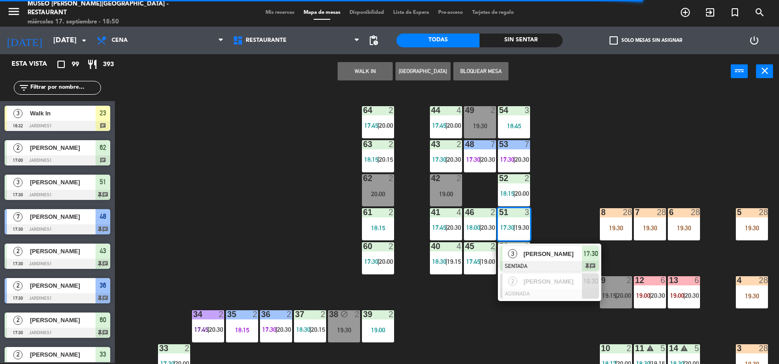
click at [566, 189] on div "44 4 17:45 | 20:00 49 2 19:30 54 3 18:45 64 2 17:45 | 20:00 48 7 17:30 | 20:30 …" at bounding box center [451, 227] width 656 height 274
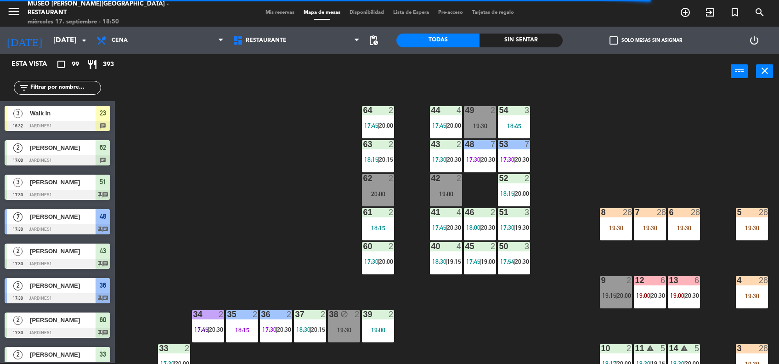
click at [516, 161] on span "20:30" at bounding box center [522, 159] width 14 height 7
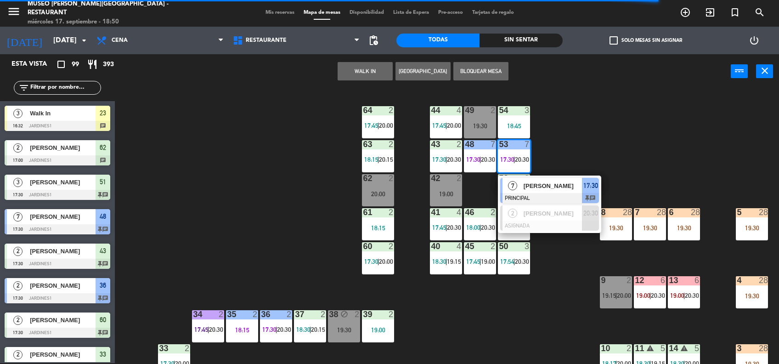
click at [581, 99] on div "44 4 17:45 | 20:00 49 2 19:30 54 3 18:45 64 2 17:45 | 20:00 48 7 17:30 | 20:30 …" at bounding box center [451, 227] width 656 height 274
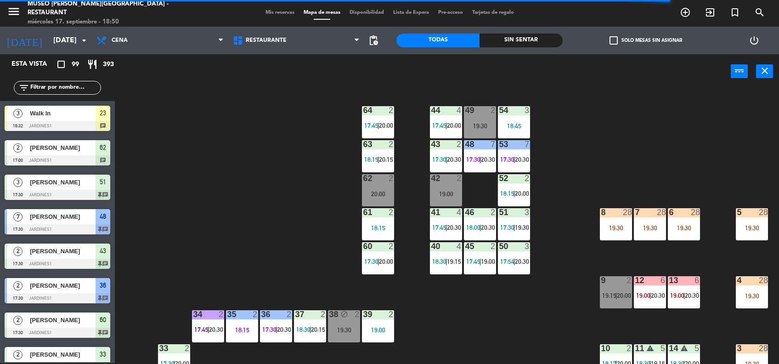
click at [469, 153] on div "48 7 17:30 | 20:30" at bounding box center [480, 156] width 32 height 32
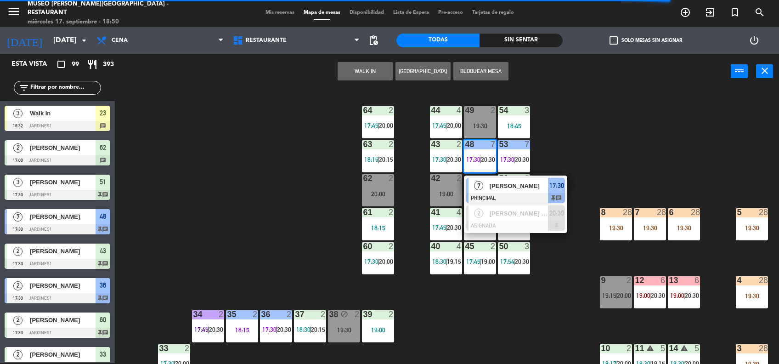
click at [590, 136] on div "44 4 17:45 | 20:00 49 2 19:30 54 3 18:45 64 2 17:45 | 20:00 48 7 17:30 | 20:30 …" at bounding box center [451, 227] width 656 height 274
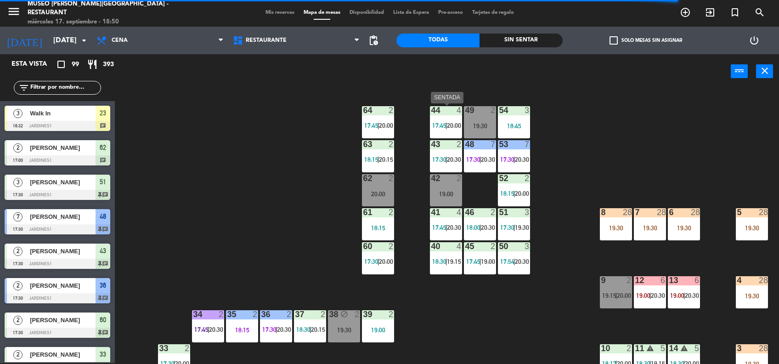
click at [440, 124] on span "17:45" at bounding box center [439, 125] width 14 height 7
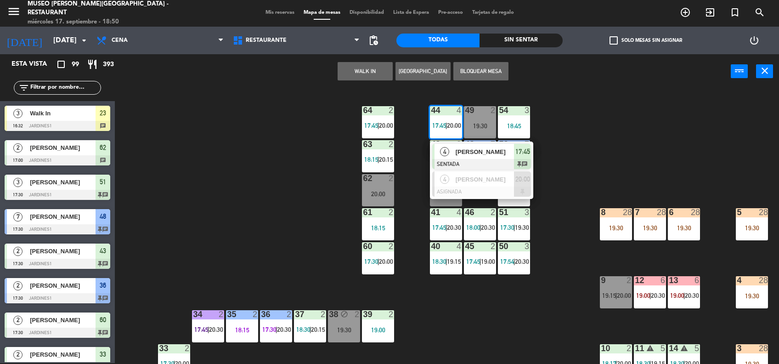
click at [583, 157] on div "44 4 17:45 | 20:00 4 [PERSON_NAME] SENTADA 17:45 chat 4 [PERSON_NAME] ASIGNADA …" at bounding box center [451, 227] width 656 height 274
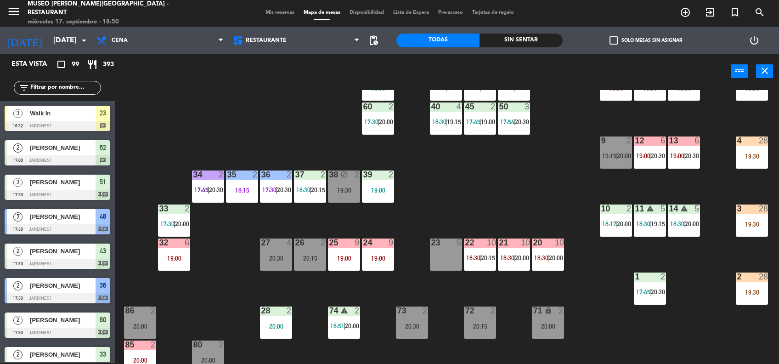
scroll to position [169, 0]
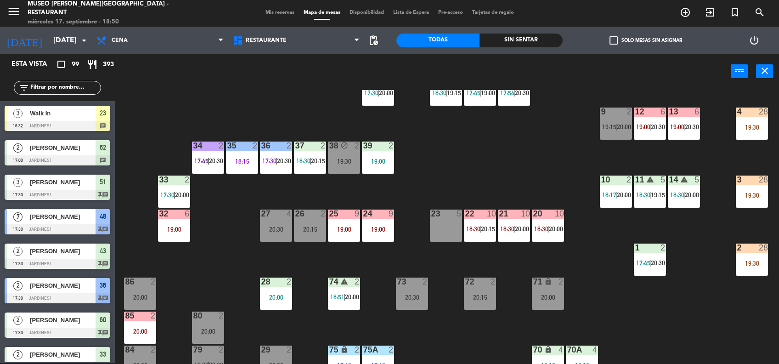
click at [481, 232] on div "22 10 18:30 | 20:15" at bounding box center [480, 225] width 32 height 32
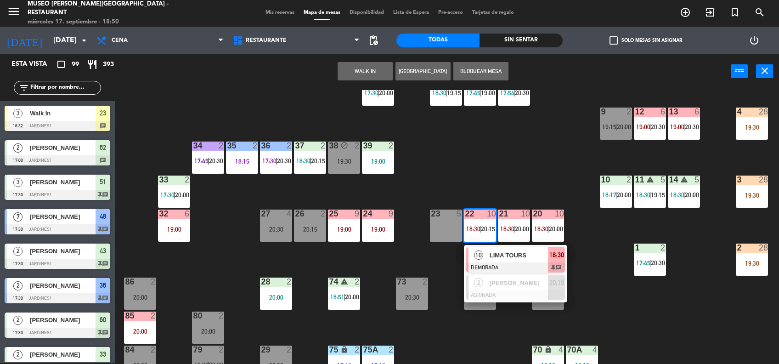
click at [530, 259] on span "LIMA TOURS" at bounding box center [519, 255] width 59 height 10
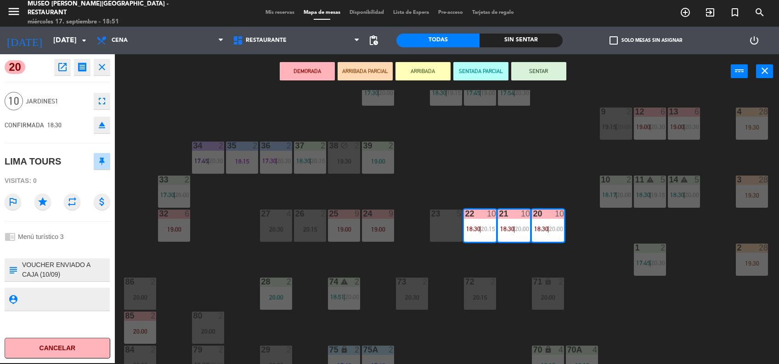
click at [490, 185] on div "44 4 17:45 | 20:00 49 2 19:30 54 3 18:45 64 2 17:45 | 20:00 48 7 17:30 | 20:30 …" at bounding box center [451, 227] width 656 height 274
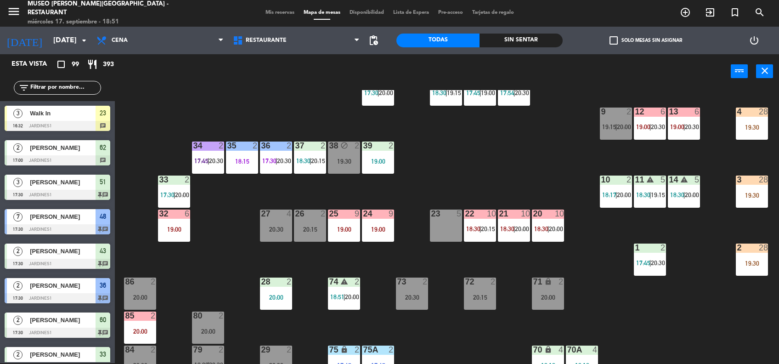
scroll to position [1, 0]
click at [451, 215] on div at bounding box center [446, 213] width 15 height 8
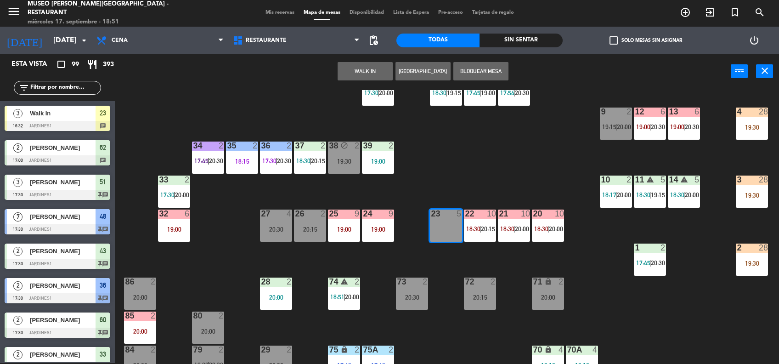
click at [366, 73] on button "WALK IN" at bounding box center [365, 71] width 55 height 18
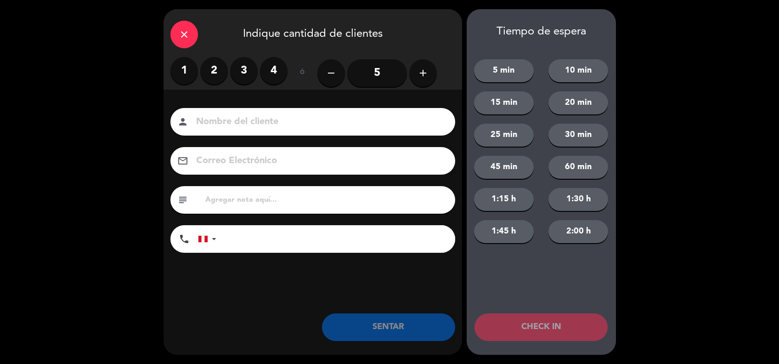
click at [273, 69] on label "4" at bounding box center [274, 71] width 28 height 28
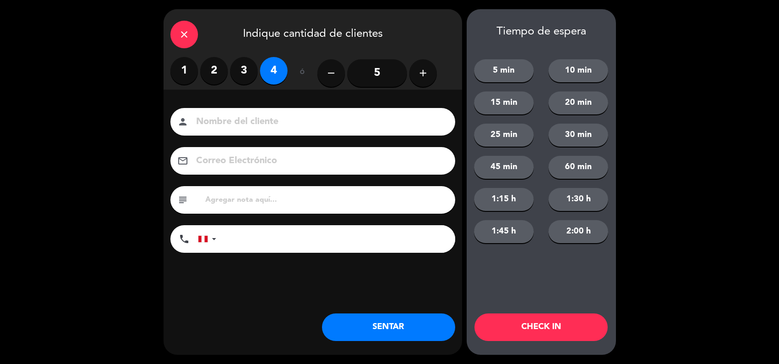
click at [244, 131] on div "person" at bounding box center [312, 122] width 285 height 28
click at [240, 125] on input at bounding box center [319, 122] width 248 height 16
type input "walk in-[US_STATE]"
click at [357, 243] on input "tel" at bounding box center [341, 239] width 230 height 28
type input "956756902"
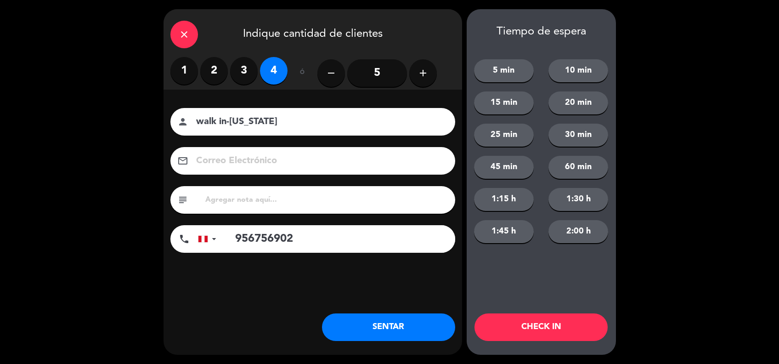
click at [389, 322] on button "SENTAR" at bounding box center [388, 327] width 133 height 28
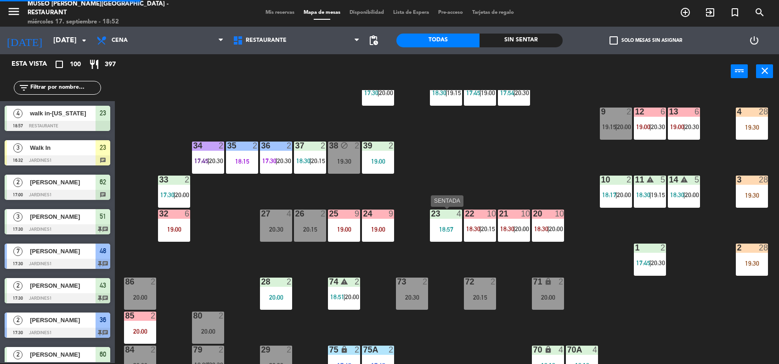
click at [452, 222] on div "23 4 18:57" at bounding box center [446, 225] width 32 height 32
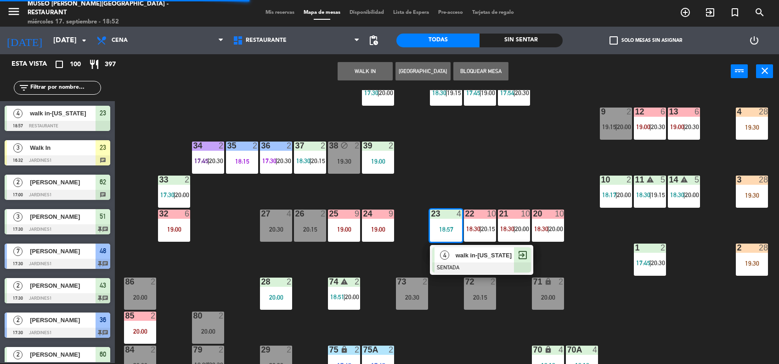
click at [493, 260] on div "walk in-[US_STATE]" at bounding box center [485, 255] width 60 height 15
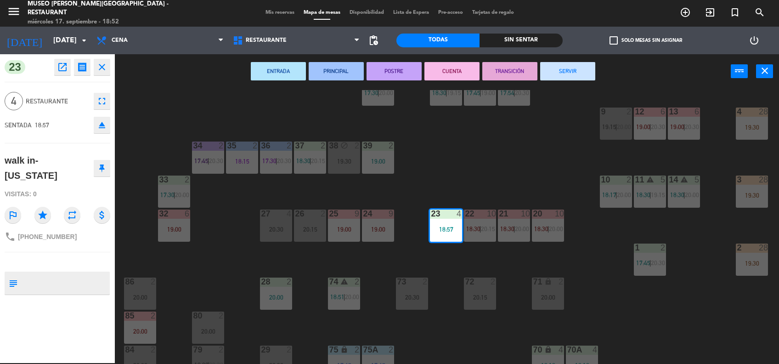
click at [89, 276] on textarea at bounding box center [65, 282] width 88 height 19
type textarea "m23 cumpleaños"
click at [70, 166] on div "walk in-[US_STATE]" at bounding box center [47, 168] width 85 height 30
click at [523, 158] on div "44 4 17:45 | 20:00 49 2 19:30 54 3 18:45 64 2 17:45 | 20:00 48 7 17:30 | 20:30 …" at bounding box center [451, 227] width 656 height 274
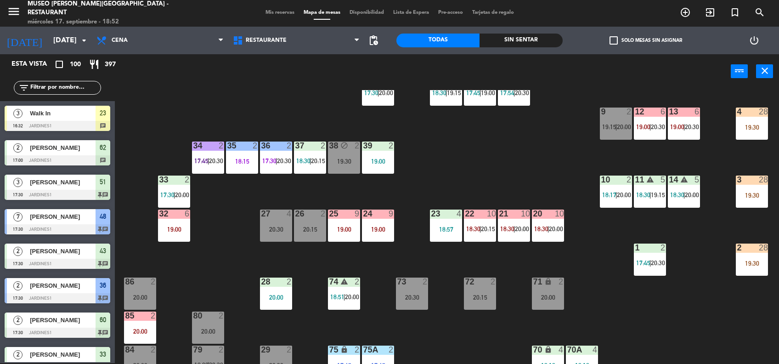
click at [72, 85] on input "text" at bounding box center [64, 88] width 71 height 10
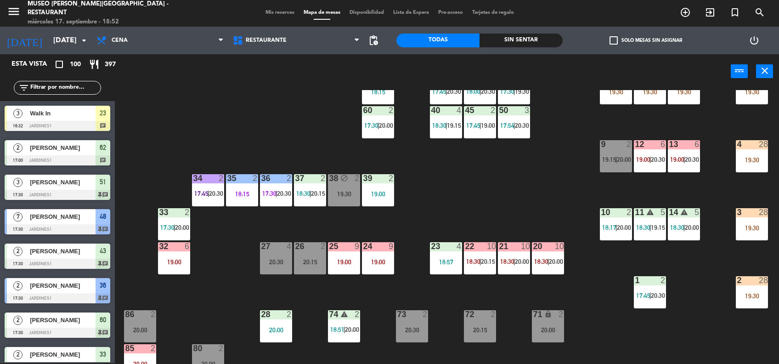
scroll to position [386, 0]
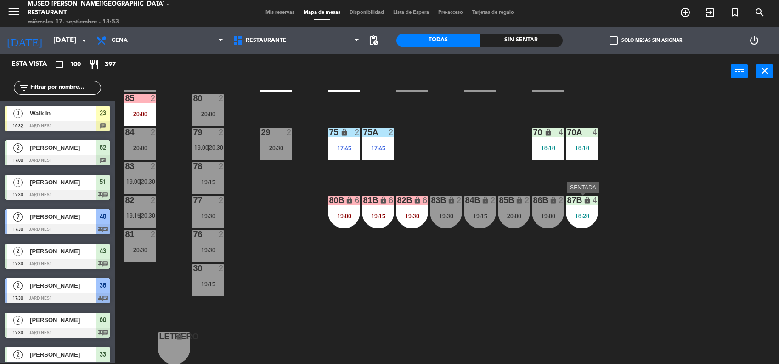
click at [552, 216] on div "19:00" at bounding box center [548, 216] width 32 height 6
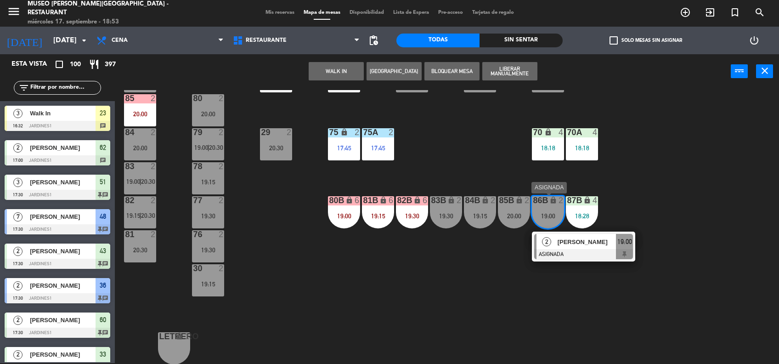
click at [582, 242] on span "[PERSON_NAME]" at bounding box center [587, 242] width 59 height 10
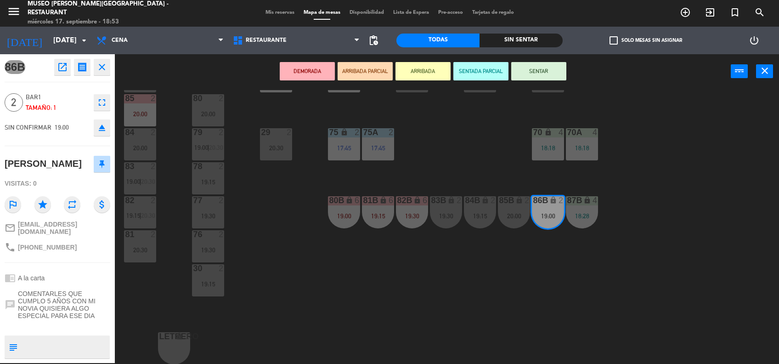
click at [97, 125] on icon "eject" at bounding box center [101, 127] width 11 height 11
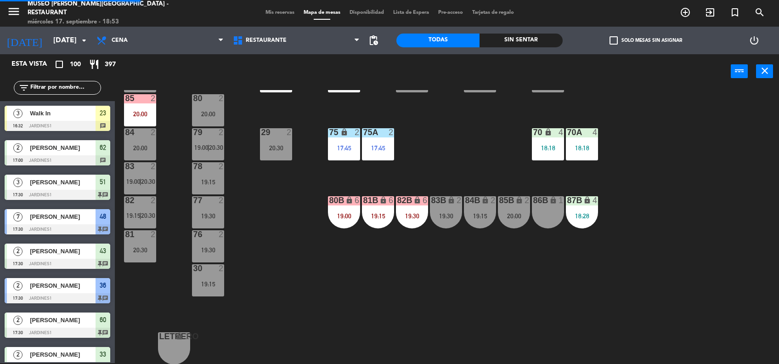
scroll to position [1, 0]
click at [542, 211] on div "86B lock 1" at bounding box center [548, 212] width 32 height 32
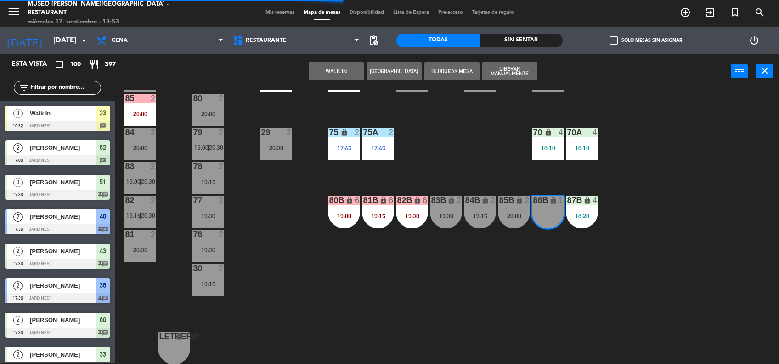
click at [334, 73] on button "WALK IN" at bounding box center [336, 71] width 55 height 18
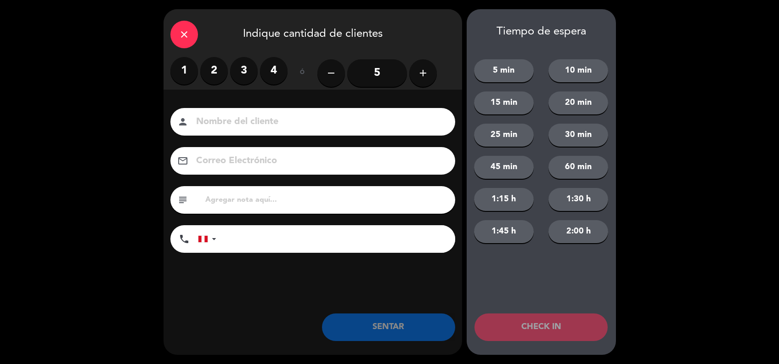
click at [418, 72] on icon "add" at bounding box center [423, 73] width 11 height 11
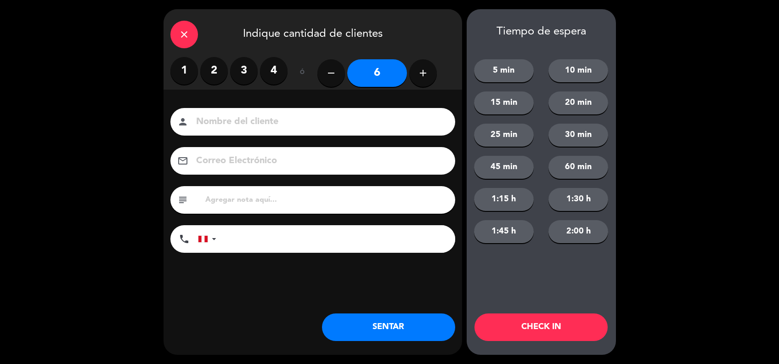
click at [279, 116] on input at bounding box center [319, 122] width 248 height 16
type input "walk in-[PERSON_NAME]"
click at [267, 243] on input "tel" at bounding box center [341, 239] width 230 height 28
type input "953565383"
click at [409, 329] on button "SENTAR" at bounding box center [388, 327] width 133 height 28
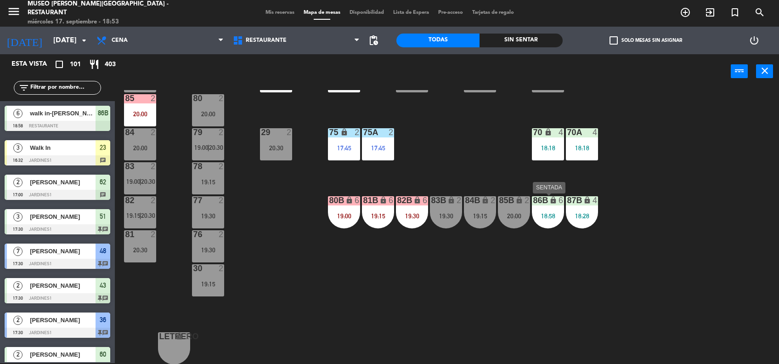
click at [550, 226] on div "86B lock 6 18:58" at bounding box center [548, 212] width 32 height 32
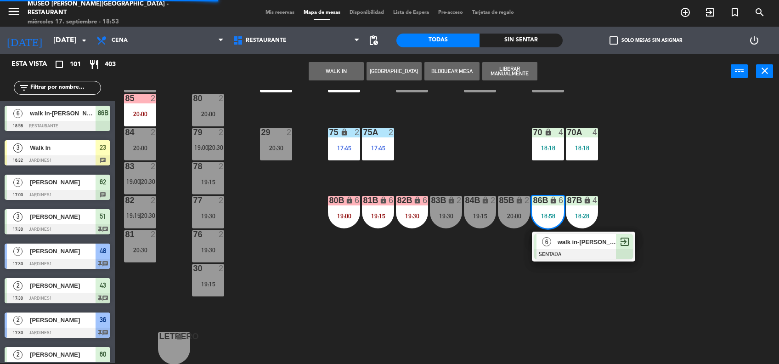
click at [579, 243] on span "walk in-[PERSON_NAME]" at bounding box center [587, 242] width 59 height 10
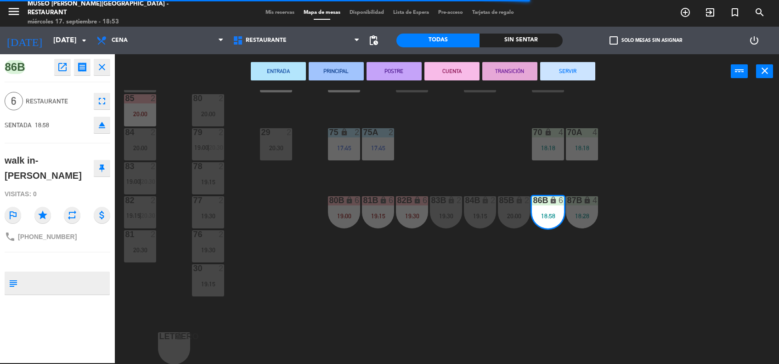
click at [79, 290] on textarea at bounding box center [65, 282] width 88 height 19
click at [301, 175] on div "44 4 17:45 | 20:00 49 2 19:30 54 3 18:45 64 2 17:45 | 20:00 48 7 17:30 | 20:30 …" at bounding box center [451, 227] width 656 height 274
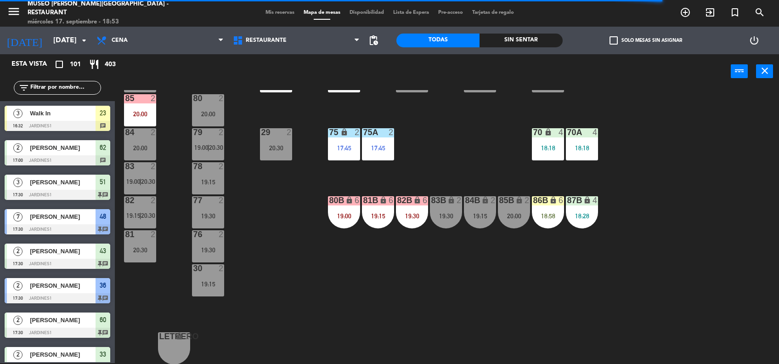
click at [540, 209] on div "86B lock 6 18:58" at bounding box center [548, 212] width 32 height 32
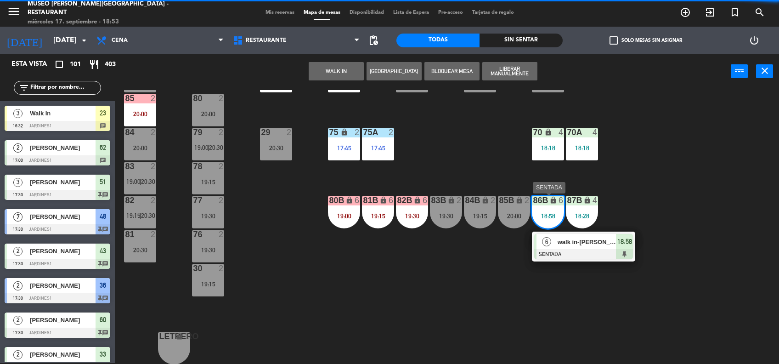
click at [568, 236] on div "walk in-[PERSON_NAME]" at bounding box center [587, 241] width 60 height 15
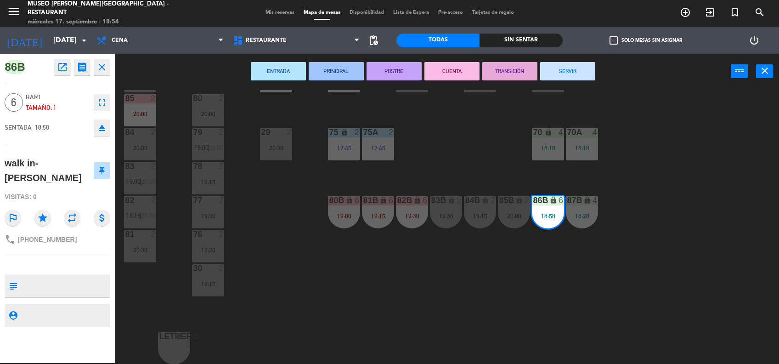
click at [82, 281] on textarea at bounding box center [65, 285] width 88 height 19
click at [550, 308] on div "44 4 17:45 | 20:00 49 2 19:30 54 3 18:45 64 2 17:45 | 20:00 48 7 17:30 | 20:30 …" at bounding box center [451, 227] width 656 height 274
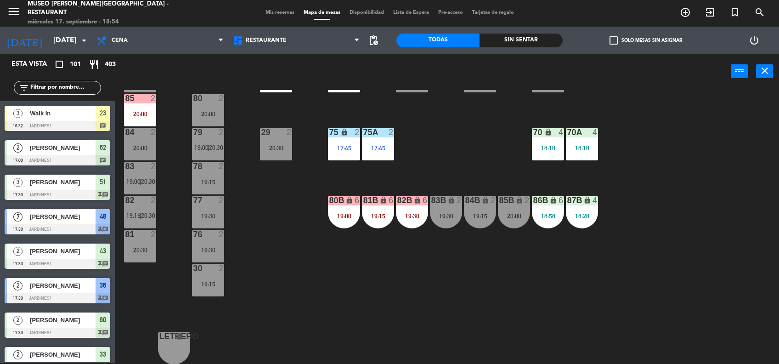
click at [575, 213] on div "18:28" at bounding box center [582, 216] width 32 height 6
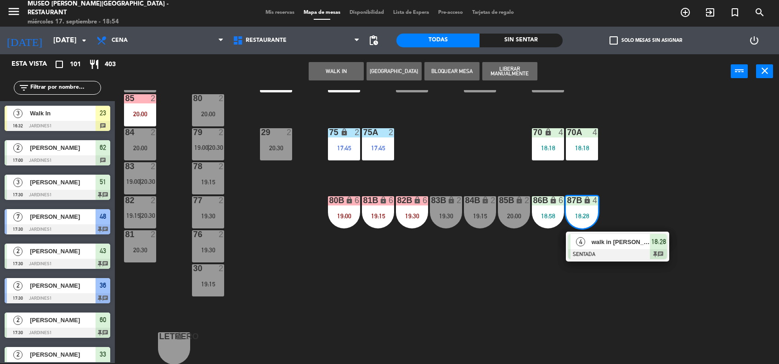
click at [611, 237] on span "walk in [PERSON_NAME]" at bounding box center [621, 242] width 59 height 10
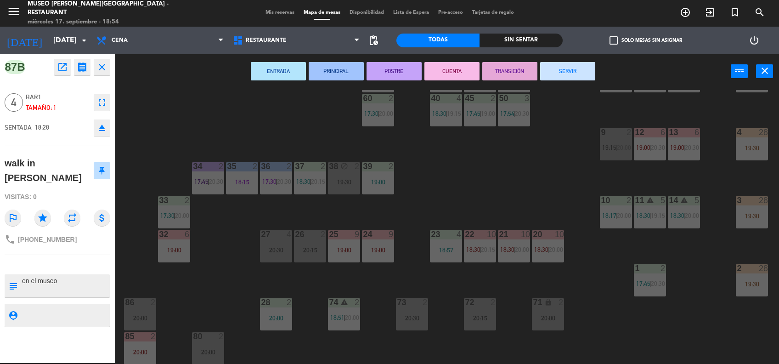
scroll to position [386, 0]
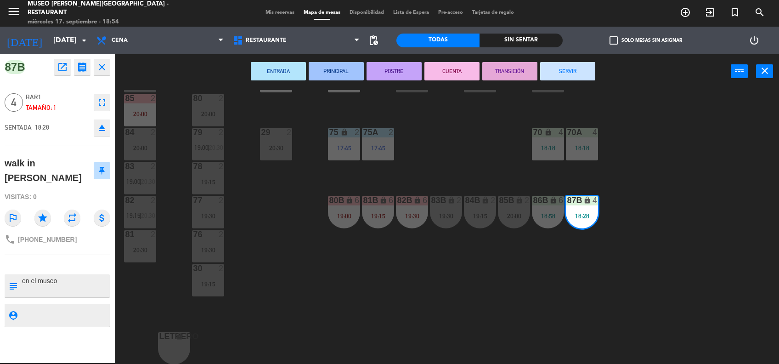
click at [494, 162] on div "44 4 17:45 | 20:00 49 2 19:30 54 3 18:45 64 2 17:45 | 20:00 48 7 17:30 | 20:30 …" at bounding box center [451, 227] width 656 height 274
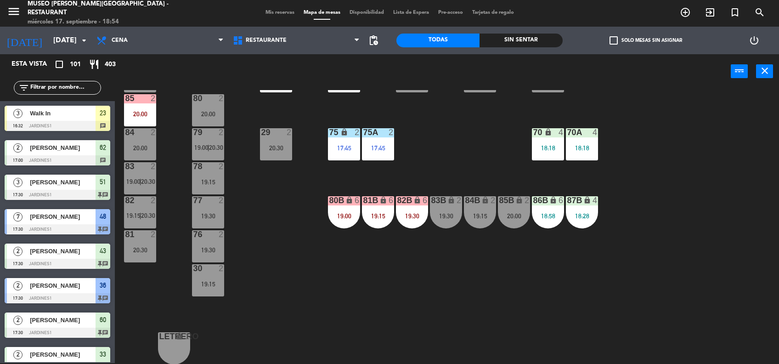
click at [545, 220] on div "86B lock 6 18:58" at bounding box center [548, 212] width 32 height 32
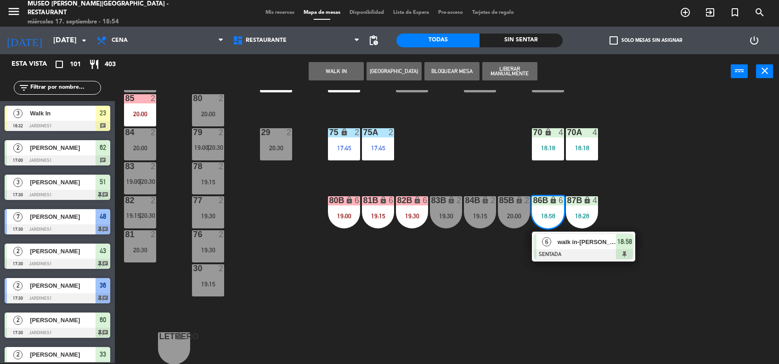
click at [583, 242] on span "walk in-[PERSON_NAME]" at bounding box center [587, 242] width 59 height 10
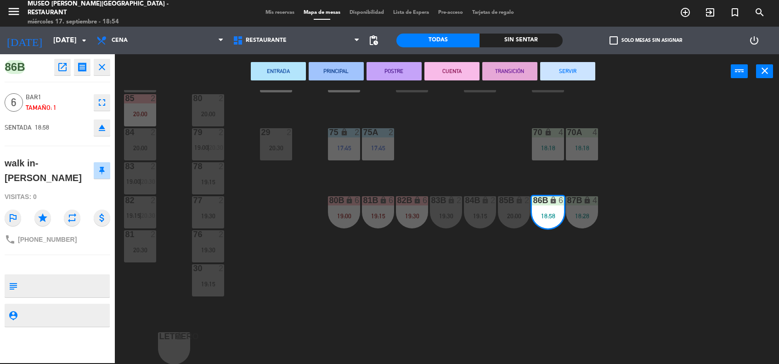
click at [61, 288] on textarea at bounding box center [65, 285] width 88 height 19
click at [487, 151] on div "44 4 17:45 | 20:00 49 2 19:30 54 3 18:45 64 2 17:45 | 20:00 48 7 17:30 | 20:30 …" at bounding box center [451, 227] width 656 height 274
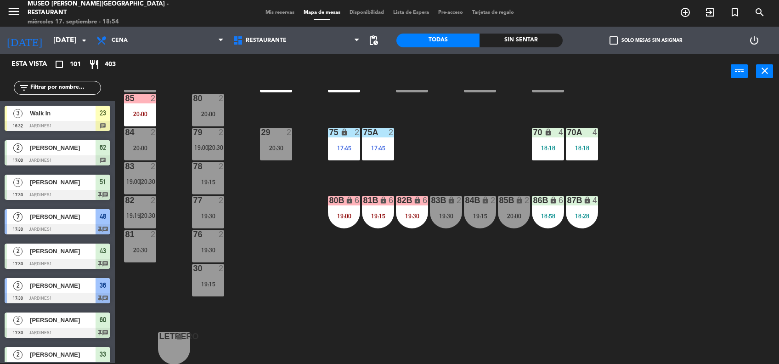
scroll to position [1, 0]
click at [592, 225] on div "87B lock 4 18:28" at bounding box center [582, 212] width 32 height 32
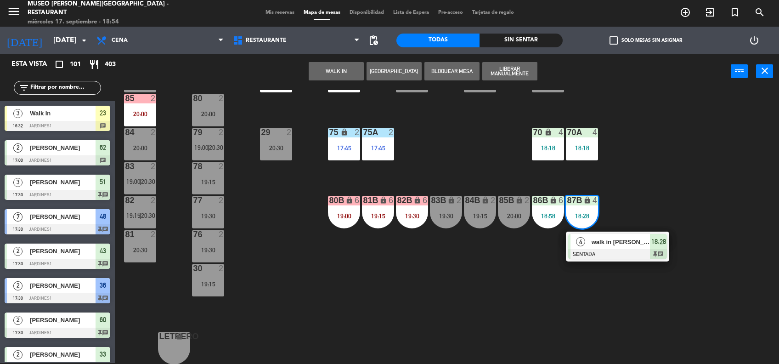
click at [621, 252] on div at bounding box center [617, 254] width 99 height 10
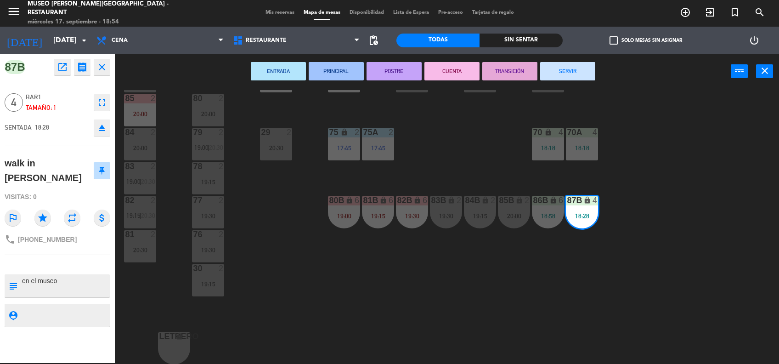
click at [518, 169] on div "44 4 17:45 | 20:00 49 2 19:30 54 3 18:45 64 2 17:45 | 20:00 48 7 17:30 | 20:30 …" at bounding box center [451, 227] width 656 height 274
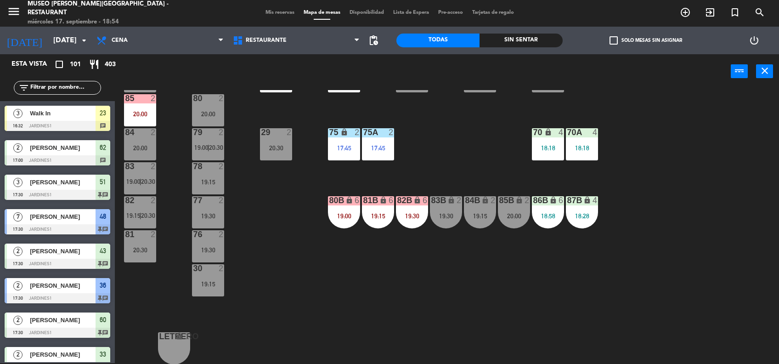
click at [544, 209] on div "86B lock 6 18:58" at bounding box center [548, 212] width 32 height 32
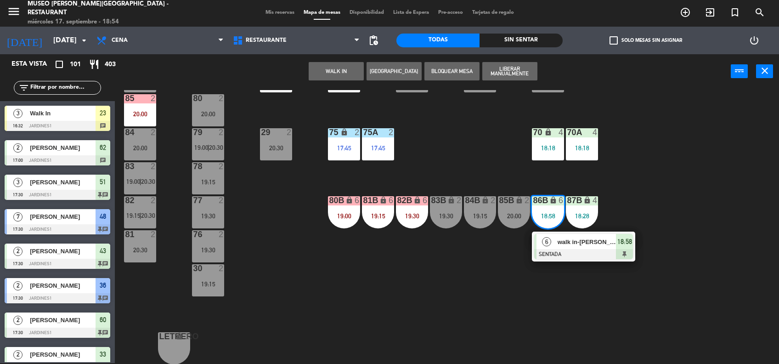
click at [570, 242] on span "walk in-[PERSON_NAME]" at bounding box center [587, 242] width 59 height 10
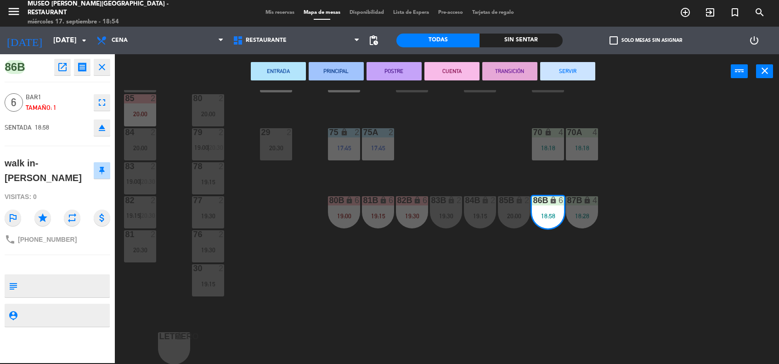
click at [463, 156] on div "44 4 17:45 | 20:00 49 2 19:30 54 3 18:45 64 2 17:45 | 20:00 48 7 17:30 | 20:30 …" at bounding box center [451, 227] width 656 height 274
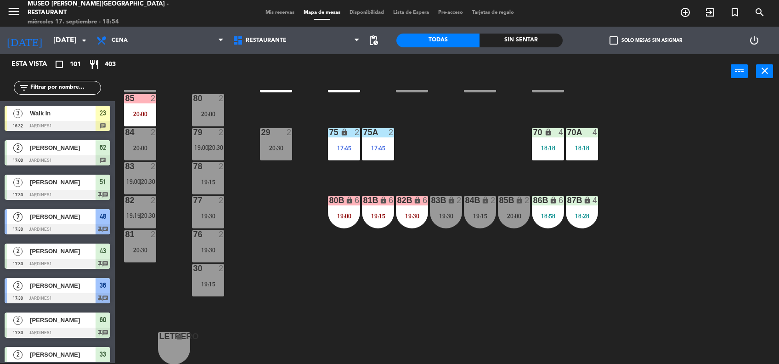
click at [583, 218] on div "18:28" at bounding box center [582, 216] width 32 height 6
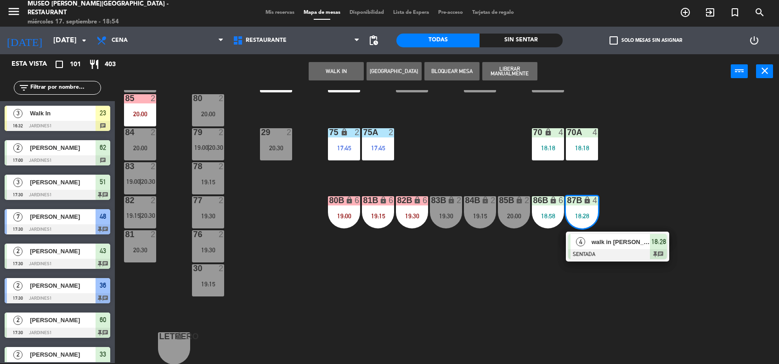
click at [604, 241] on span "walk in [PERSON_NAME]" at bounding box center [621, 242] width 59 height 10
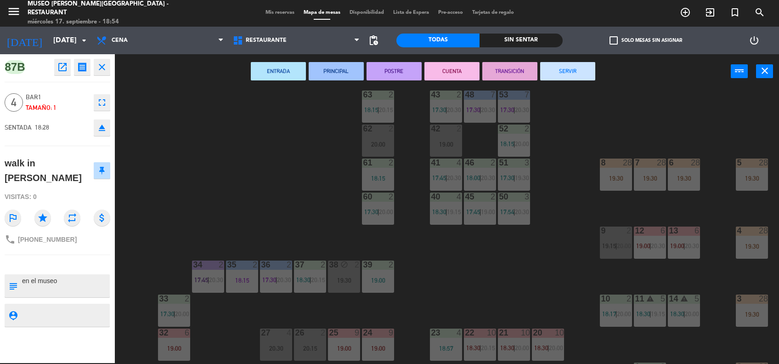
scroll to position [18, 0]
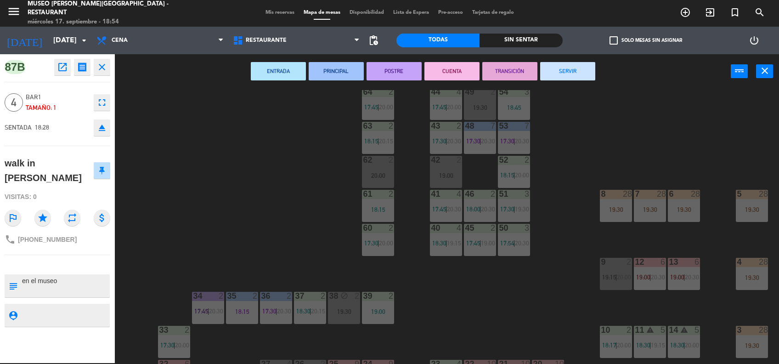
click at [457, 317] on div "44 4 17:45 | 20:00 49 2 19:30 54 3 18:45 64 2 17:45 | 20:00 48 7 17:30 | 20:30 …" at bounding box center [451, 227] width 656 height 274
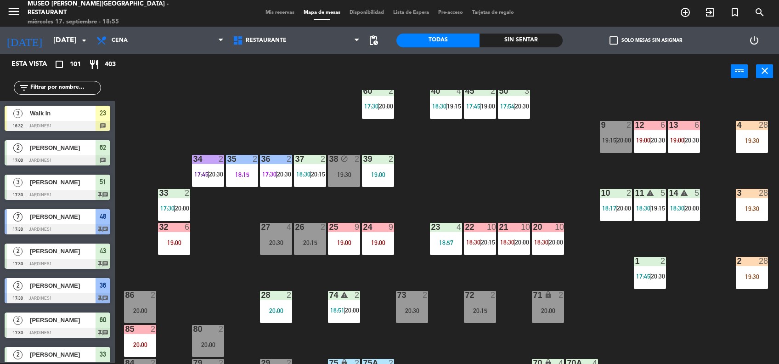
scroll to position [152, 0]
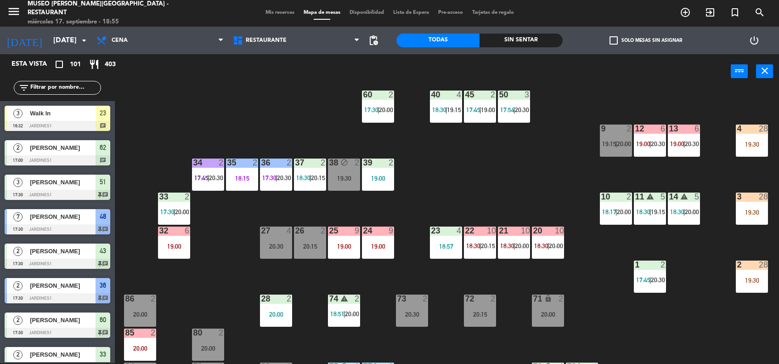
click at [56, 90] on input "text" at bounding box center [64, 88] width 71 height 10
click at [78, 114] on span "Walk In" at bounding box center [63, 113] width 66 height 10
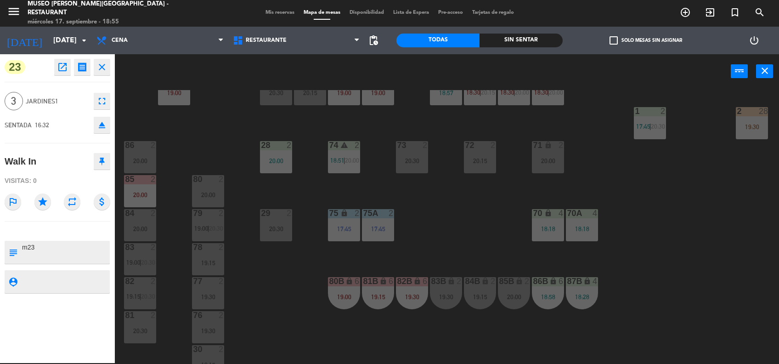
scroll to position [306, 0]
click at [456, 192] on div "44 4 17:45 | 20:00 49 2 19:30 54 3 18:45 64 2 17:45 | 20:00 48 7 17:30 | 20:30 …" at bounding box center [451, 227] width 656 height 274
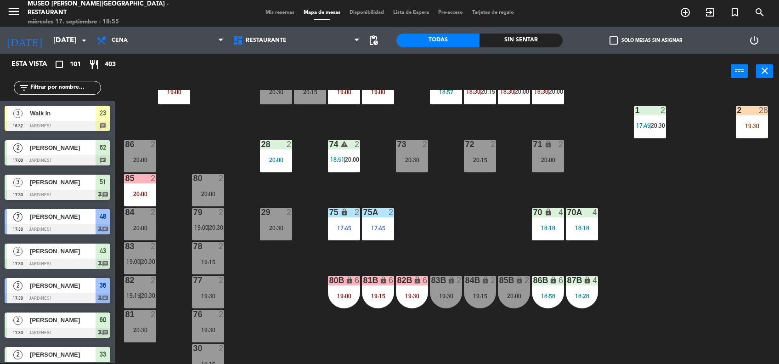
click at [88, 88] on input "text" at bounding box center [64, 88] width 71 height 10
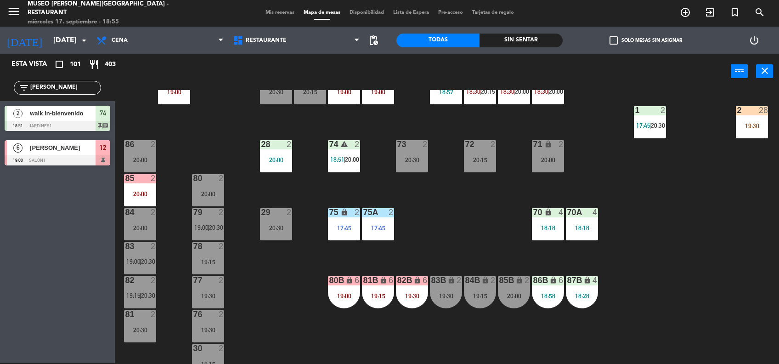
type input "[PERSON_NAME]"
click at [88, 156] on div at bounding box center [58, 160] width 106 height 10
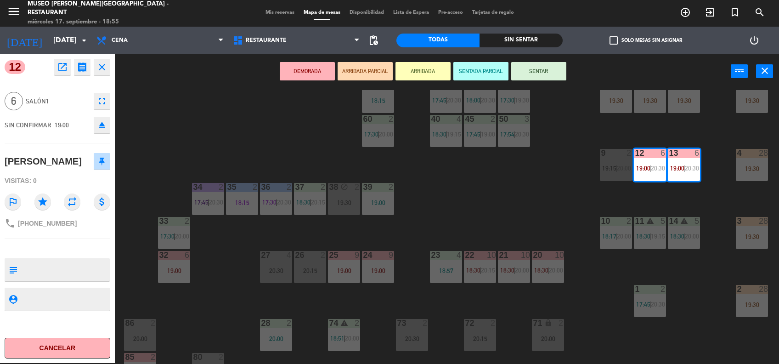
scroll to position [128, 0]
click at [98, 261] on textarea at bounding box center [65, 269] width 88 height 19
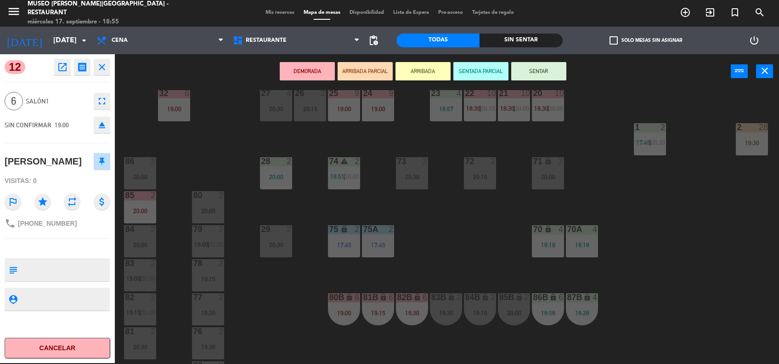
scroll to position [288, 0]
click at [378, 63] on button "ARRIBADA PARCIAL" at bounding box center [365, 71] width 55 height 18
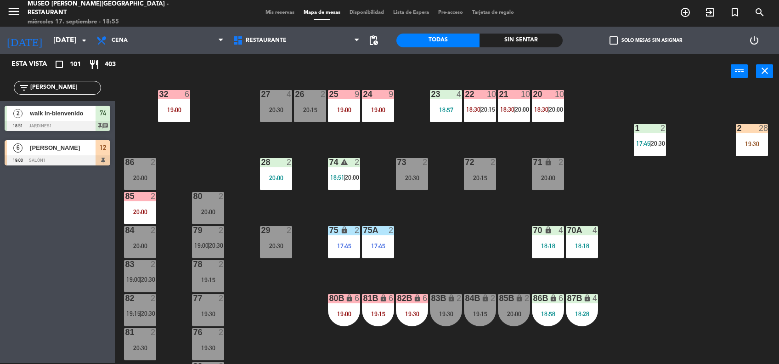
click at [417, 177] on div "20:30" at bounding box center [412, 178] width 32 height 6
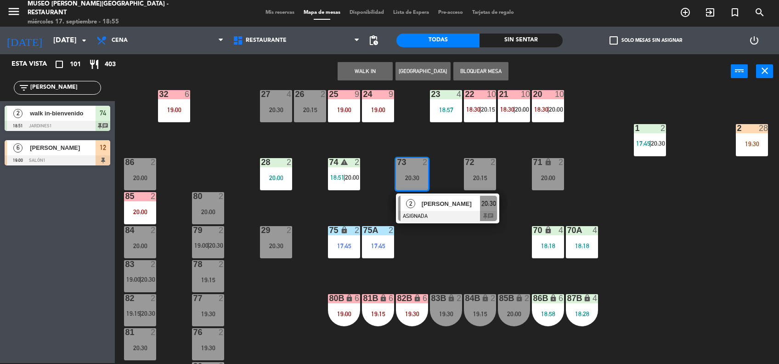
click at [453, 211] on div at bounding box center [447, 216] width 99 height 10
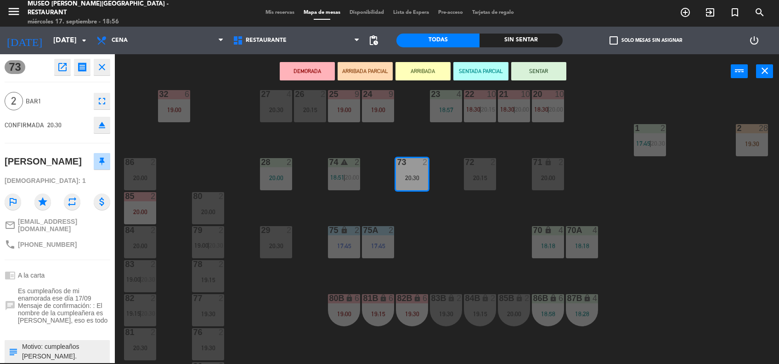
click at [109, 126] on button "eject" at bounding box center [102, 125] width 17 height 17
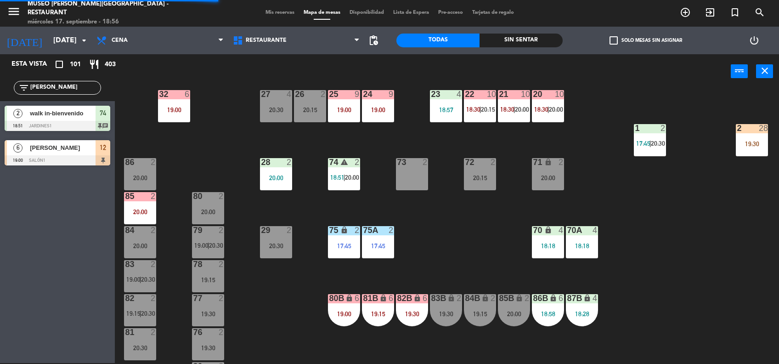
click at [420, 165] on div "2" at bounding box center [427, 162] width 15 height 8
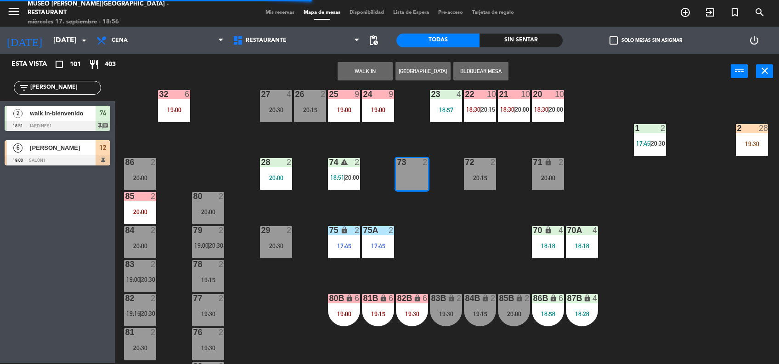
click at [494, 70] on button "Bloquear Mesa" at bounding box center [480, 71] width 55 height 18
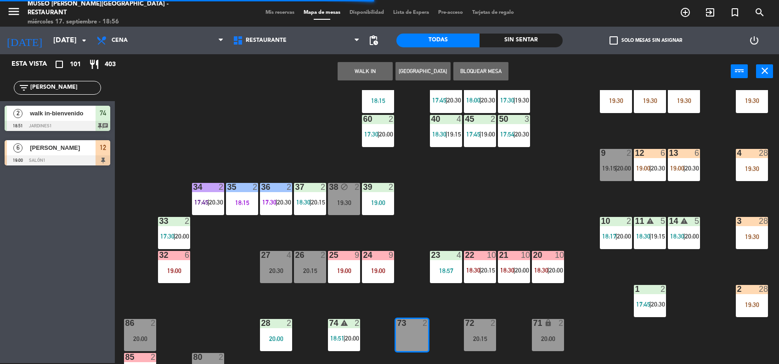
scroll to position [124, 0]
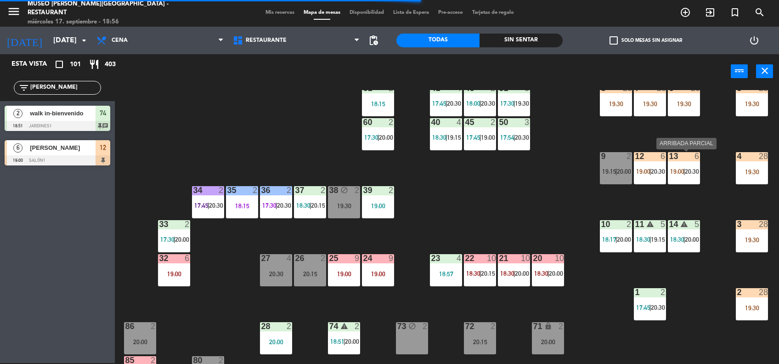
click at [672, 170] on span "19:00" at bounding box center [677, 171] width 14 height 7
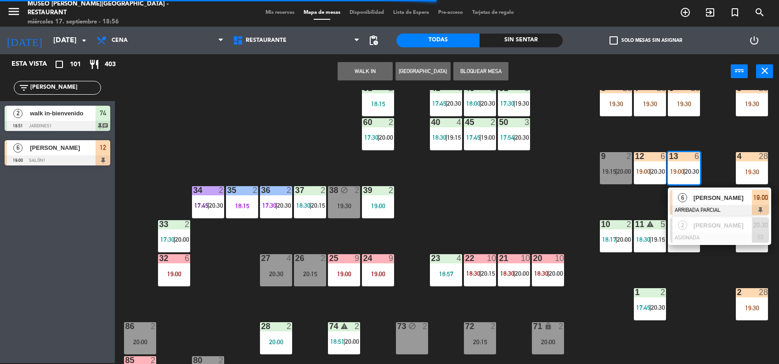
click at [704, 198] on span "[PERSON_NAME]" at bounding box center [723, 198] width 59 height 10
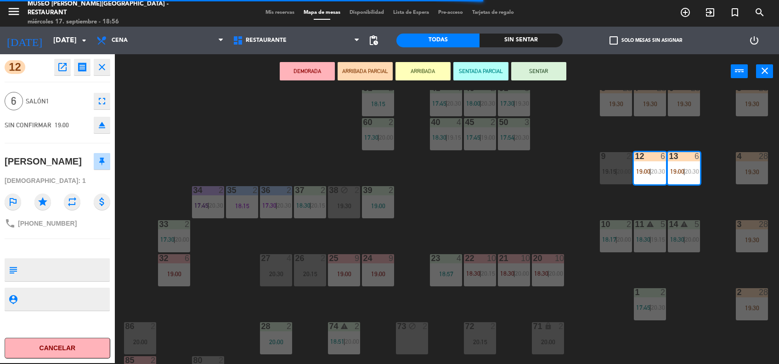
click at [72, 270] on textarea at bounding box center [65, 269] width 88 height 19
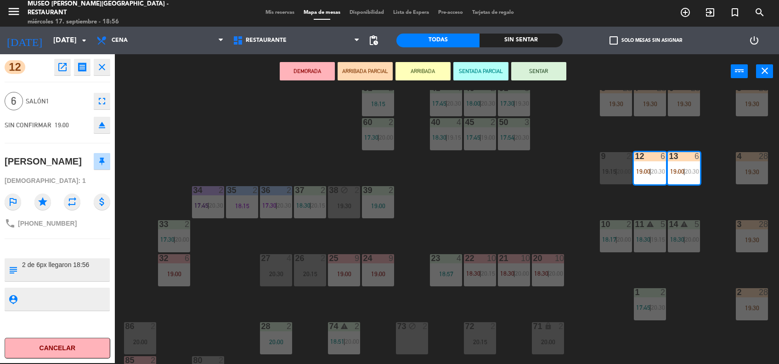
type textarea "2 de 6px llegaron 18:56"
click at [76, 182] on div "[DEMOGRAPHIC_DATA]: 1" at bounding box center [58, 181] width 106 height 16
click at [333, 122] on div "44 4 17:45 | 20:00 49 2 19:30 54 3 18:45 64 2 17:45 | 20:00 48 7 17:30 | 20:30 …" at bounding box center [451, 227] width 656 height 274
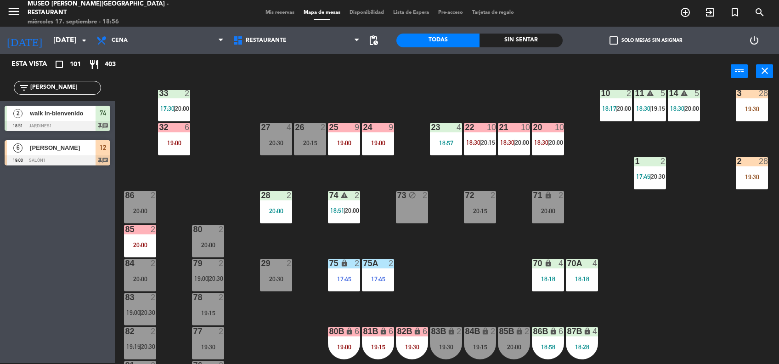
scroll to position [256, 0]
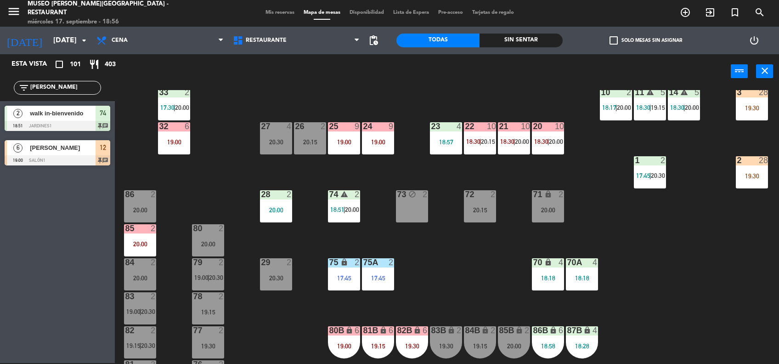
click at [149, 199] on div "86 2 20:00" at bounding box center [140, 206] width 32 height 32
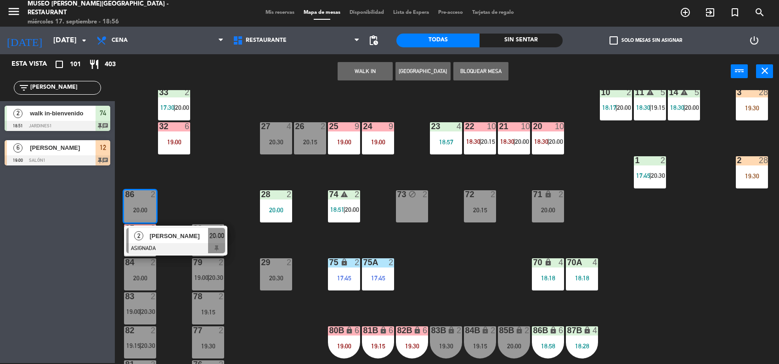
click at [349, 76] on button "WALK IN" at bounding box center [365, 71] width 55 height 18
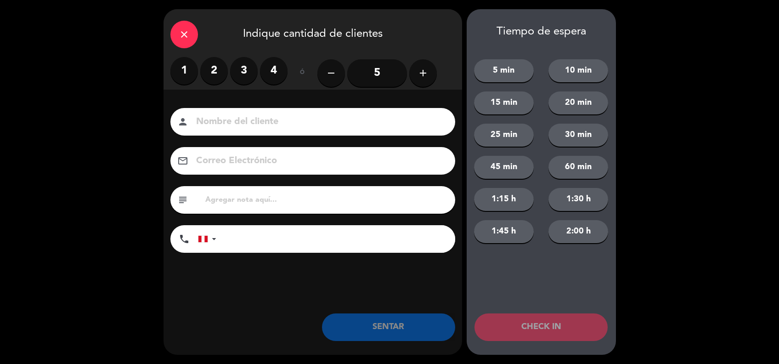
click at [209, 68] on label "2" at bounding box center [214, 71] width 28 height 28
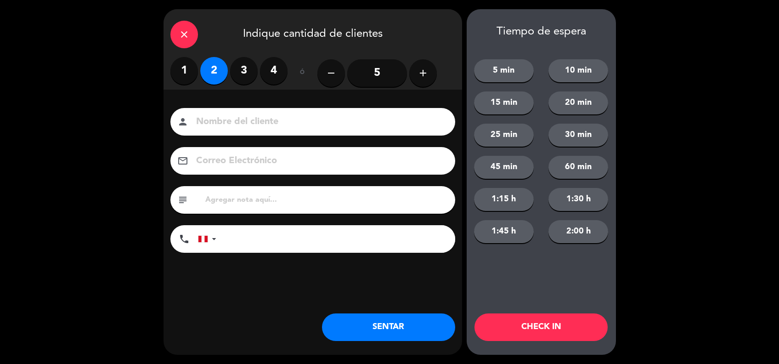
click at [276, 118] on input at bounding box center [319, 122] width 248 height 16
type input "walk in-[PERSON_NAME]"
click at [367, 333] on button "SENTAR" at bounding box center [388, 327] width 133 height 28
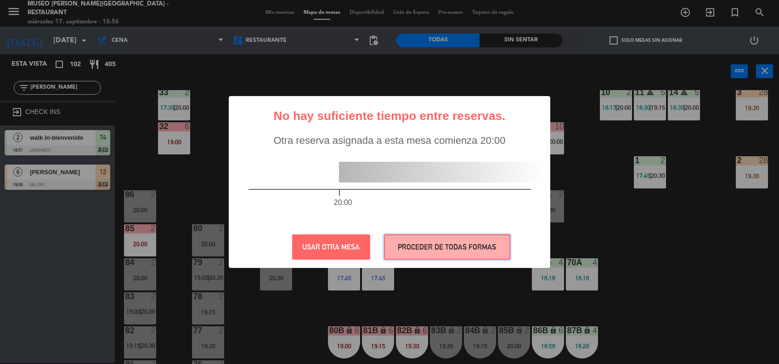
click at [470, 244] on button "PROCEDER DE TODAS FORMAS" at bounding box center [447, 246] width 126 height 25
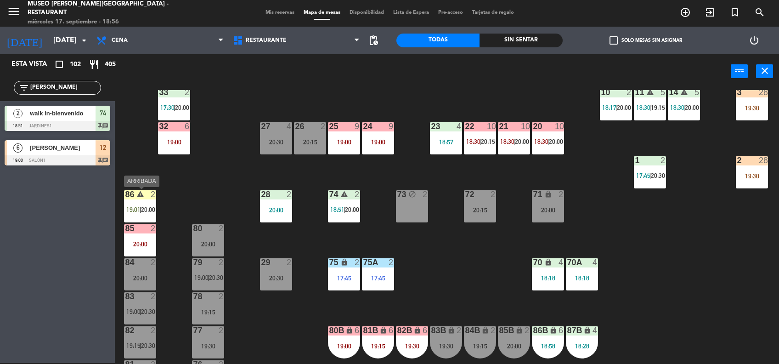
click at [125, 197] on div "86" at bounding box center [125, 194] width 0 height 8
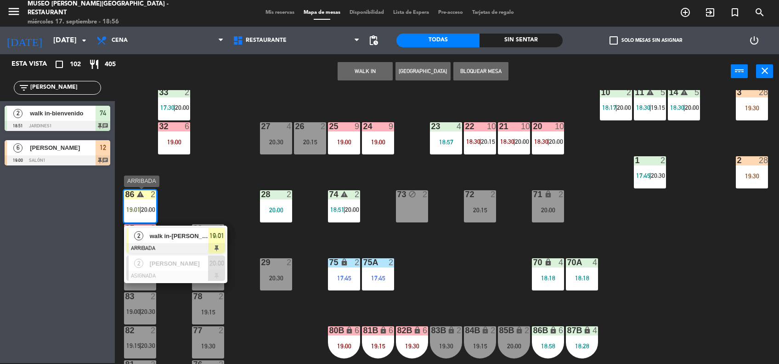
click at [183, 239] on span "walk in-[PERSON_NAME]" at bounding box center [179, 236] width 59 height 10
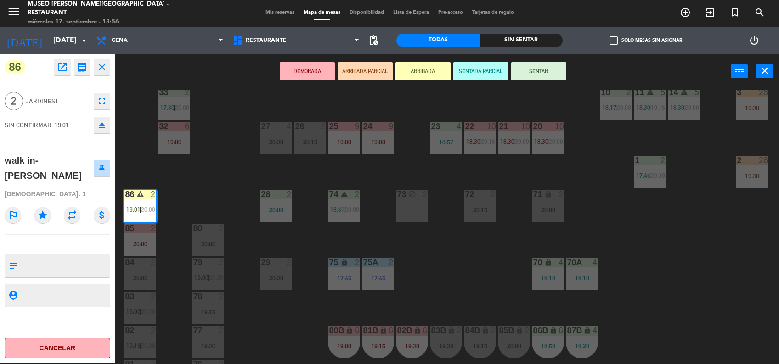
click at [44, 256] on textarea at bounding box center [65, 265] width 88 height 19
click at [417, 250] on div "44 4 17:45 | 20:00 49 2 19:30 54 3 18:45 64 2 17:45 | 20:00 48 7 17:30 | 20:30 …" at bounding box center [451, 227] width 656 height 274
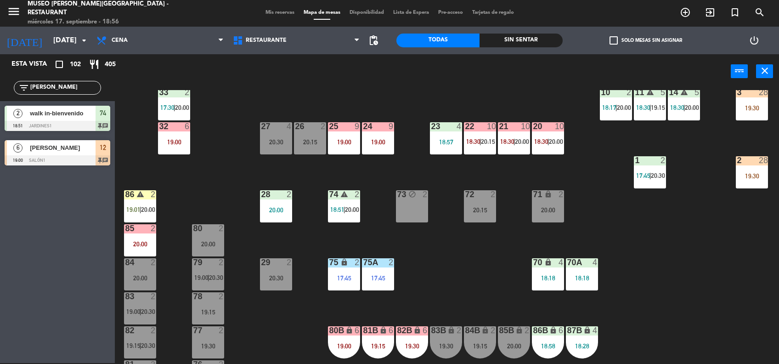
drag, startPoint x: 85, startPoint y: 86, endPoint x: 0, endPoint y: 92, distance: 84.7
click at [0, 92] on html "close × Museo [PERSON_NAME] Café - Restaurant × chrome_reader_mode Listado de R…" at bounding box center [389, 182] width 779 height 364
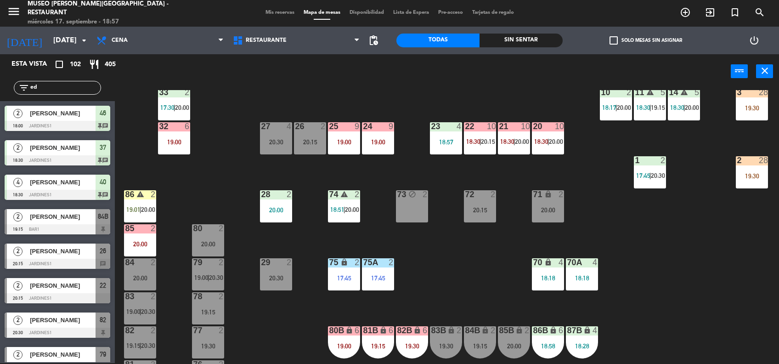
type input "e"
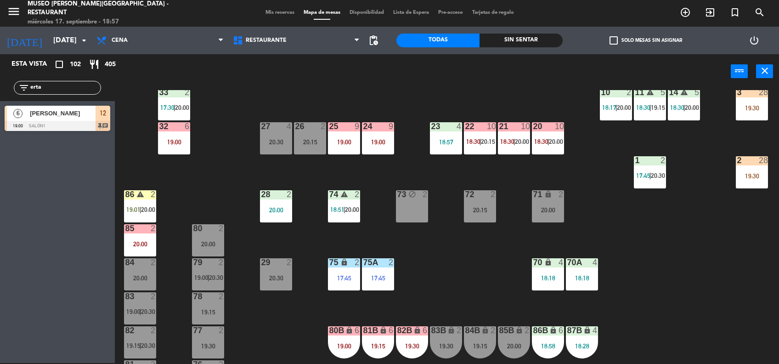
type input "erta"
click at [87, 122] on div at bounding box center [58, 126] width 106 height 10
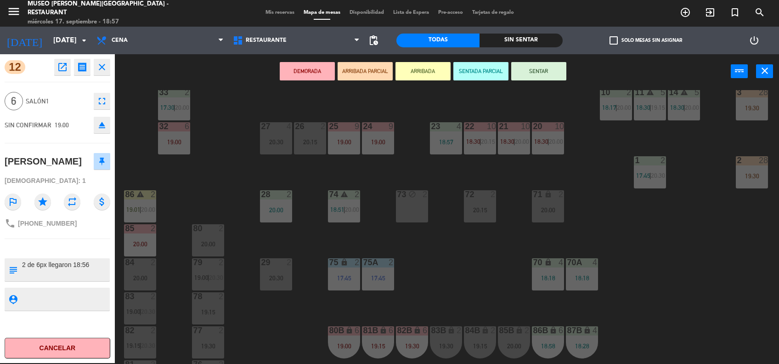
click at [475, 265] on div "44 4 17:45 | 20:00 49 2 19:30 54 3 18:45 64 2 17:45 | 20:00 48 7 17:30 | 20:30 …" at bounding box center [451, 227] width 656 height 274
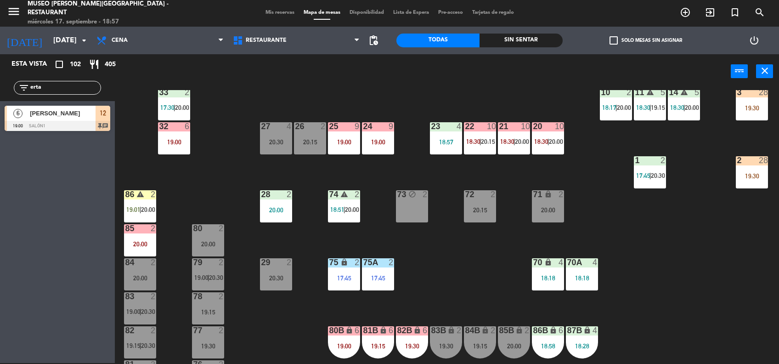
click at [145, 203] on div "86 warning 2 19:01 | 20:00" at bounding box center [140, 206] width 32 height 32
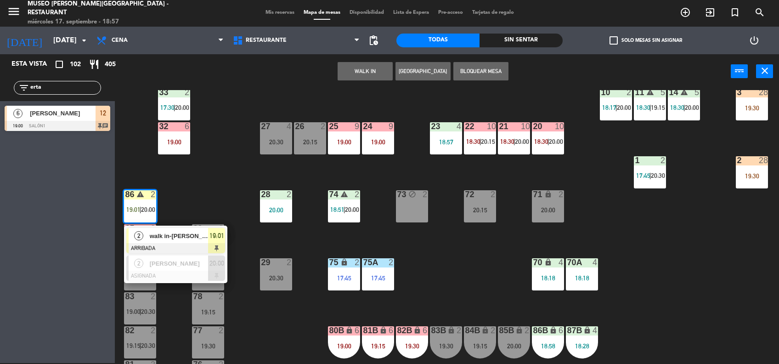
click at [189, 232] on span "walk in-[PERSON_NAME]" at bounding box center [179, 236] width 59 height 10
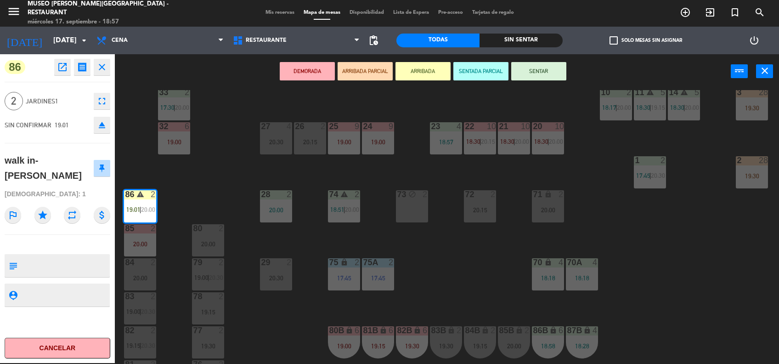
click at [23, 256] on textarea at bounding box center [65, 265] width 88 height 19
type textarea "m86"
click at [70, 202] on div "outlined_flag star repeat attach_money" at bounding box center [58, 215] width 106 height 26
click at [556, 73] on button "SENTAR" at bounding box center [538, 71] width 55 height 18
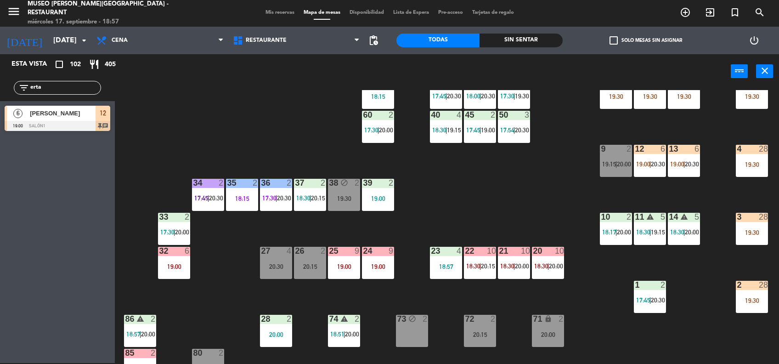
scroll to position [129, 0]
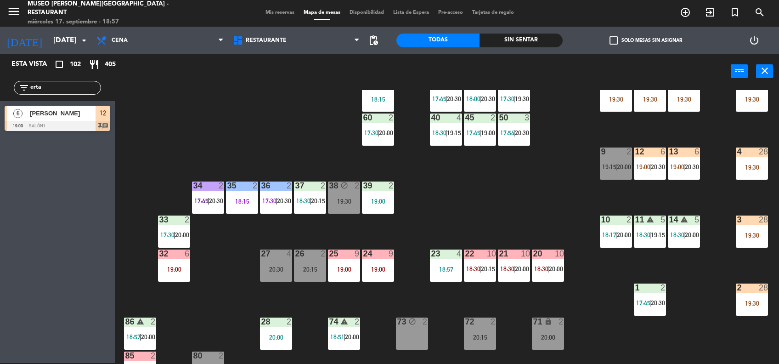
click at [634, 182] on div "44 4 17:45 | 20:00 49 2 19:30 54 3 18:45 64 2 17:45 | 20:00 48 7 17:30 | 20:30 …" at bounding box center [451, 227] width 656 height 274
click at [637, 175] on div "12 6 19:00 | 20:30" at bounding box center [650, 163] width 32 height 32
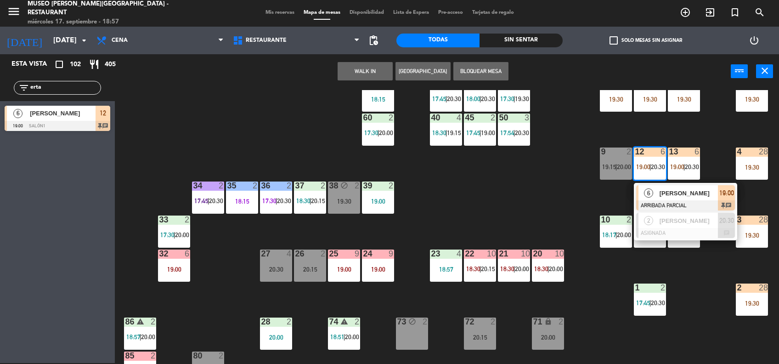
click at [682, 193] on span "[PERSON_NAME]" at bounding box center [689, 193] width 59 height 10
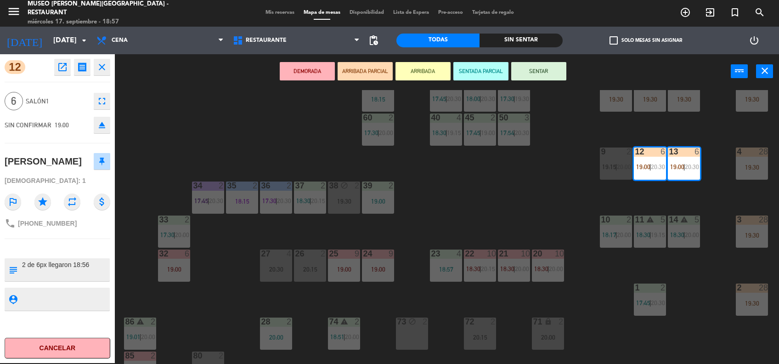
click at [24, 267] on textarea at bounding box center [65, 269] width 88 height 19
type textarea "m12-13 2 de 6px llegaron 18:56"
click at [60, 187] on div "[DEMOGRAPHIC_DATA]: 1" at bounding box center [58, 181] width 106 height 16
click at [270, 158] on div "44 4 17:45 | 20:00 49 2 19:30 54 3 18:45 64 2 17:45 | 20:00 48 7 17:30 | 20:30 …" at bounding box center [451, 227] width 656 height 274
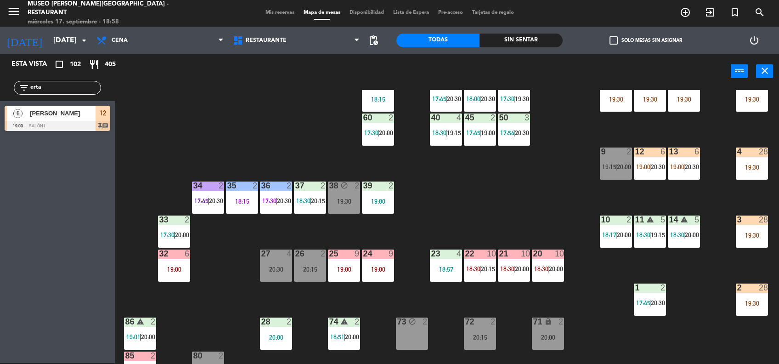
click at [172, 270] on div "19:00" at bounding box center [174, 269] width 32 height 6
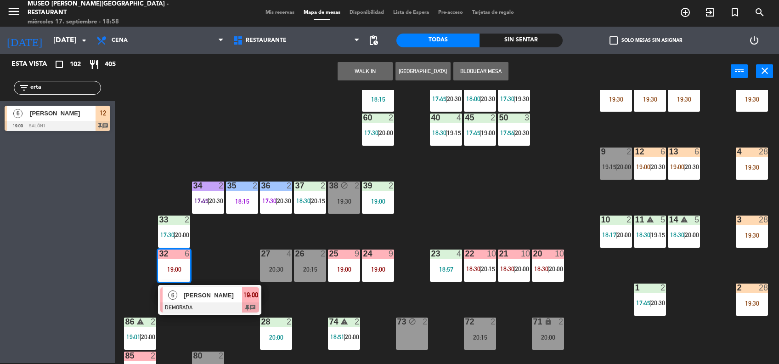
click at [203, 302] on div at bounding box center [209, 307] width 99 height 10
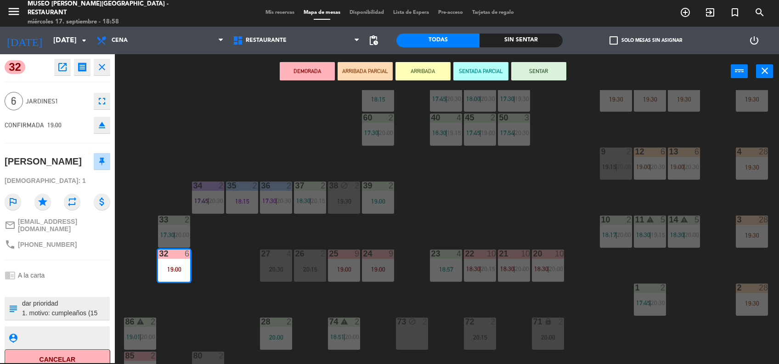
click at [261, 138] on div "44 4 17:45 | 20:00 49 2 19:30 54 3 18:45 64 2 17:45 | 20:00 48 7 17:30 | 20:30 …" at bounding box center [451, 227] width 656 height 274
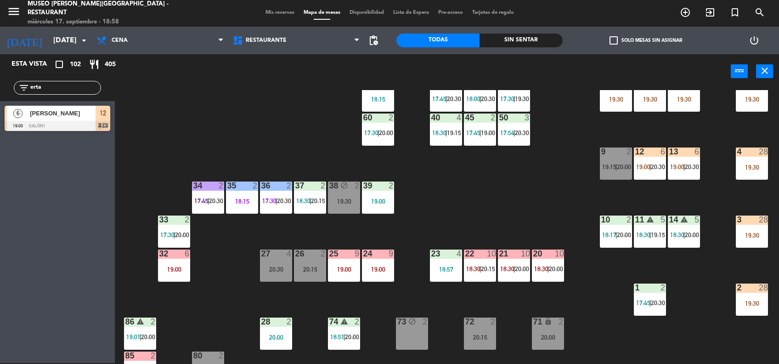
click at [487, 161] on div "44 4 17:45 | 20:00 49 2 19:30 54 3 18:45 64 2 17:45 | 20:00 48 7 17:30 | 20:30 …" at bounding box center [451, 227] width 656 height 274
click at [662, 152] on div "13" at bounding box center [668, 151] width 15 height 8
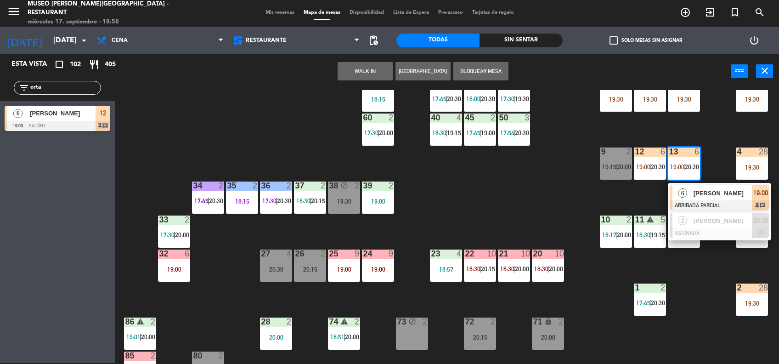
click at [714, 192] on span "[PERSON_NAME]" at bounding box center [723, 193] width 59 height 10
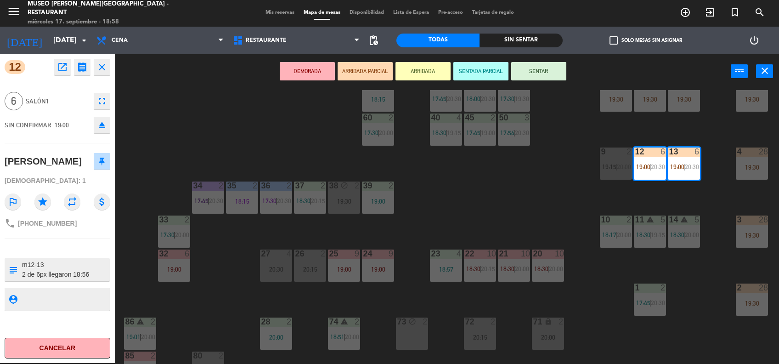
click at [559, 146] on div "44 4 17:45 | 20:00 49 2 19:30 54 3 18:45 64 2 17:45 | 20:00 48 7 17:30 | 20:30 …" at bounding box center [451, 227] width 656 height 274
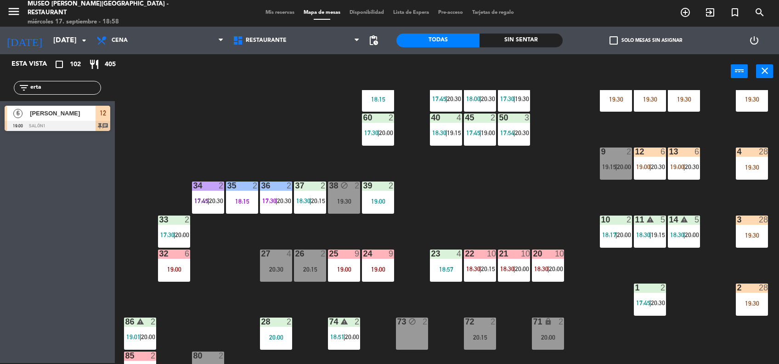
click at [665, 160] on div "12 6 19:00 | 20:30" at bounding box center [650, 163] width 32 height 32
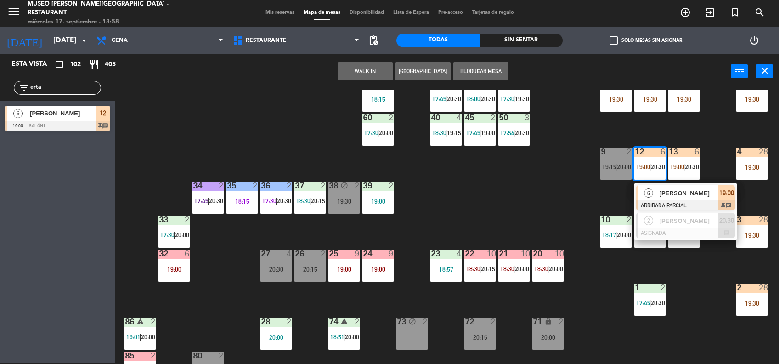
click at [700, 184] on div "6 [PERSON_NAME] ARRIBADA PARCIAL 19:00 chat" at bounding box center [685, 198] width 103 height 30
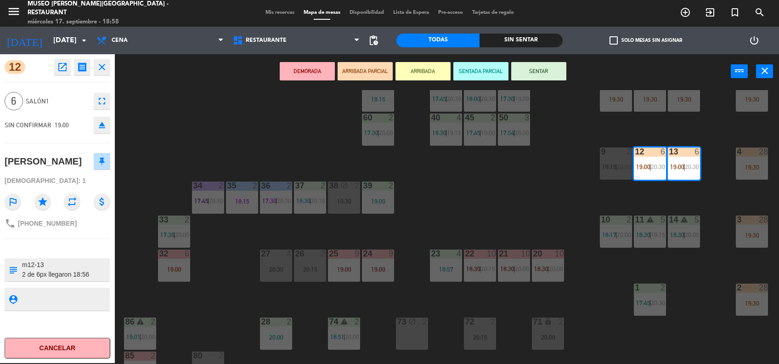
click at [50, 261] on textarea at bounding box center [65, 269] width 88 height 19
type textarea "m12-13 cumpleaños 2 de 6px llegaron 18:56"
click at [75, 167] on div "[PERSON_NAME]" at bounding box center [58, 161] width 106 height 23
click at [532, 68] on button "SENTAR" at bounding box center [538, 71] width 55 height 18
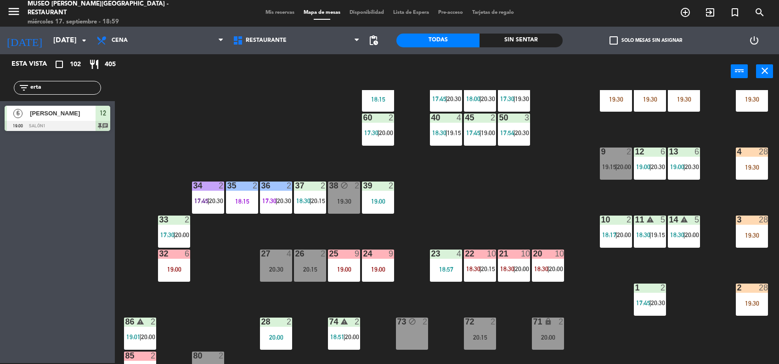
scroll to position [386, 0]
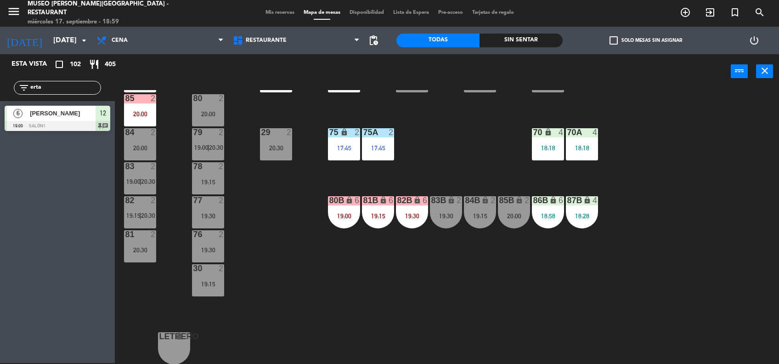
click at [578, 213] on div "18:28" at bounding box center [582, 216] width 32 height 6
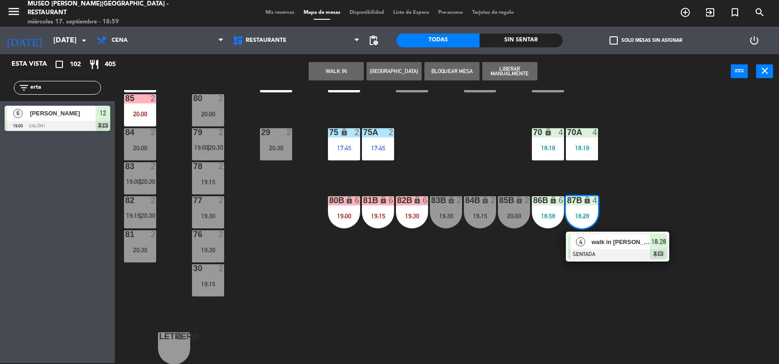
click at [616, 246] on span "walk in [PERSON_NAME]" at bounding box center [621, 242] width 59 height 10
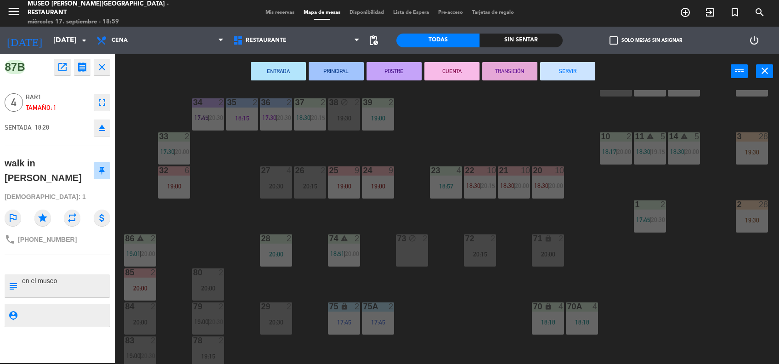
scroll to position [257, 0]
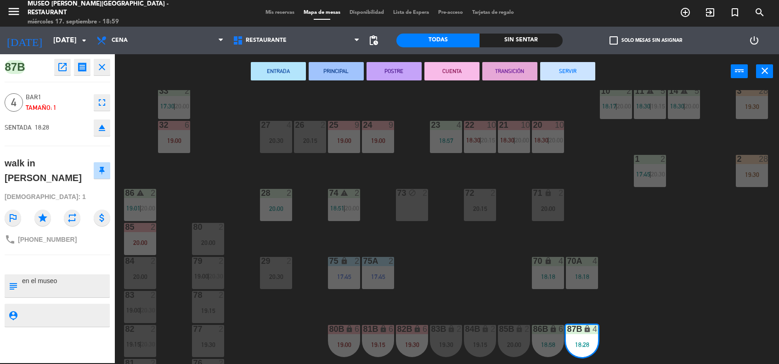
click at [485, 261] on div "44 4 17:45 | 20:00 49 2 19:30 54 3 18:45 64 2 17:45 | 20:00 48 7 17:30 | 20:30 …" at bounding box center [451, 227] width 656 height 274
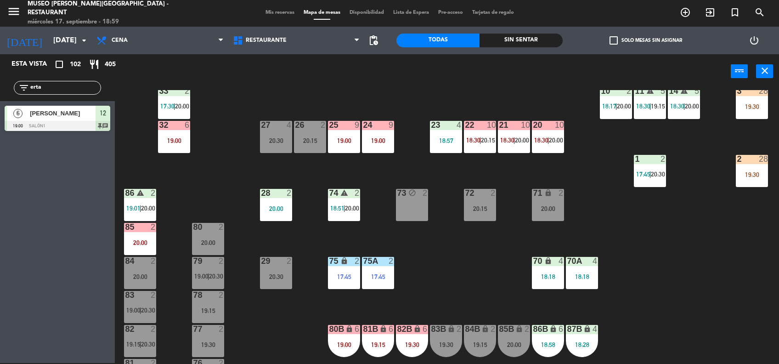
click at [581, 325] on div "lock" at bounding box center [582, 329] width 15 height 9
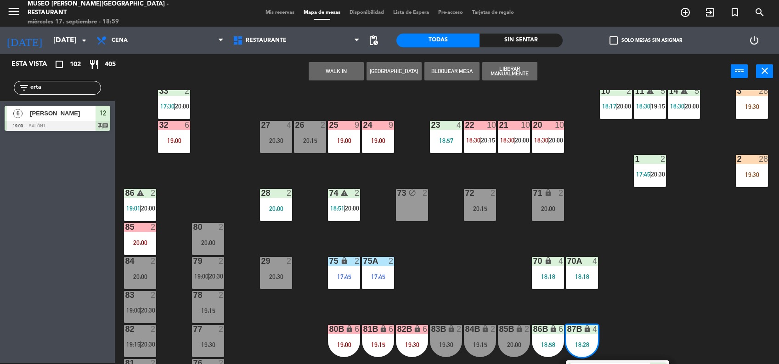
scroll to position [310, 0]
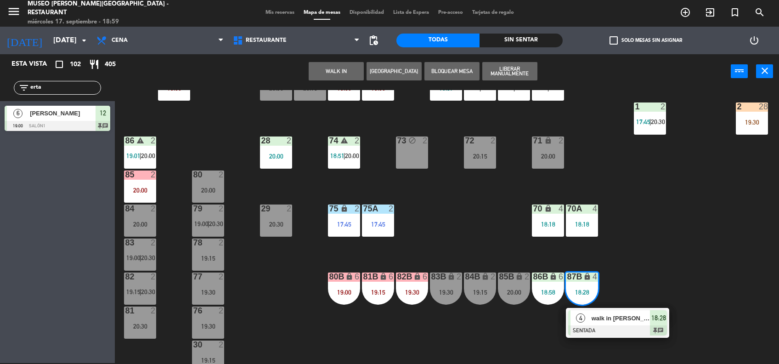
click at [641, 304] on div "44 4 17:45 | 20:00 49 2 19:30 54 3 18:45 64 2 17:45 | 20:00 48 7 17:30 | 20:30 …" at bounding box center [451, 227] width 656 height 274
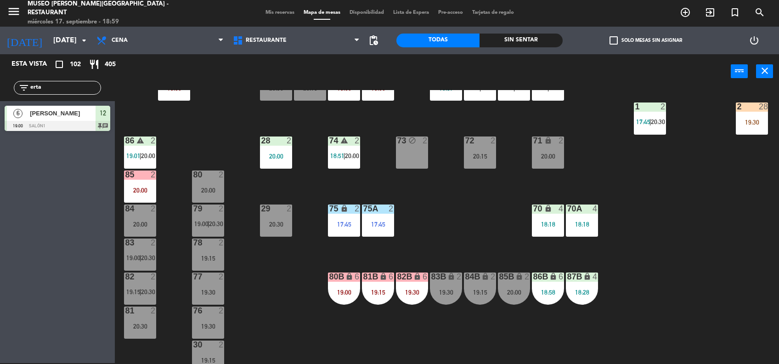
click at [582, 298] on div "87B lock 4 18:28" at bounding box center [582, 288] width 32 height 32
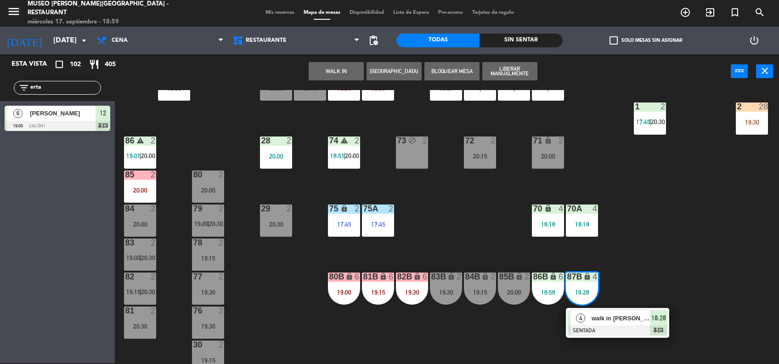
click at [614, 317] on span "walk in [PERSON_NAME]" at bounding box center [621, 318] width 59 height 10
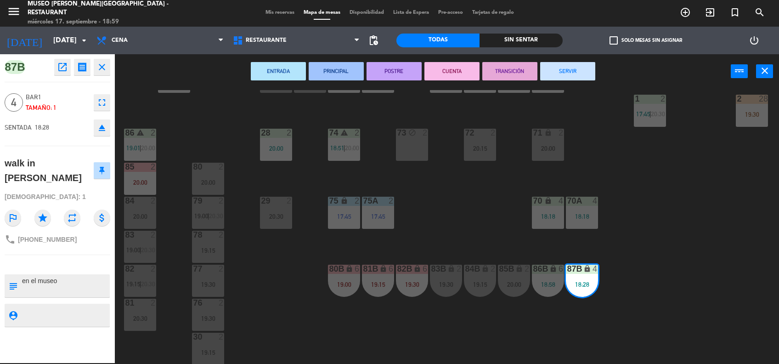
scroll to position [315, 0]
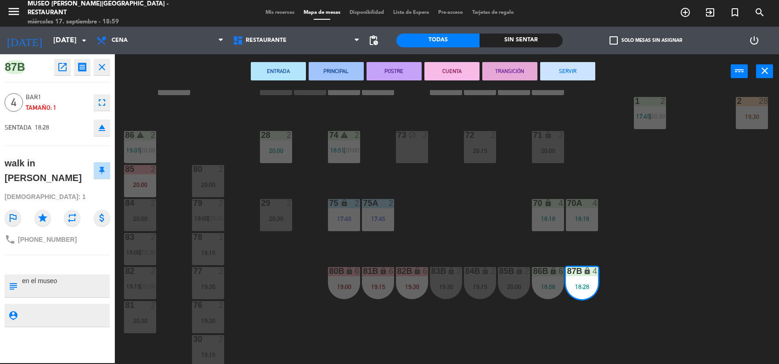
click at [439, 210] on div "44 4 17:45 | 20:00 49 2 19:30 54 3 18:45 64 2 17:45 | 20:00 48 7 17:30 | 20:30 …" at bounding box center [451, 227] width 656 height 274
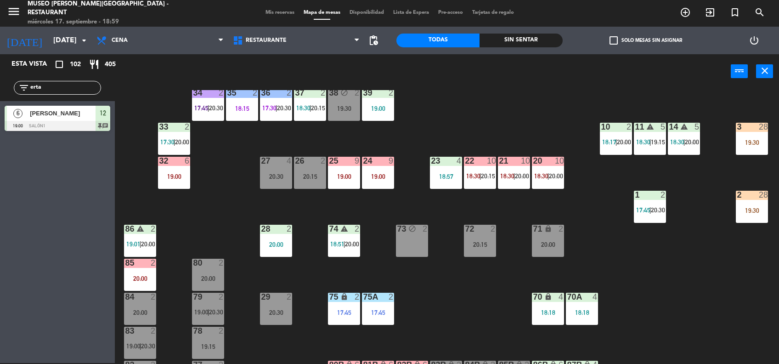
scroll to position [220, 0]
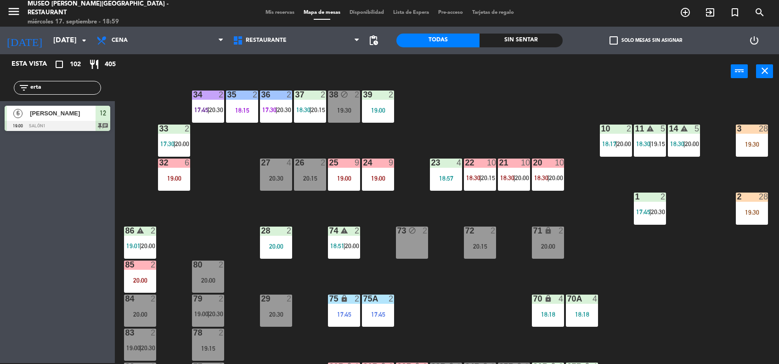
drag, startPoint x: 85, startPoint y: 86, endPoint x: -3, endPoint y: 79, distance: 88.0
click at [0, 79] on html "close × Museo [PERSON_NAME] Café - Restaurant × chrome_reader_mode Listado de R…" at bounding box center [389, 182] width 779 height 364
type input "[PERSON_NAME]"
click at [68, 102] on div "6 [PERSON_NAME] 19:00 Jardines1 32 chat" at bounding box center [57, 118] width 115 height 34
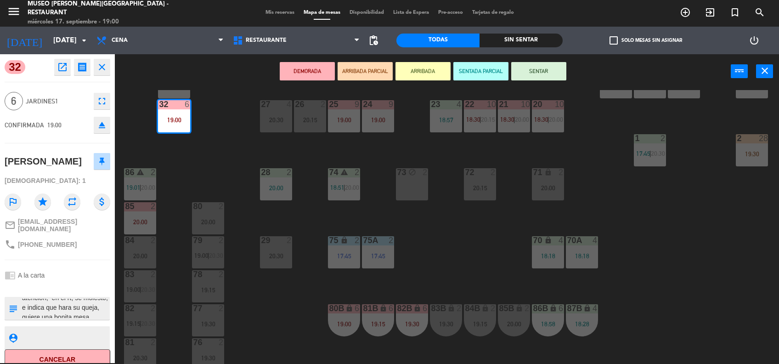
scroll to position [0, 0]
click at [478, 282] on div "44 4 17:45 | 20:00 49 2 19:30 54 3 18:45 64 2 17:45 | 20:00 48 7 17:30 | 20:30 …" at bounding box center [451, 227] width 656 height 274
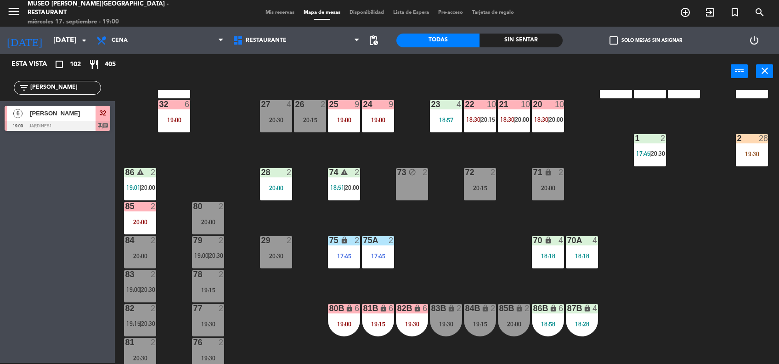
click at [580, 324] on div "18:28" at bounding box center [582, 324] width 32 height 6
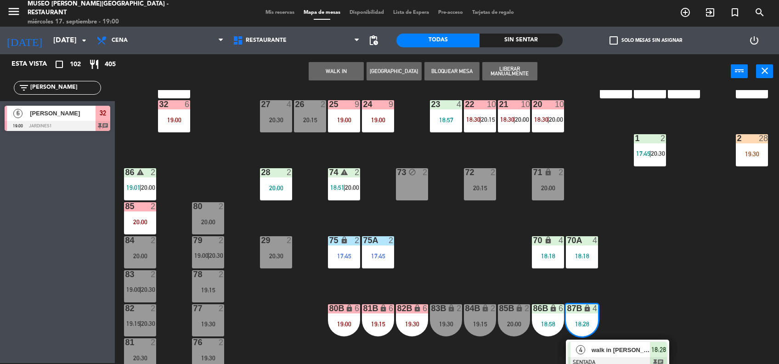
click at [310, 117] on div "20:15" at bounding box center [310, 120] width 32 height 6
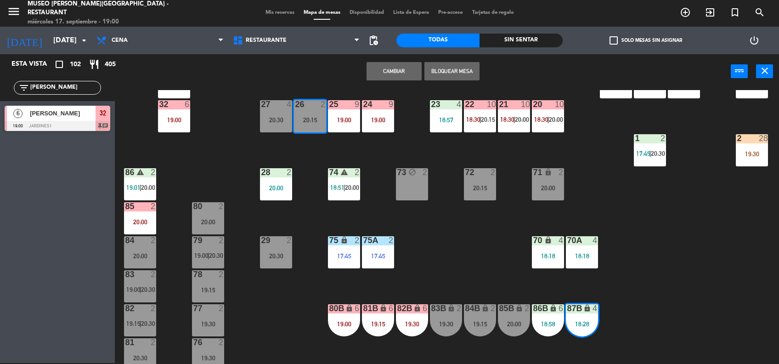
click at [412, 77] on button "Cambiar" at bounding box center [394, 71] width 55 height 18
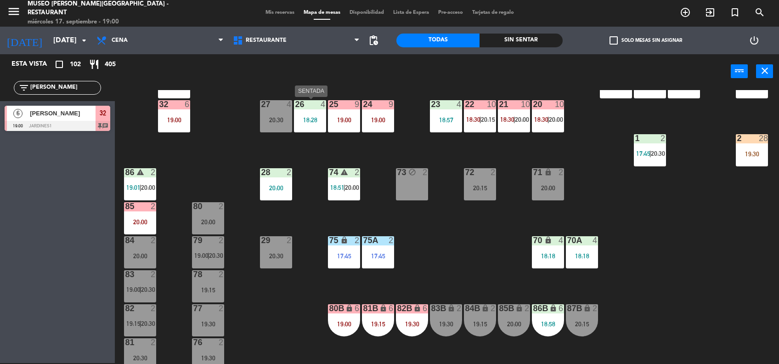
click at [304, 120] on div "18:28" at bounding box center [310, 120] width 32 height 6
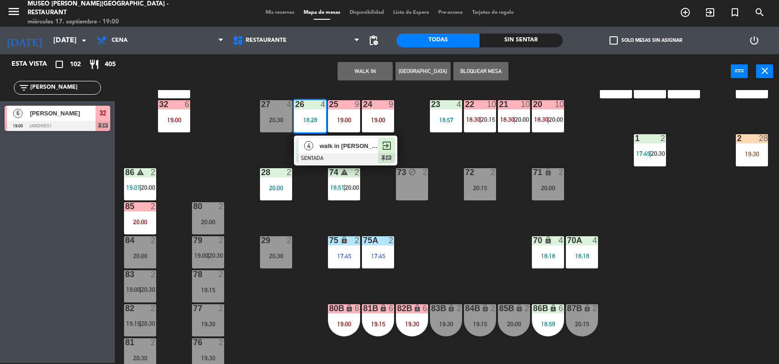
click at [331, 144] on span "walk in [PERSON_NAME]" at bounding box center [349, 146] width 59 height 10
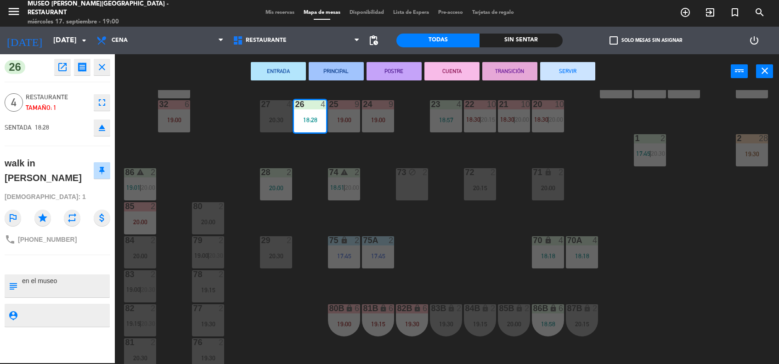
click at [22, 276] on textarea at bounding box center [65, 285] width 88 height 19
type textarea "m26 en el museo"
click at [68, 173] on div "walk in [PERSON_NAME]" at bounding box center [58, 170] width 106 height 36
click at [83, 189] on div "[DEMOGRAPHIC_DATA]: 1" at bounding box center [58, 197] width 106 height 16
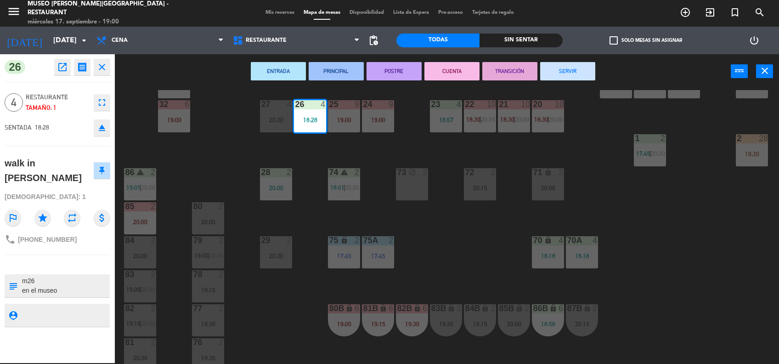
click at [83, 189] on div "[DEMOGRAPHIC_DATA]: 1" at bounding box center [58, 197] width 106 height 16
click at [689, 218] on div "44 4 17:45 | 20:00 49 2 19:30 54 3 18:45 64 2 17:45 | 20:00 48 7 17:30 | 20:30 …" at bounding box center [451, 227] width 656 height 274
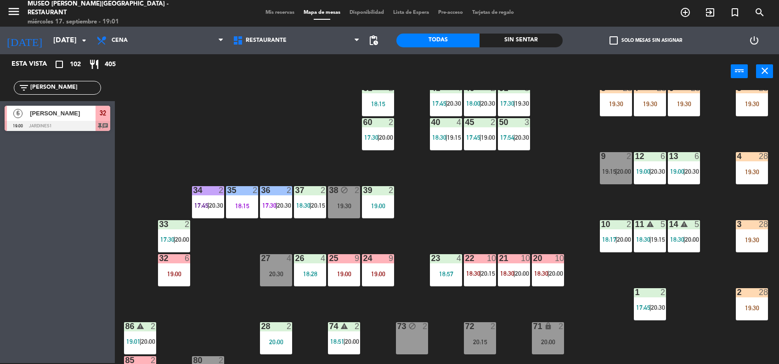
scroll to position [123, 0]
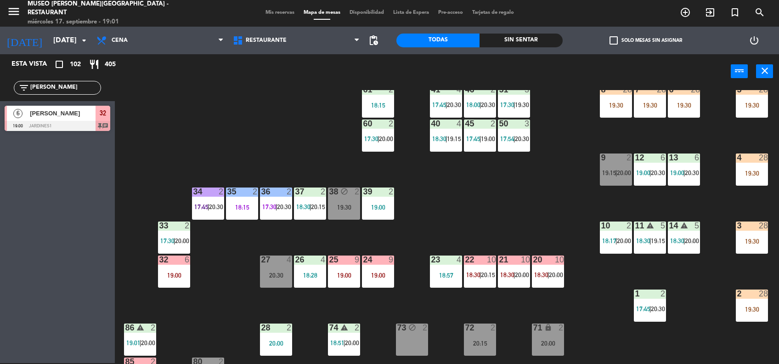
click at [646, 179] on div "12 6 19:00 | 20:30" at bounding box center [650, 169] width 32 height 32
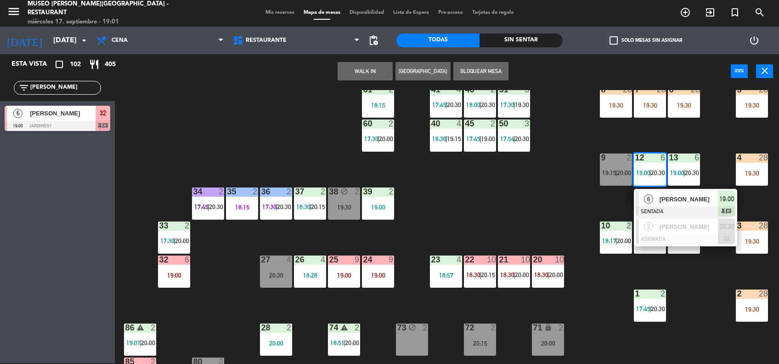
click at [685, 203] on span "[PERSON_NAME]" at bounding box center [689, 199] width 59 height 10
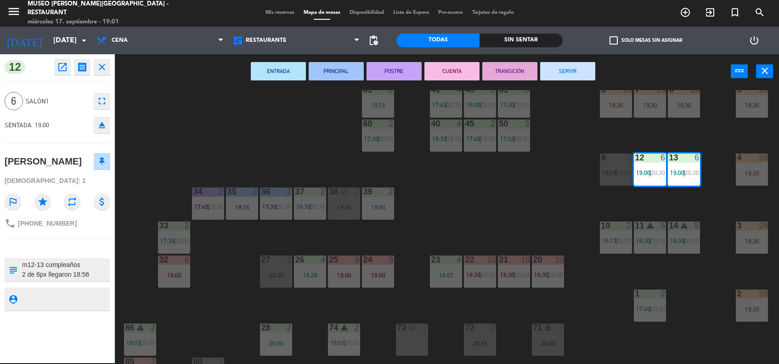
click at [446, 202] on div "44 4 17:45 | 20:00 49 2 19:30 54 3 18:45 64 2 17:45 | 20:00 48 7 17:30 | 20:30 …" at bounding box center [451, 227] width 656 height 274
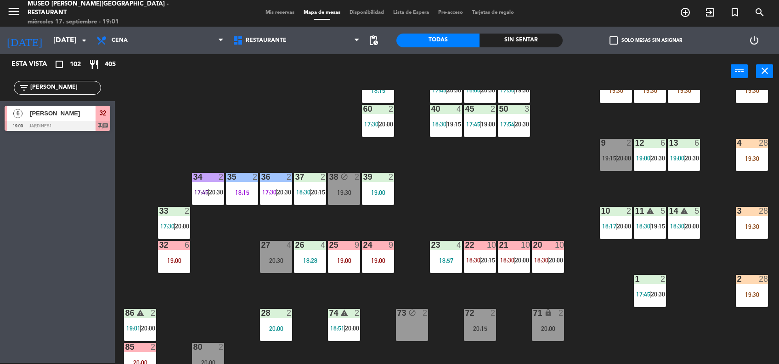
scroll to position [136, 0]
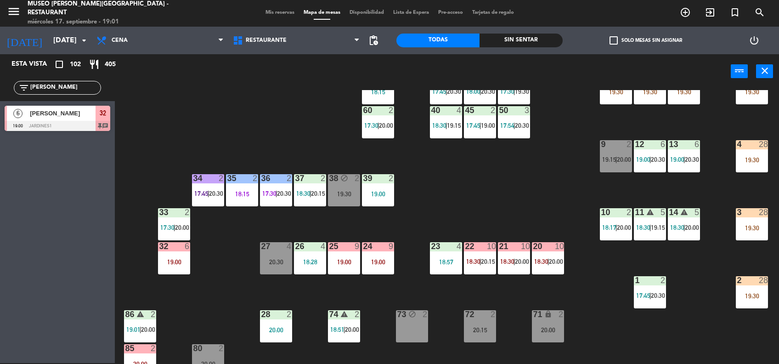
click at [171, 251] on div "32 6 19:00" at bounding box center [174, 258] width 32 height 32
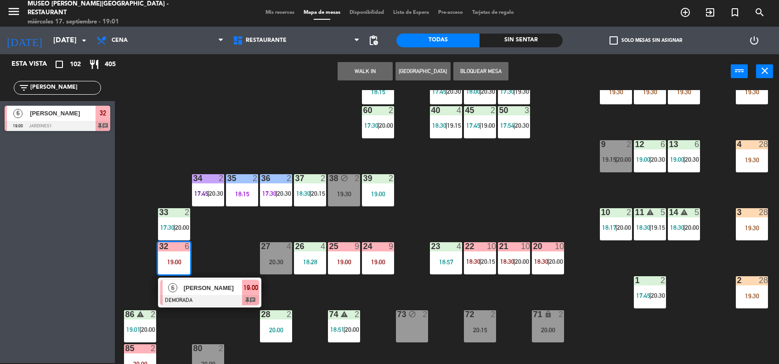
click at [215, 289] on span "[PERSON_NAME]" at bounding box center [213, 288] width 59 height 10
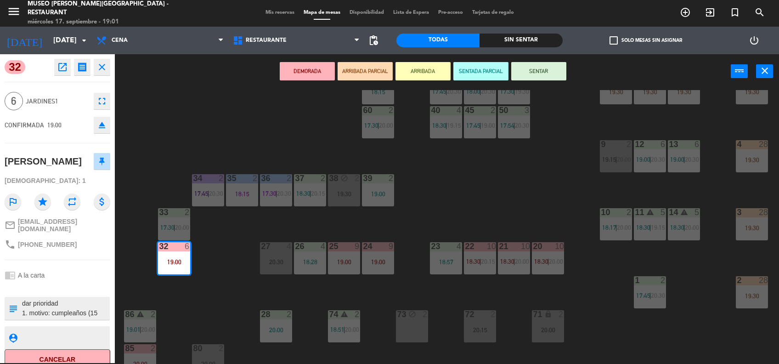
click at [61, 73] on button "open_in_new" at bounding box center [62, 67] width 17 height 17
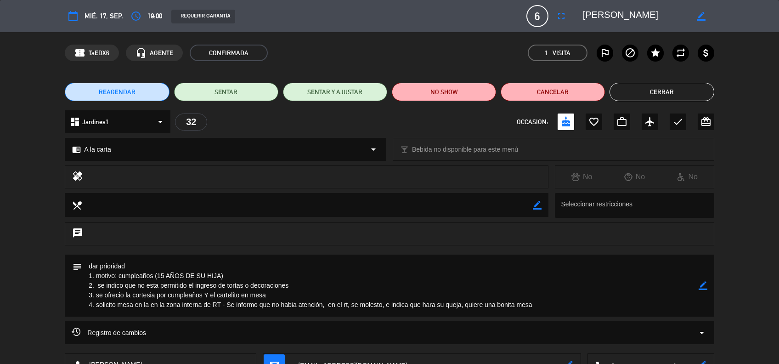
click at [680, 96] on button "Cerrar" at bounding box center [661, 92] width 104 height 18
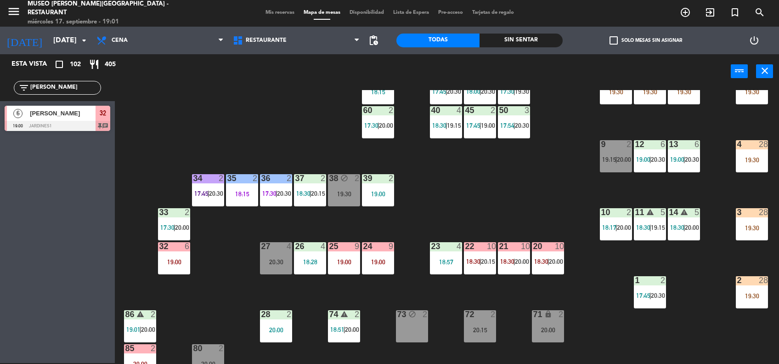
click at [177, 252] on div "32 6 19:00" at bounding box center [174, 258] width 32 height 32
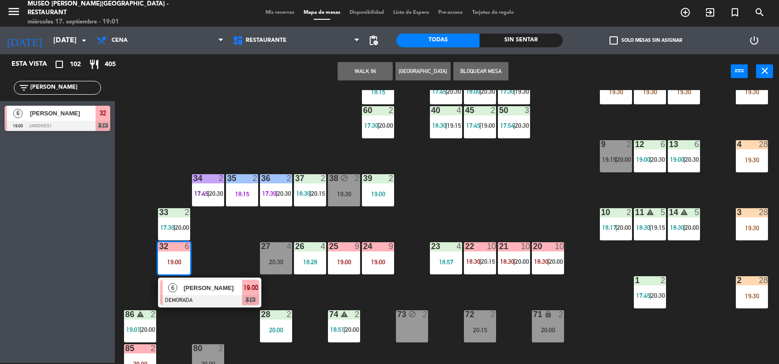
click at [213, 283] on span "[PERSON_NAME]" at bounding box center [213, 288] width 59 height 10
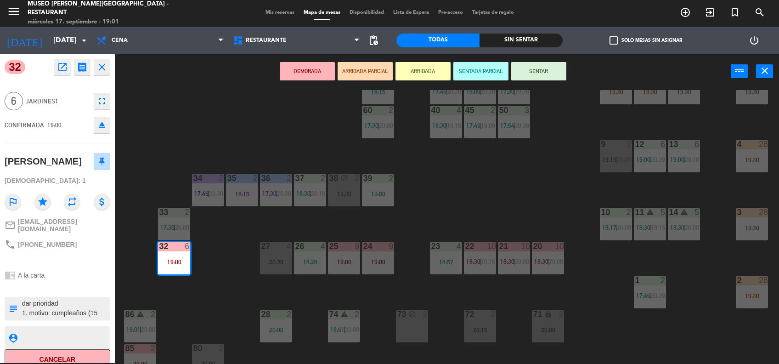
click at [527, 75] on button "SENTAR" at bounding box center [538, 71] width 55 height 18
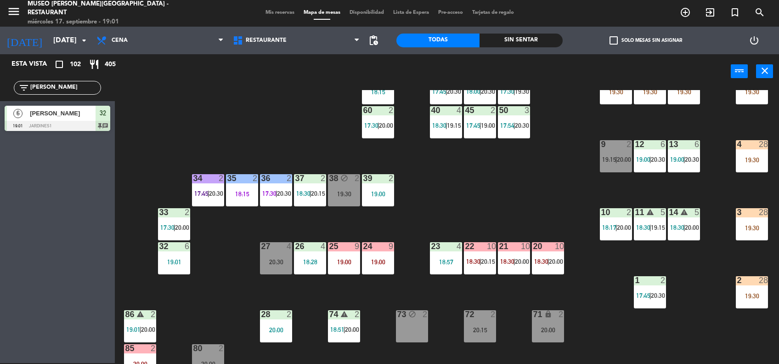
click at [186, 250] on div "6" at bounding box center [188, 246] width 6 height 8
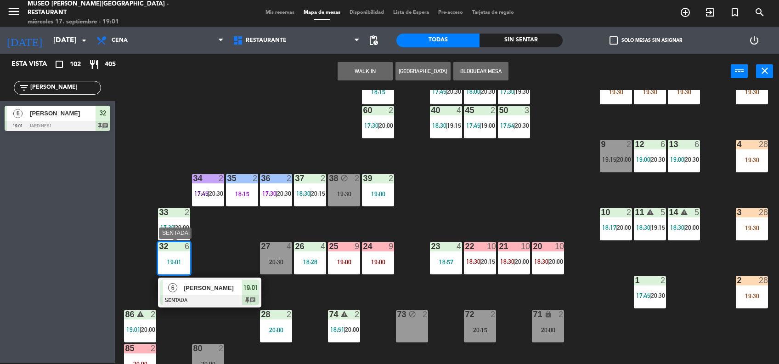
click at [231, 293] on div "[PERSON_NAME]" at bounding box center [213, 287] width 60 height 15
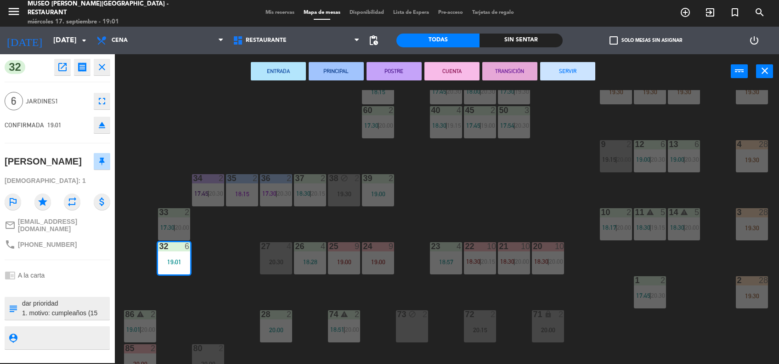
click at [23, 312] on textarea at bounding box center [65, 308] width 88 height 19
type textarea "m32 cumpleaños dar prioridad 1. motivo: cumpleaños (15 AÑOS DE SU HIJA) 2. se i…"
click at [82, 167] on div "[PERSON_NAME]" at bounding box center [43, 161] width 77 height 15
click at [76, 173] on div "[PERSON_NAME]" at bounding box center [58, 161] width 106 height 23
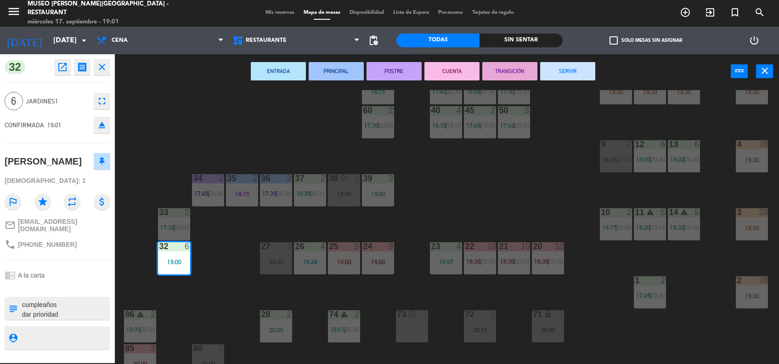
click at [486, 211] on div "44 4 17:45 | 20:00 49 2 19:30 54 3 18:45 64 2 17:45 | 20:00 48 7 17:30 | 20:30 …" at bounding box center [451, 227] width 656 height 274
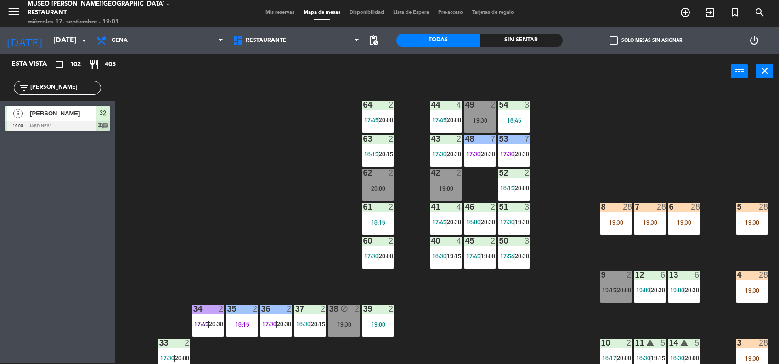
scroll to position [0, 0]
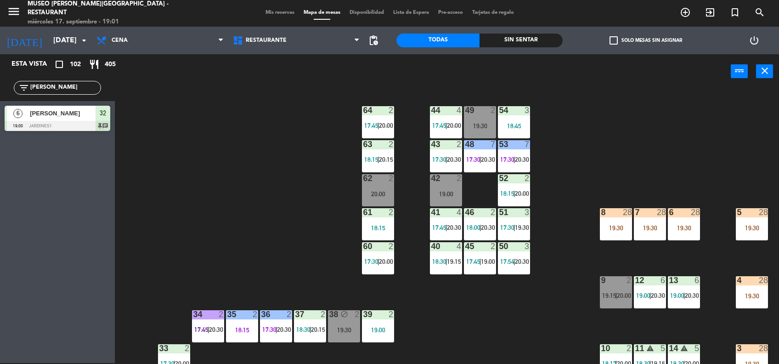
click at [276, 203] on div "44 4 17:45 | 20:00 49 2 19:30 54 3 18:45 64 2 17:45 | 20:00 48 7 17:30 | 20:30 …" at bounding box center [451, 227] width 656 height 274
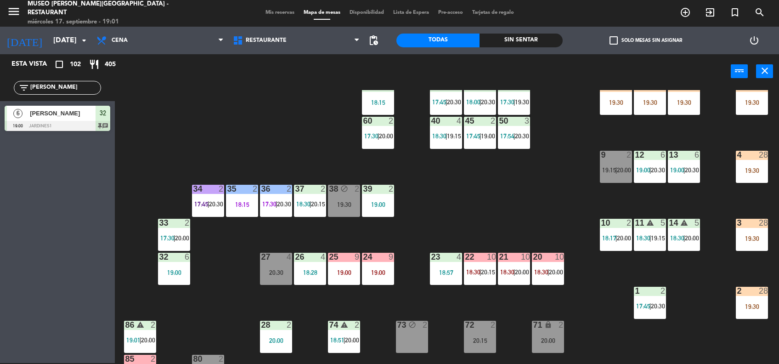
scroll to position [127, 0]
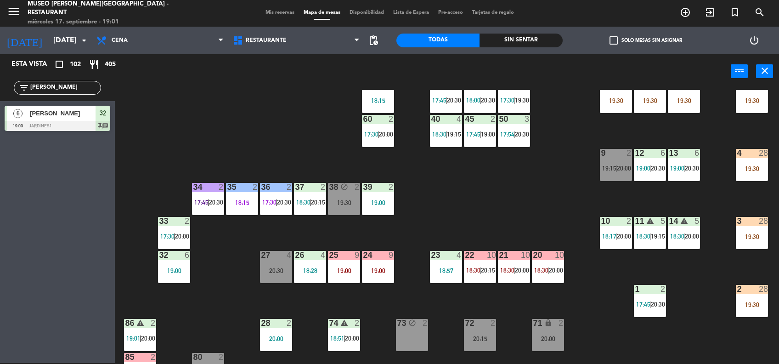
click at [522, 254] on div "10" at bounding box center [525, 255] width 9 height 8
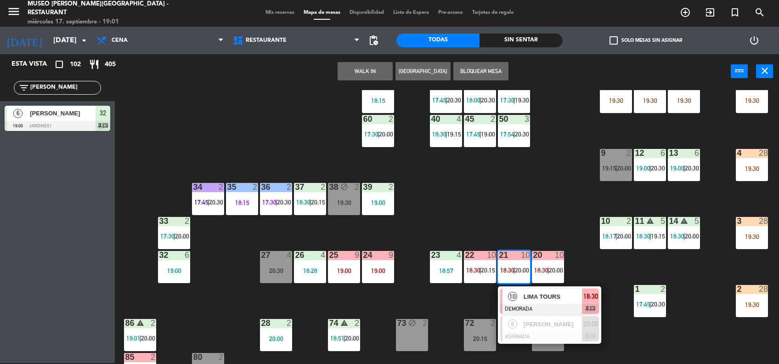
click at [547, 289] on div "LIMA TOURS" at bounding box center [553, 296] width 60 height 15
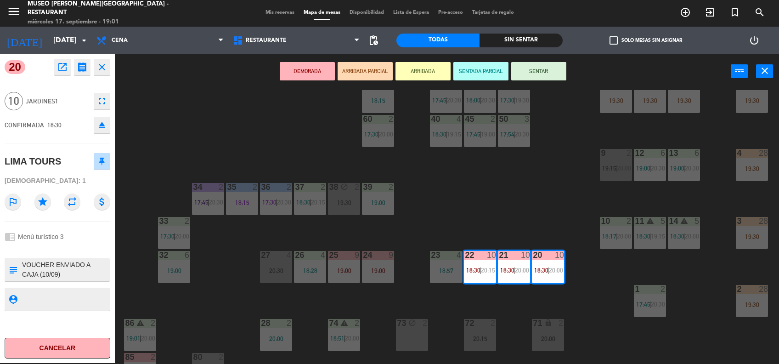
click at [62, 68] on icon "open_in_new" at bounding box center [62, 67] width 11 height 11
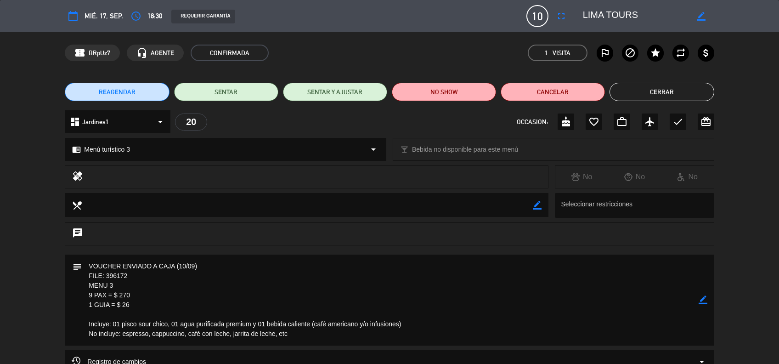
click at [666, 91] on button "Cerrar" at bounding box center [661, 92] width 104 height 18
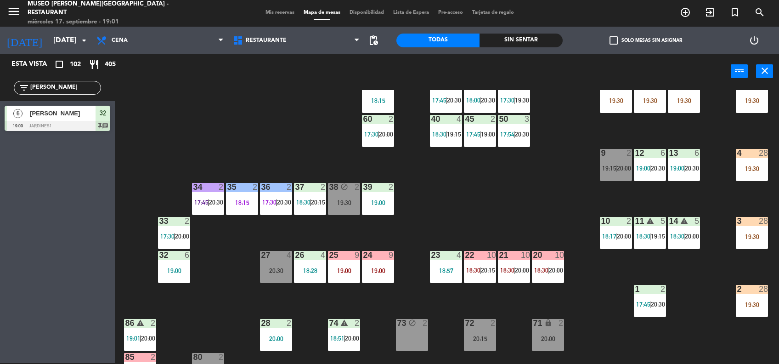
click at [506, 285] on div "44 4 17:45 | 20:00 49 2 19:30 54 3 18:45 64 2 17:45 | 20:00 48 7 17:30 | 20:30 …" at bounding box center [451, 227] width 656 height 274
click at [506, 273] on div "21 10 18:30 | 20:00" at bounding box center [514, 267] width 32 height 32
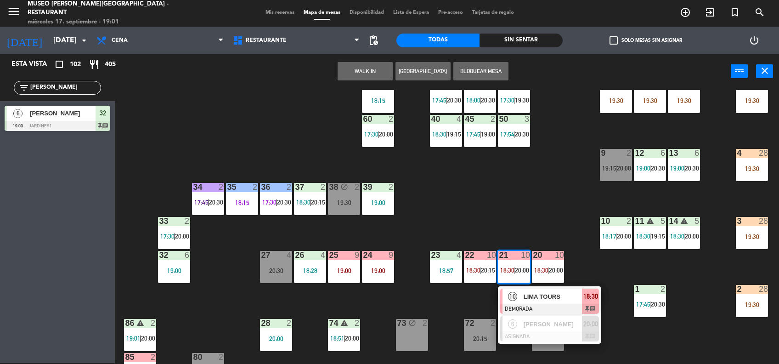
click at [546, 294] on span "LIMA TOURS" at bounding box center [553, 297] width 59 height 10
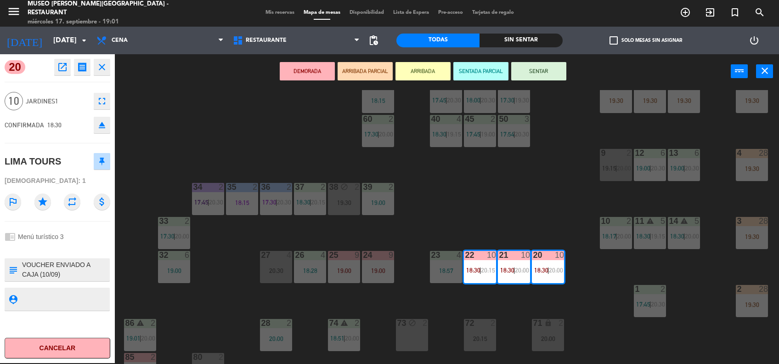
click at [363, 73] on button "ARRIBADA PARCIAL" at bounding box center [365, 71] width 55 height 18
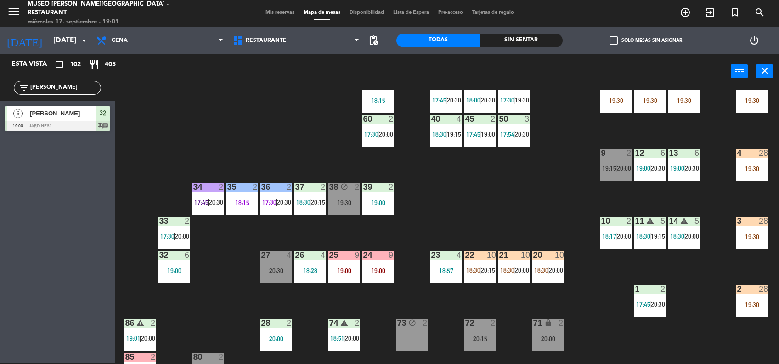
click at [474, 248] on div "44 4 17:45 | 20:00 49 2 19:30 54 3 18:45 64 2 17:45 | 20:00 48 7 17:30 | 20:30 …" at bounding box center [451, 227] width 656 height 274
click at [480, 259] on div "22 10" at bounding box center [480, 255] width 32 height 9
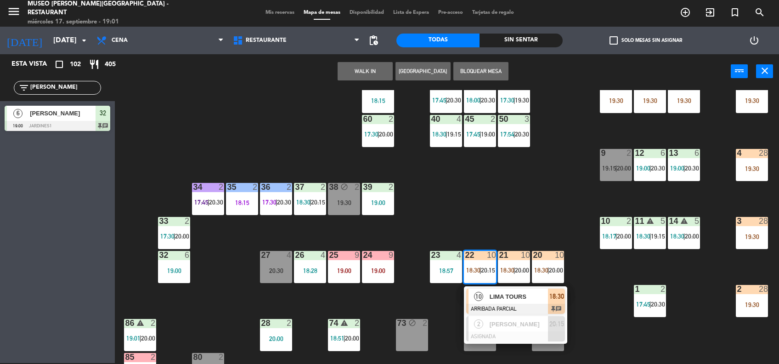
click at [518, 306] on div at bounding box center [515, 309] width 99 height 10
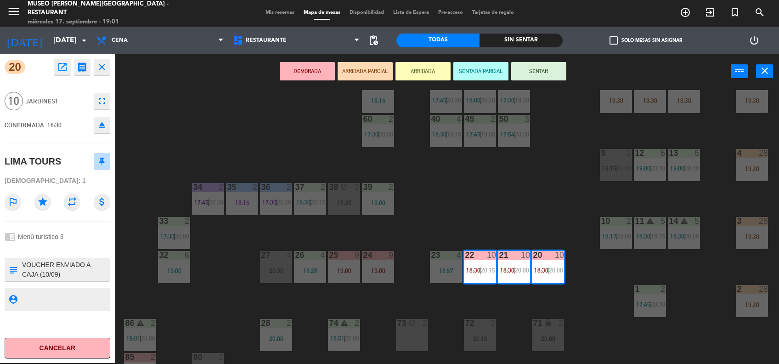
click at [73, 74] on div "open_in_new receipt 6:30 PM [DATE] personas [GEOGRAPHIC_DATA] 20+21+22 EXPERIEN…" at bounding box center [80, 67] width 59 height 17
click at [66, 66] on icon "open_in_new" at bounding box center [62, 67] width 11 height 11
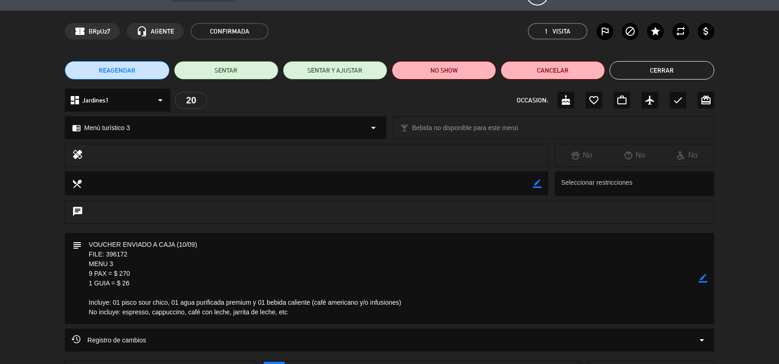
scroll to position [23, 0]
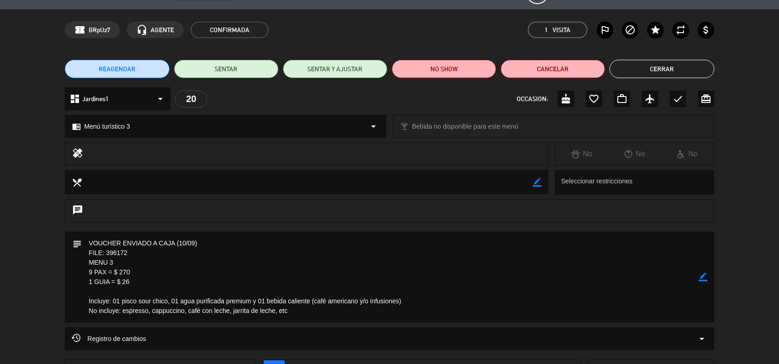
click at [700, 277] on icon "border_color" at bounding box center [703, 276] width 9 height 9
click at [90, 243] on textarea at bounding box center [390, 276] width 616 height 91
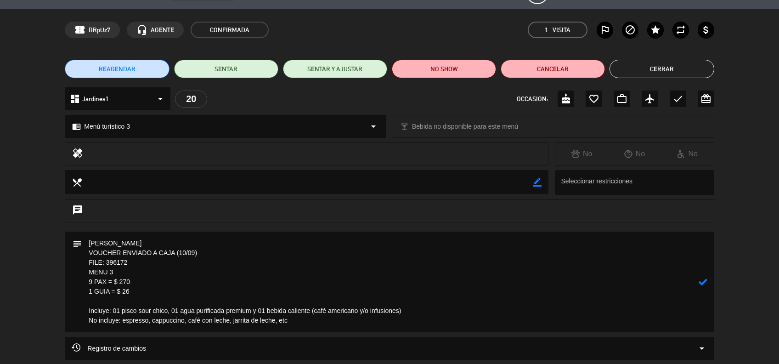
click at [89, 242] on textarea at bounding box center [390, 281] width 616 height 101
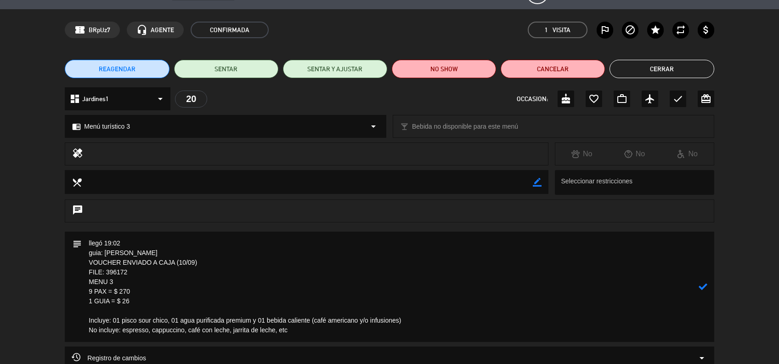
click at [87, 243] on textarea at bounding box center [390, 286] width 616 height 110
type textarea "m20-23 llegó 19:02 guia: [PERSON_NAME] ENVIADO A CAJA (10/09) FILE: 396172 MENU…"
click at [700, 290] on icon at bounding box center [703, 291] width 9 height 9
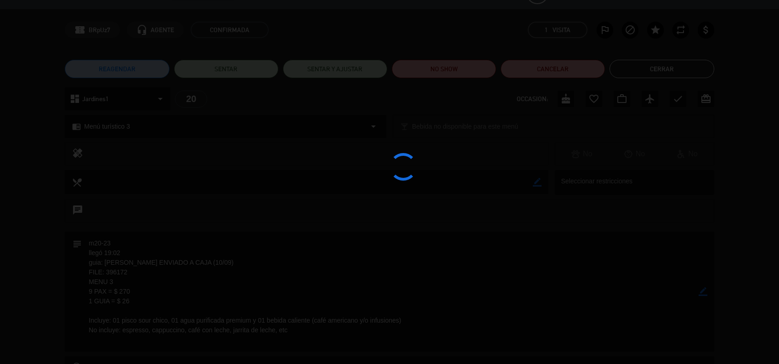
type textarea "m20-23<br /> llegó 19:02<br /> guia: [PERSON_NAME]<br /> VOUCHER ENVIADO A CAJA…"
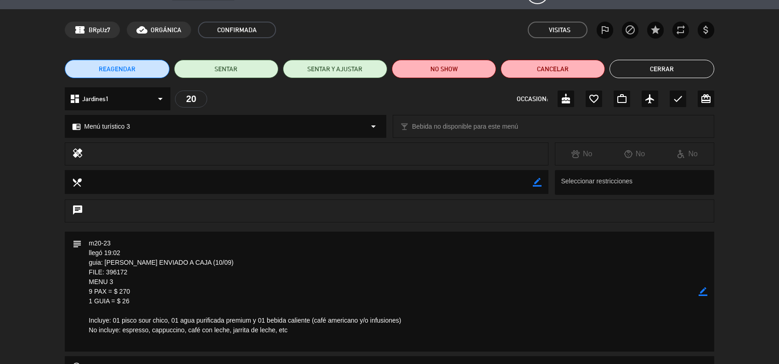
click at [632, 73] on button "Cerrar" at bounding box center [661, 69] width 104 height 18
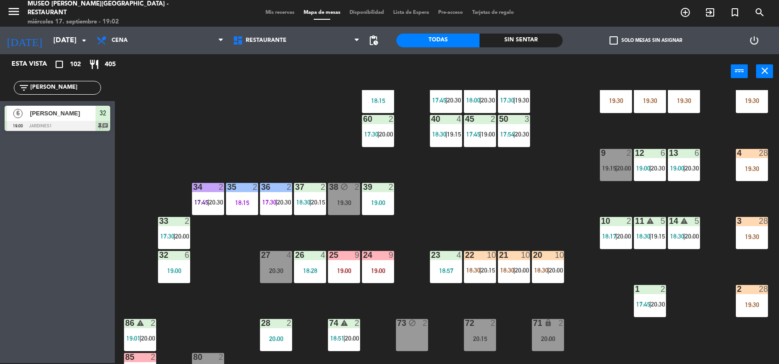
click at [554, 272] on span "20:00" at bounding box center [556, 269] width 14 height 7
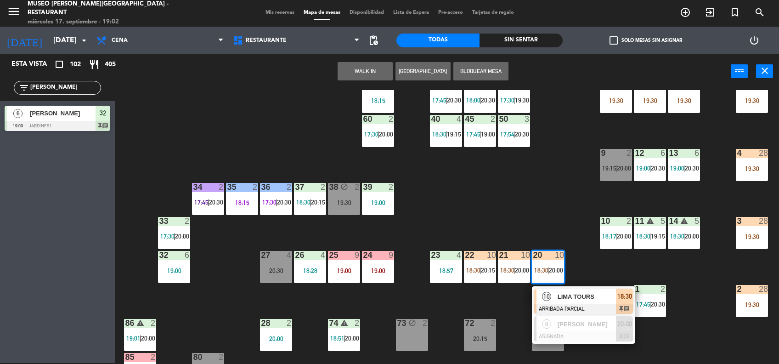
click at [592, 299] on span "LIMA TOURS" at bounding box center [587, 297] width 59 height 10
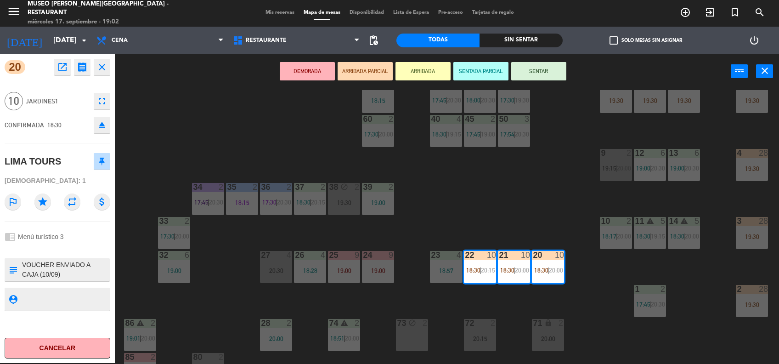
click at [547, 67] on button "SENTAR" at bounding box center [538, 71] width 55 height 18
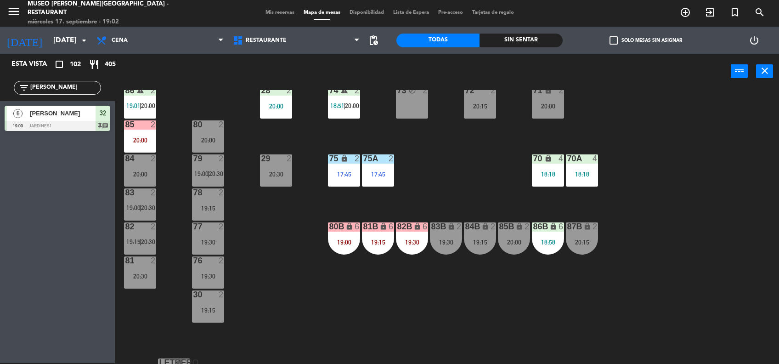
scroll to position [368, 0]
